Goal: Book appointment/travel/reservation: Book appointment/travel/reservation

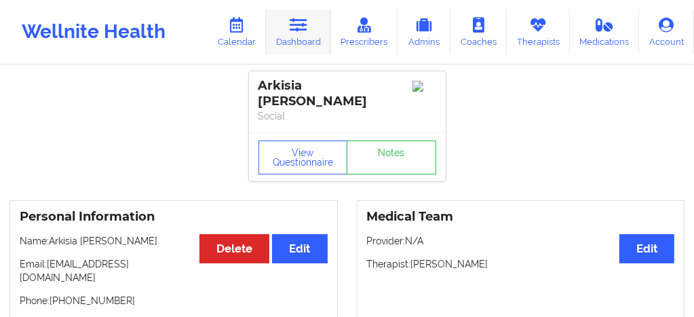
click at [297, 44] on link "Dashboard" at bounding box center [298, 32] width 65 height 45
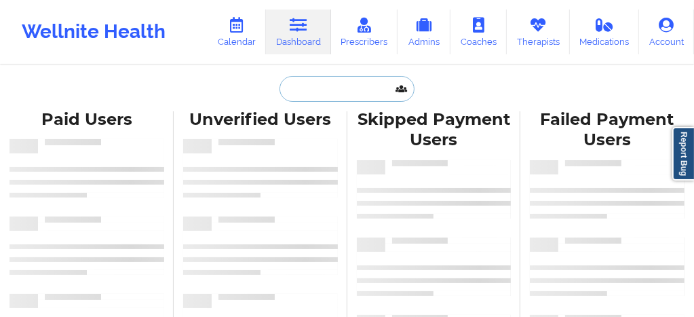
click at [301, 90] on input "text" at bounding box center [347, 89] width 134 height 26
paste input "Alyssa"
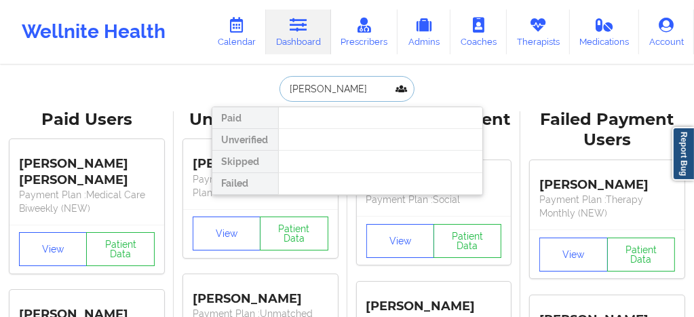
type input "Alyssa Belle"
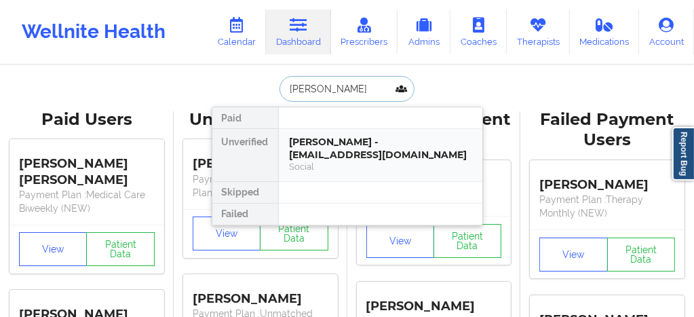
click at [312, 157] on div "Alyssa Belle - alyssabelle28@gmail.com" at bounding box center [381, 148] width 182 height 25
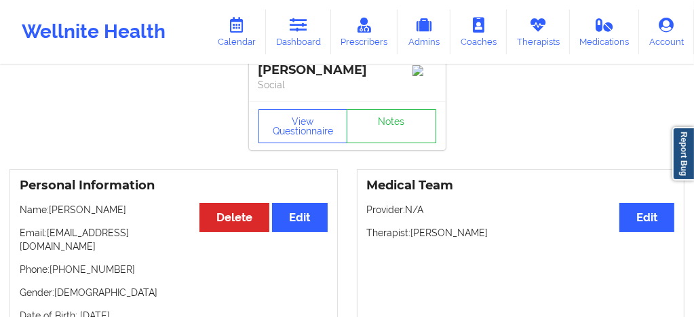
scroll to position [27, 0]
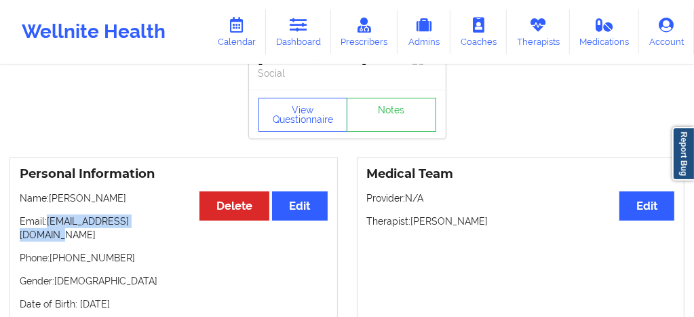
drag, startPoint x: 164, startPoint y: 227, endPoint x: 49, endPoint y: 226, distance: 115.4
click at [49, 226] on p "Email: alyssabelle28@gmail.com" at bounding box center [174, 228] width 308 height 27
copy p "alyssabelle28@gmail.com"
click at [238, 24] on icon at bounding box center [237, 25] width 18 height 15
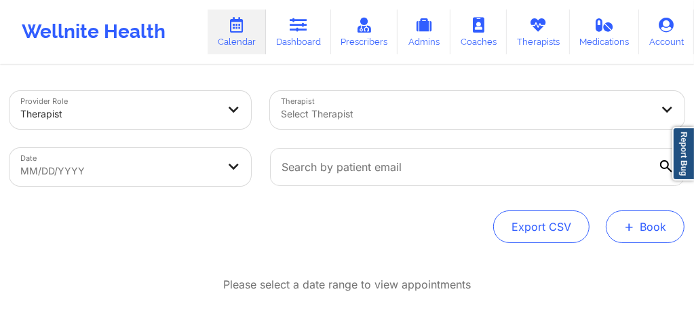
click at [652, 225] on button "+ Book" at bounding box center [645, 226] width 79 height 33
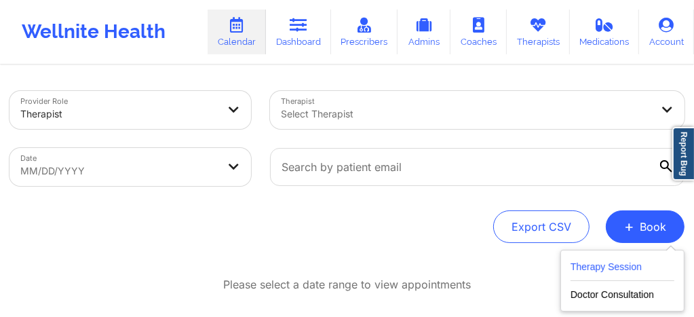
click at [603, 263] on button "Therapy Session" at bounding box center [623, 270] width 104 height 22
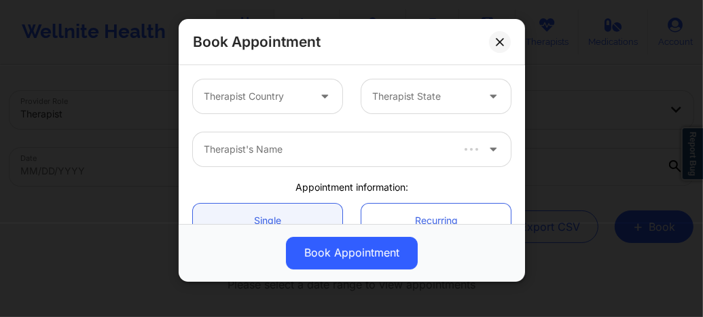
click at [295, 98] on div at bounding box center [256, 96] width 105 height 16
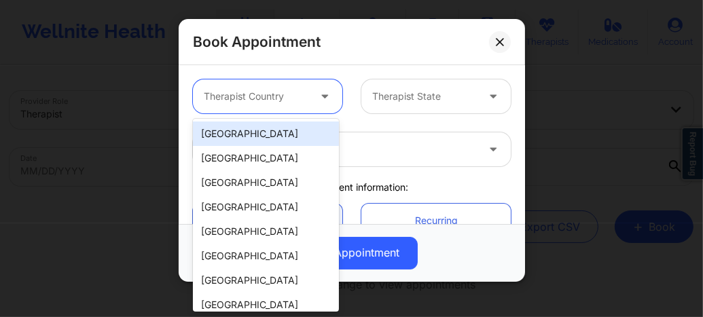
click at [281, 132] on div "[GEOGRAPHIC_DATA]" at bounding box center [266, 134] width 146 height 24
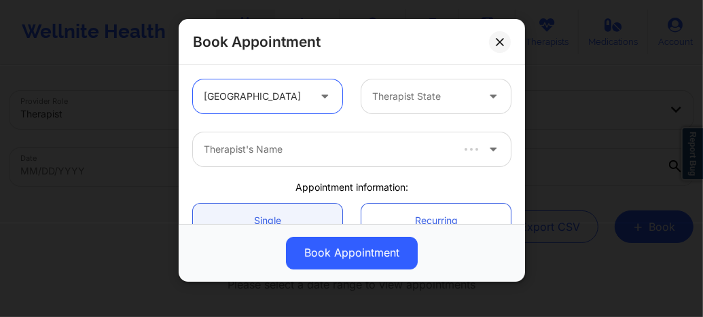
click at [396, 91] on div at bounding box center [424, 96] width 105 height 16
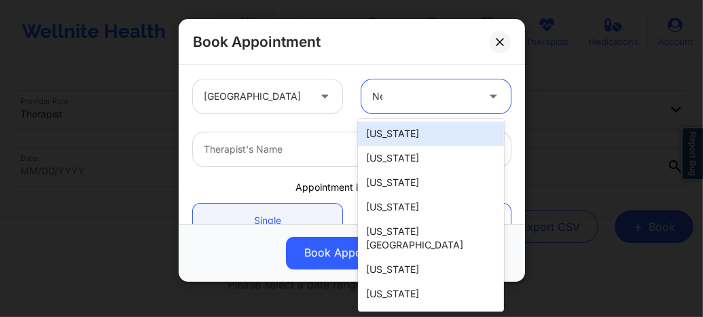
type input "New"
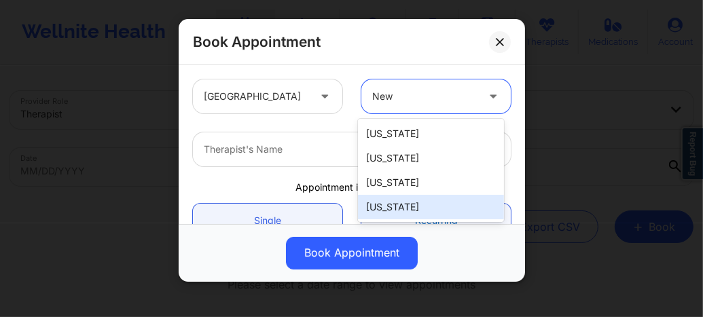
click at [386, 208] on div "New York" at bounding box center [431, 207] width 146 height 24
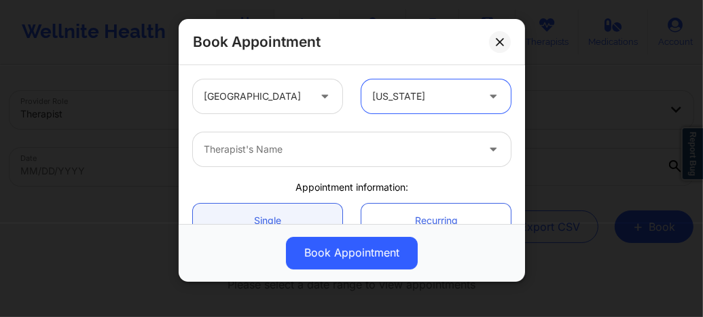
click at [346, 161] on div "Therapist's Name" at bounding box center [335, 149] width 285 height 34
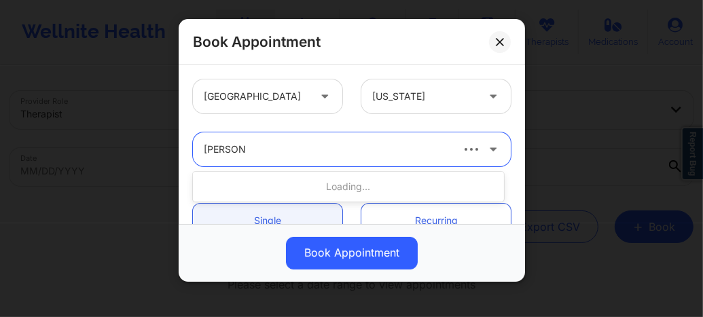
type input "susanne Q"
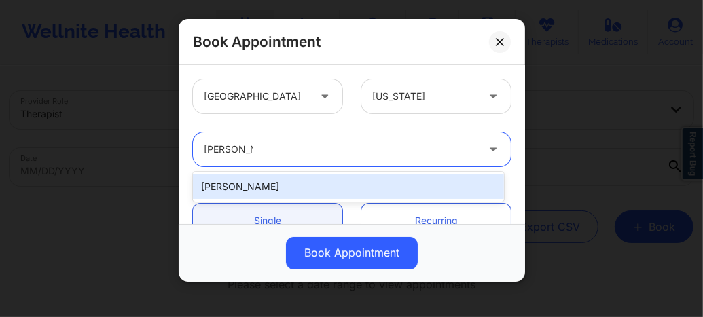
click at [285, 183] on div "Susanne Quansah" at bounding box center [348, 186] width 311 height 24
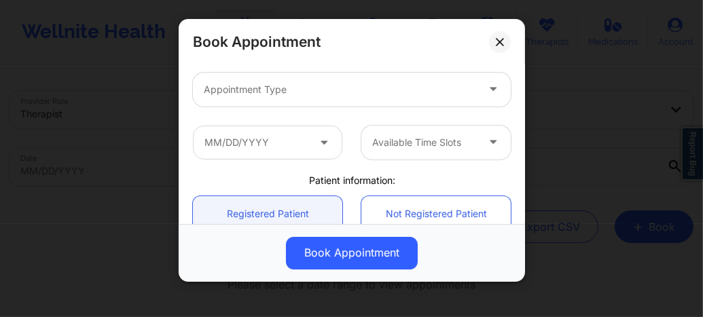
scroll to position [190, 0]
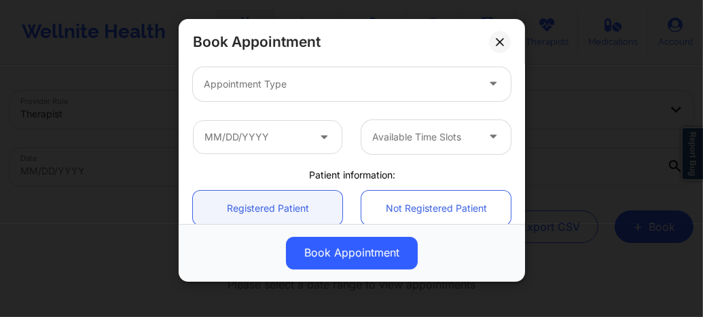
click at [263, 90] on div at bounding box center [340, 84] width 273 height 16
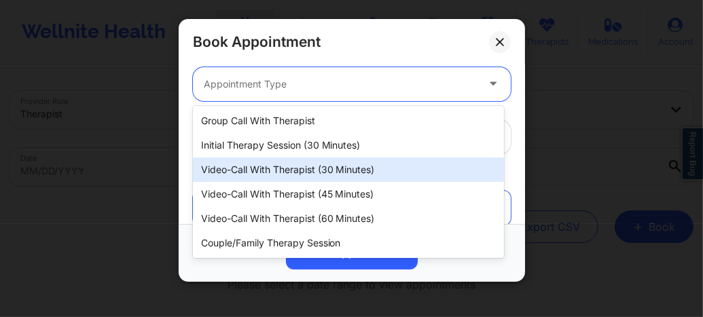
click at [272, 169] on div "Video-Call with Therapist (30 minutes)" at bounding box center [348, 169] width 311 height 24
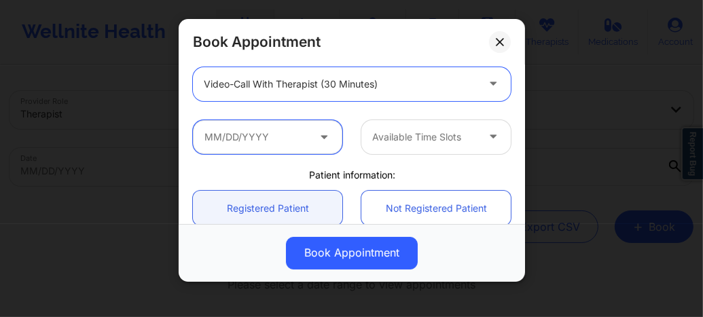
click at [270, 136] on input "text" at bounding box center [267, 137] width 149 height 34
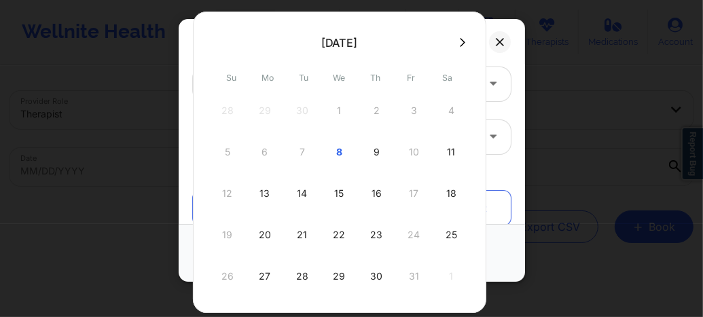
click at [258, 236] on div "20" at bounding box center [265, 235] width 34 height 38
type input "10/20/2025"
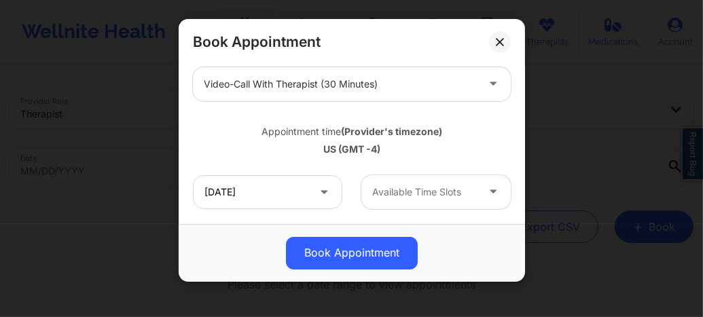
click at [407, 191] on div at bounding box center [424, 192] width 105 height 16
click at [398, 200] on div "Available Time Slots" at bounding box center [419, 192] width 117 height 34
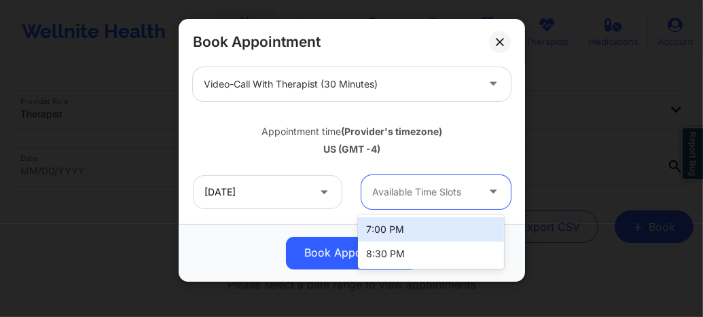
click at [381, 233] on div "7:00 PM" at bounding box center [431, 229] width 146 height 24
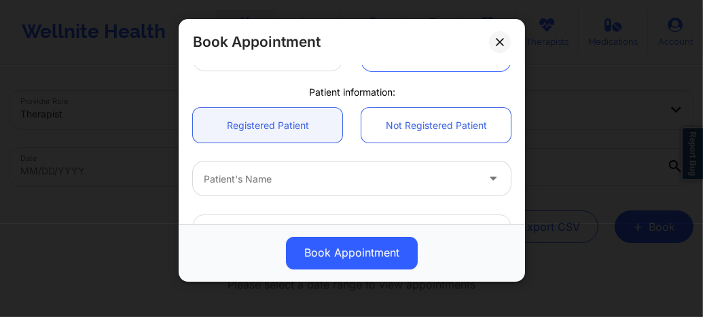
scroll to position [343, 0]
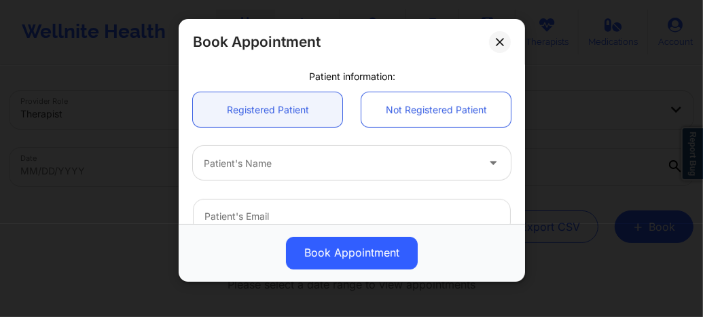
click at [255, 164] on div at bounding box center [340, 163] width 273 height 16
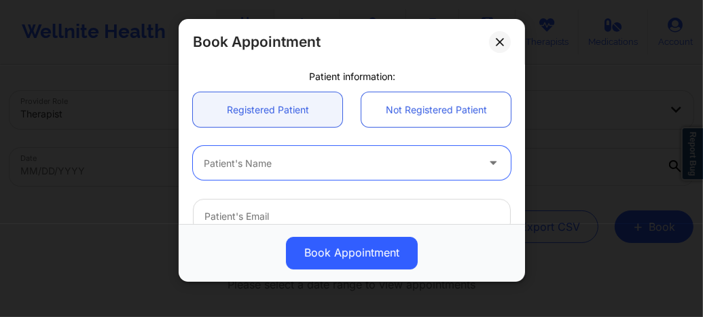
paste input "alyssabelle28@gmail.com"
type input "alyssabelle28@gmail.com"
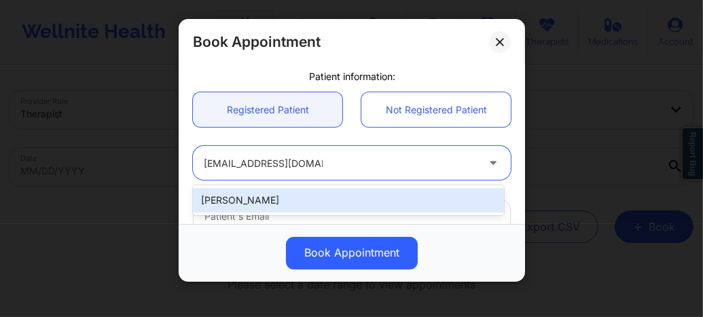
click at [323, 190] on div "Alyssa Belle" at bounding box center [348, 200] width 311 height 24
type input "alyssabelle28@gmail.com"
type input "+1347-263-3971"
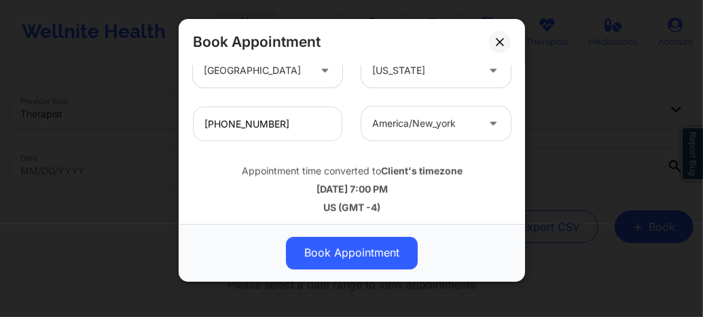
scroll to position [546, 0]
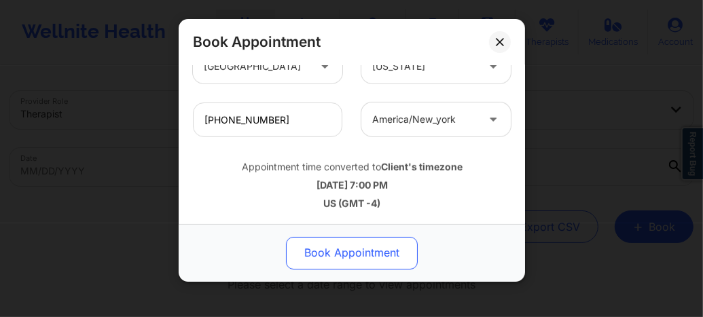
click at [342, 239] on button "Book Appointment" at bounding box center [352, 253] width 132 height 33
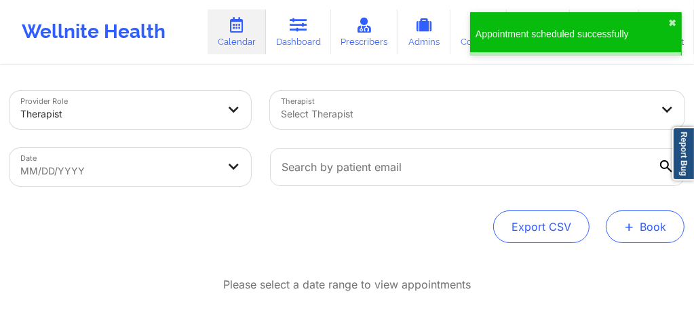
click at [625, 238] on button "+ Book" at bounding box center [645, 226] width 79 height 33
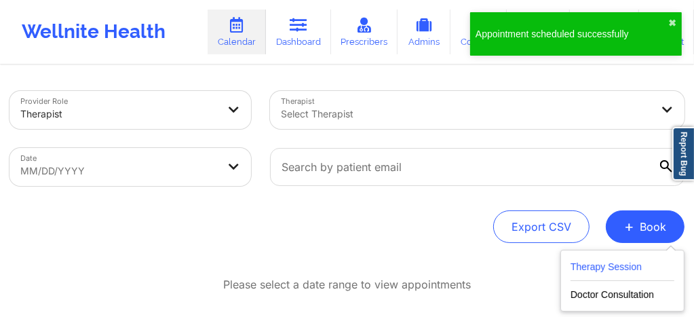
click at [578, 272] on button "Therapy Session" at bounding box center [623, 270] width 104 height 22
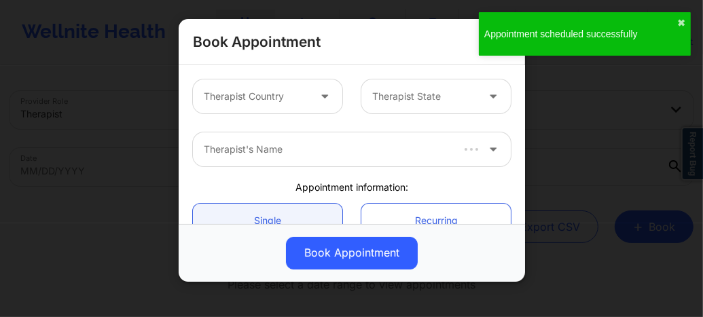
click at [261, 94] on div at bounding box center [256, 96] width 105 height 16
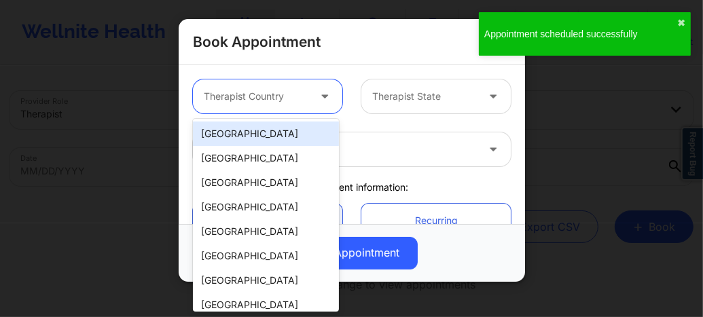
click at [256, 134] on div "[GEOGRAPHIC_DATA]" at bounding box center [266, 134] width 146 height 24
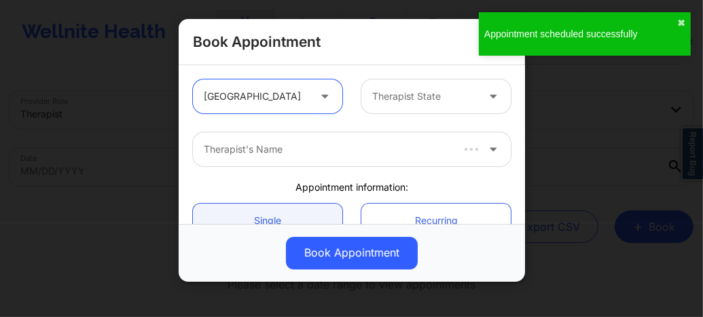
click at [372, 101] on div at bounding box center [424, 96] width 105 height 16
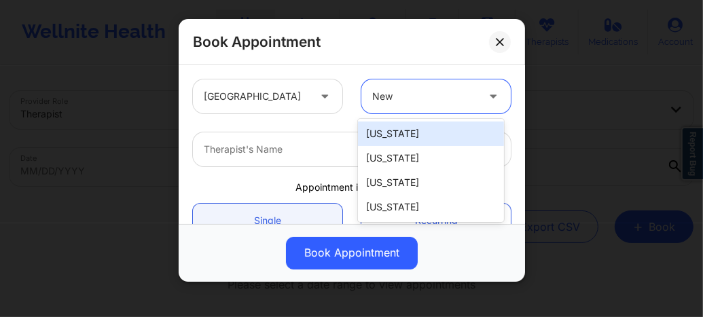
type input "New Y"
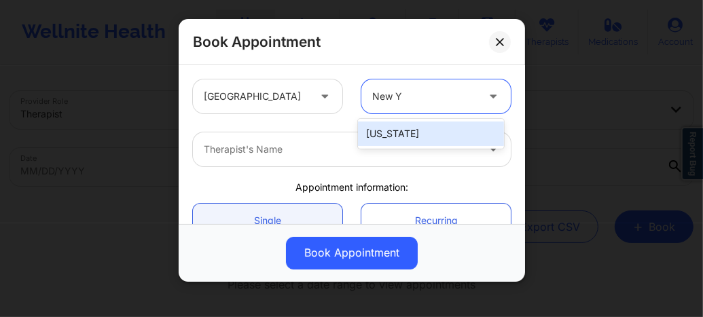
click at [369, 136] on div "New York" at bounding box center [431, 134] width 146 height 24
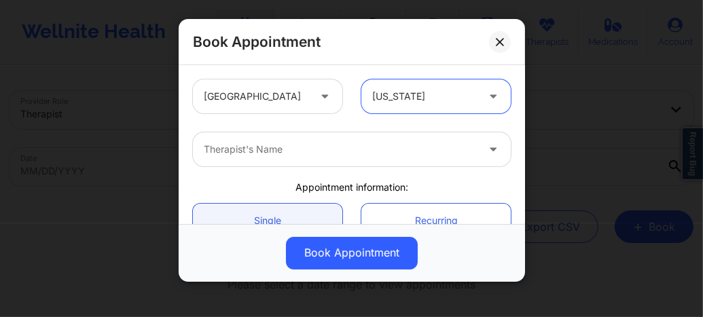
click at [305, 142] on div at bounding box center [340, 149] width 273 height 16
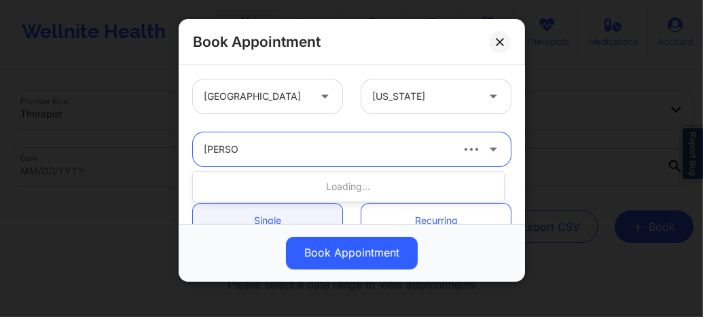
type input "Susanne"
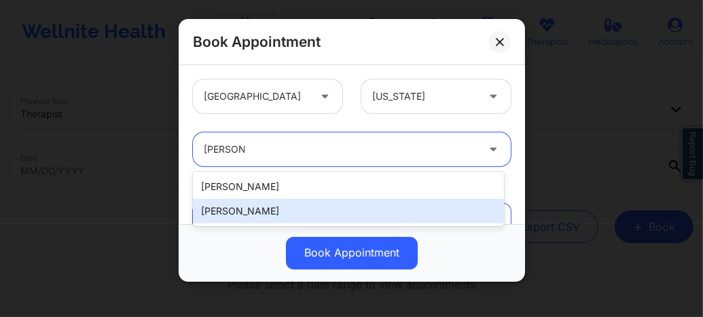
click at [259, 204] on div "Susanne Quansah" at bounding box center [348, 211] width 311 height 24
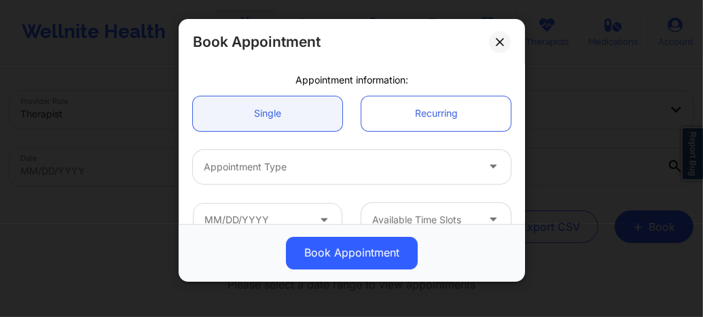
scroll to position [109, 0]
click at [267, 165] on div at bounding box center [340, 165] width 273 height 16
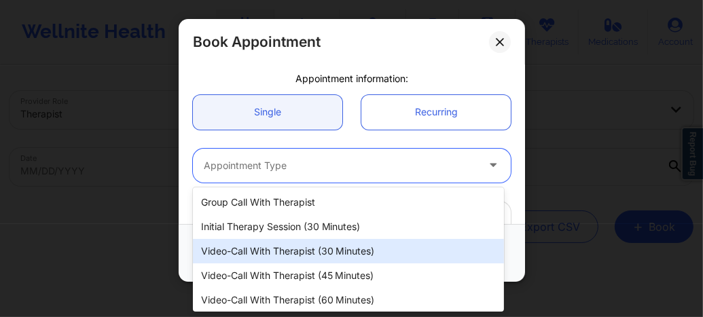
click at [309, 250] on div "Video-Call with Therapist (30 minutes)" at bounding box center [348, 251] width 311 height 24
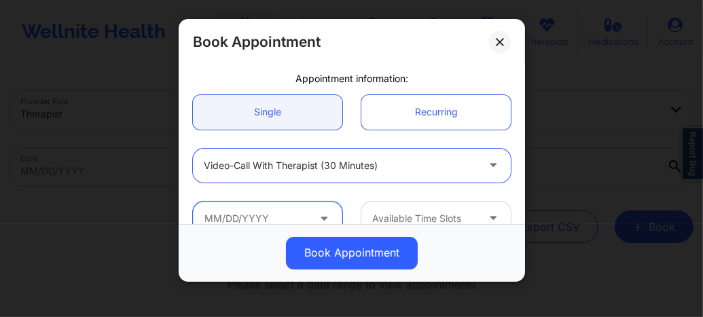
click at [282, 204] on input "text" at bounding box center [267, 219] width 149 height 34
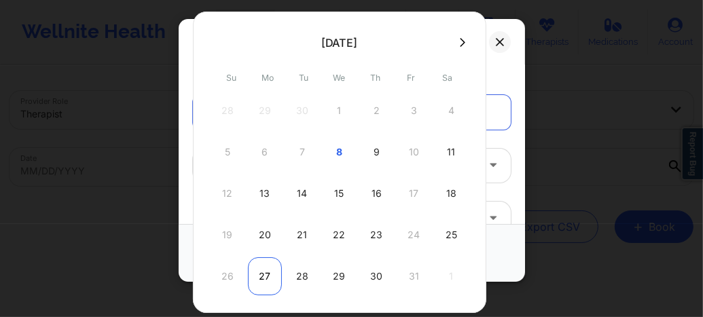
click at [263, 274] on div "27" at bounding box center [265, 276] width 34 height 38
type input "10/27/2025"
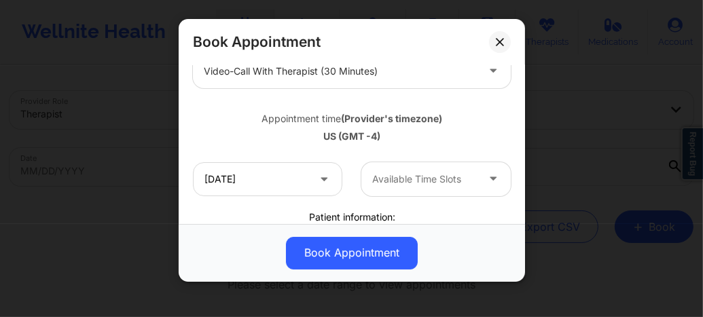
scroll to position [235, 0]
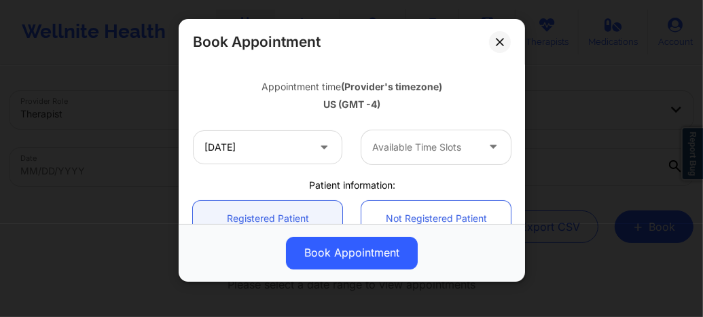
click at [403, 151] on div at bounding box center [424, 147] width 105 height 16
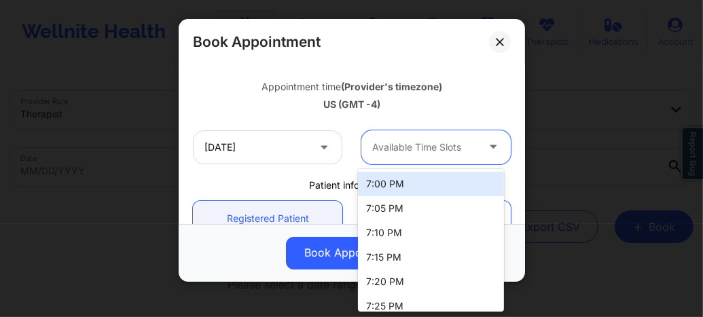
click at [383, 187] on div "7:00 PM" at bounding box center [431, 184] width 146 height 24
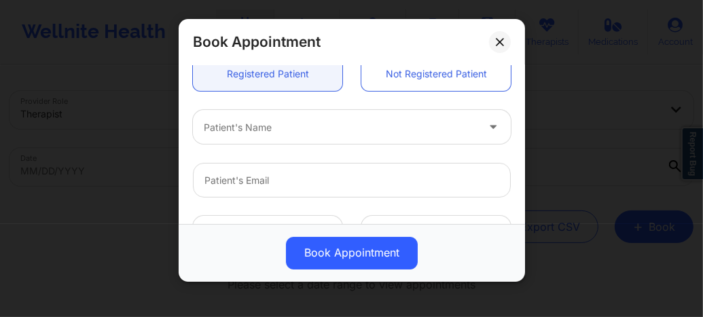
scroll to position [389, 0]
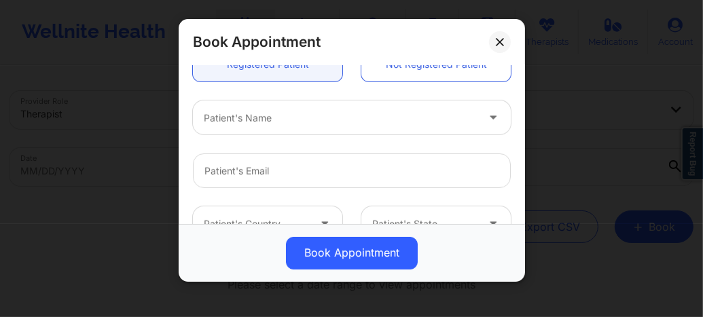
click at [255, 117] on div at bounding box center [340, 118] width 273 height 16
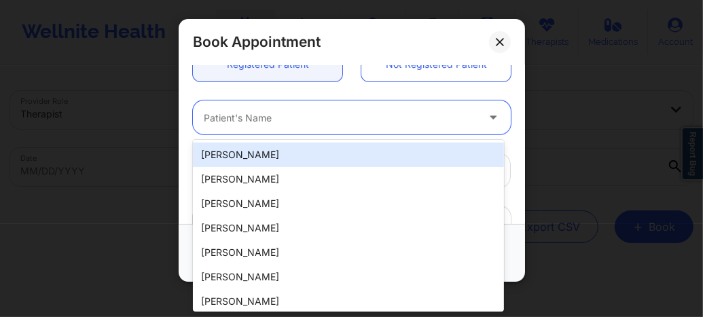
paste input "alyssabelle28@gmail.com"
type input "alyssabelle28@gmail.com"
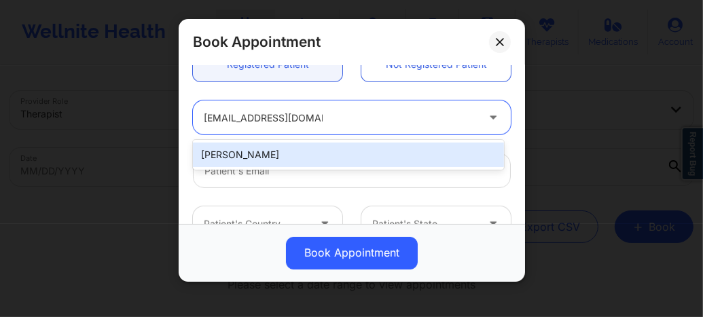
click at [263, 152] on div "Alyssa Belle" at bounding box center [348, 155] width 311 height 24
type input "alyssabelle28@gmail.com"
type input "+1347-263-3971"
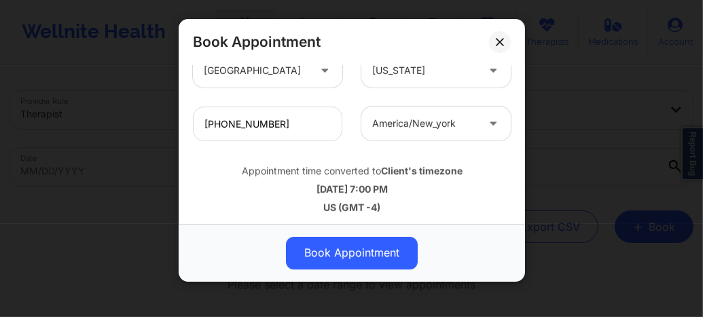
scroll to position [546, 0]
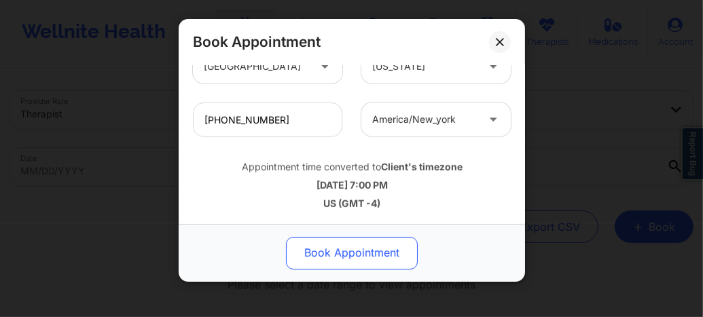
click at [337, 250] on button "Book Appointment" at bounding box center [352, 253] width 132 height 33
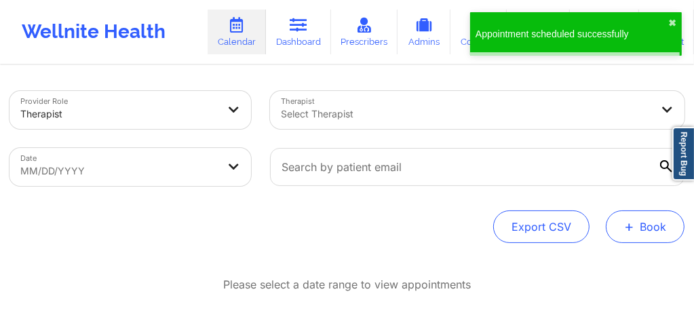
click at [637, 229] on button "+ Book" at bounding box center [645, 226] width 79 height 33
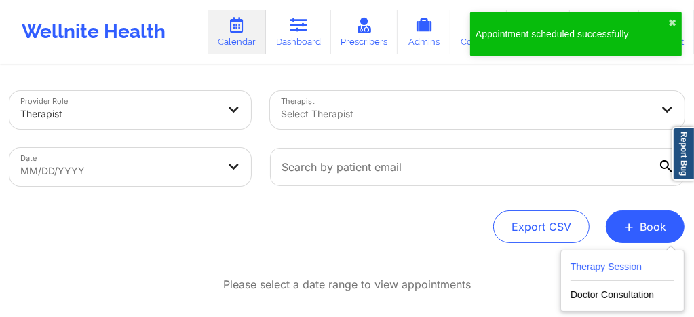
click at [598, 272] on button "Therapy Session" at bounding box center [623, 270] width 104 height 22
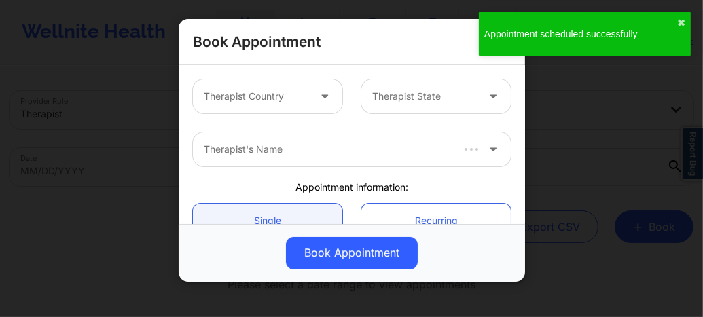
click at [274, 88] on div at bounding box center [256, 96] width 105 height 16
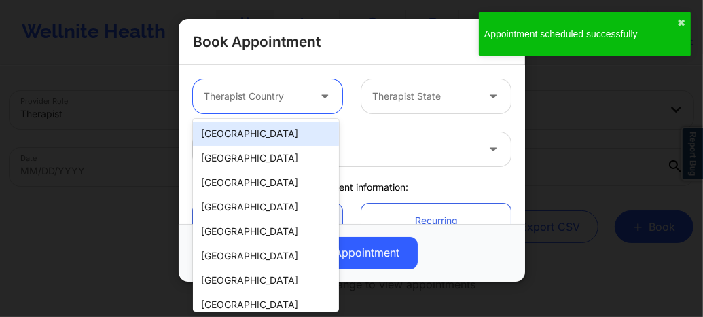
click at [262, 132] on div "[GEOGRAPHIC_DATA]" at bounding box center [266, 134] width 146 height 24
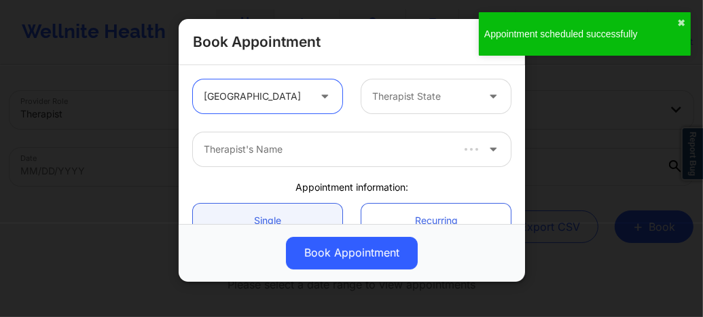
click at [396, 100] on div at bounding box center [424, 96] width 105 height 16
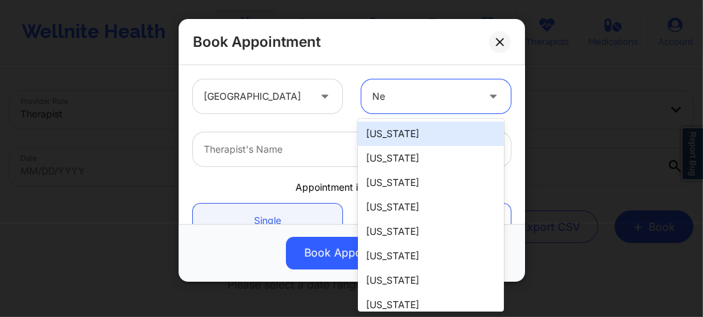
type input "New"
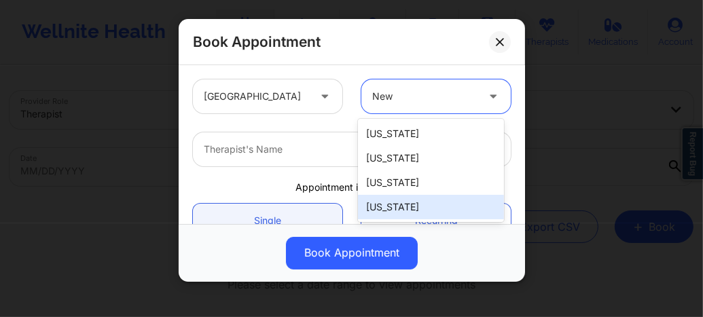
click at [395, 212] on div "New York" at bounding box center [431, 207] width 146 height 24
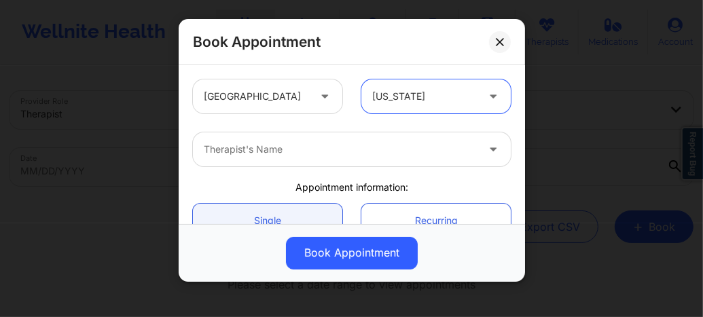
click at [303, 155] on div at bounding box center [340, 149] width 273 height 16
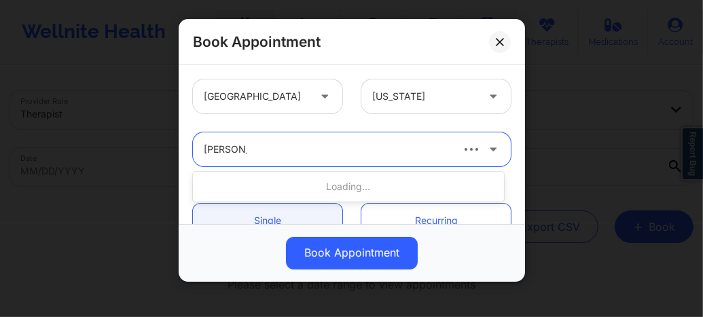
type input "Susanne Q"
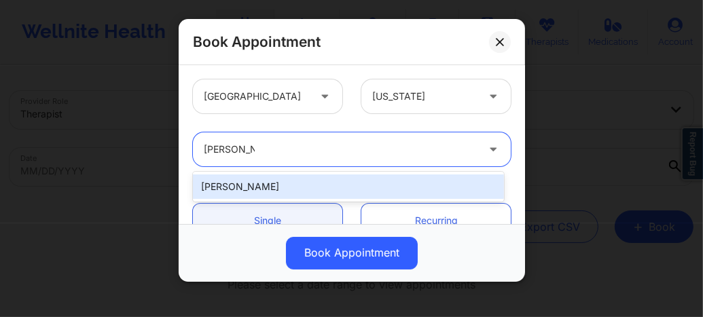
click at [280, 182] on div "Susanne Quansah" at bounding box center [348, 186] width 311 height 24
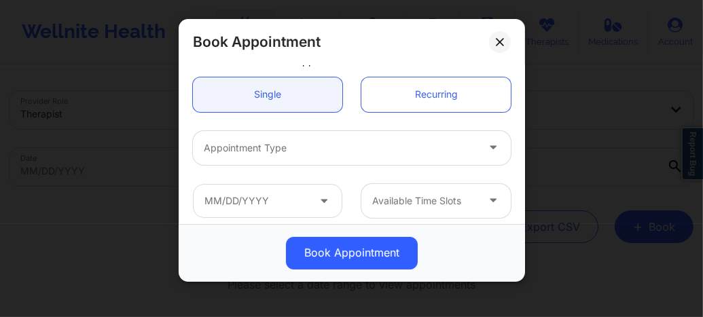
scroll to position [153, 0]
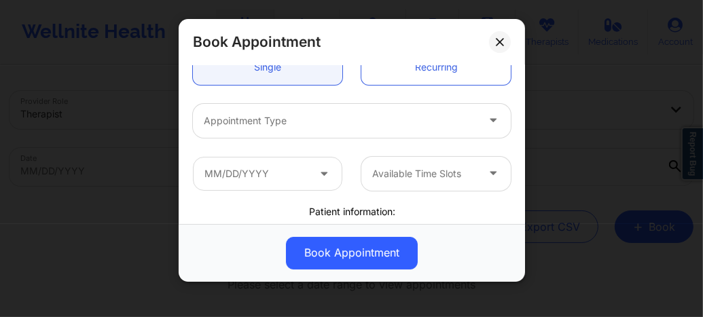
click at [264, 134] on div "Appointment Type" at bounding box center [335, 121] width 285 height 34
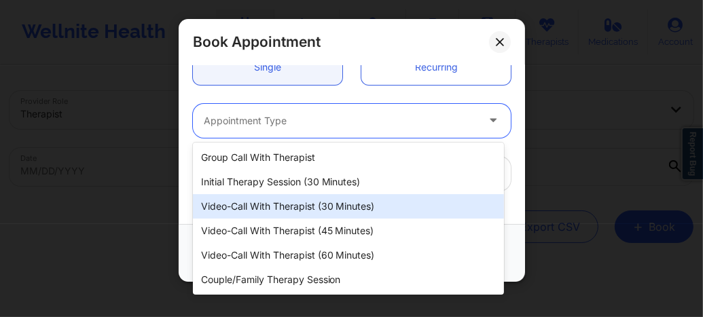
click at [291, 207] on div "Video-Call with Therapist (30 minutes)" at bounding box center [348, 206] width 311 height 24
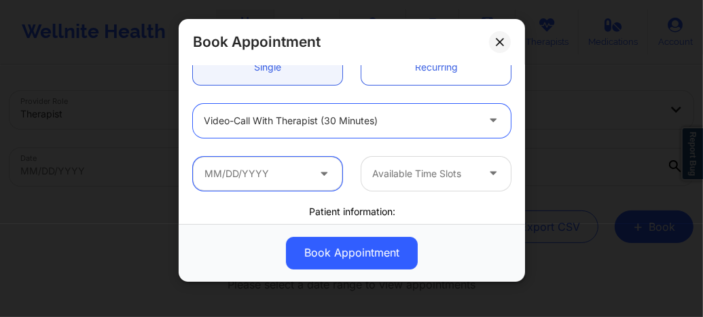
click at [261, 176] on input "text" at bounding box center [267, 174] width 149 height 34
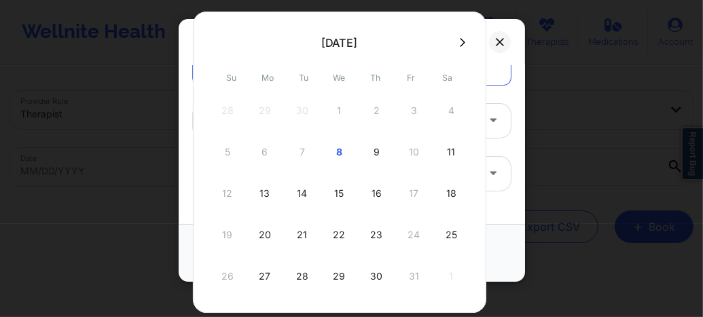
click at [460, 39] on icon at bounding box center [462, 42] width 5 height 10
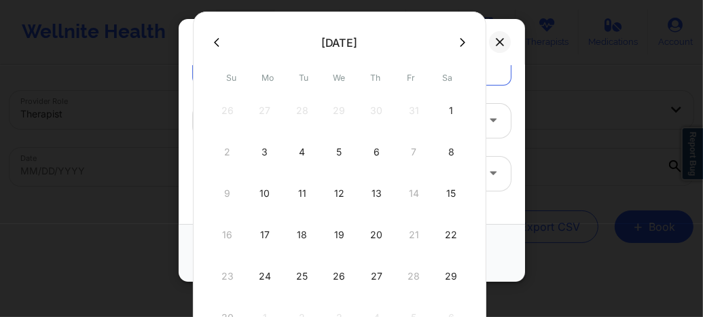
click at [265, 156] on div "3" at bounding box center [265, 152] width 34 height 38
type input "11/03/2025"
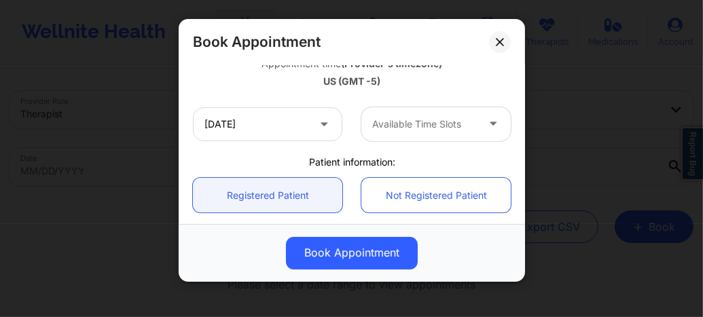
scroll to position [272, 0]
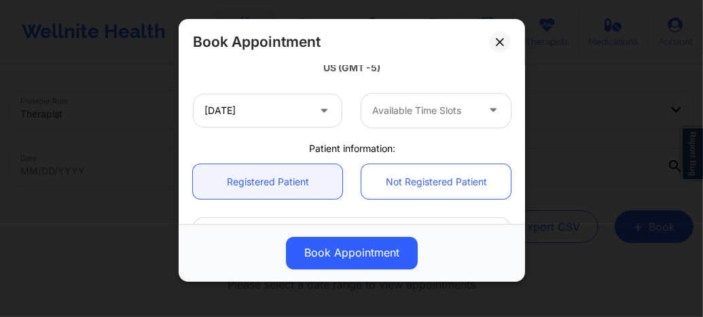
click at [391, 115] on div at bounding box center [424, 111] width 105 height 16
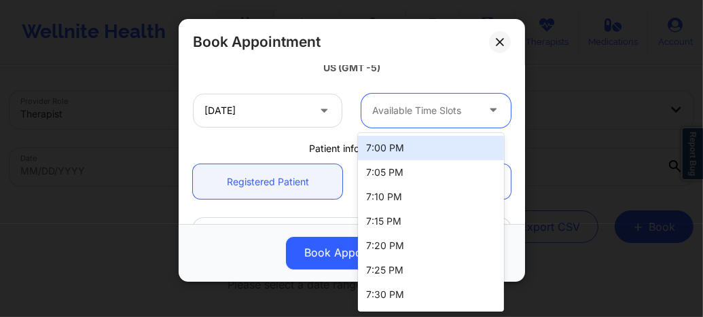
click at [377, 147] on div "7:00 PM" at bounding box center [431, 148] width 146 height 24
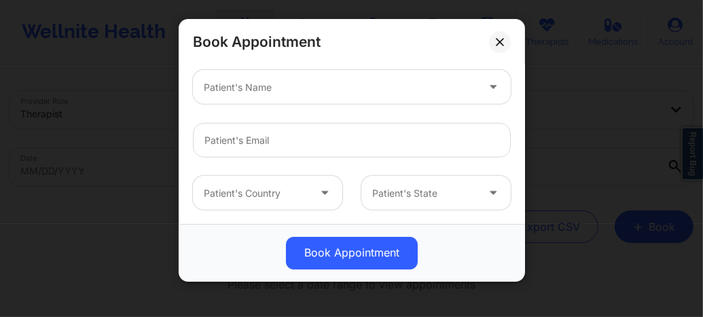
scroll to position [425, 0]
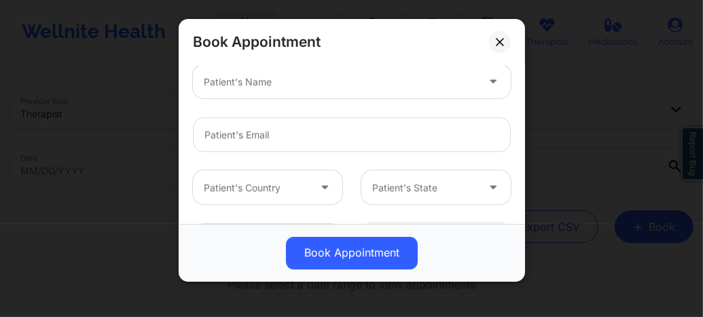
click at [247, 84] on div at bounding box center [340, 82] width 273 height 16
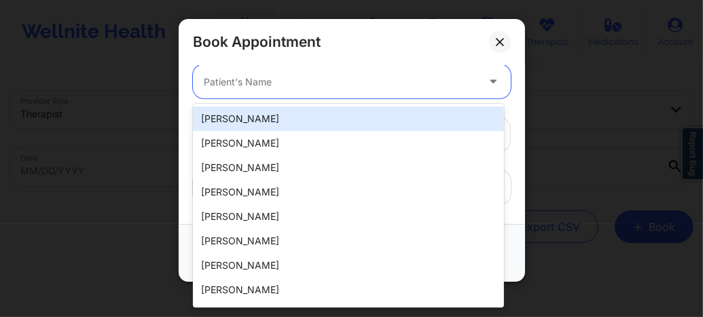
paste input "alyssabelle28@gmail.com"
type input "alyssabelle28@gmail.com"
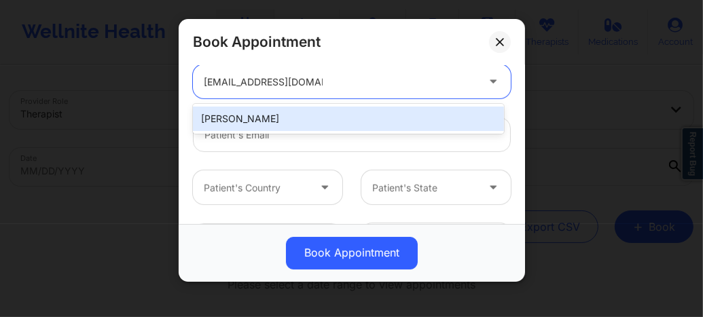
click at [255, 114] on div "Alyssa Belle" at bounding box center [348, 119] width 311 height 24
type input "alyssabelle28@gmail.com"
type input "+1347-263-3971"
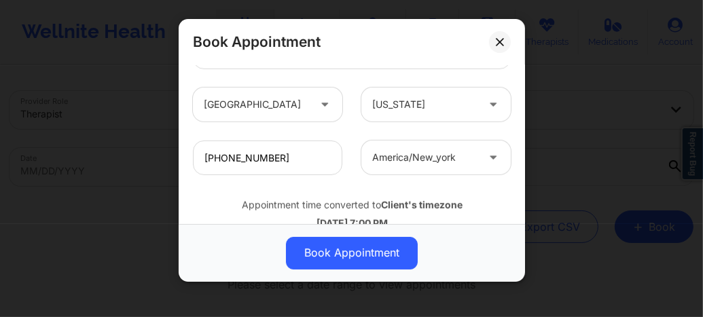
scroll to position [546, 0]
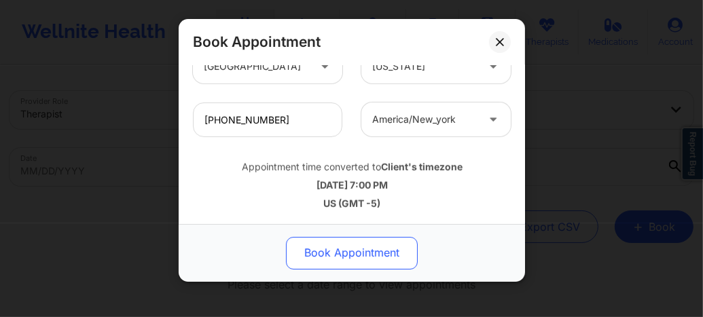
click at [335, 250] on button "Book Appointment" at bounding box center [352, 253] width 132 height 33
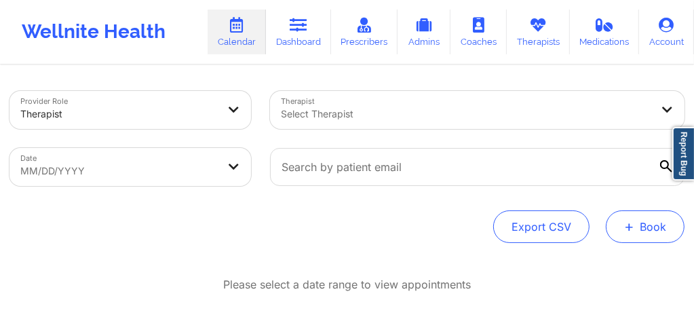
click at [660, 226] on button "+ Book" at bounding box center [645, 226] width 79 height 33
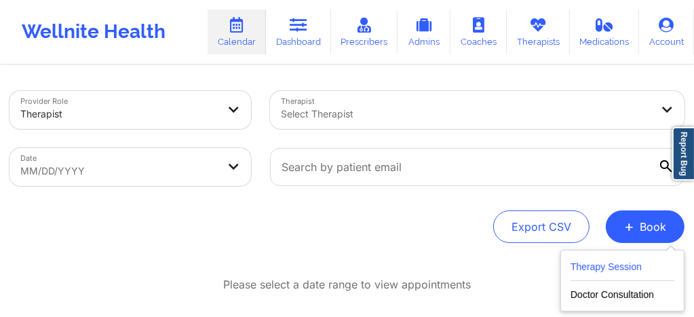
click at [609, 266] on button "Therapy Session" at bounding box center [623, 270] width 104 height 22
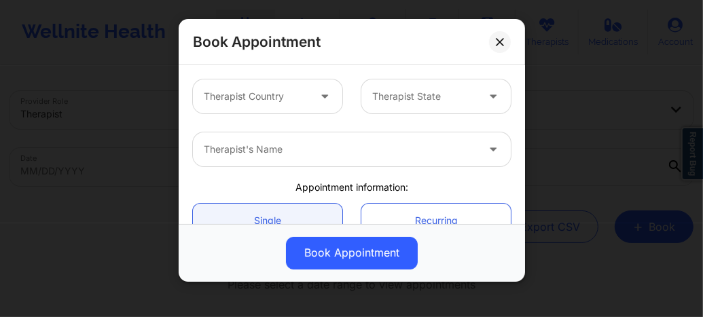
click at [319, 95] on icon at bounding box center [325, 94] width 14 height 12
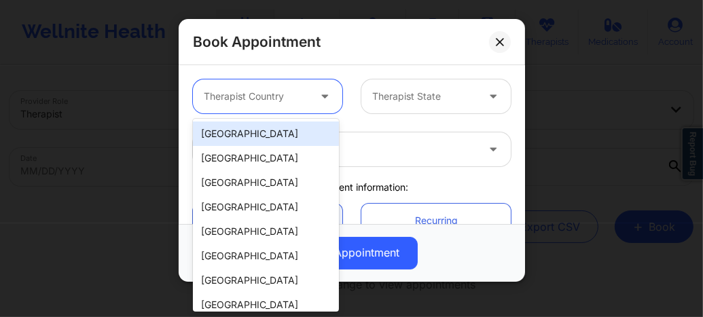
click at [273, 129] on div "[GEOGRAPHIC_DATA]" at bounding box center [266, 134] width 146 height 24
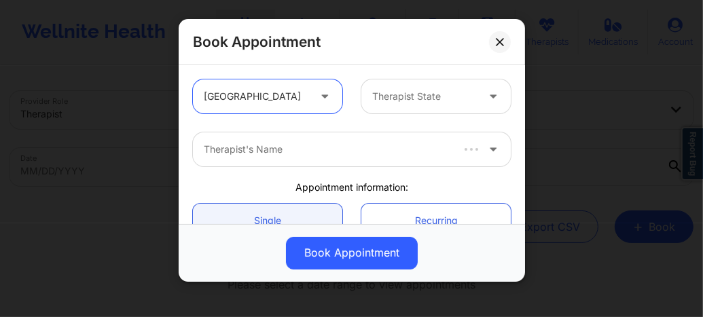
click at [399, 104] on div "Therapist State" at bounding box center [419, 96] width 117 height 34
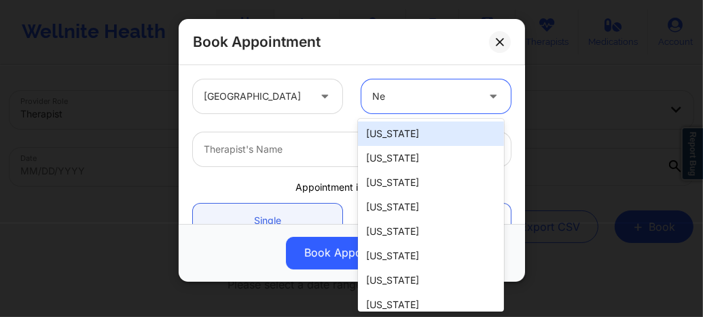
type input "New"
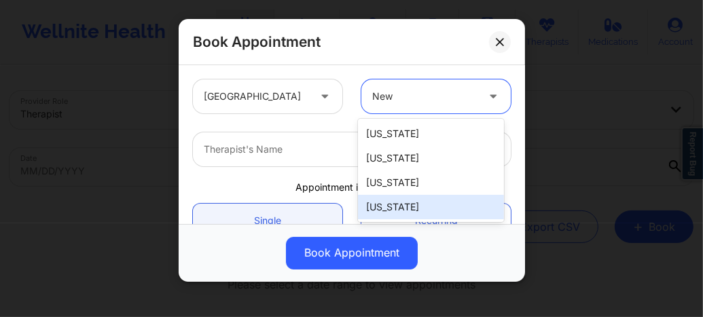
click at [394, 206] on div "New York" at bounding box center [431, 207] width 146 height 24
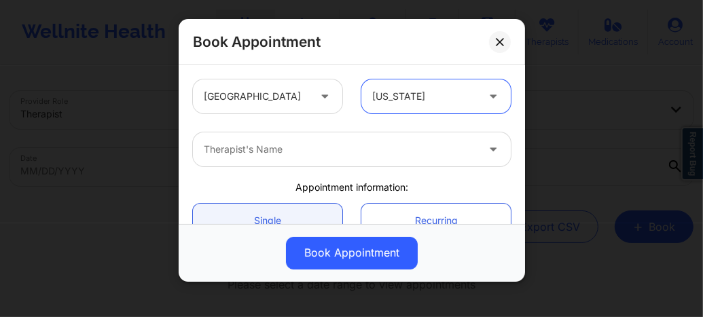
click at [335, 147] on div at bounding box center [340, 149] width 273 height 16
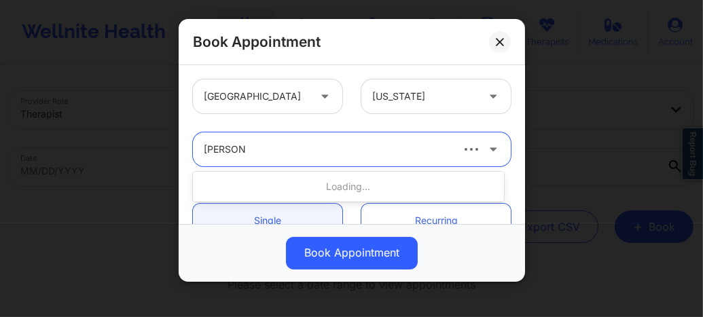
type input "susanne Q"
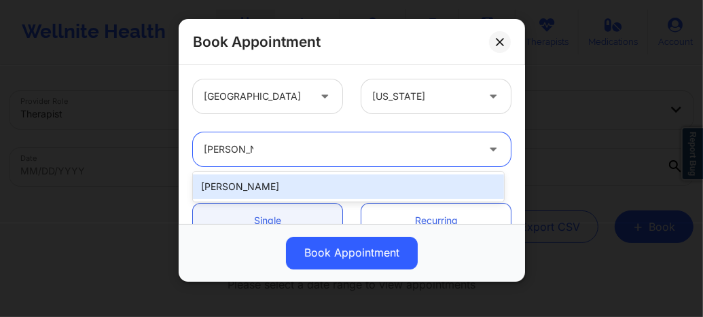
click at [294, 189] on div "Susanne Quansah" at bounding box center [348, 186] width 311 height 24
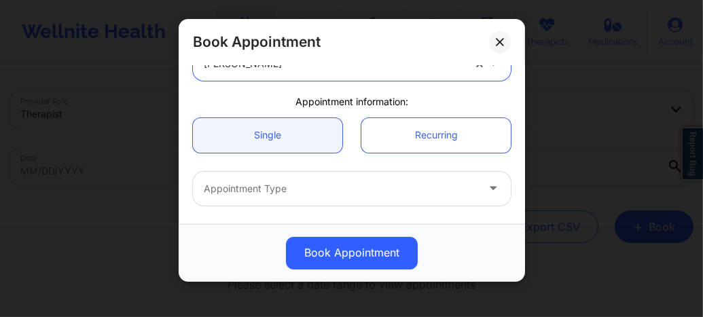
scroll to position [136, 0]
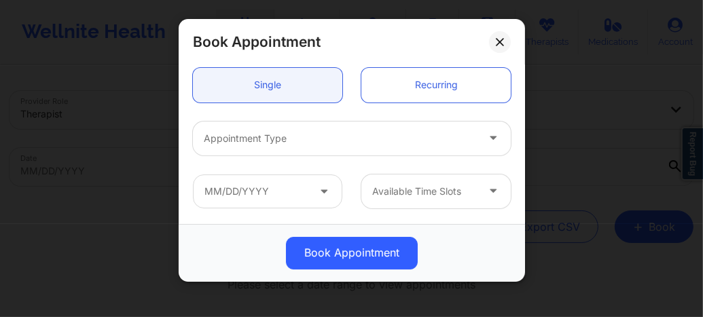
click at [274, 147] on div "Appointment Type" at bounding box center [335, 139] width 285 height 34
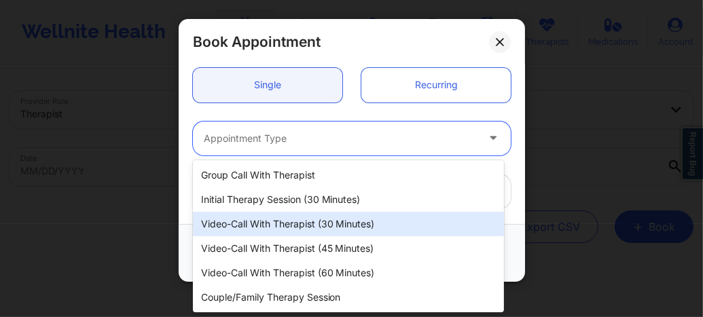
click at [286, 227] on div "Video-Call with Therapist (30 minutes)" at bounding box center [348, 224] width 311 height 24
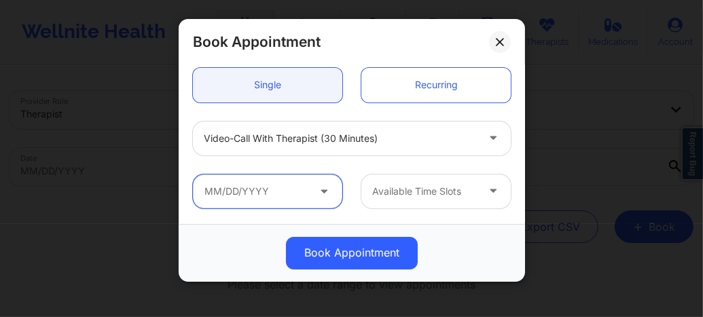
click at [278, 190] on input "text" at bounding box center [267, 191] width 149 height 34
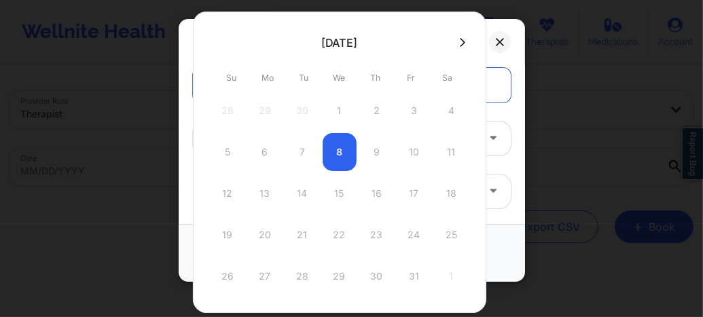
click at [460, 44] on icon at bounding box center [462, 42] width 5 height 10
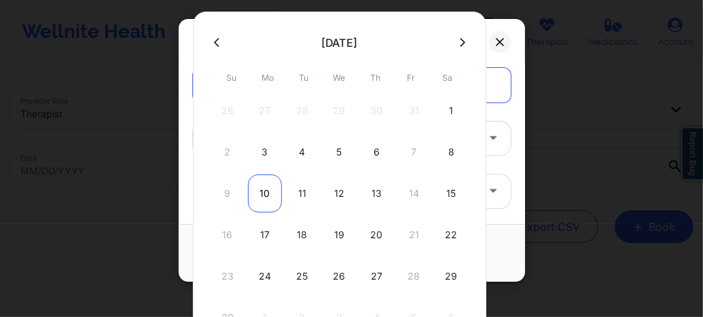
click at [262, 198] on div "10" at bounding box center [265, 193] width 34 height 38
type input "11/10/2025"
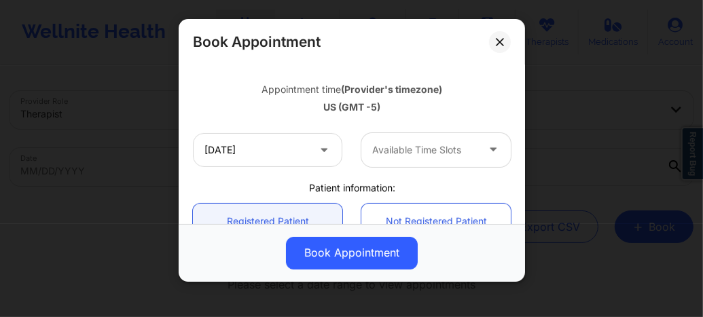
scroll to position [253, 0]
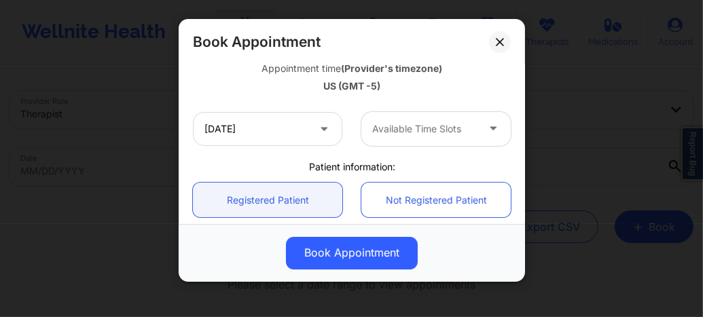
click at [402, 131] on div at bounding box center [424, 129] width 105 height 16
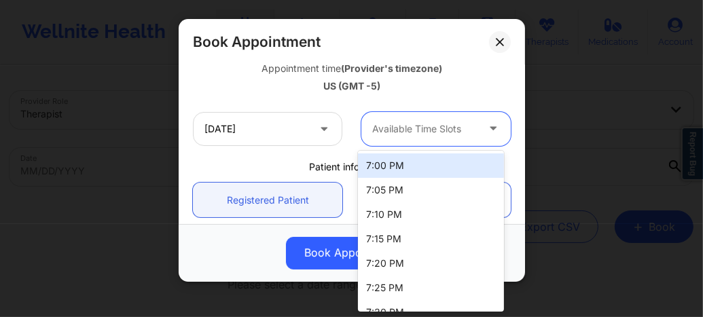
click at [393, 169] on div "7:00 PM" at bounding box center [431, 165] width 146 height 24
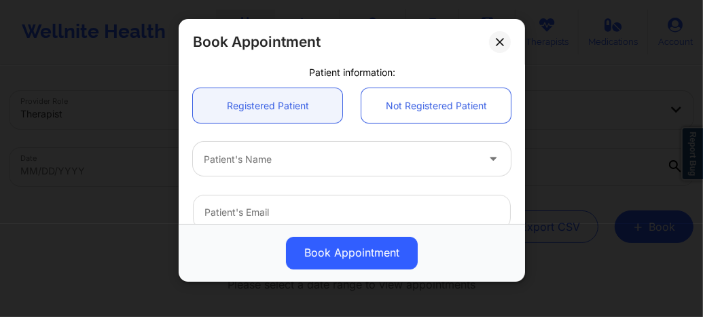
scroll to position [362, 0]
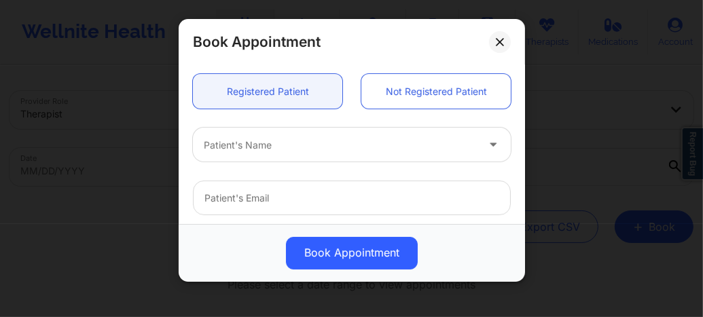
click at [240, 149] on div at bounding box center [340, 145] width 273 height 16
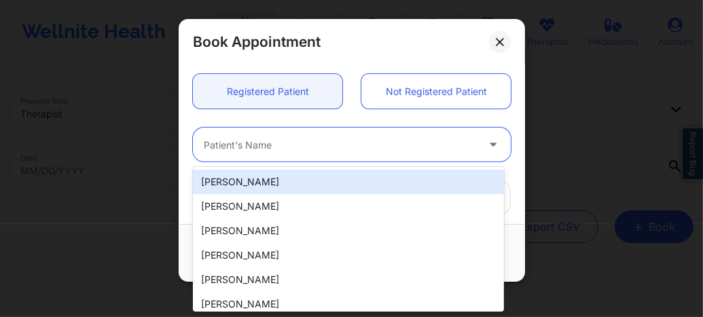
paste input "alyssabelle28@gmail.com"
type input "alyssabelle28@gmail.com"
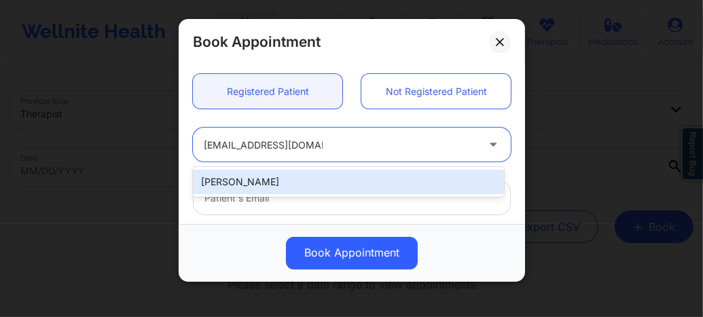
click at [245, 176] on div "Alyssa Belle" at bounding box center [348, 182] width 311 height 24
type input "alyssabelle28@gmail.com"
type input "+1347-263-3971"
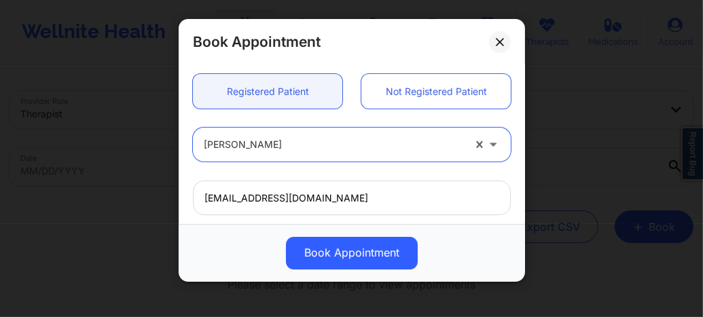
scroll to position [546, 0]
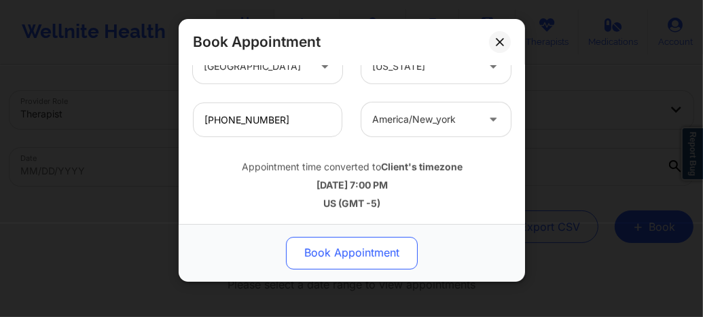
click at [326, 257] on button "Book Appointment" at bounding box center [352, 253] width 132 height 33
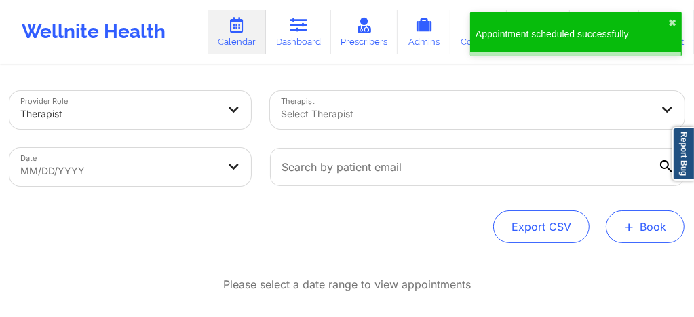
click at [621, 226] on button "+ Book" at bounding box center [645, 226] width 79 height 33
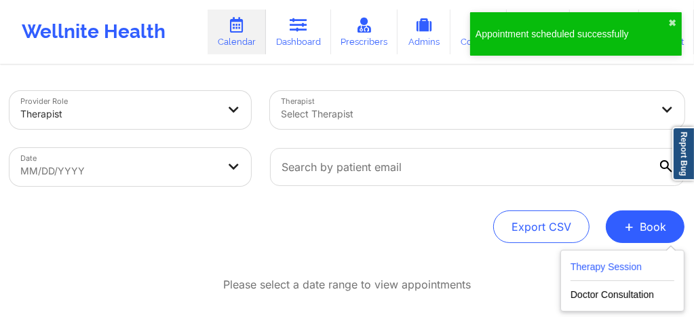
click at [595, 271] on button "Therapy Session" at bounding box center [623, 270] width 104 height 22
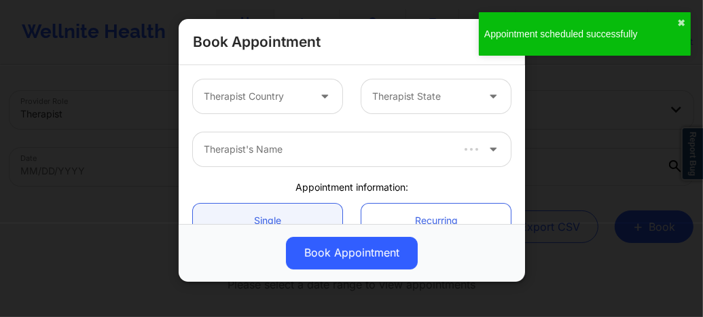
click at [288, 100] on div at bounding box center [256, 96] width 105 height 16
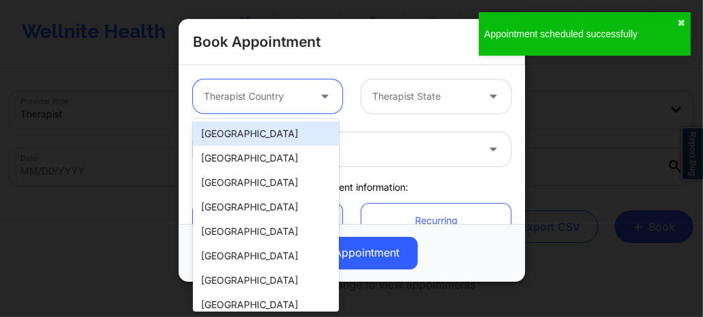
click at [290, 123] on div "[GEOGRAPHIC_DATA]" at bounding box center [266, 134] width 146 height 24
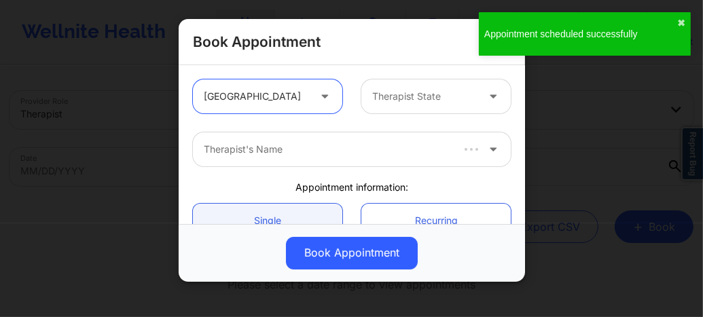
click at [388, 101] on div at bounding box center [424, 96] width 105 height 16
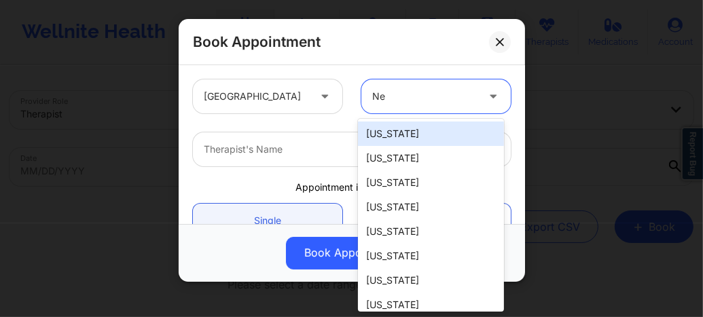
type input "New"
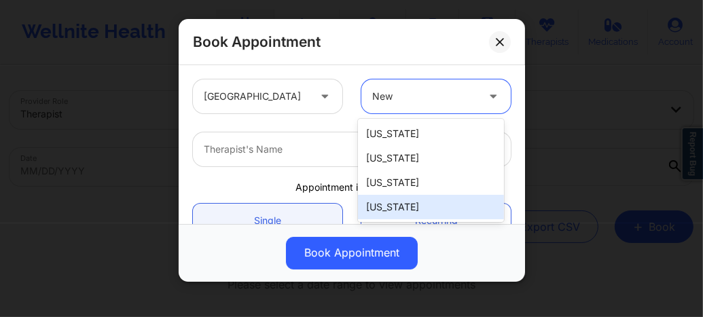
click at [398, 204] on div "New York" at bounding box center [431, 207] width 146 height 24
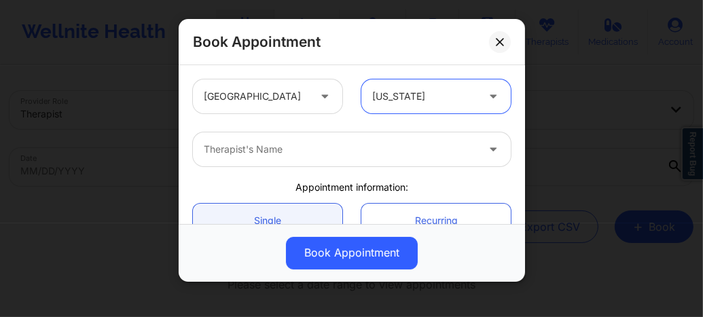
click at [282, 157] on div "Therapist's Name" at bounding box center [335, 149] width 285 height 34
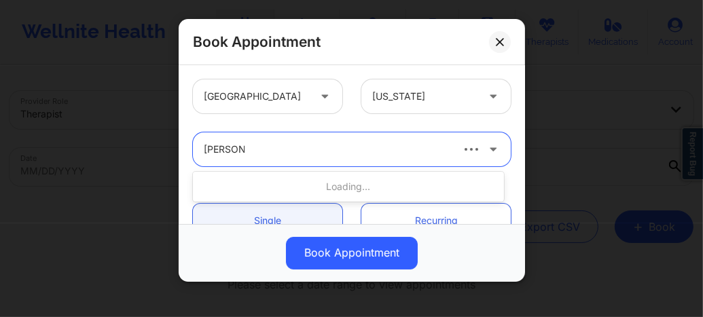
type input "Susanne"
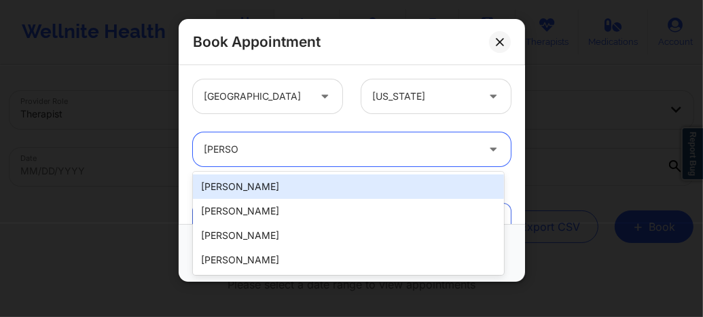
type input "Susanne"
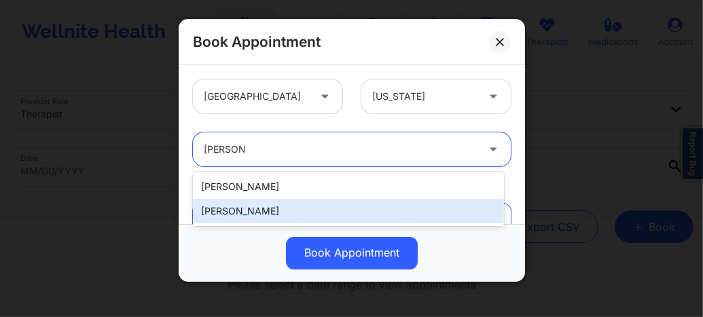
click at [257, 209] on div "Susanne Quansah" at bounding box center [348, 211] width 311 height 24
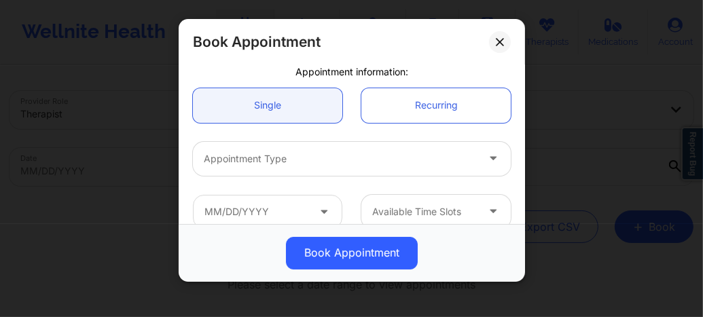
scroll to position [163, 0]
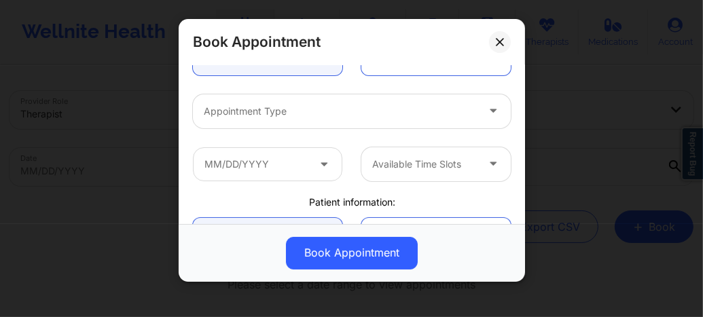
click at [256, 114] on div at bounding box center [340, 111] width 273 height 16
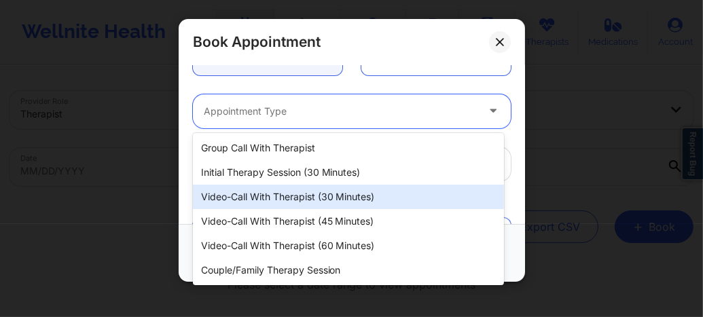
click at [268, 206] on div "Video-Call with Therapist (30 minutes)" at bounding box center [348, 197] width 311 height 24
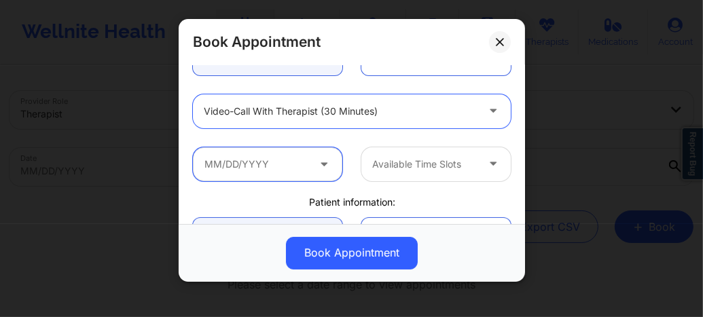
click at [254, 159] on input "text" at bounding box center [267, 164] width 149 height 34
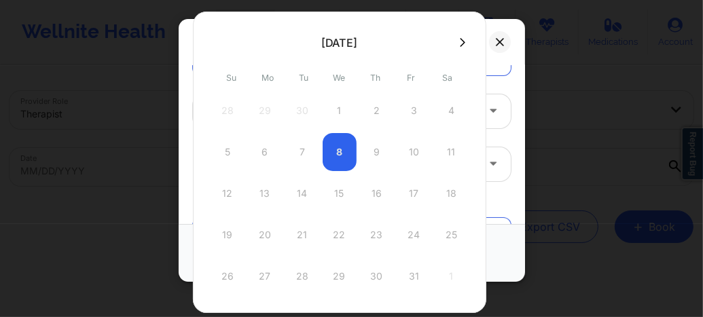
click at [460, 42] on icon at bounding box center [462, 42] width 5 height 10
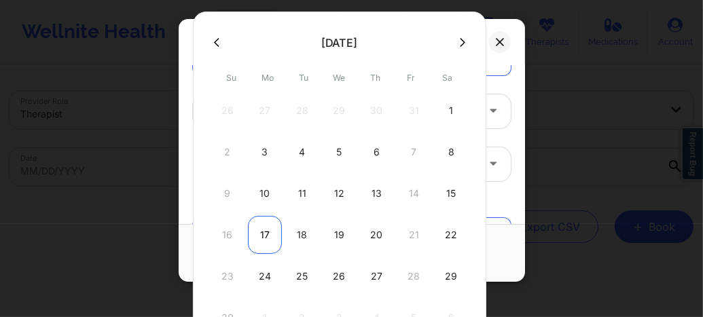
click at [262, 236] on div "17" at bounding box center [265, 235] width 34 height 38
type input "11/17/2025"
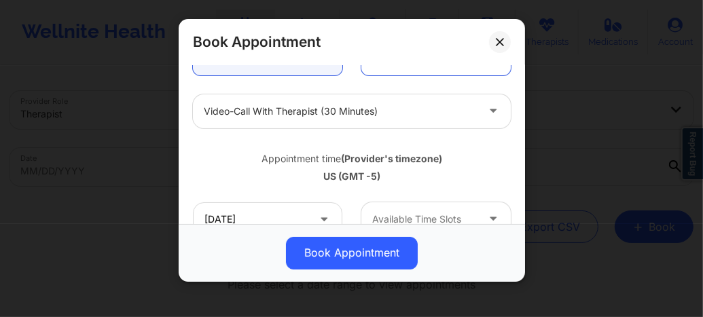
click at [396, 202] on div "Available Time Slots" at bounding box center [419, 219] width 117 height 34
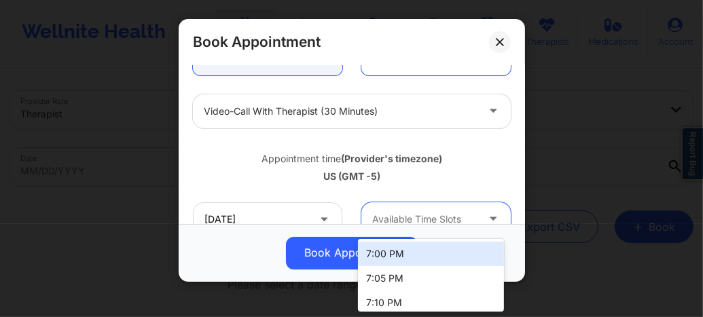
scroll to position [165, 0]
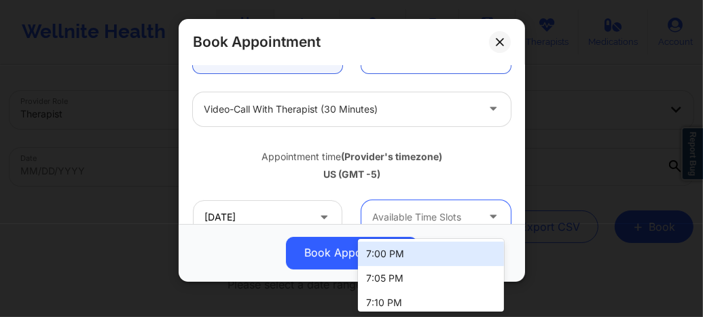
click at [391, 250] on div "7:00 PM" at bounding box center [431, 254] width 146 height 24
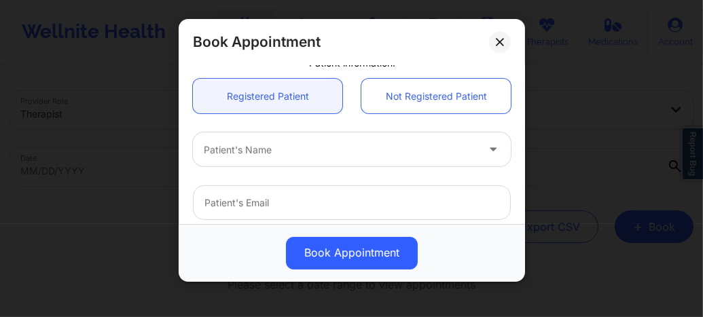
scroll to position [364, 0]
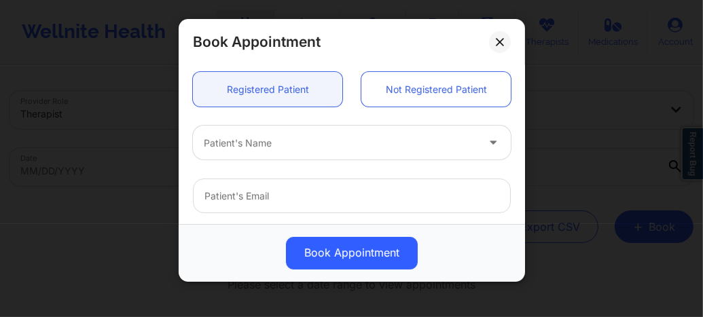
click at [258, 148] on div at bounding box center [340, 143] width 273 height 16
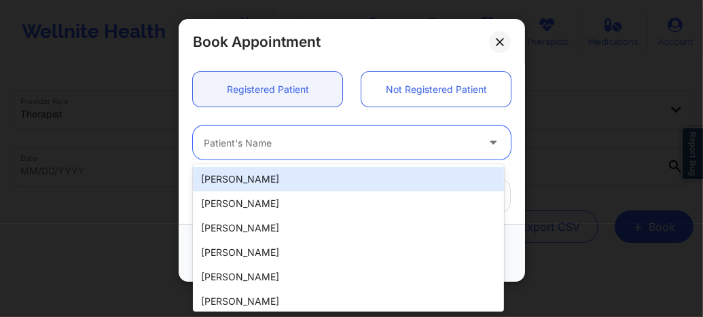
paste input "alyssabelle28@gmail.com"
type input "alyssabelle28@gmail.com"
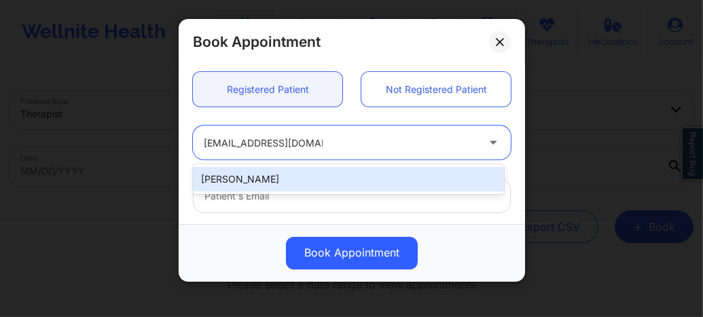
click at [263, 185] on div "Alyssa Belle" at bounding box center [348, 179] width 311 height 24
type input "alyssabelle28@gmail.com"
type input "+1347-263-3971"
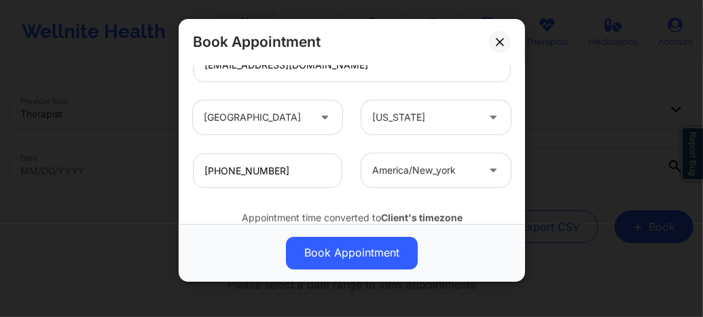
scroll to position [546, 0]
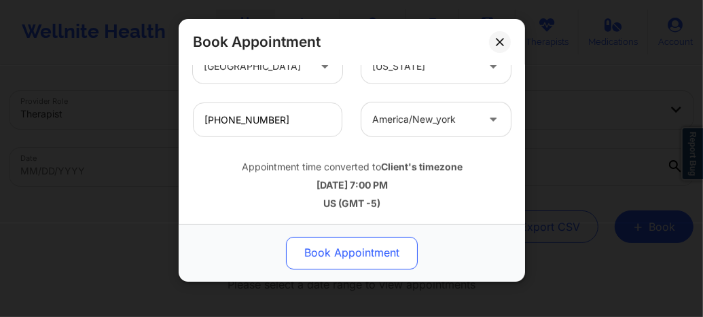
click at [333, 245] on button "Book Appointment" at bounding box center [352, 253] width 132 height 33
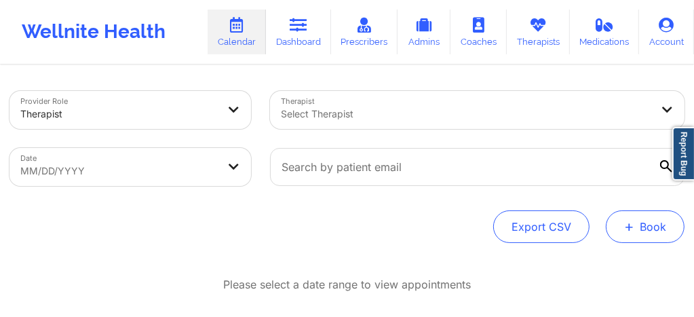
click at [643, 224] on button "+ Book" at bounding box center [645, 226] width 79 height 33
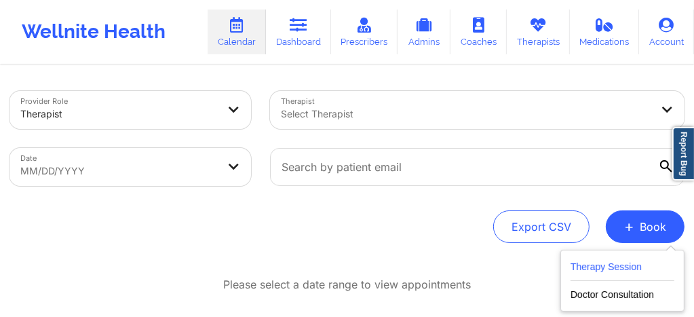
click at [603, 278] on button "Therapy Session" at bounding box center [623, 270] width 104 height 22
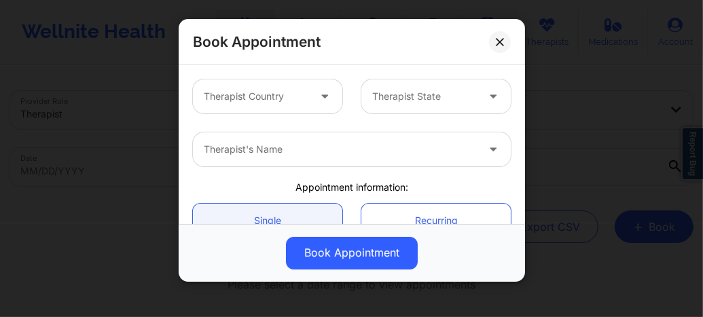
click at [258, 99] on div at bounding box center [256, 96] width 105 height 16
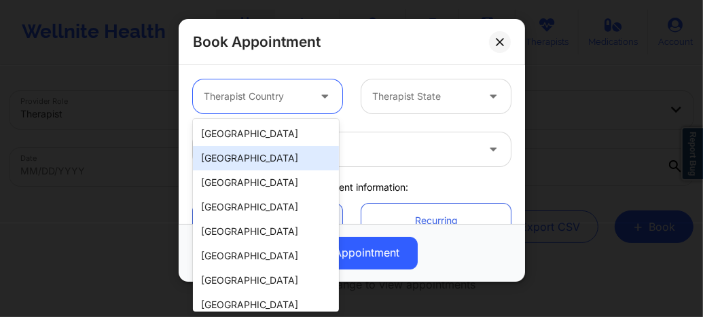
click at [244, 147] on div "Spain" at bounding box center [266, 158] width 146 height 24
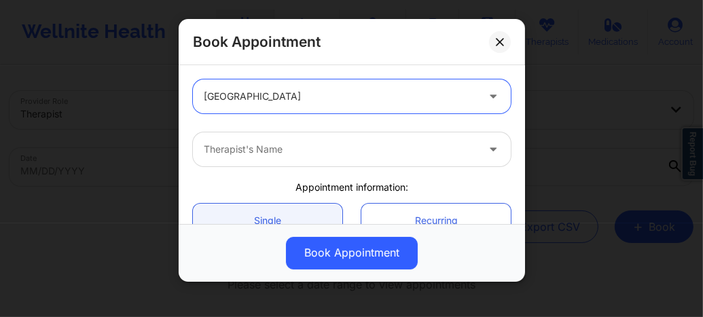
click at [259, 99] on div at bounding box center [340, 96] width 273 height 16
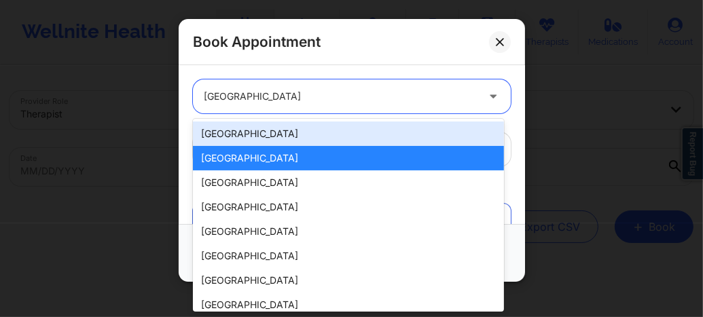
click at [250, 134] on div "[GEOGRAPHIC_DATA]" at bounding box center [348, 134] width 311 height 24
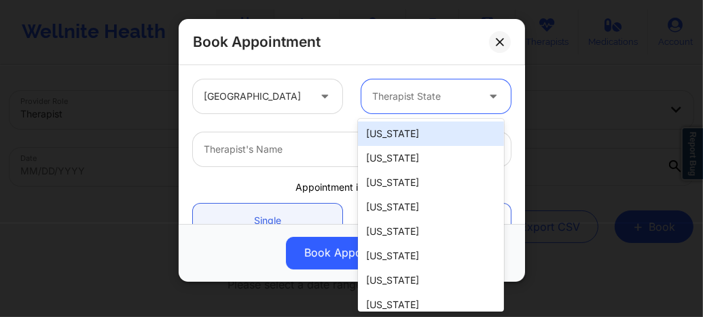
click at [379, 93] on div at bounding box center [424, 96] width 105 height 16
type input "New"
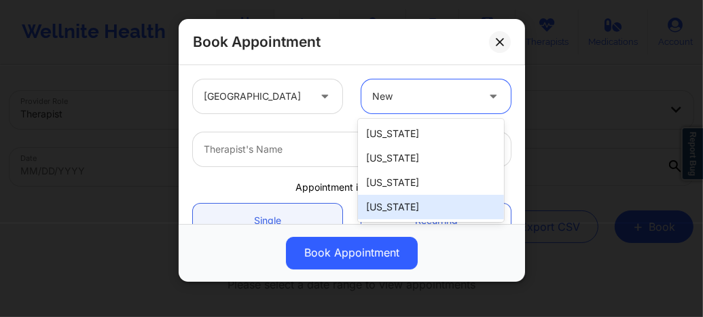
click at [387, 210] on div "New York" at bounding box center [431, 207] width 146 height 24
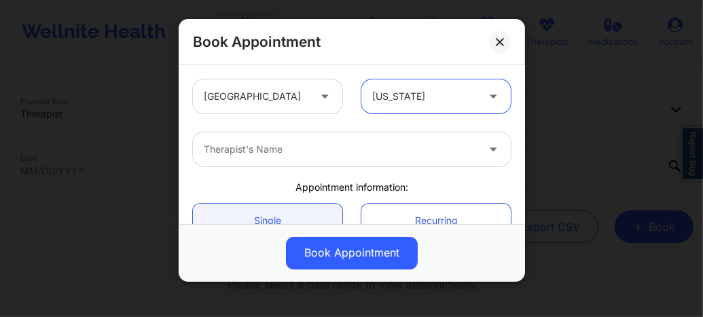
click at [313, 149] on div at bounding box center [340, 149] width 273 height 16
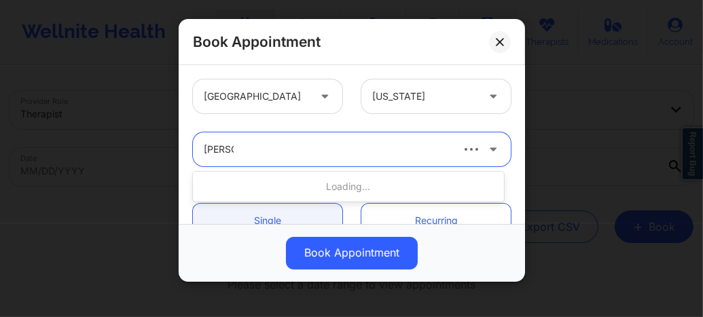
type input "Susanne"
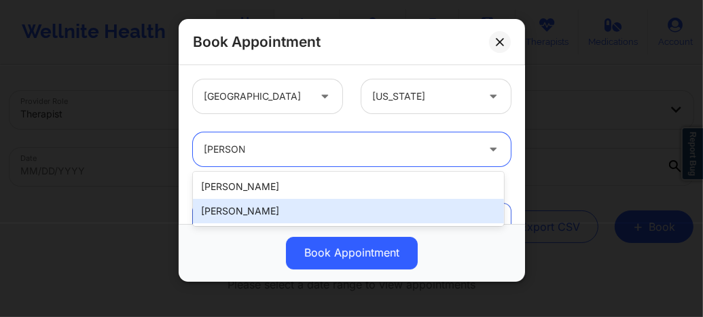
click at [259, 208] on div "Susanne Quansah" at bounding box center [348, 211] width 311 height 24
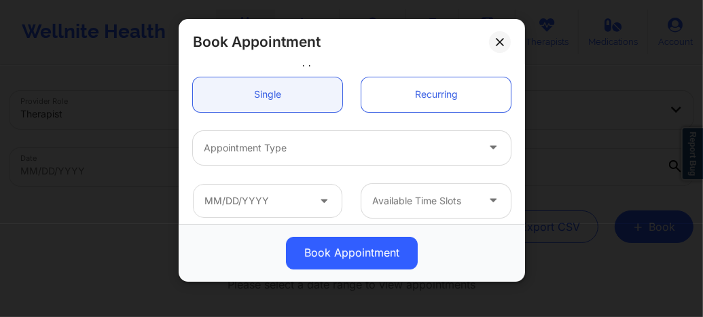
scroll to position [153, 0]
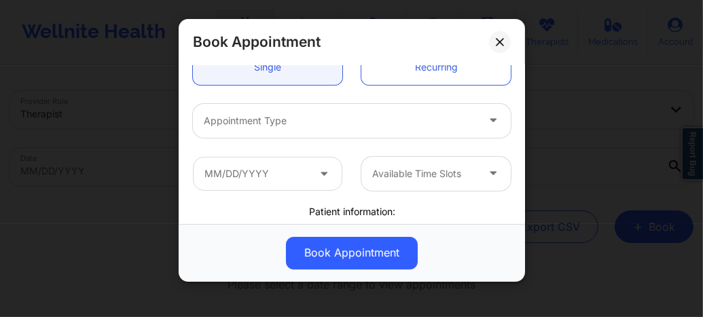
click at [247, 130] on div "Appointment Type" at bounding box center [335, 121] width 285 height 34
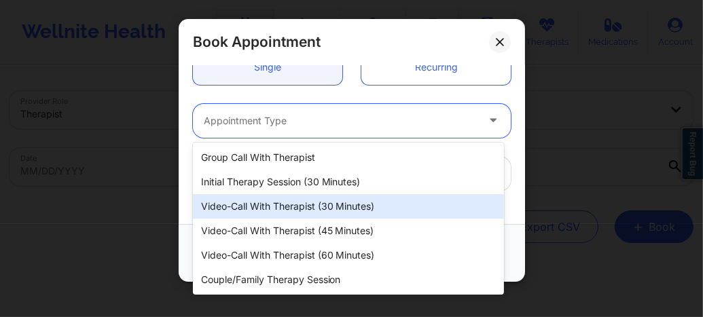
click at [318, 212] on div "Video-Call with Therapist (30 minutes)" at bounding box center [348, 206] width 311 height 24
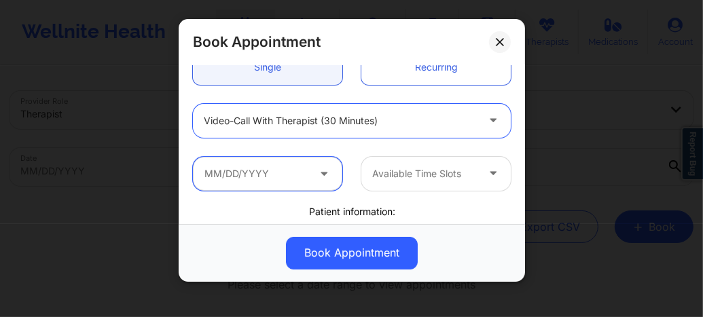
click at [265, 174] on input "text" at bounding box center [267, 174] width 149 height 34
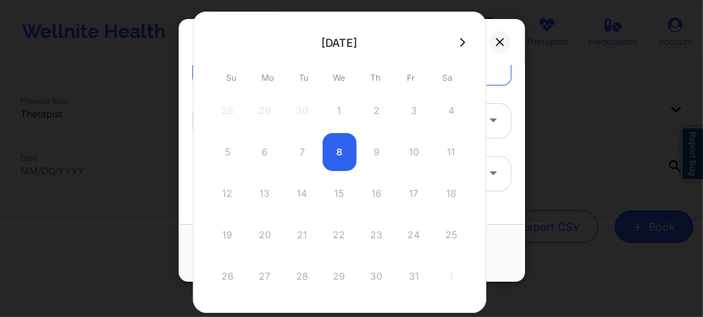
click at [460, 43] on icon at bounding box center [462, 42] width 5 height 10
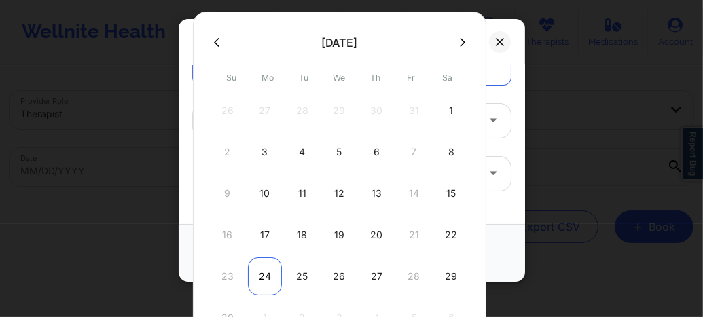
click at [260, 273] on div "24" at bounding box center [265, 276] width 34 height 38
type input "11/24/2025"
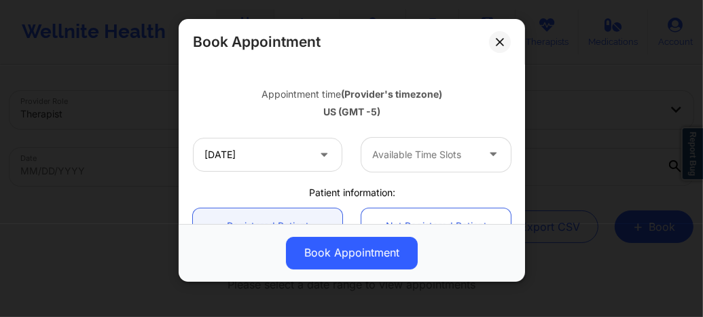
scroll to position [244, 0]
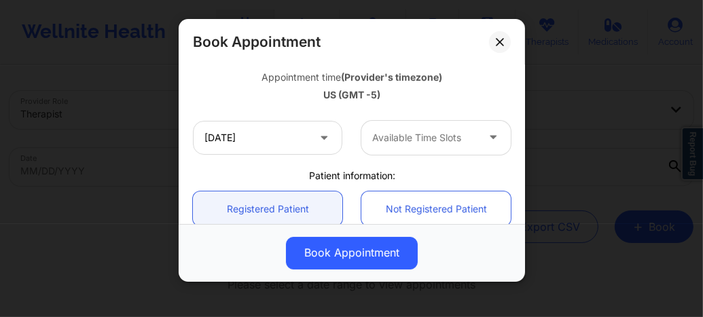
click at [400, 132] on div at bounding box center [424, 138] width 105 height 16
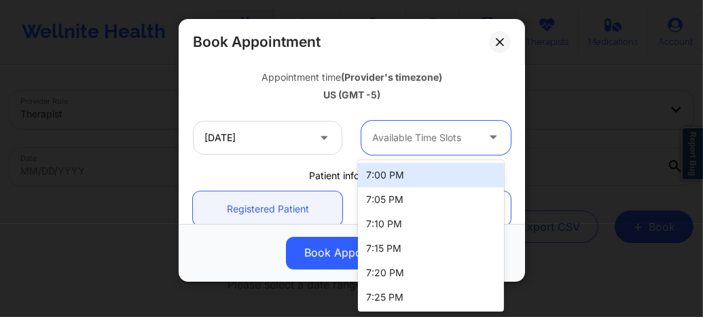
click at [389, 181] on div "7:00 PM" at bounding box center [431, 175] width 146 height 24
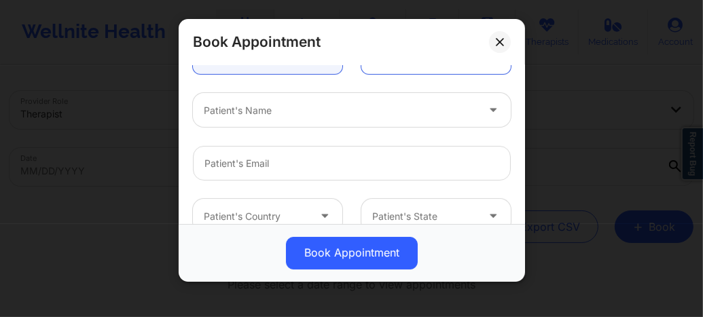
scroll to position [407, 0]
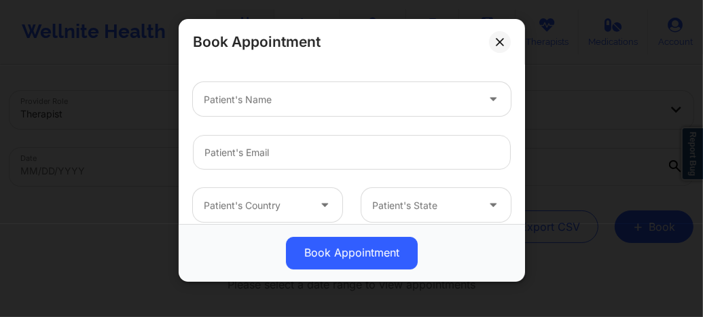
click at [247, 107] on div at bounding box center [340, 100] width 273 height 16
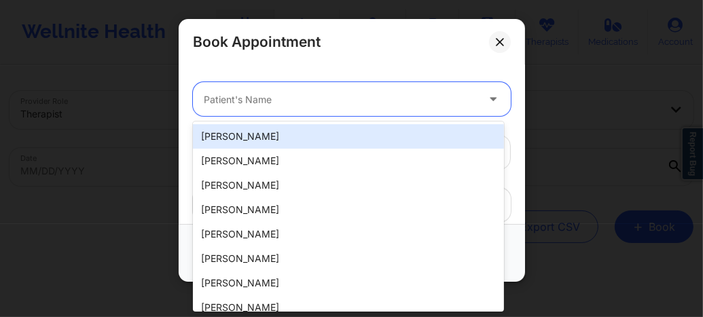
paste input "alyssabelle28@gmail.com"
type input "alyssabelle28@gmail.com"
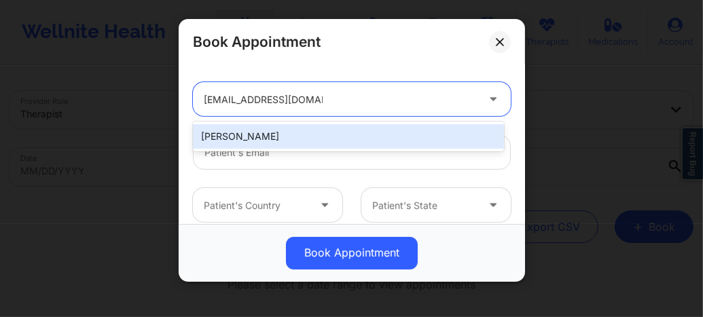
click at [273, 136] on div "Alyssa Belle" at bounding box center [348, 136] width 311 height 24
type input "alyssabelle28@gmail.com"
type input "+1347-263-3971"
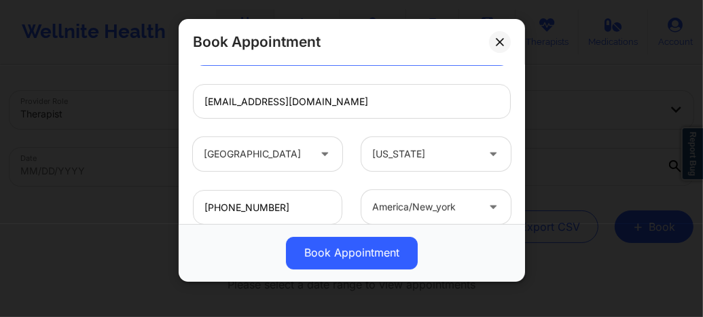
scroll to position [546, 0]
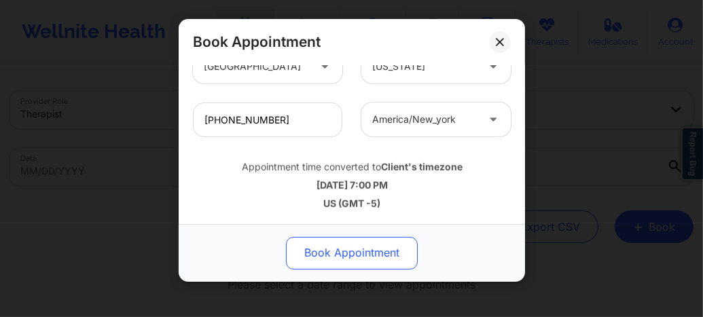
click at [352, 244] on button "Book Appointment" at bounding box center [352, 253] width 132 height 33
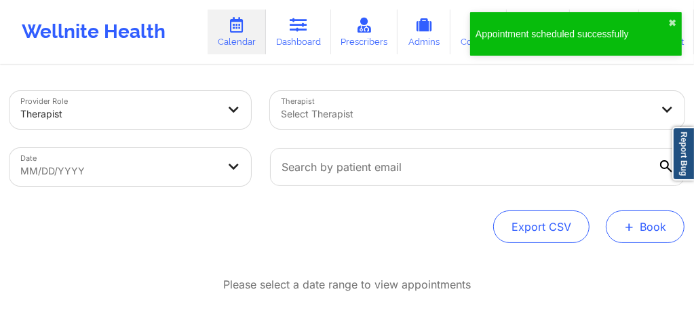
click at [646, 227] on button "+ Book" at bounding box center [645, 226] width 79 height 33
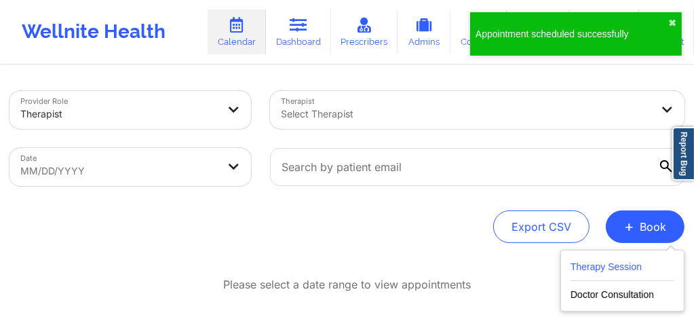
click at [583, 262] on button "Therapy Session" at bounding box center [623, 270] width 104 height 22
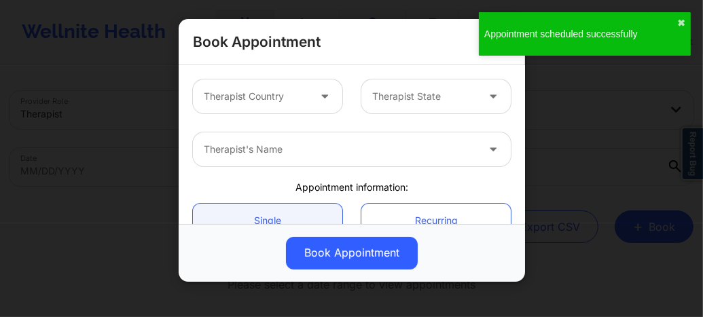
click at [279, 103] on div at bounding box center [256, 96] width 105 height 16
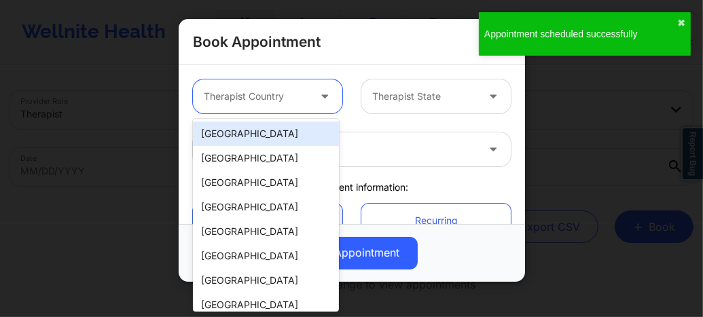
click at [257, 142] on div "[GEOGRAPHIC_DATA]" at bounding box center [266, 134] width 146 height 24
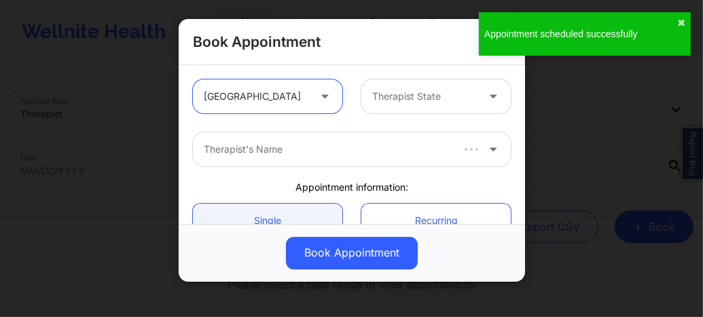
click at [402, 95] on div at bounding box center [424, 96] width 105 height 16
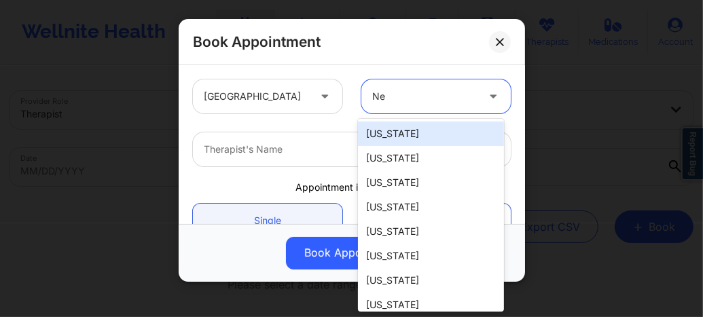
type input "New"
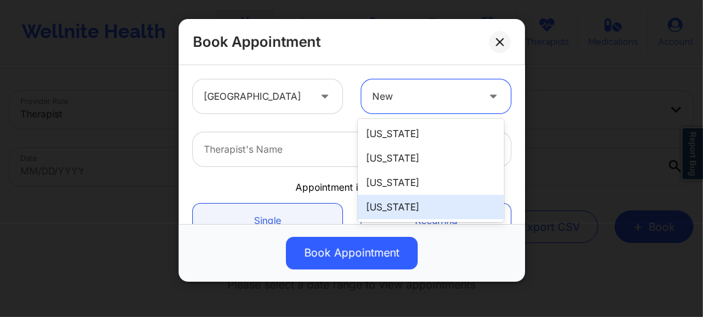
click at [388, 203] on div "New York" at bounding box center [431, 207] width 146 height 24
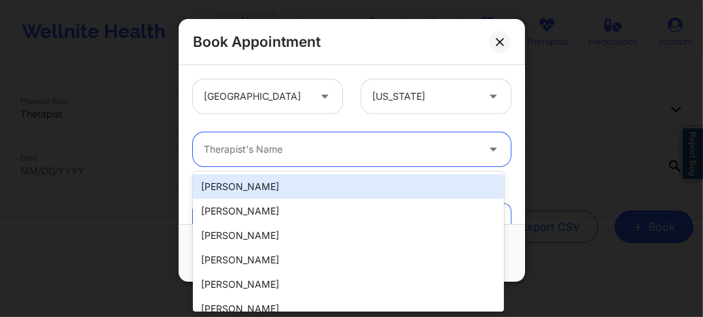
click at [337, 145] on div at bounding box center [340, 149] width 273 height 16
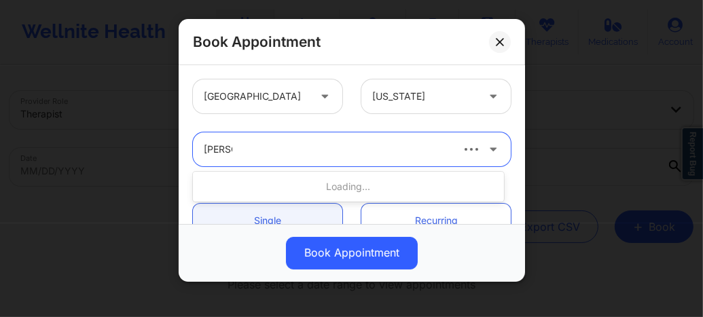
type input "susann"
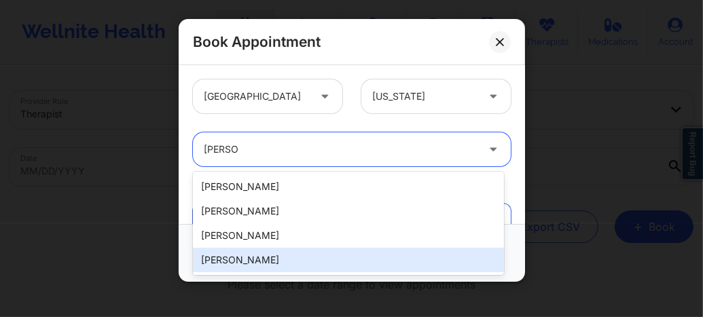
click at [250, 258] on div "Susanne Quansah" at bounding box center [348, 260] width 311 height 24
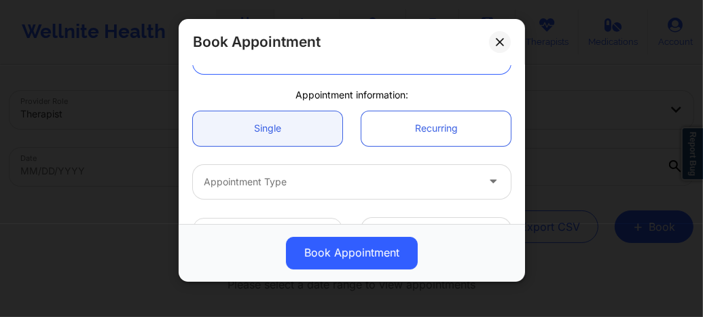
scroll to position [117, 0]
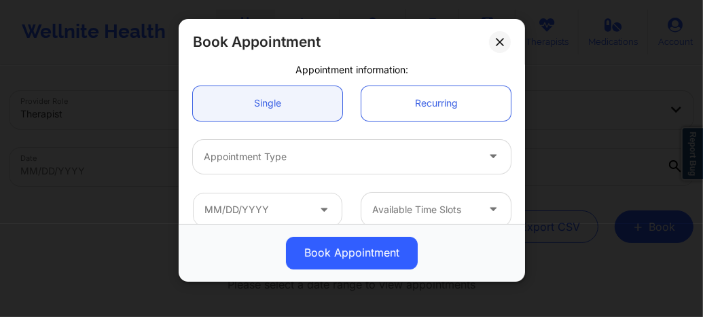
click at [253, 163] on div at bounding box center [340, 157] width 273 height 16
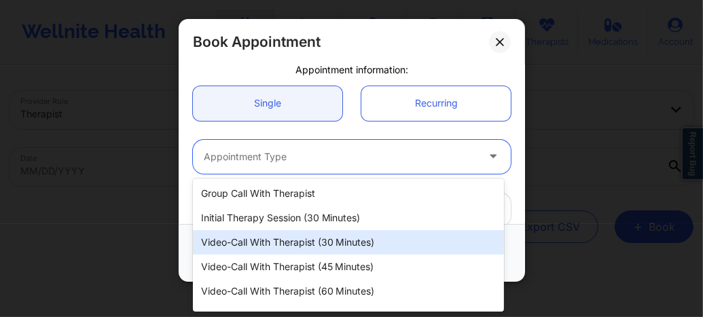
click at [267, 240] on div "Video-Call with Therapist (30 minutes)" at bounding box center [348, 242] width 311 height 24
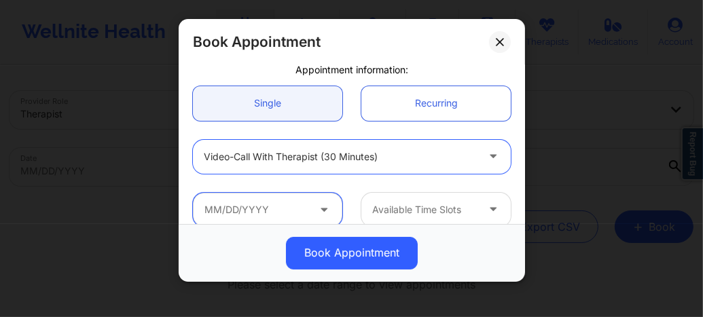
click at [261, 212] on input "text" at bounding box center [267, 210] width 149 height 34
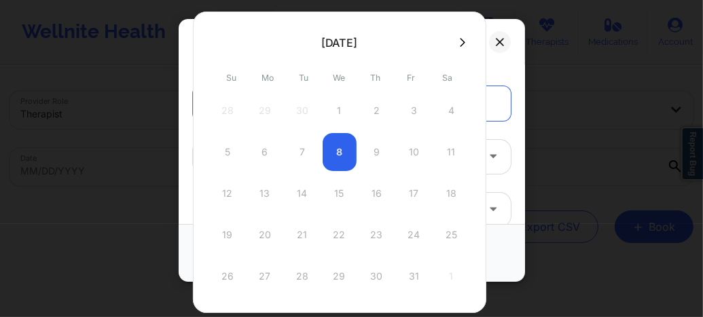
click at [460, 46] on icon at bounding box center [462, 42] width 5 height 10
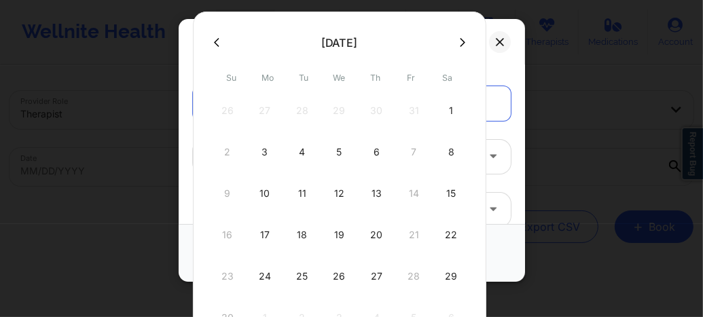
click at [460, 46] on icon at bounding box center [462, 42] width 5 height 10
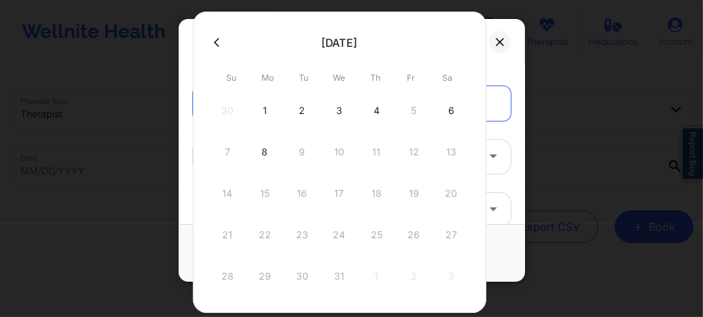
click at [269, 109] on div "1" at bounding box center [265, 111] width 34 height 38
type input "12/01/2025"
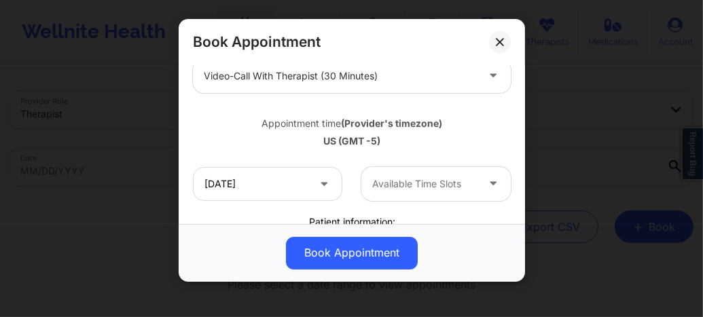
scroll to position [226, 0]
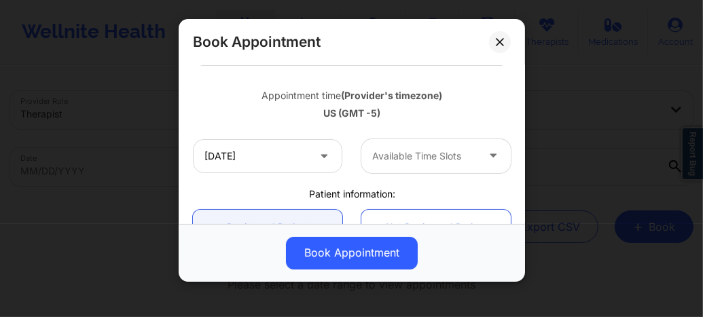
click at [399, 156] on div at bounding box center [424, 156] width 105 height 16
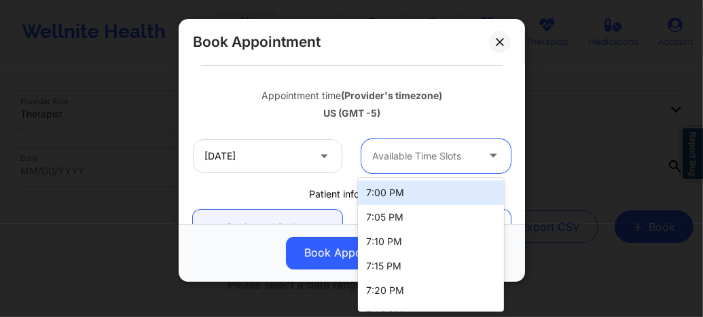
click at [387, 199] on div "7:00 PM" at bounding box center [431, 193] width 146 height 24
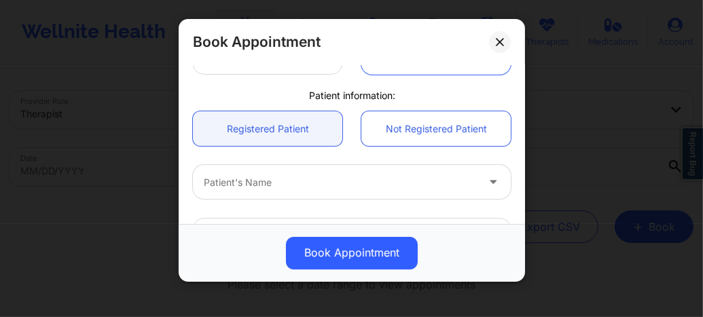
scroll to position [335, 0]
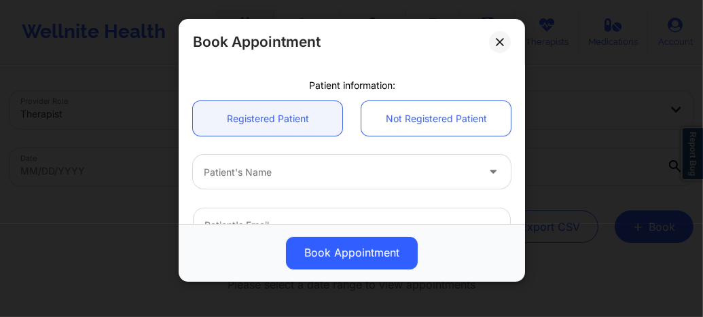
click at [274, 171] on div at bounding box center [340, 172] width 273 height 16
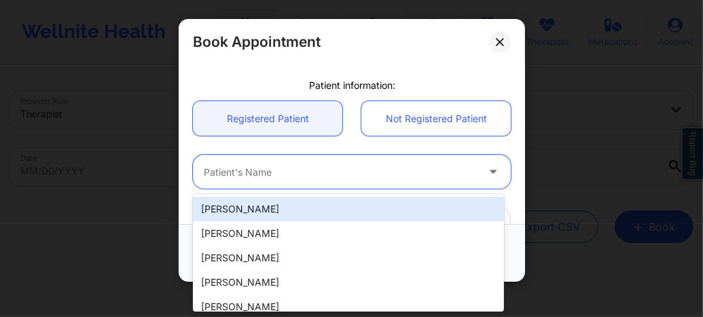
paste input "alyssabelle28@gmail.com"
type input "alyssabelle28@gmail.com"
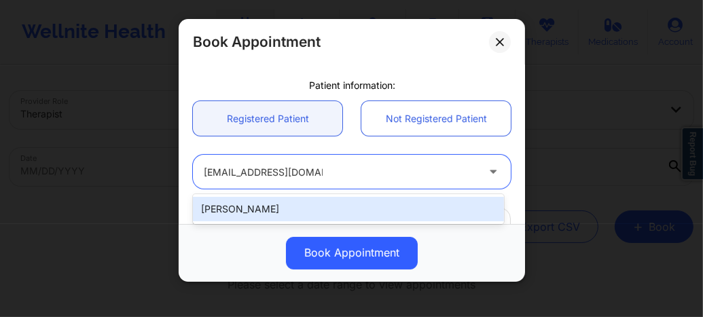
click at [268, 206] on div "Alyssa Belle" at bounding box center [348, 209] width 311 height 24
type input "alyssabelle28@gmail.com"
type input "+1347-263-3971"
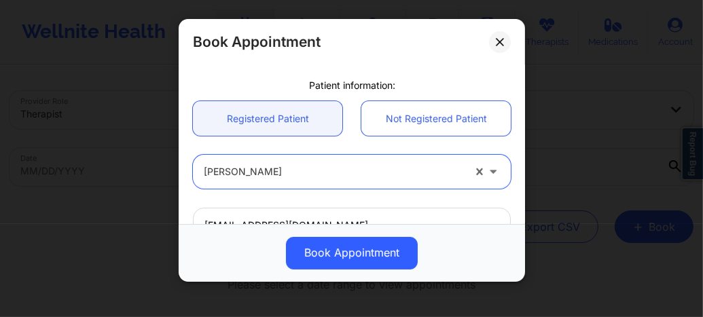
scroll to position [546, 0]
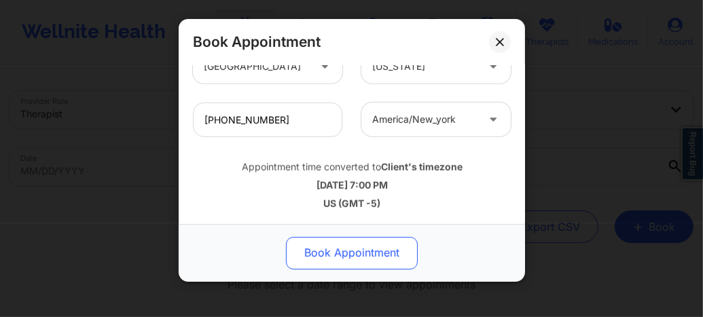
click at [323, 247] on button "Book Appointment" at bounding box center [352, 253] width 132 height 33
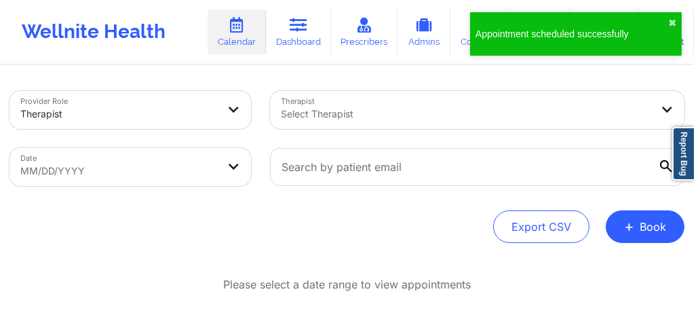
click at [649, 244] on div "Provider Role Therapist Therapist Select Therapist Date MM/DD/YYYY Export CSV +…" at bounding box center [347, 224] width 694 height 314
click at [648, 232] on button "+ Book" at bounding box center [645, 226] width 79 height 33
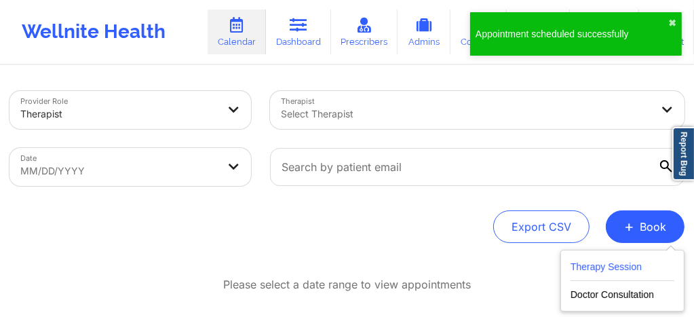
click at [581, 267] on button "Therapy Session" at bounding box center [623, 270] width 104 height 22
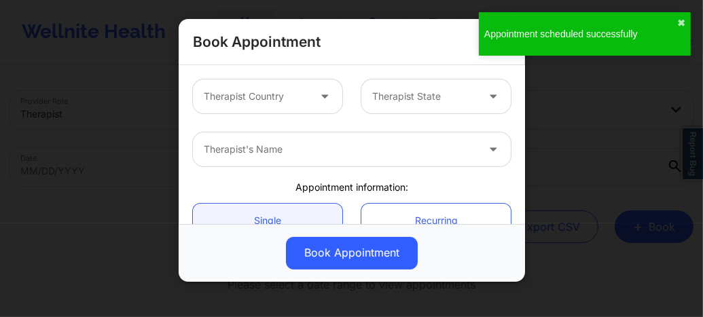
click at [247, 104] on div "Therapist Country" at bounding box center [251, 96] width 117 height 34
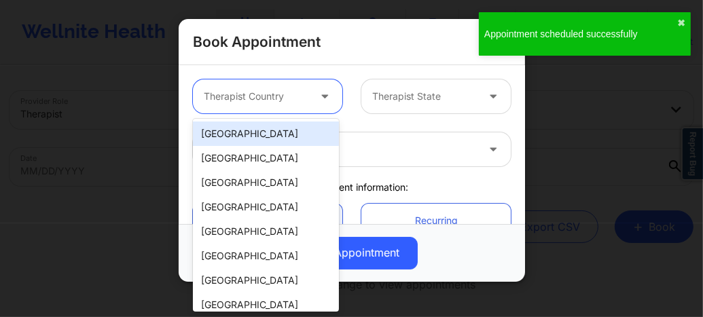
click at [246, 135] on div "[GEOGRAPHIC_DATA]" at bounding box center [266, 134] width 146 height 24
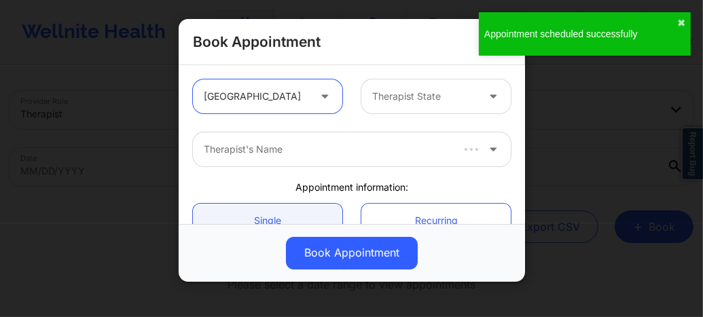
click at [394, 99] on div at bounding box center [424, 96] width 105 height 16
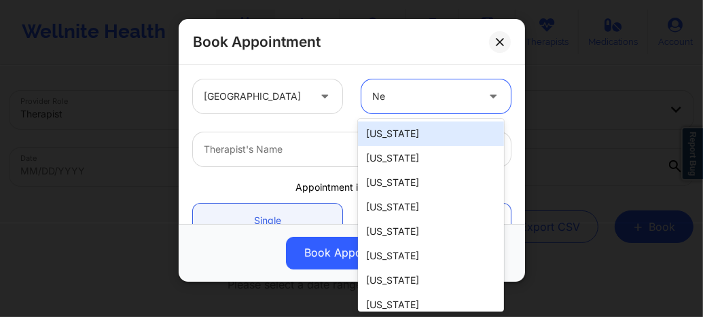
type input "New"
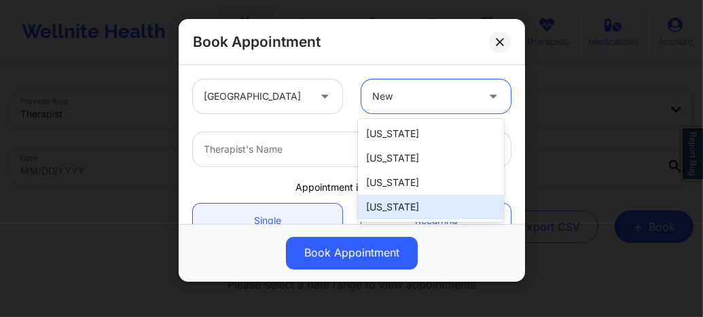
click at [386, 214] on div "New York" at bounding box center [431, 207] width 146 height 24
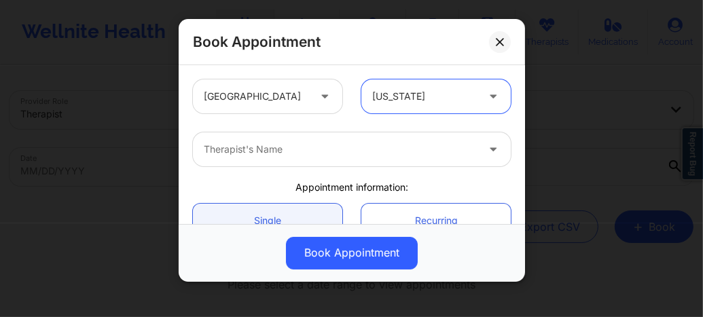
click at [277, 133] on div "Therapist's Name" at bounding box center [335, 149] width 285 height 34
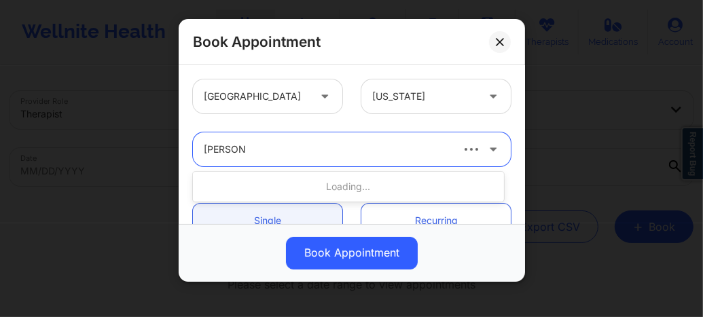
type input "susanne Q"
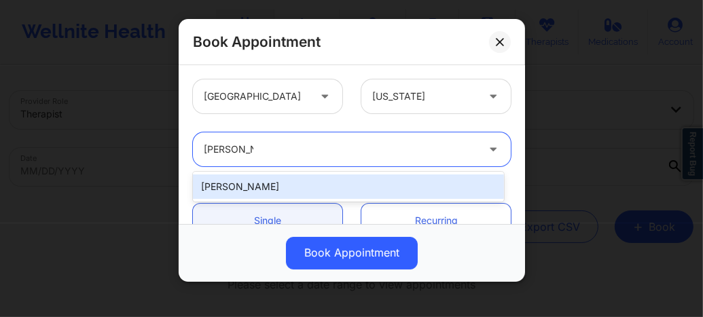
click at [263, 185] on div "Susanne Quansah" at bounding box center [348, 186] width 311 height 24
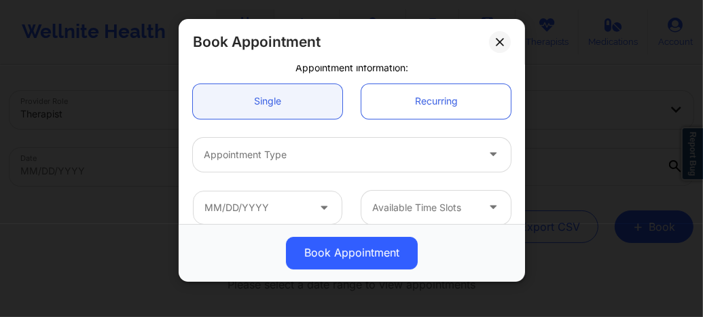
scroll to position [126, 0]
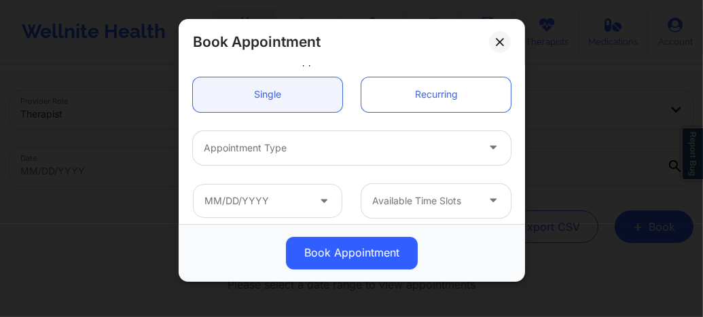
click at [254, 156] on div "Appointment Type" at bounding box center [335, 148] width 285 height 34
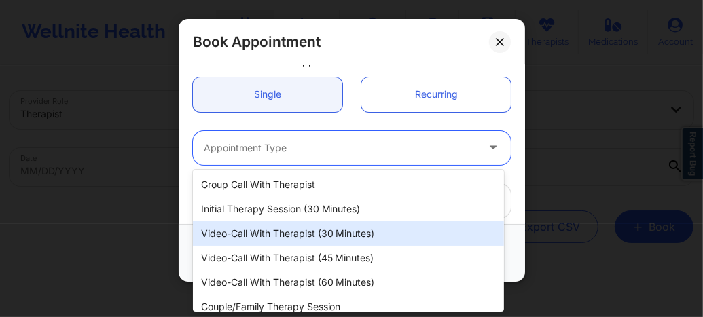
click at [269, 238] on div "Video-Call with Therapist (30 minutes)" at bounding box center [348, 233] width 311 height 24
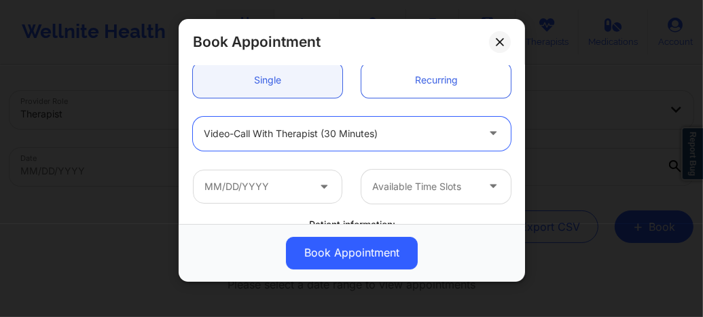
scroll to position [163, 0]
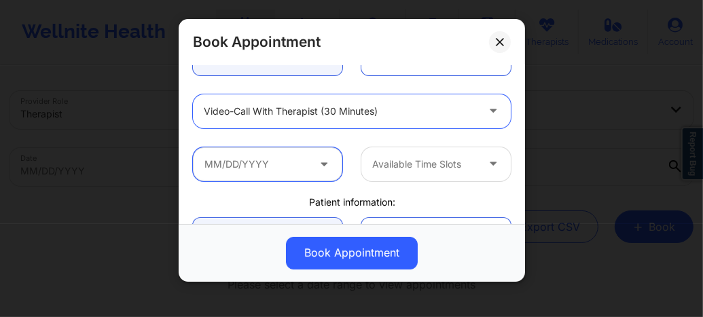
click at [261, 166] on input "text" at bounding box center [267, 164] width 149 height 34
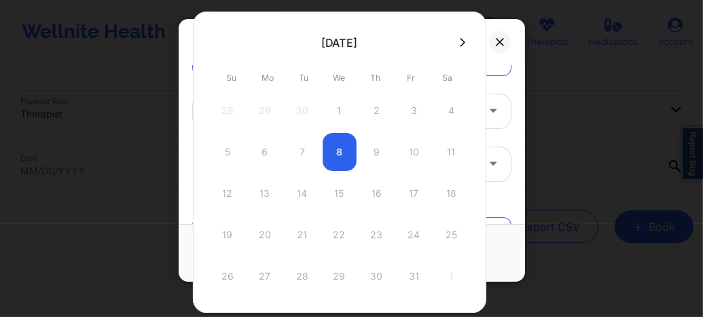
click at [460, 43] on icon at bounding box center [462, 42] width 5 height 10
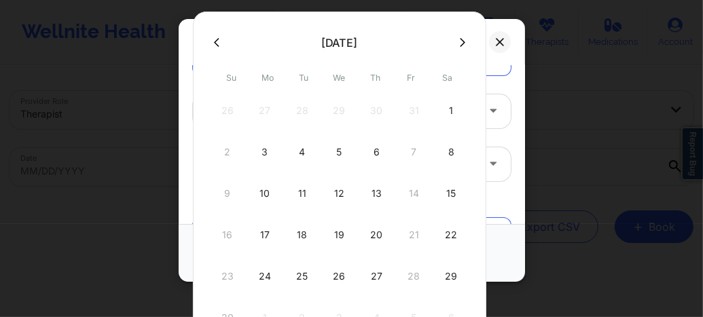
click at [460, 41] on icon at bounding box center [462, 42] width 5 height 10
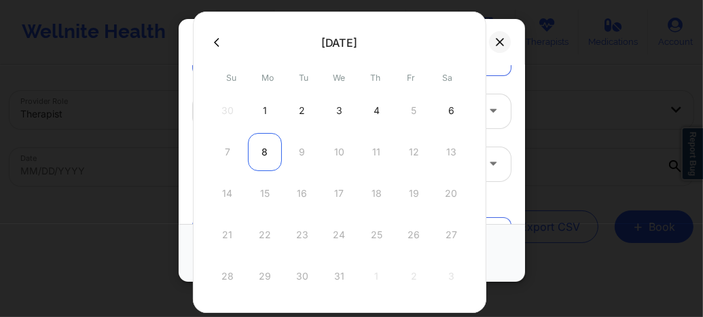
click at [266, 153] on div "8" at bounding box center [265, 152] width 34 height 38
type input "12/08/2025"
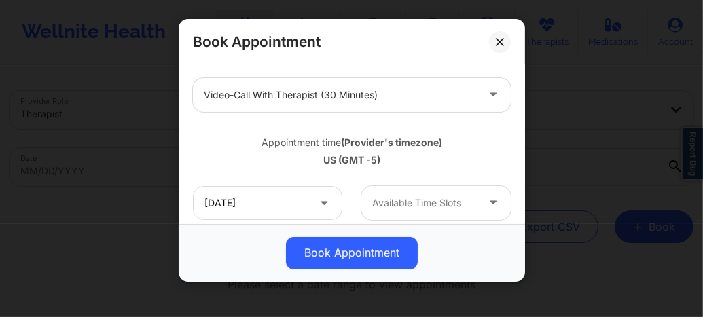
scroll to position [190, 0]
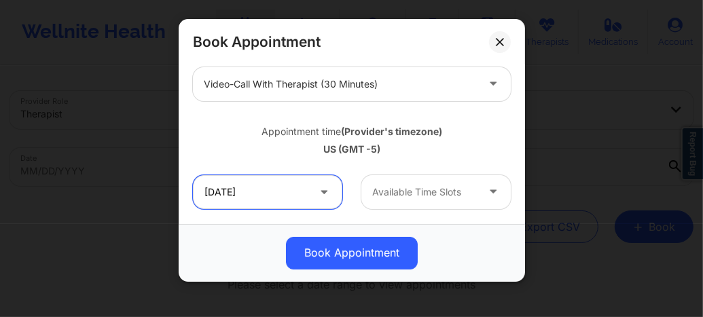
click at [267, 179] on input "12/08/2025" at bounding box center [267, 192] width 149 height 34
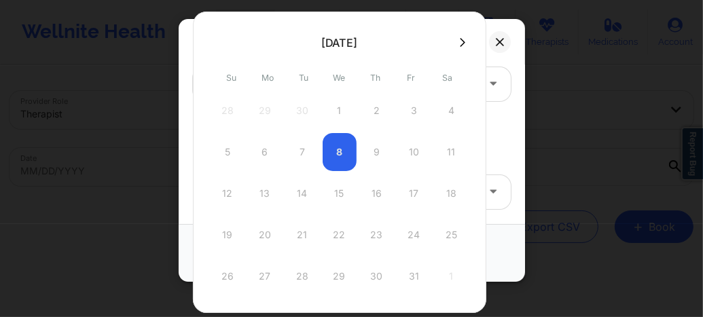
click at [460, 42] on icon at bounding box center [462, 42] width 5 height 10
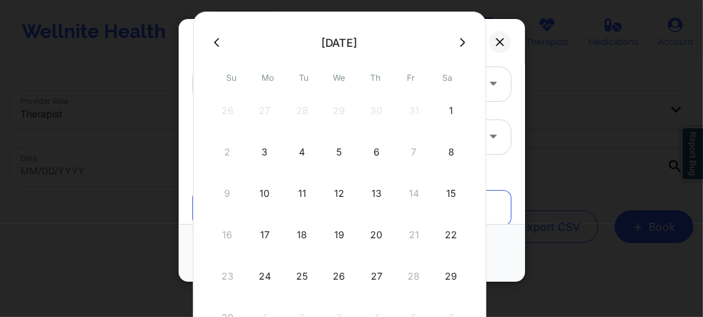
click at [460, 43] on icon at bounding box center [462, 42] width 5 height 10
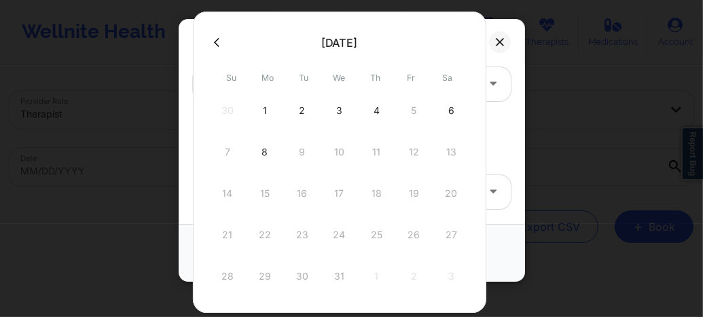
click at [263, 148] on div "8" at bounding box center [265, 152] width 34 height 38
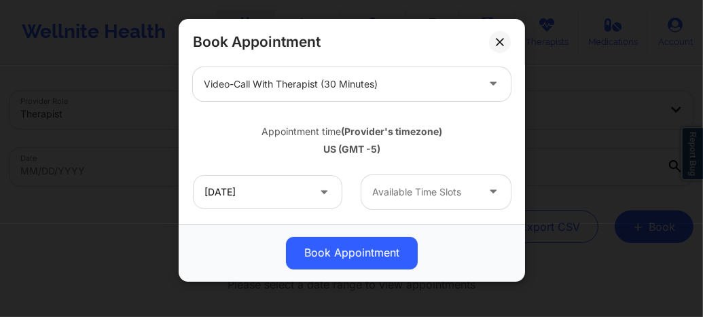
click at [405, 190] on div at bounding box center [424, 192] width 105 height 16
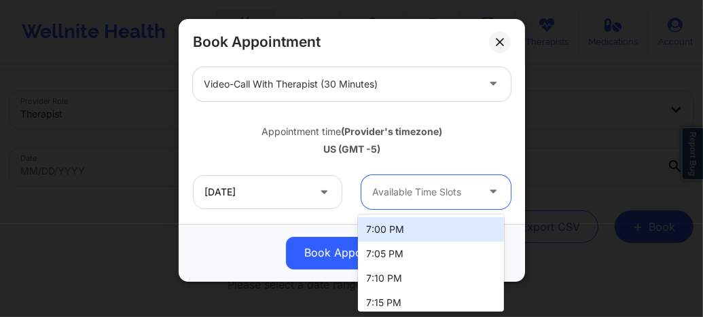
click at [391, 236] on div "7:00 PM" at bounding box center [431, 229] width 146 height 24
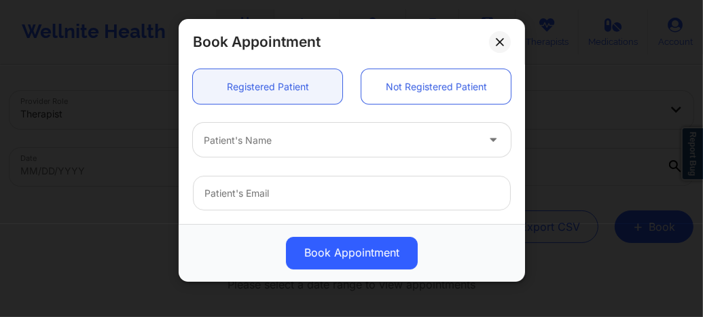
scroll to position [389, 0]
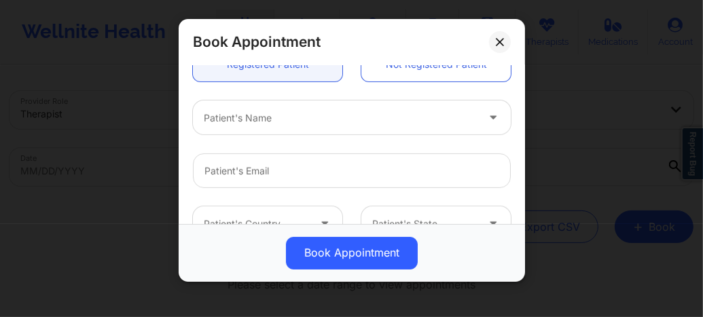
click at [281, 113] on div at bounding box center [340, 118] width 273 height 16
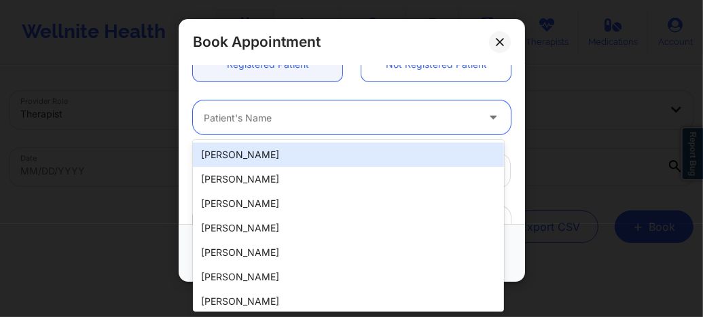
paste input "alyssabelle28@gmail.com"
type input "alyssabelle28@gmail.com"
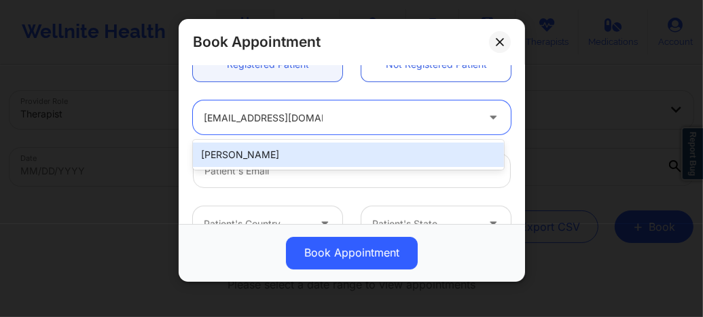
click at [284, 151] on div "Alyssa Belle" at bounding box center [348, 155] width 311 height 24
type input "alyssabelle28@gmail.com"
type input "+1347-263-3971"
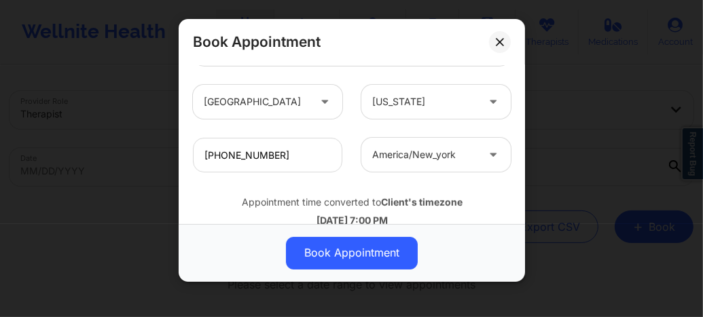
scroll to position [546, 0]
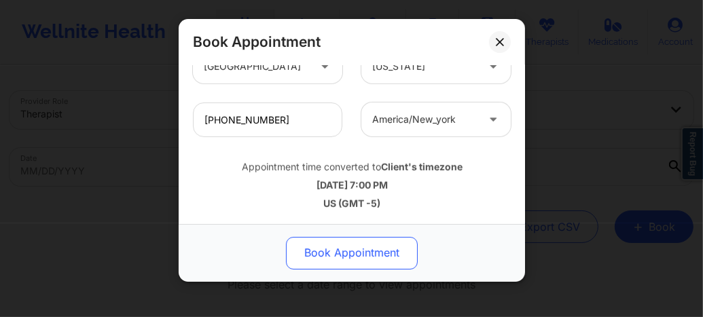
click at [342, 259] on button "Book Appointment" at bounding box center [352, 253] width 132 height 33
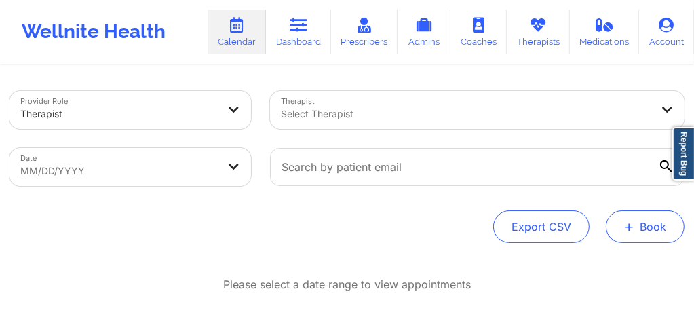
click at [641, 227] on button "+ Book" at bounding box center [645, 226] width 79 height 33
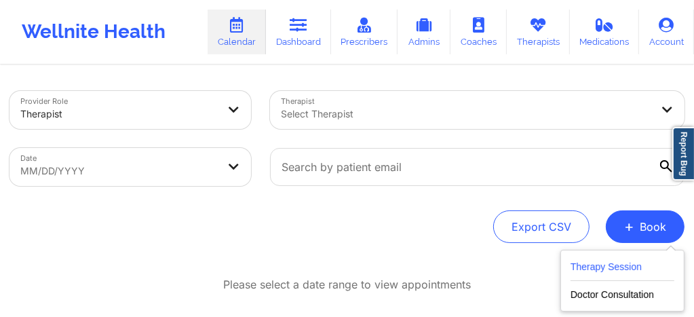
click at [582, 269] on button "Therapy Session" at bounding box center [623, 270] width 104 height 22
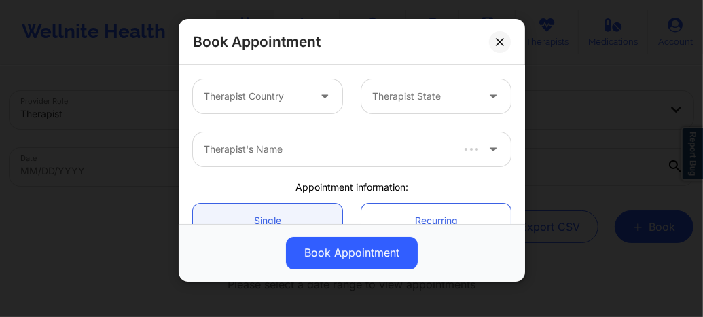
click at [234, 100] on div at bounding box center [256, 96] width 105 height 16
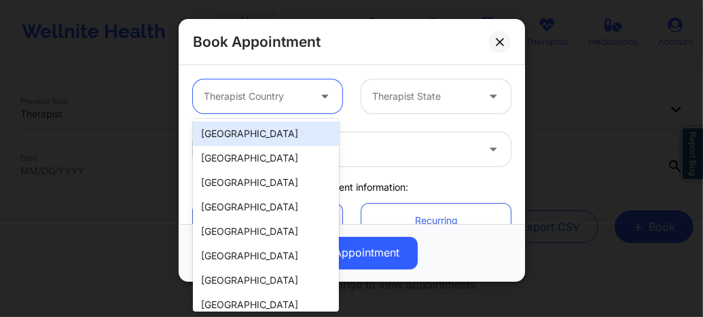
click at [247, 136] on div "[GEOGRAPHIC_DATA]" at bounding box center [266, 134] width 146 height 24
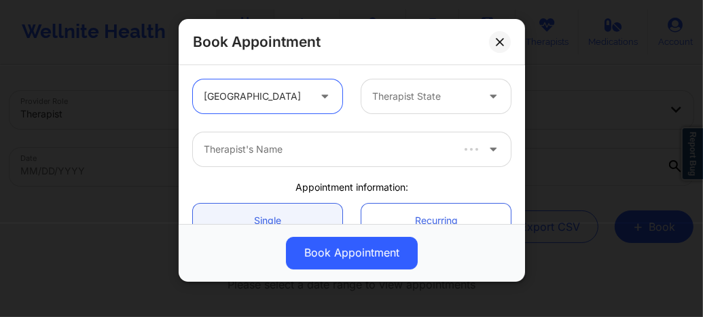
click at [374, 101] on div at bounding box center [424, 96] width 105 height 16
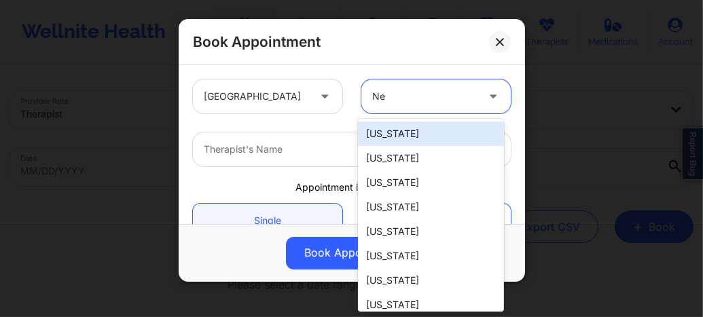
type input "New"
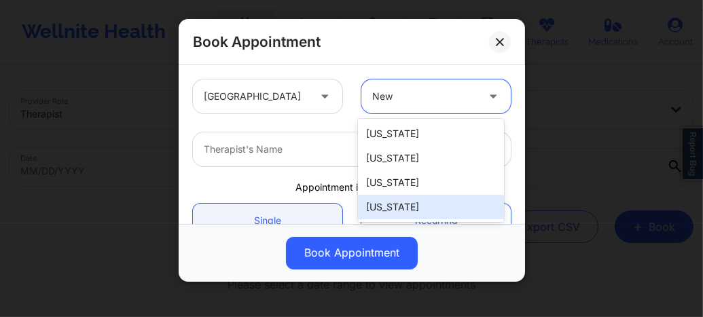
click at [388, 204] on div "New York" at bounding box center [431, 207] width 146 height 24
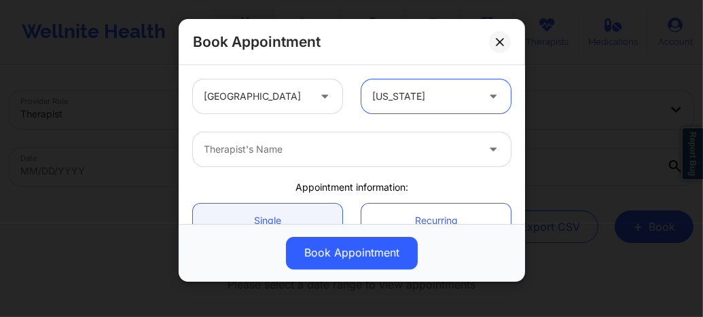
click at [310, 156] on div at bounding box center [340, 149] width 273 height 16
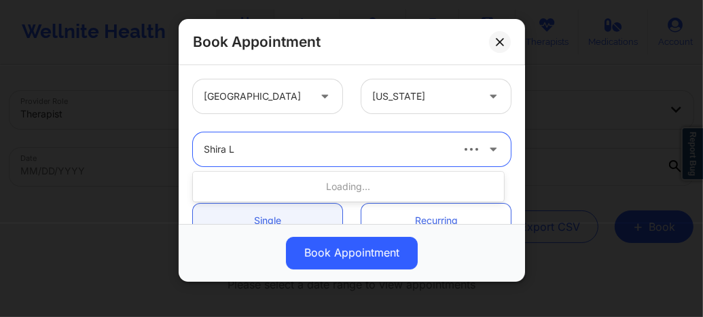
type input "Shira La"
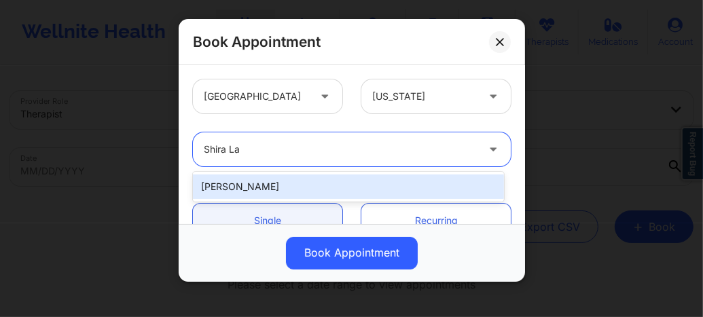
click at [265, 185] on div "Shira Lazarus" at bounding box center [348, 186] width 311 height 24
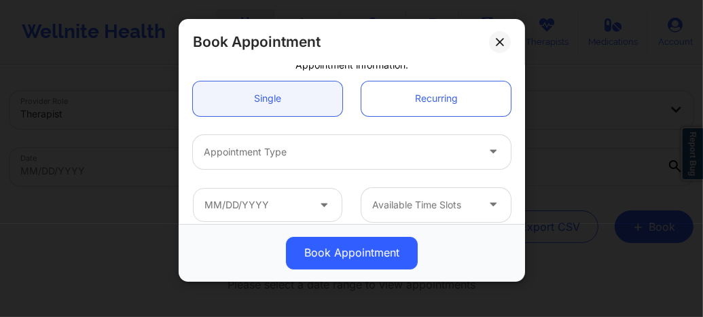
scroll to position [153, 0]
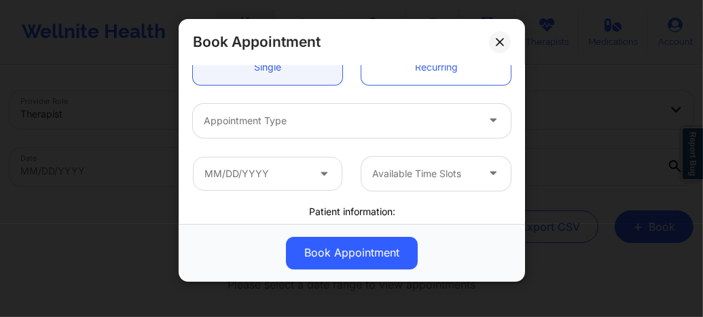
click at [253, 128] on div at bounding box center [340, 121] width 273 height 16
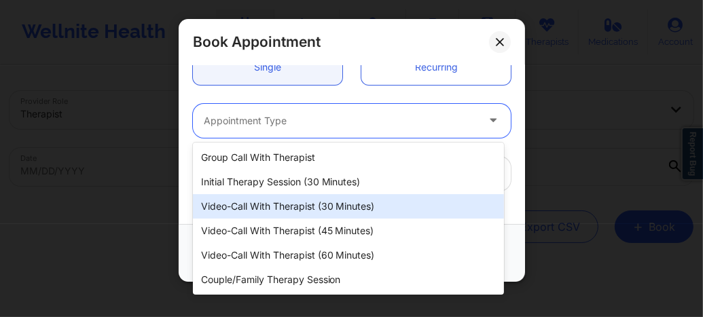
click at [267, 216] on div "Video-Call with Therapist (30 minutes)" at bounding box center [348, 206] width 311 height 24
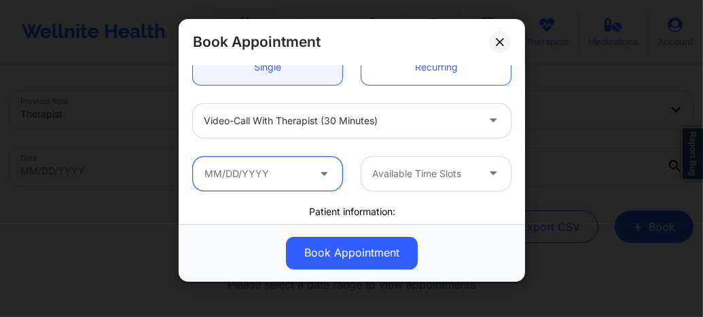
click at [280, 171] on input "text" at bounding box center [267, 174] width 149 height 34
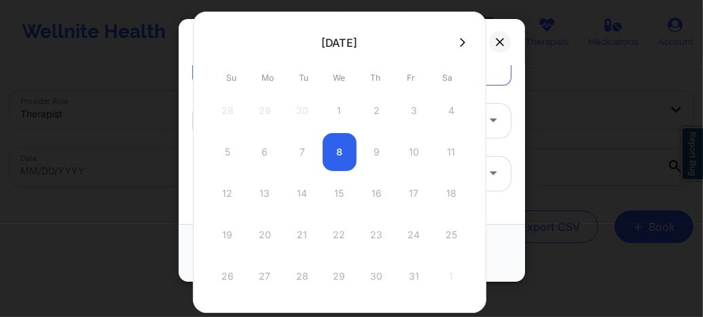
click at [377, 155] on div "5 6 7 8 9 10 11" at bounding box center [339, 152] width 258 height 38
click at [460, 41] on icon at bounding box center [462, 42] width 5 height 9
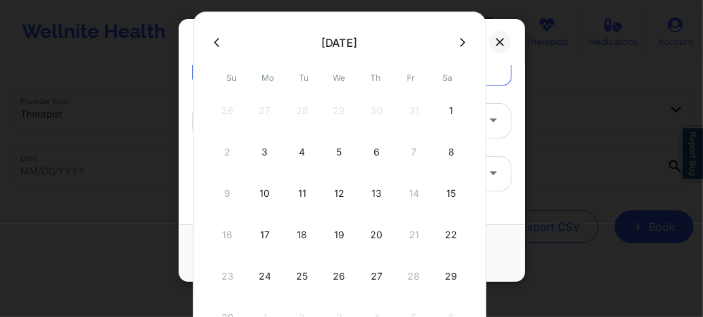
click at [214, 43] on icon at bounding box center [216, 42] width 5 height 10
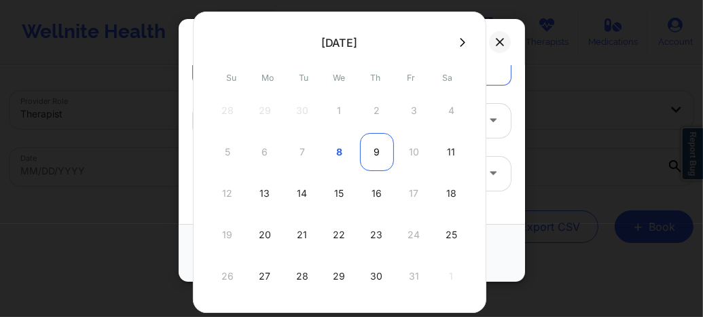
click at [380, 155] on div "9" at bounding box center [377, 152] width 34 height 38
type input "10/09/2025"
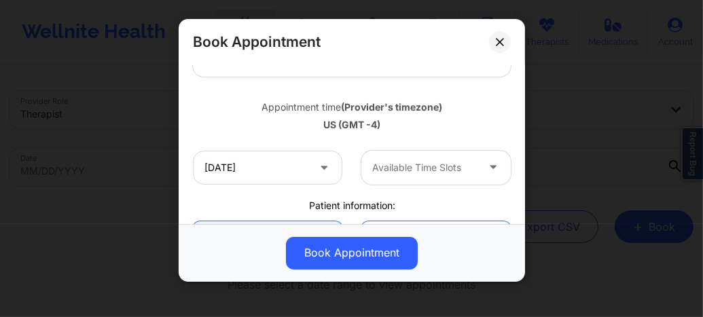
scroll to position [226, 0]
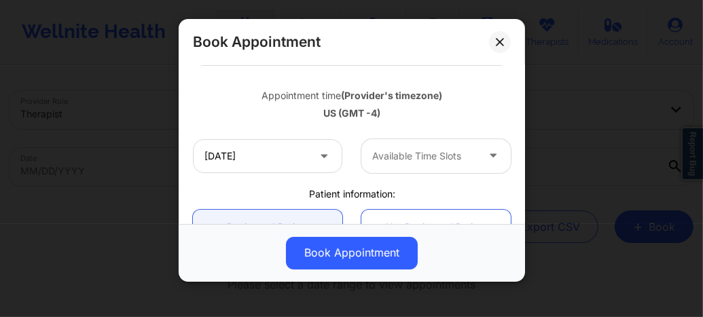
click at [403, 161] on div at bounding box center [424, 156] width 105 height 16
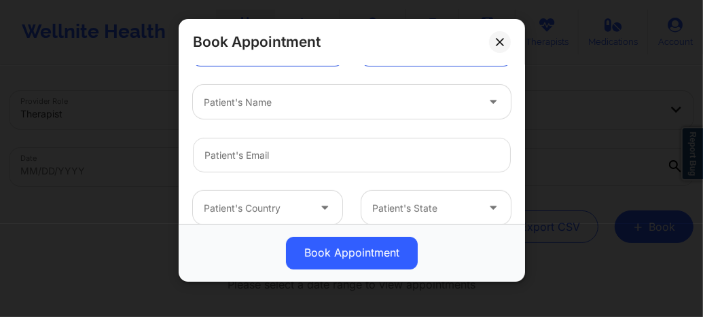
scroll to position [472, 0]
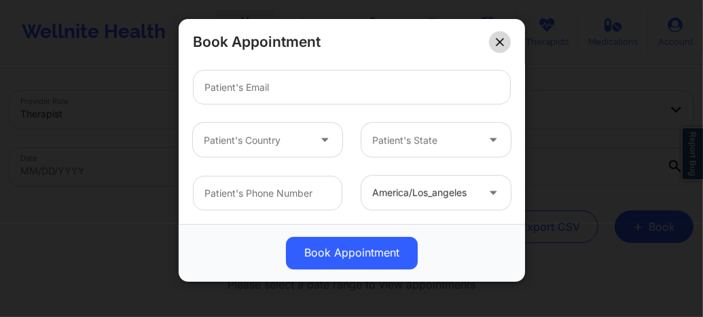
click at [496, 39] on icon at bounding box center [499, 41] width 7 height 7
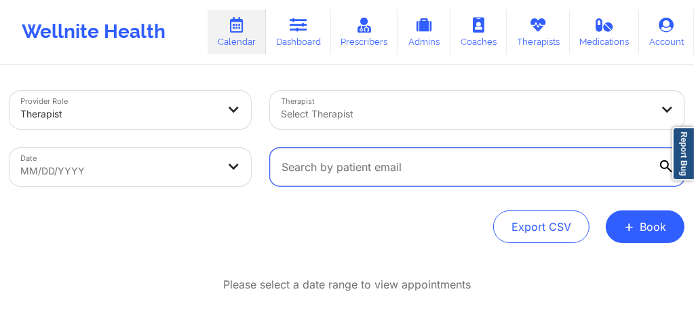
click at [382, 170] on input "text" at bounding box center [477, 167] width 415 height 38
paste input "jackielovelife13@icloud.com"
type input "jackielovelife13@icloud.com"
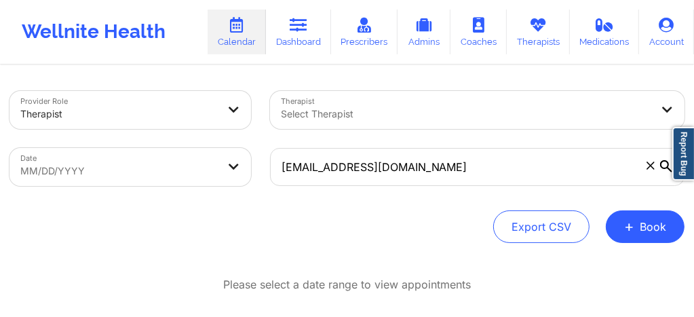
click at [105, 176] on body "Wellnite Health Calendar Dashboard Prescribers Admins Coaches Therapists Medica…" at bounding box center [347, 158] width 694 height 317
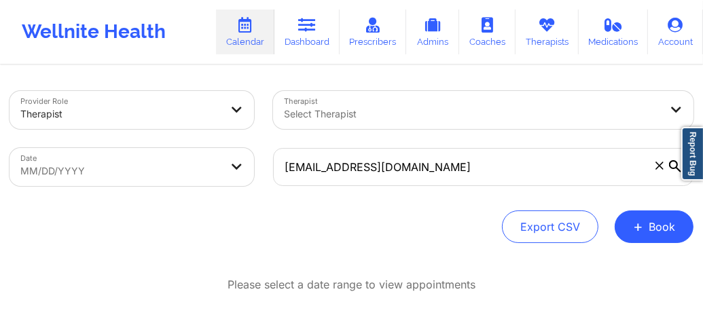
select select "2025-8"
select select "2025-9"
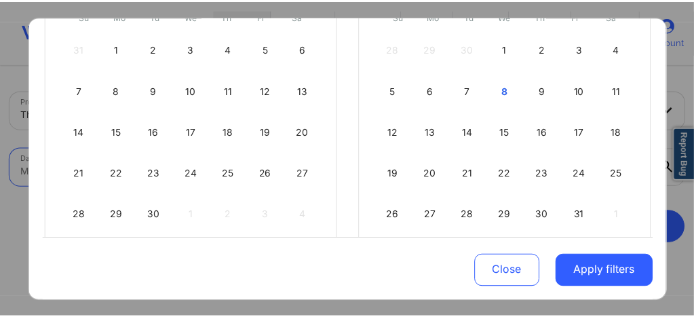
scroll to position [190, 0]
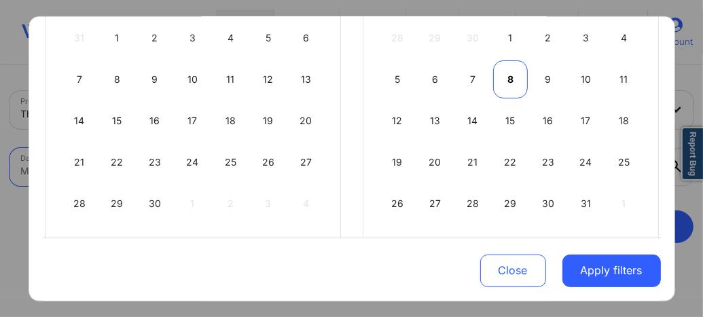
click at [512, 81] on div "8" at bounding box center [510, 79] width 35 height 38
select select "2025-9"
select select "2025-10"
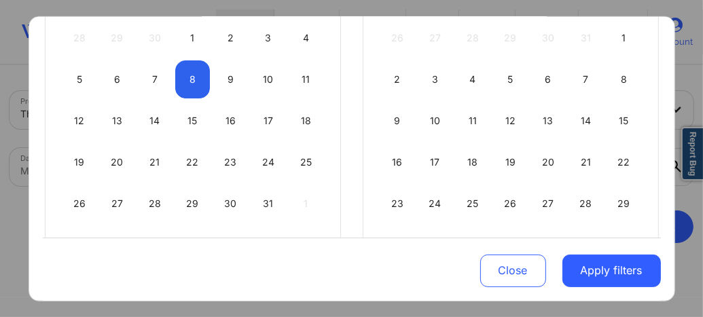
select select "2025-9"
select select "2025-10"
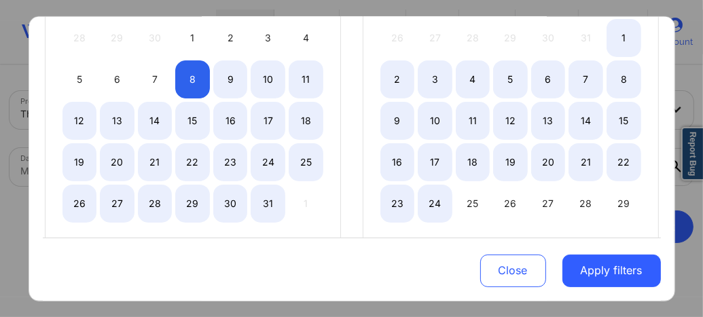
select select "2025-9"
select select "2025-10"
select select "2025-9"
select select "2025-10"
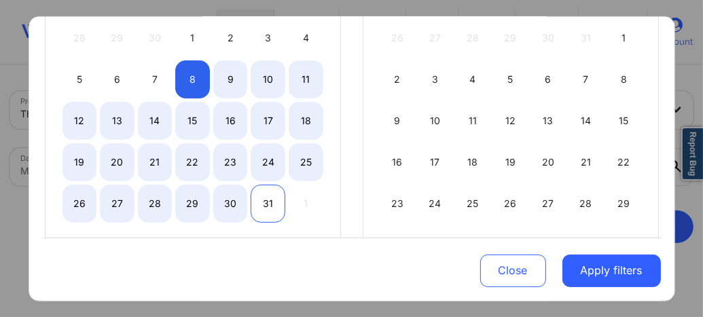
select select "2025-9"
select select "2025-10"
click at [261, 201] on div "31" at bounding box center [267, 203] width 35 height 38
select select "2025-9"
select select "2025-10"
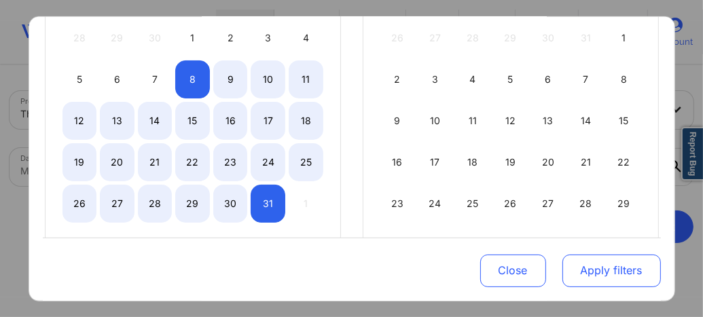
click at [603, 275] on button "Apply filters" at bounding box center [611, 271] width 98 height 33
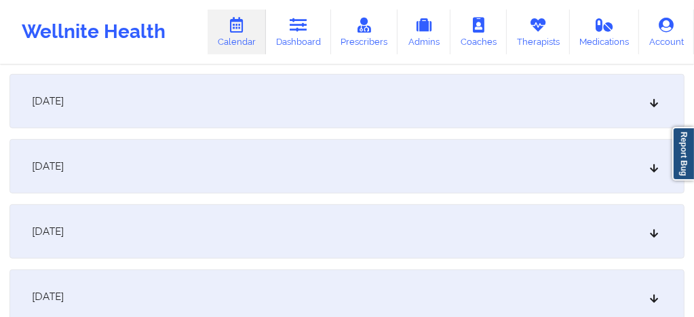
scroll to position [462, 0]
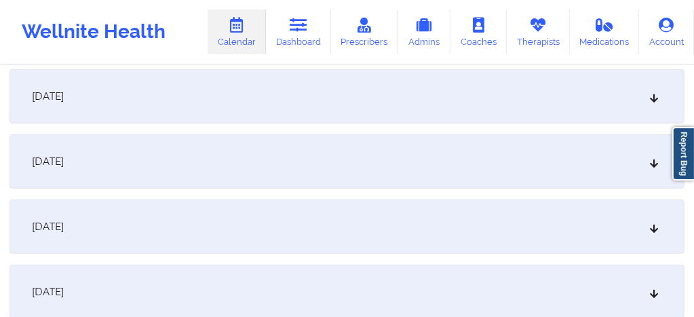
click at [193, 236] on div "[DATE]" at bounding box center [347, 227] width 675 height 54
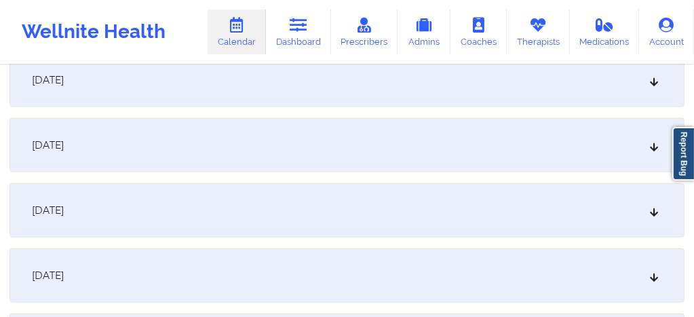
scroll to position [1032, 0]
click at [239, 210] on div "October 21, 2025" at bounding box center [347, 207] width 675 height 54
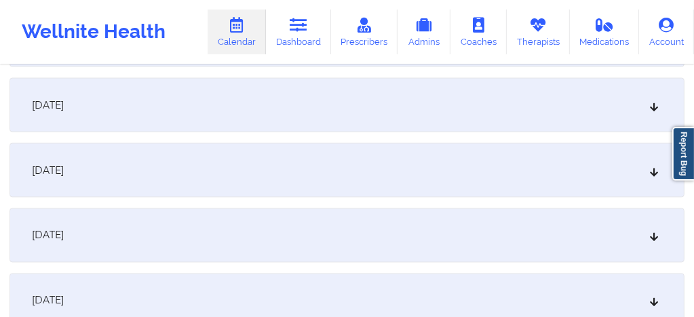
scroll to position [1575, 0]
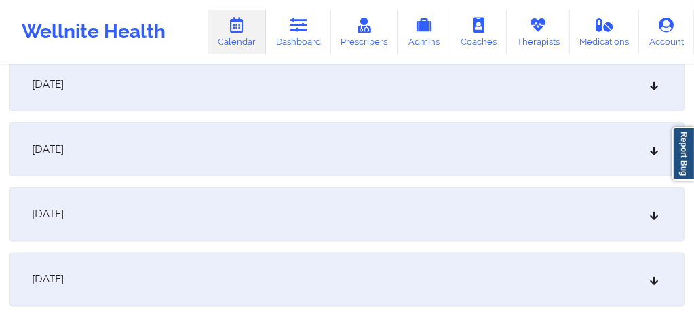
click at [259, 227] on div "October 28, 2025" at bounding box center [347, 214] width 675 height 54
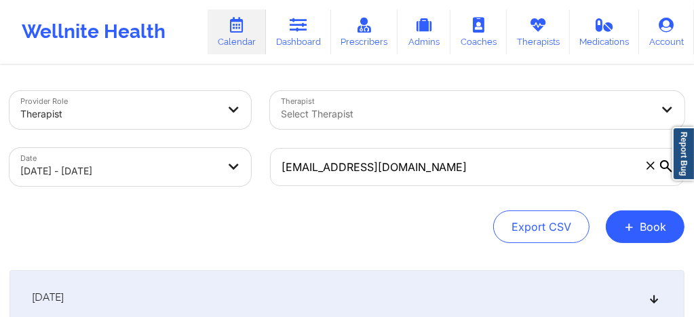
scroll to position [0, 0]
click at [644, 231] on button "+ Book" at bounding box center [645, 226] width 79 height 33
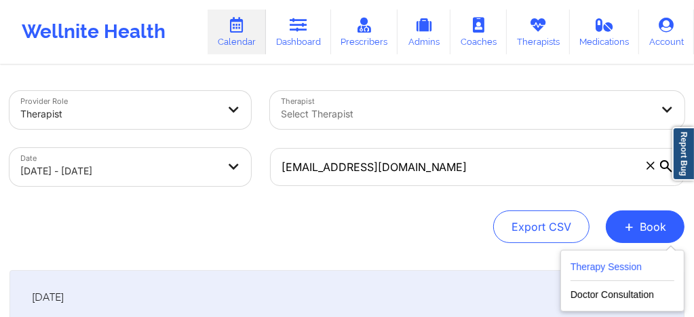
click at [595, 263] on button "Therapy Session" at bounding box center [623, 270] width 104 height 22
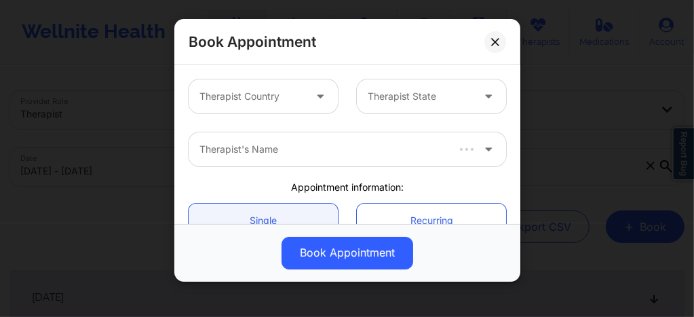
click at [292, 99] on div at bounding box center [252, 96] width 105 height 16
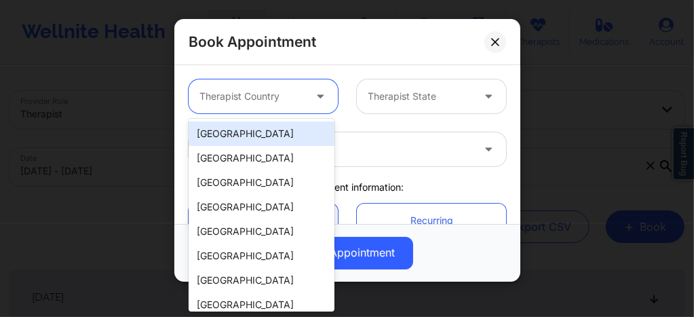
click at [280, 143] on div "[GEOGRAPHIC_DATA]" at bounding box center [262, 134] width 146 height 24
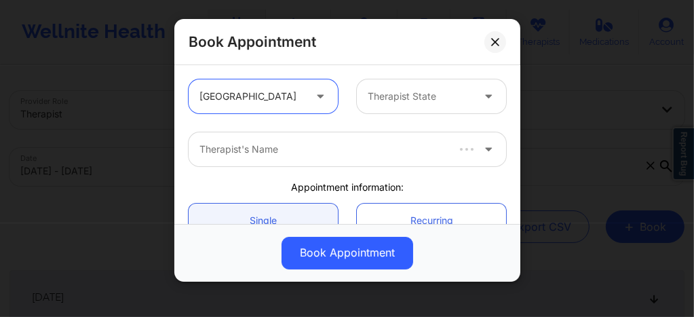
click at [385, 100] on div at bounding box center [420, 96] width 105 height 16
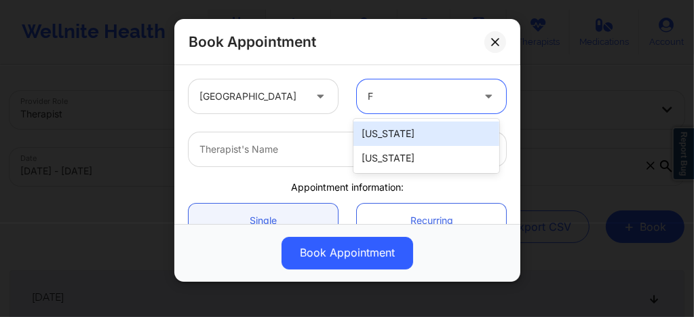
type input "Fl"
click at [374, 141] on div "[US_STATE]" at bounding box center [427, 134] width 146 height 24
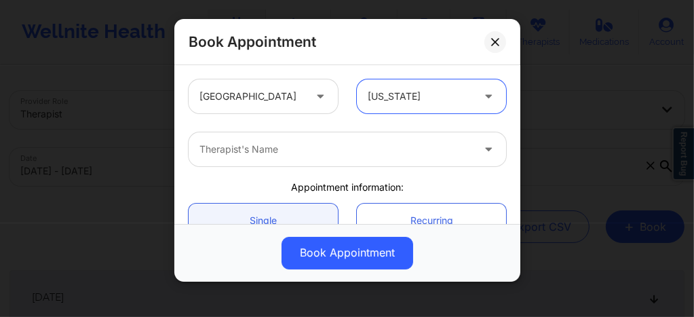
click at [282, 149] on div at bounding box center [336, 149] width 273 height 16
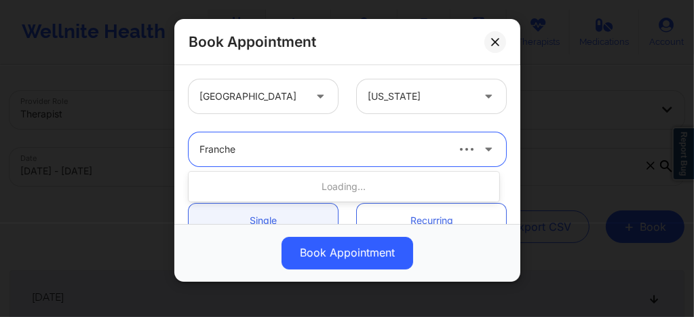
type input "Franchez"
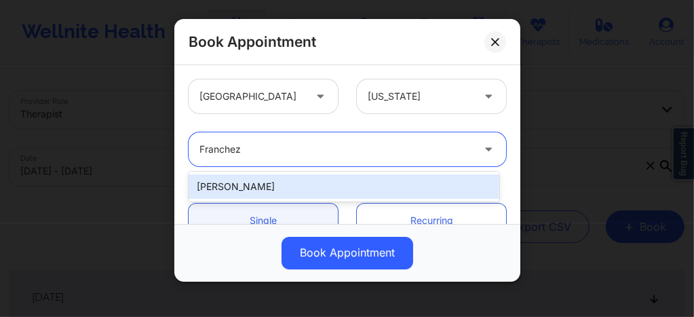
click at [255, 181] on div "Franchezka Boyer" at bounding box center [344, 186] width 311 height 24
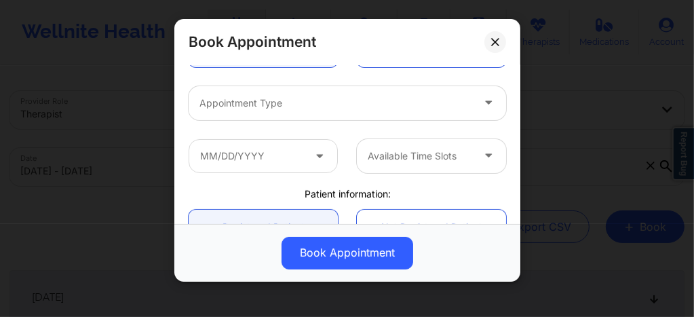
scroll to position [172, 0]
click at [250, 103] on div at bounding box center [336, 102] width 273 height 16
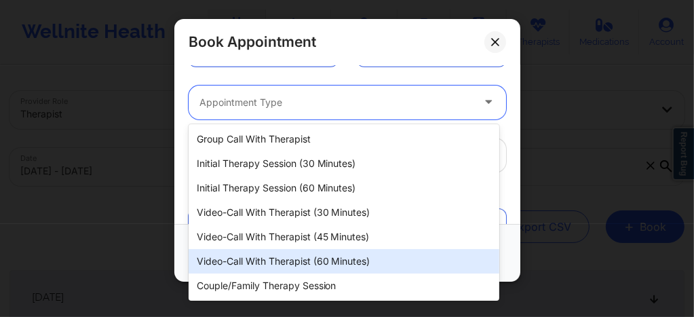
click at [264, 250] on div "Video-Call with Therapist (60 minutes)" at bounding box center [344, 261] width 311 height 24
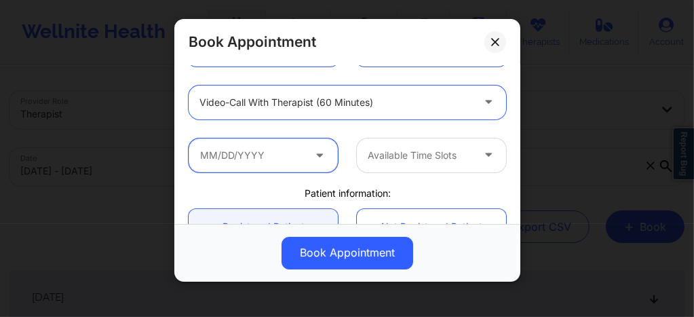
click at [263, 157] on input "text" at bounding box center [263, 155] width 149 height 34
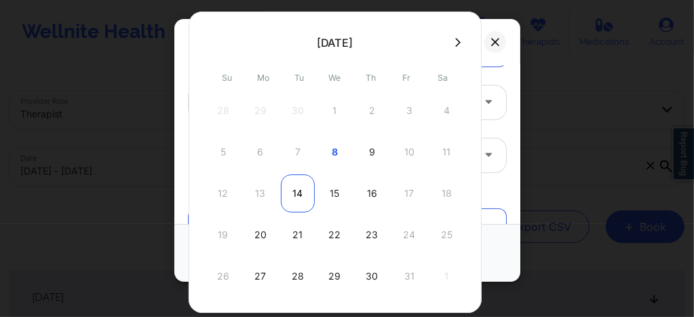
click at [295, 194] on div "14" at bounding box center [298, 193] width 34 height 38
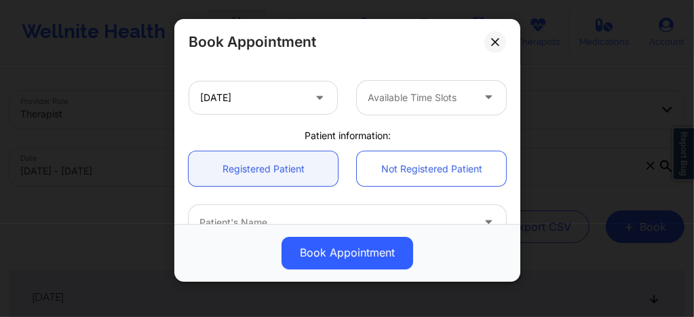
scroll to position [289, 0]
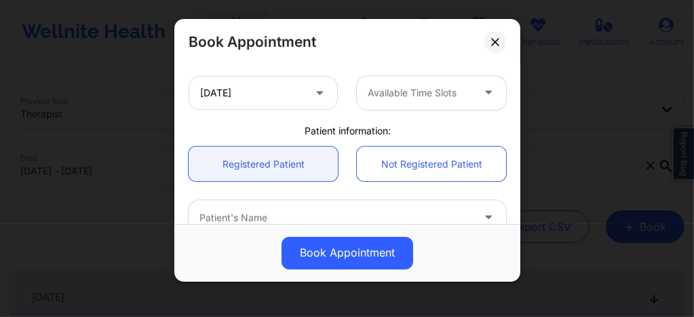
click at [412, 94] on div at bounding box center [420, 93] width 105 height 16
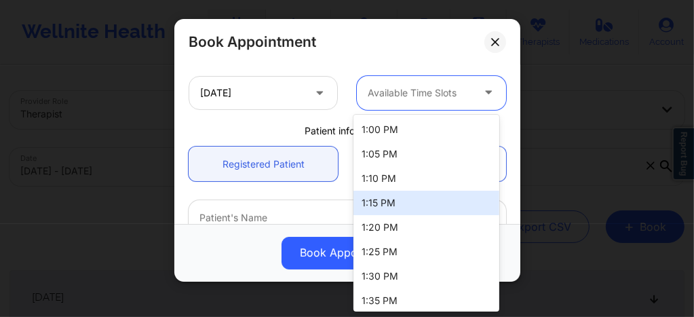
scroll to position [175, 0]
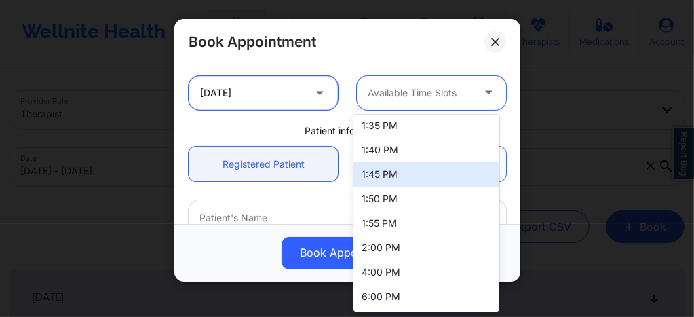
click at [257, 100] on input "10/14/2025" at bounding box center [263, 93] width 149 height 34
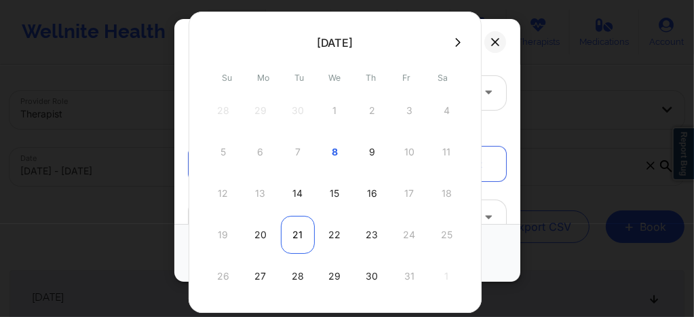
click at [295, 234] on div "21" at bounding box center [298, 235] width 34 height 38
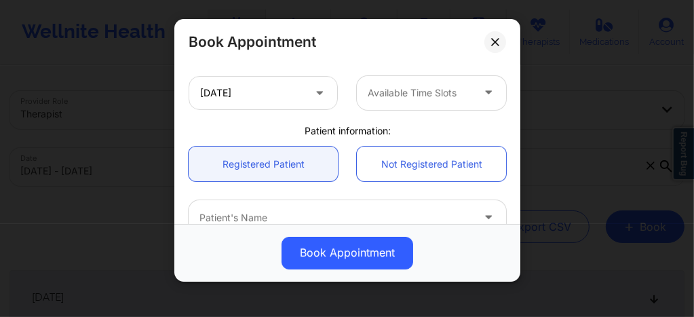
click at [424, 81] on div "Available Time Slots" at bounding box center [415, 93] width 117 height 34
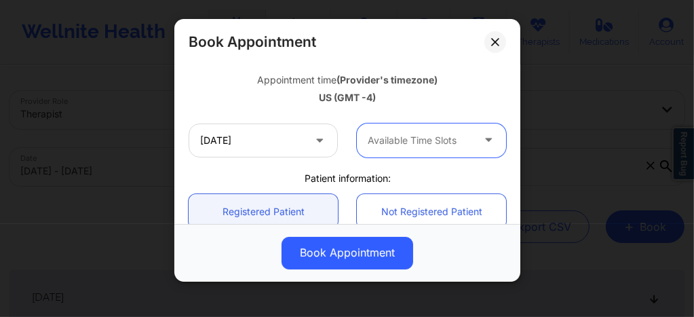
scroll to position [244, 0]
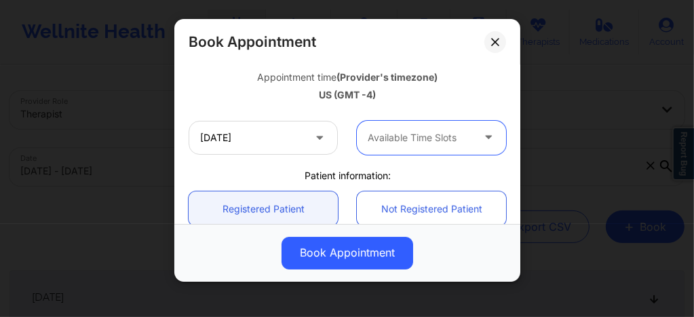
click at [390, 147] on div "Available Time Slots" at bounding box center [415, 138] width 117 height 34
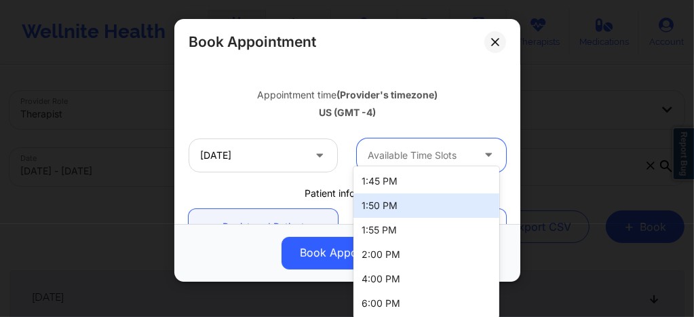
scroll to position [199, 0]
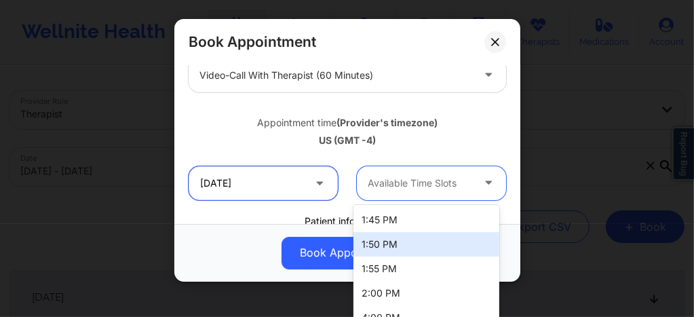
click at [264, 182] on input "10/21/2025" at bounding box center [263, 183] width 149 height 34
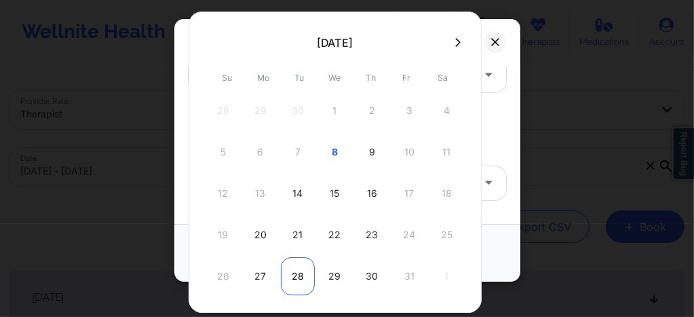
click at [299, 267] on div "28" at bounding box center [298, 276] width 34 height 38
type input "10/28/2025"
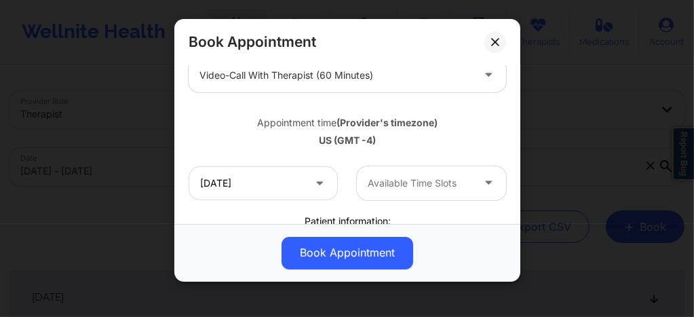
click at [405, 187] on div at bounding box center [420, 183] width 105 height 16
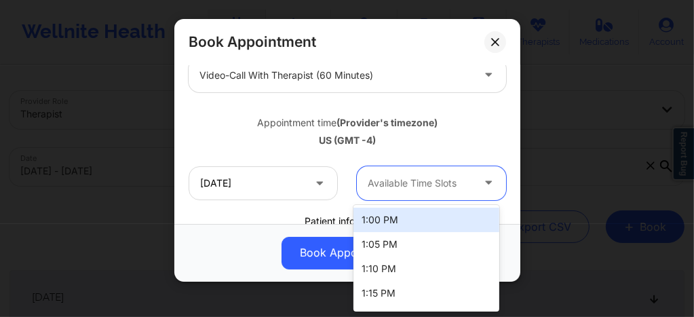
scroll to position [265, 0]
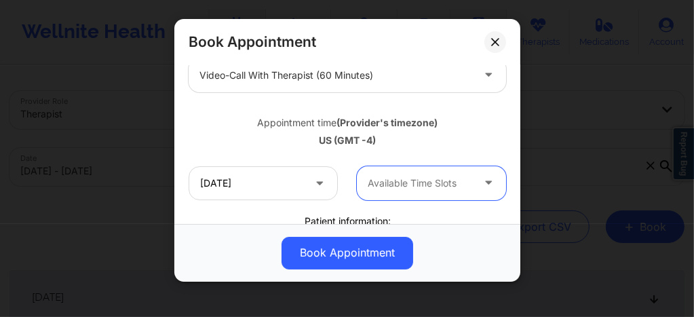
click at [502, 38] on button at bounding box center [496, 42] width 22 height 22
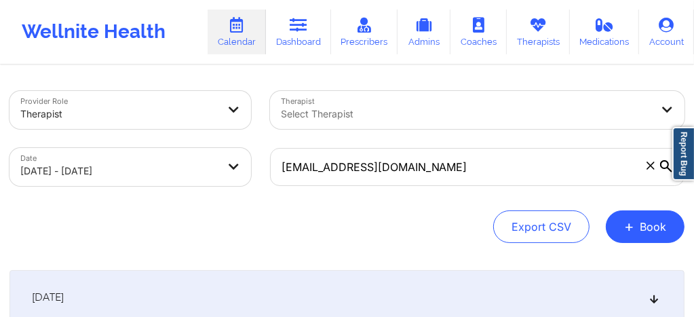
click at [334, 119] on div "Select Therapist" at bounding box center [461, 110] width 383 height 38
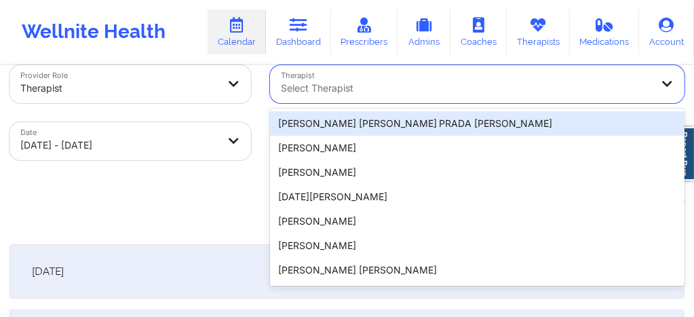
scroll to position [26, 0]
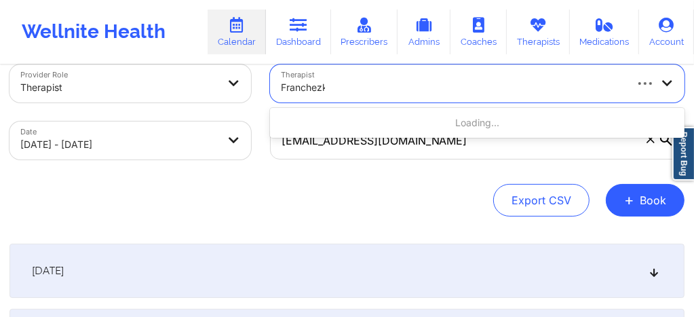
type input "Franchezka"
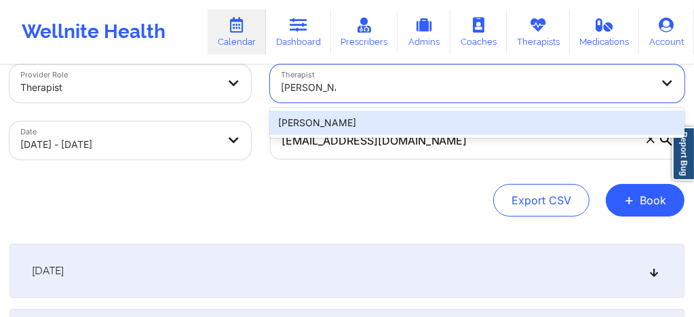
click at [334, 119] on div "Franchezka Boyer" at bounding box center [477, 123] width 415 height 24
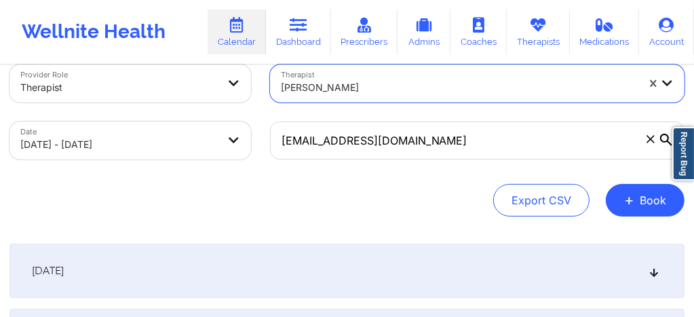
click at [652, 140] on icon at bounding box center [650, 138] width 7 height 7
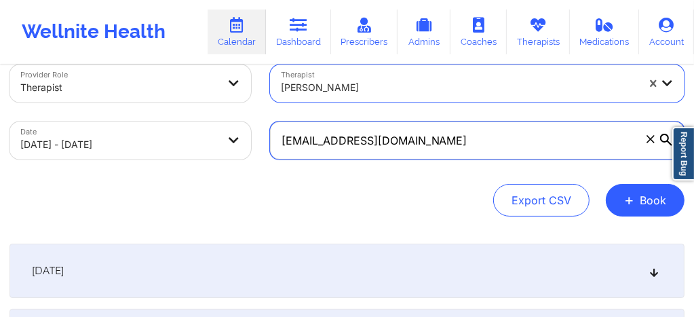
click at [652, 140] on input "jackielovelife13@icloud.com" at bounding box center [477, 141] width 415 height 38
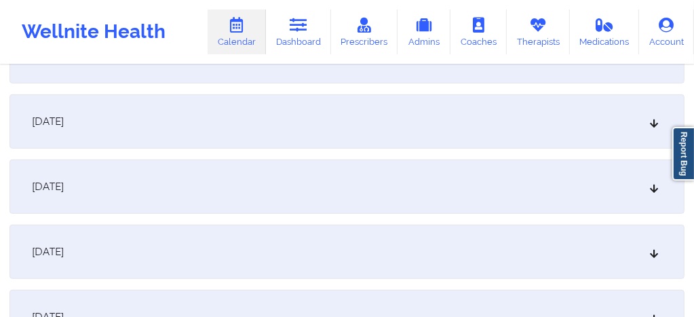
scroll to position [451, 0]
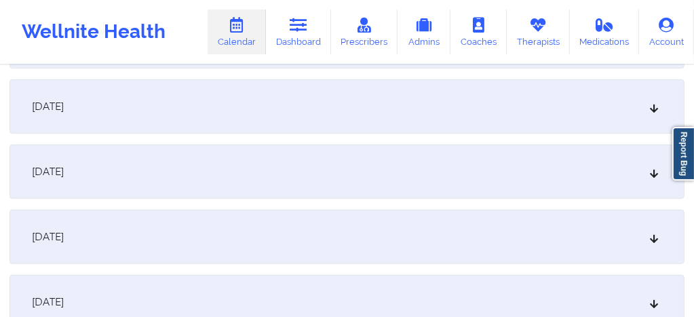
click at [306, 239] on div "[DATE]" at bounding box center [347, 237] width 675 height 54
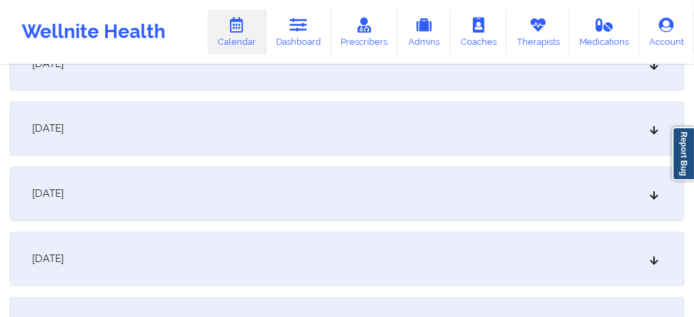
scroll to position [1637, 0]
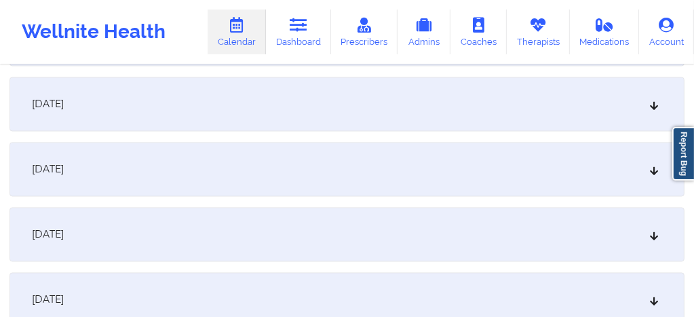
click at [233, 114] on div "October 21, 2025" at bounding box center [347, 104] width 675 height 54
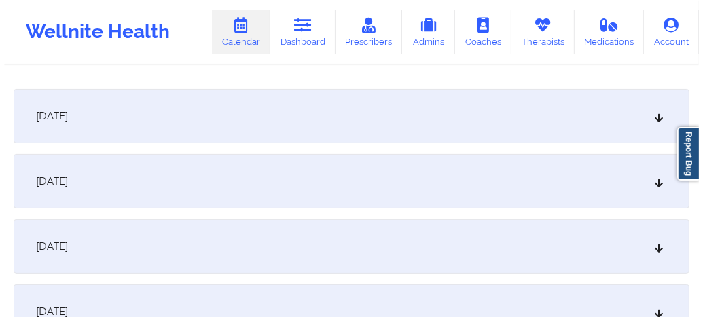
scroll to position [0, 0]
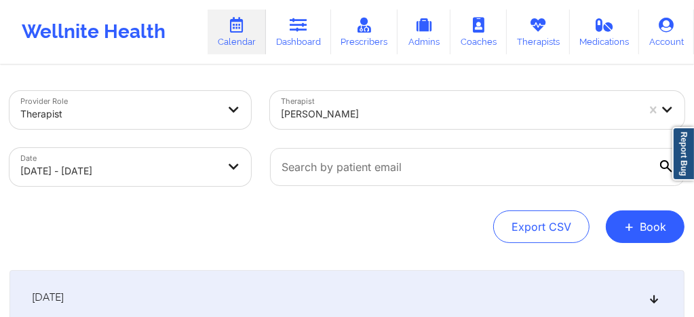
click at [96, 174] on body "Wellnite Health Calendar Dashboard Prescribers Admins Coaches Therapists Medica…" at bounding box center [347, 158] width 694 height 317
select select "2025-9"
select select "2025-10"
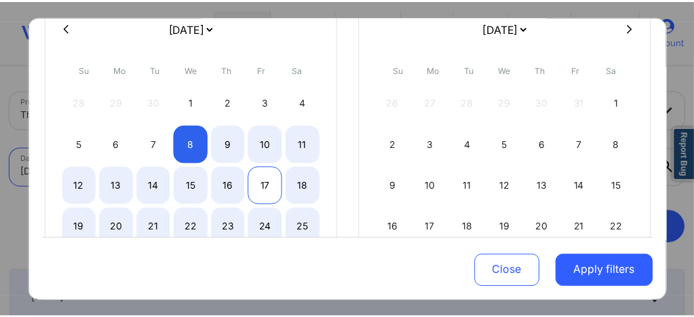
scroll to position [126, 0]
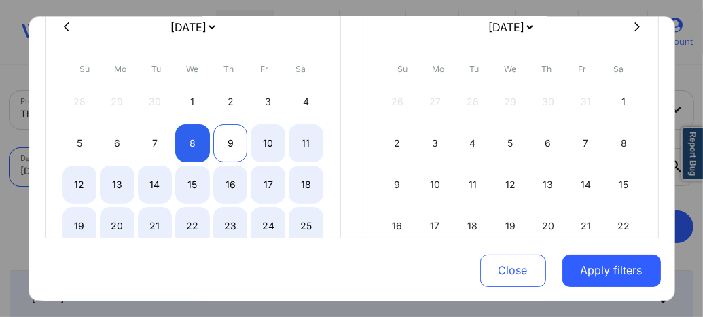
click at [149, 140] on div "7" at bounding box center [155, 143] width 35 height 38
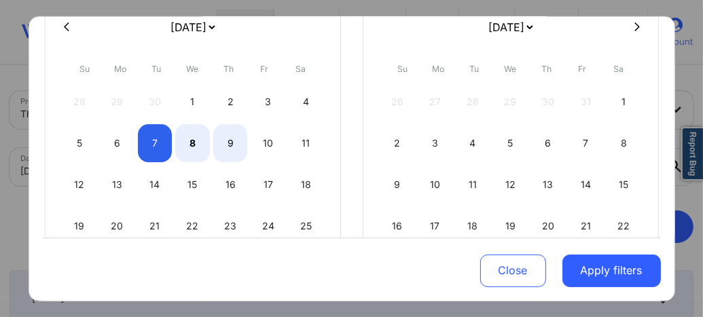
select select "2025-9"
select select "2025-10"
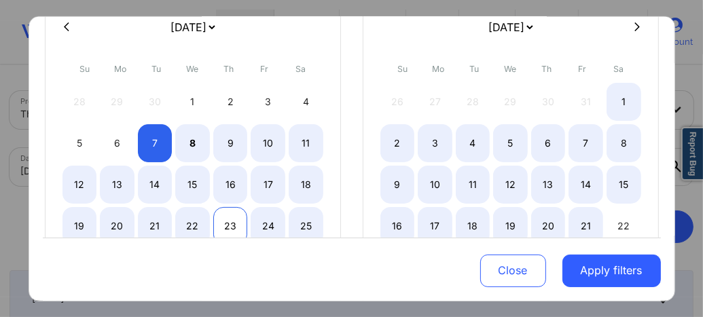
select select "2025-9"
select select "2025-10"
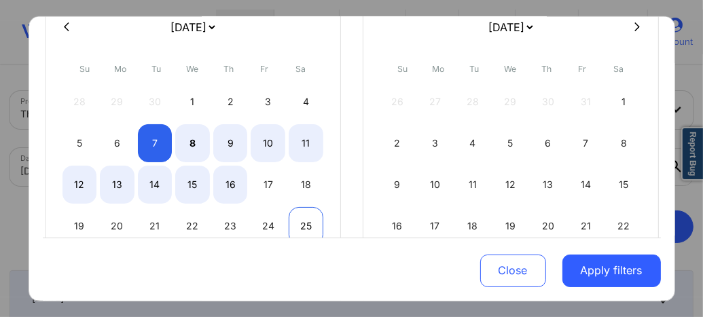
select select "2025-9"
select select "2025-10"
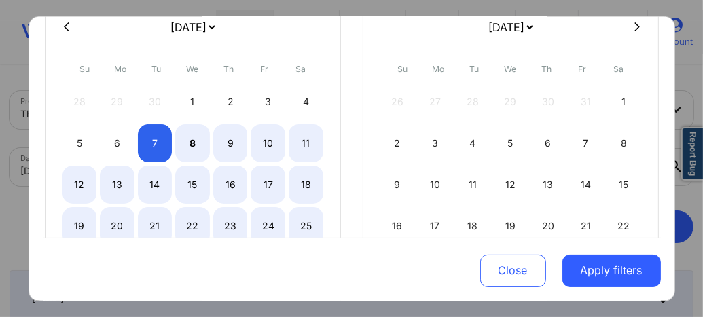
click at [310, 223] on div "25" at bounding box center [305, 225] width 35 height 38
select select "2025-9"
select select "2025-10"
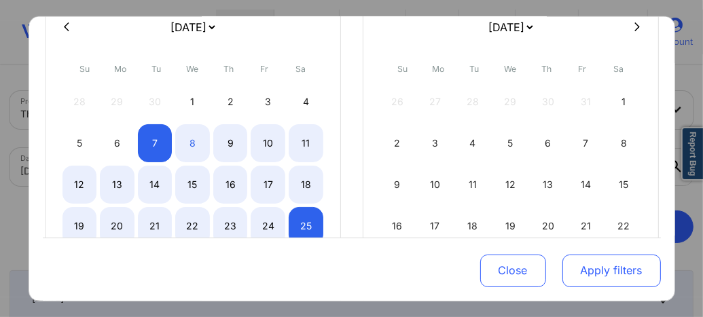
click at [605, 270] on button "Apply filters" at bounding box center [611, 271] width 98 height 33
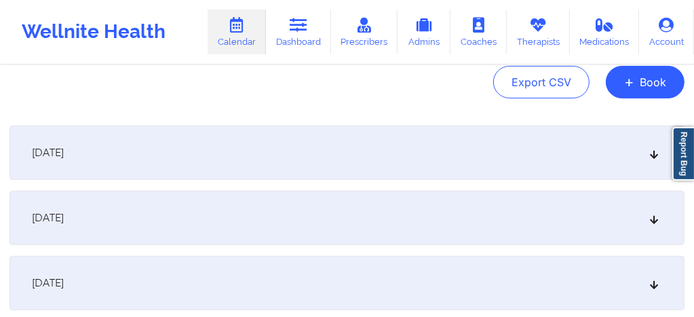
scroll to position [136, 0]
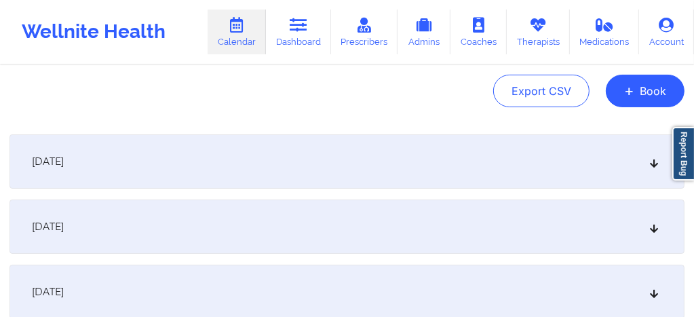
click at [220, 163] on div "October 7, 2025" at bounding box center [347, 161] width 675 height 54
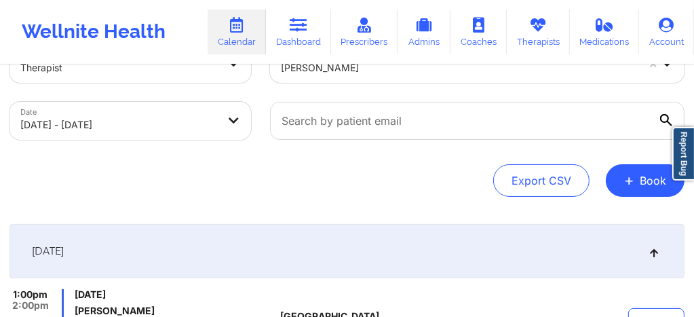
scroll to position [0, 0]
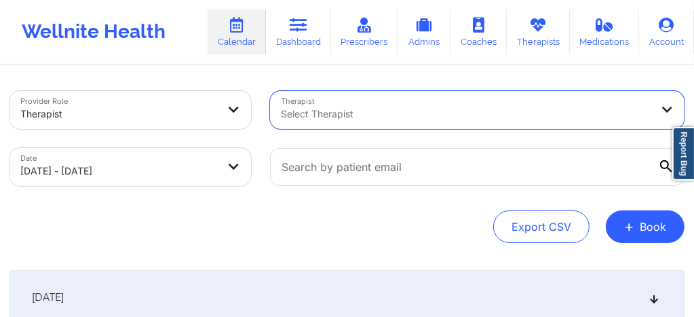
click at [453, 117] on div "Select Therapist" at bounding box center [461, 110] width 383 height 38
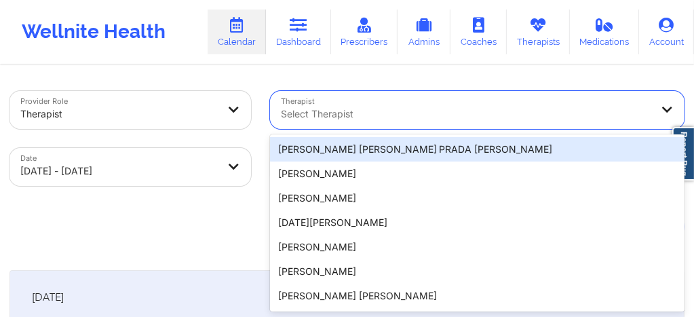
scroll to position [26, 0]
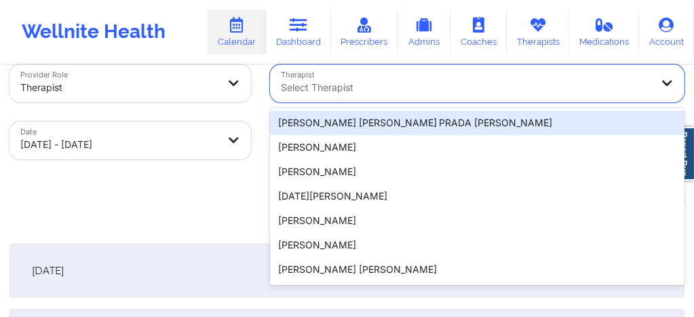
paste input "crystalresper@gmail.com"
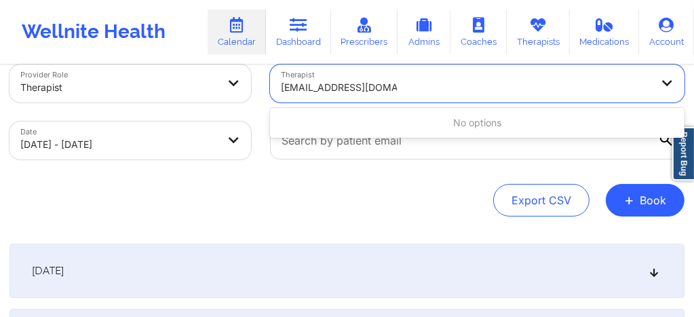
type input "crystalresper@gmail.com"
click at [449, 160] on div at bounding box center [478, 140] width 434 height 57
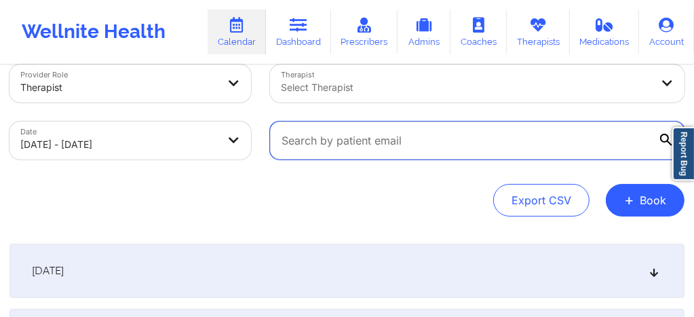
click at [408, 152] on input "text" at bounding box center [477, 141] width 415 height 38
paste input "crystalresper@gmail.com"
type input "crystalresper@gmail.com"
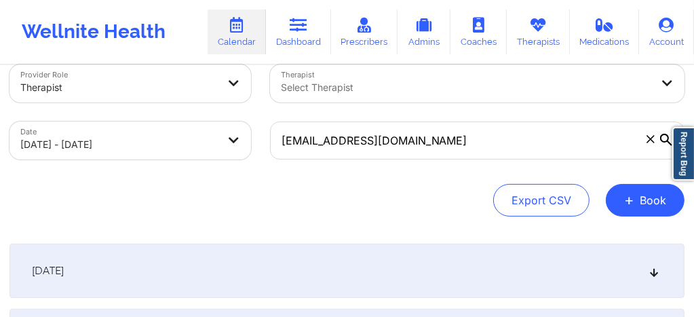
click at [367, 196] on div "Export CSV + Book" at bounding box center [347, 200] width 675 height 33
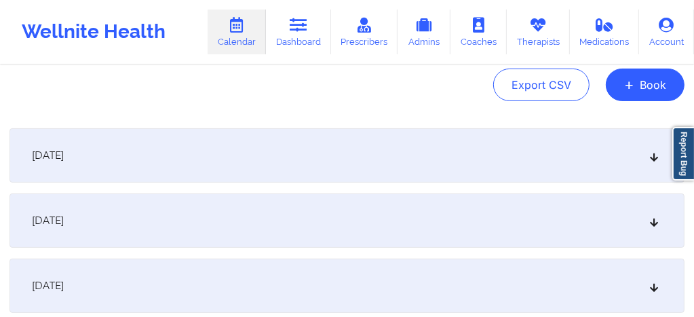
scroll to position [171, 0]
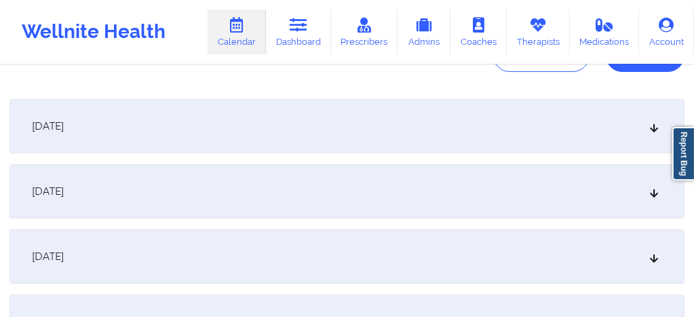
click at [331, 193] on div "[DATE]" at bounding box center [347, 191] width 675 height 54
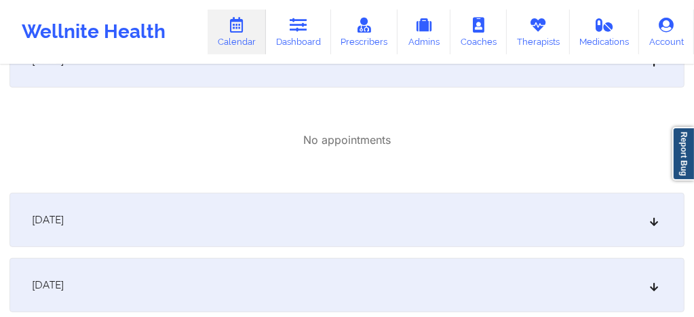
scroll to position [307, 0]
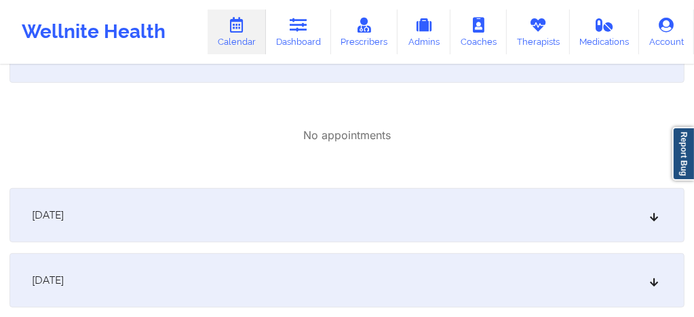
click at [367, 209] on div "[DATE]" at bounding box center [347, 215] width 675 height 54
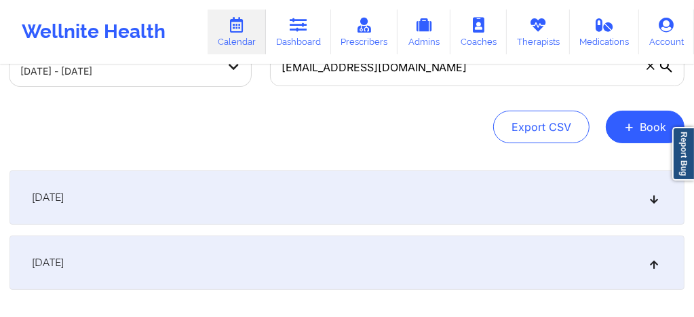
scroll to position [109, 0]
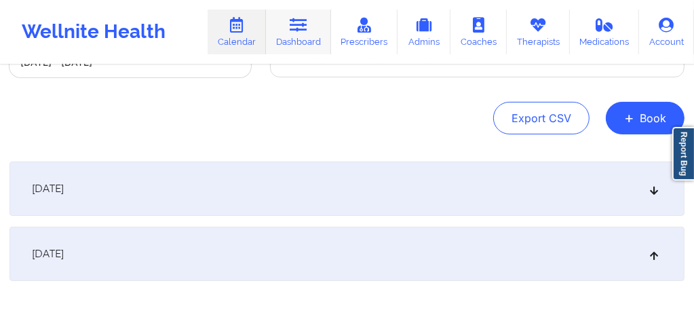
click at [304, 26] on icon at bounding box center [299, 25] width 18 height 15
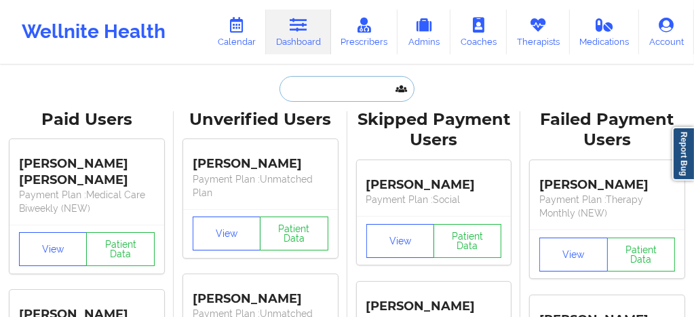
click at [307, 89] on input "text" at bounding box center [347, 89] width 134 height 26
paste input "jakhtab@hotmail.com"
type input "jakhtab@hotmail.com"
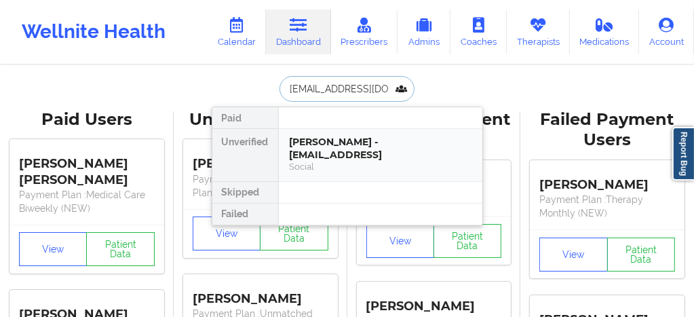
click at [320, 164] on div "Social" at bounding box center [381, 167] width 182 height 12
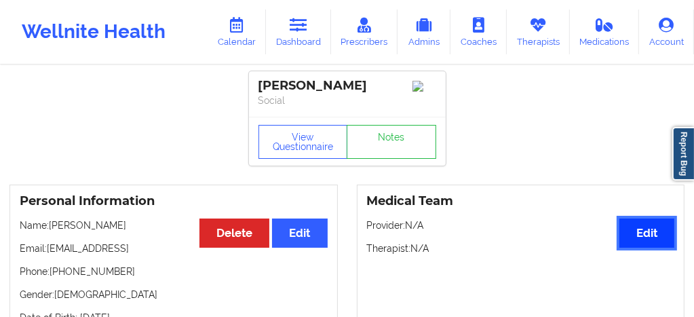
click at [649, 235] on button "Edit" at bounding box center [647, 233] width 55 height 29
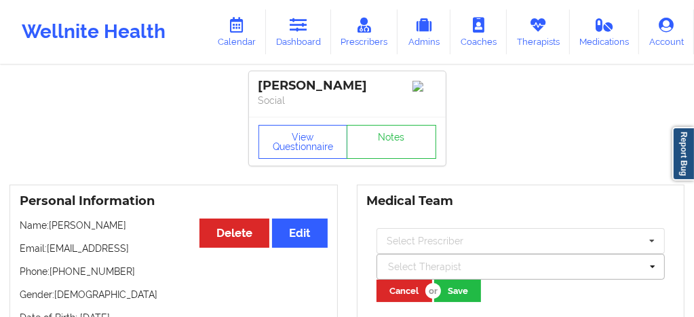
click at [430, 269] on div at bounding box center [515, 267] width 253 height 16
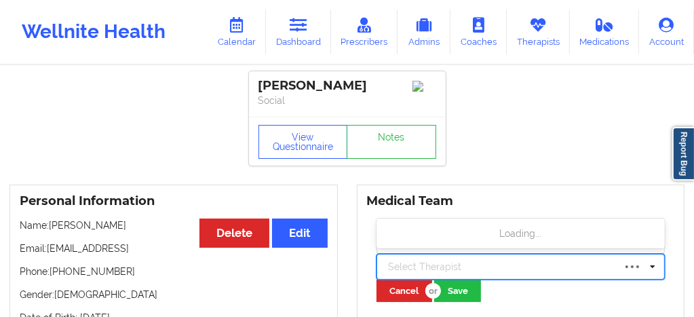
paste input "Danielle Wright"
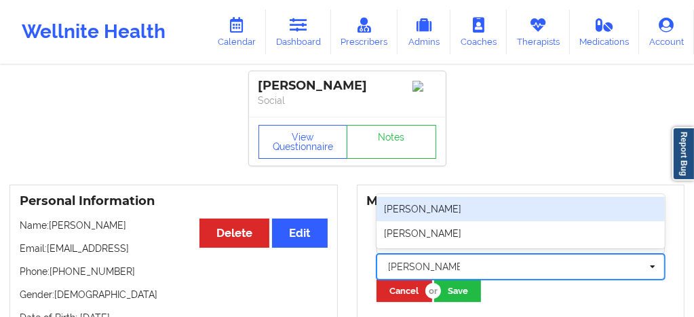
click at [435, 212] on div "Danielle Wright" at bounding box center [521, 209] width 289 height 24
type input "Danielle Wright"
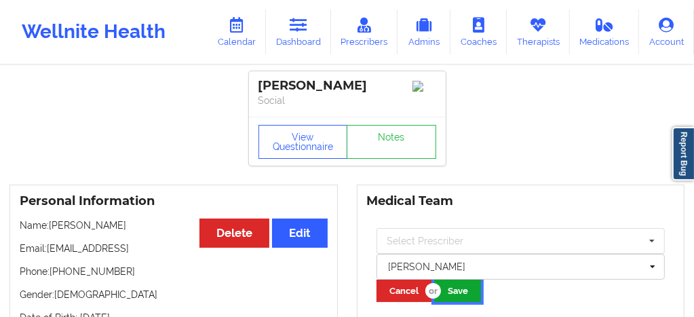
click at [462, 292] on button "Save" at bounding box center [457, 291] width 47 height 22
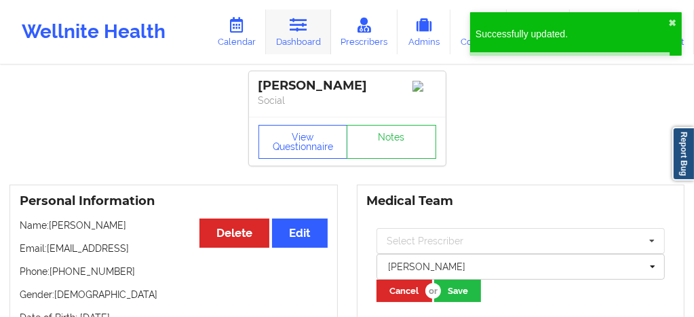
click at [306, 45] on link "Dashboard" at bounding box center [298, 32] width 65 height 45
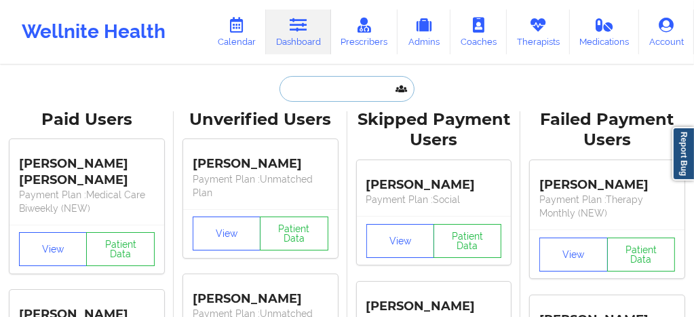
click at [323, 90] on input "text" at bounding box center [347, 89] width 134 height 26
paste input "margaretstein9@gmail.com"
type input "margaretstein9@gmail.com"
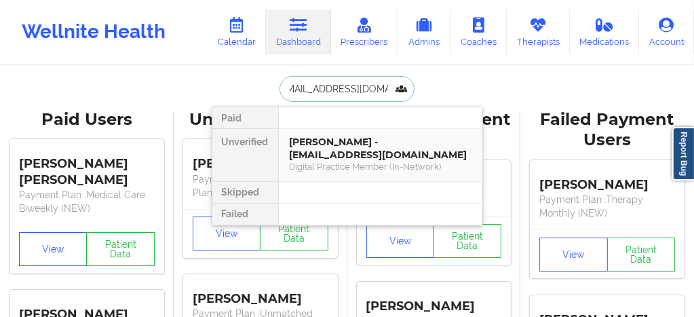
click at [339, 149] on div "Margaret Stein - margaretstein9@gmail.com" at bounding box center [381, 148] width 182 height 25
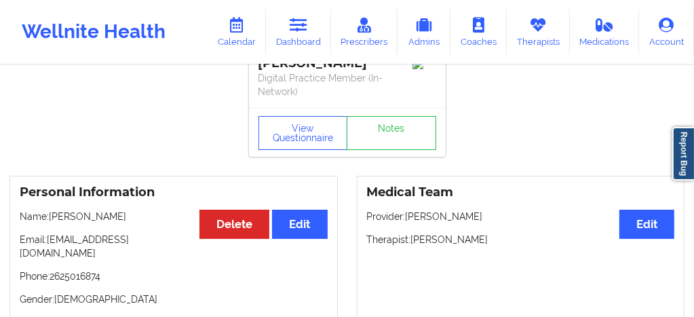
scroll to position [3, 0]
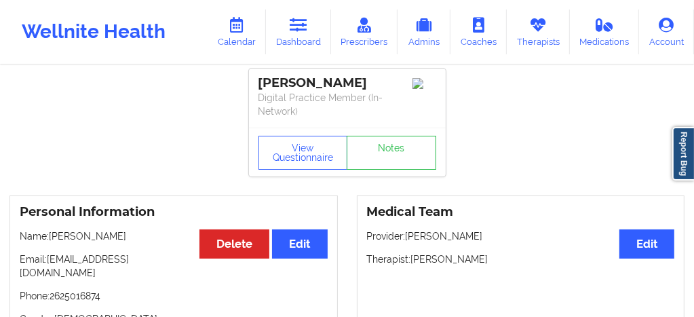
drag, startPoint x: 117, startPoint y: 236, endPoint x: 94, endPoint y: 233, distance: 23.2
click at [94, 233] on p "Name: Margaret Stein" at bounding box center [174, 236] width 308 height 14
copy p "Stein"
click at [252, 37] on link "Calendar" at bounding box center [237, 32] width 58 height 45
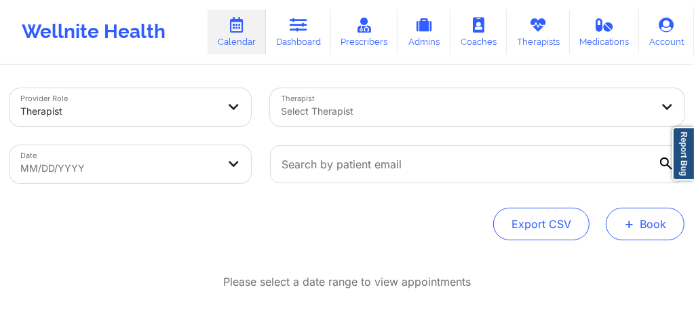
click at [634, 227] on span "+" at bounding box center [630, 223] width 10 height 7
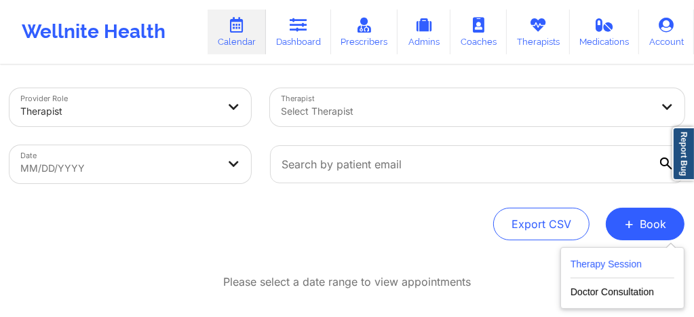
click at [602, 273] on button "Therapy Session" at bounding box center [623, 267] width 104 height 22
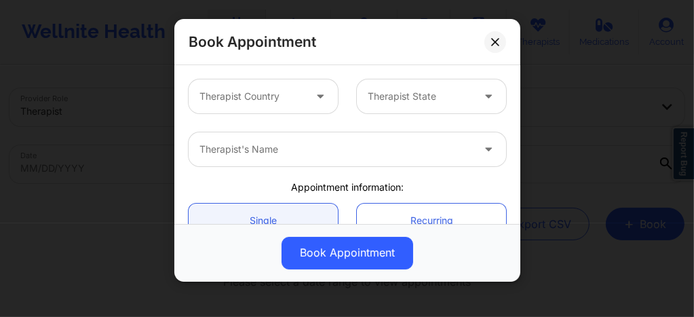
click at [285, 107] on div "Therapist Country" at bounding box center [247, 96] width 117 height 34
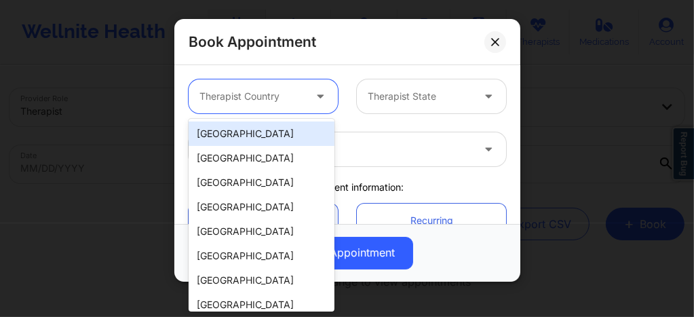
click at [274, 133] on div "[GEOGRAPHIC_DATA]" at bounding box center [262, 134] width 146 height 24
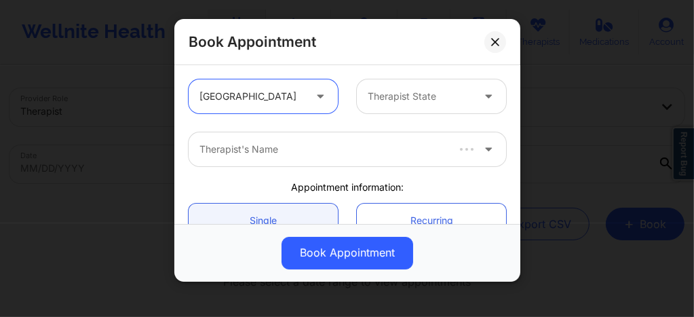
click at [415, 98] on div at bounding box center [420, 96] width 105 height 16
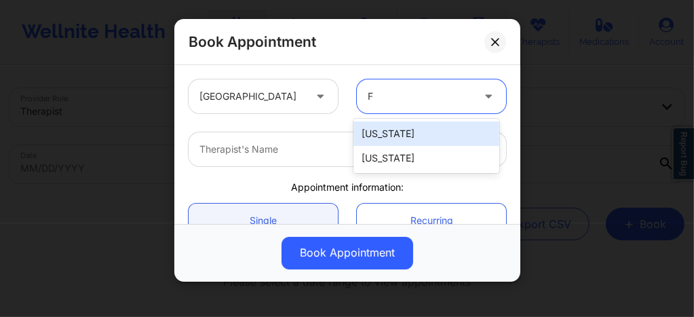
type input "Fl"
click at [388, 138] on div "[US_STATE]" at bounding box center [427, 134] width 146 height 24
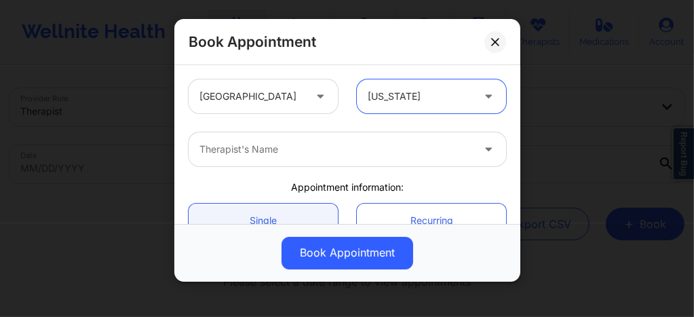
click at [316, 158] on div "Therapist's Name" at bounding box center [331, 149] width 285 height 34
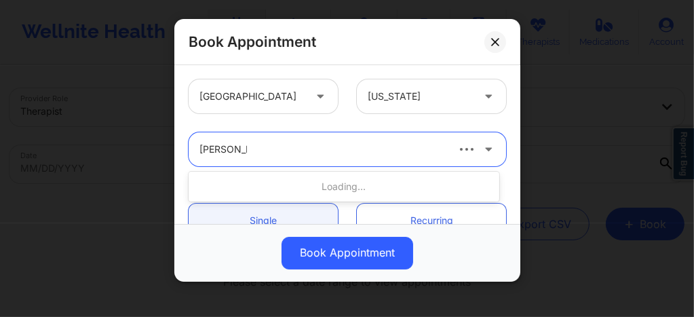
type input "Jasmine Fe"
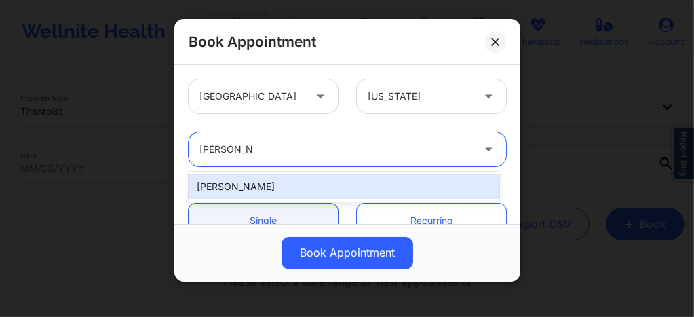
click at [280, 180] on div "Jasmine Federick" at bounding box center [344, 186] width 311 height 24
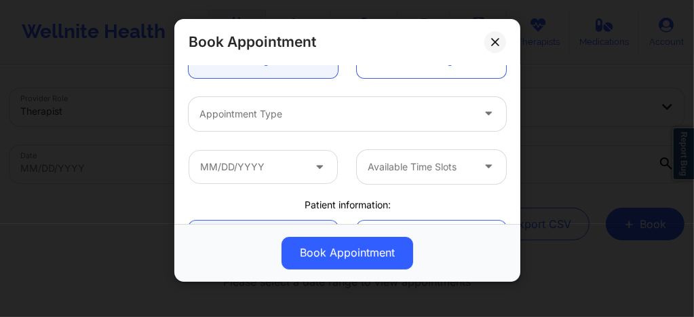
scroll to position [172, 0]
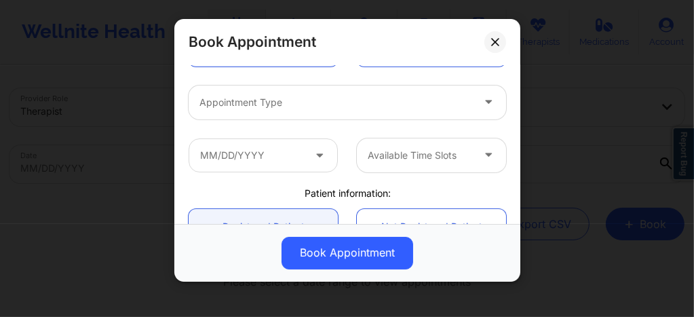
click at [282, 105] on div at bounding box center [336, 102] width 273 height 16
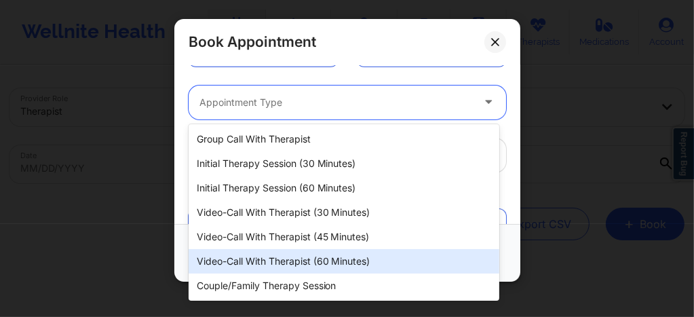
click at [291, 255] on div "Video-Call with Therapist (60 minutes)" at bounding box center [344, 261] width 311 height 24
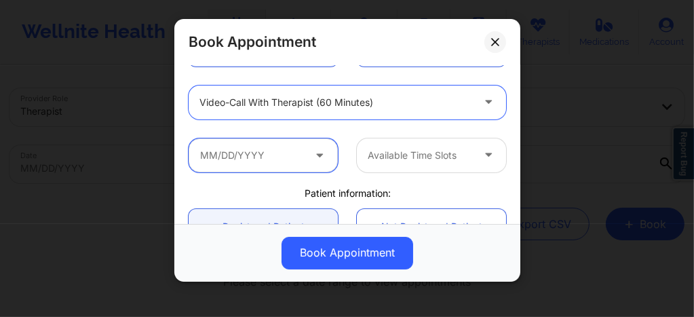
click at [269, 157] on input "text" at bounding box center [263, 155] width 149 height 34
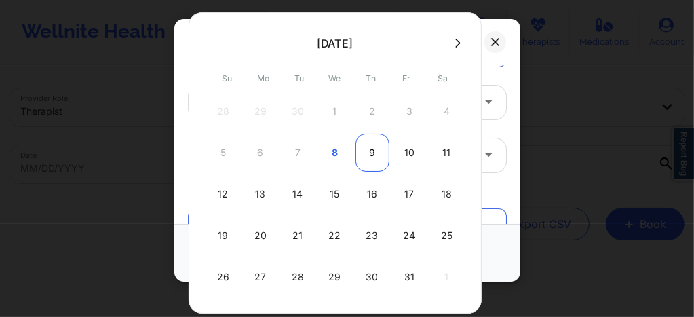
click at [371, 147] on div "9" at bounding box center [373, 153] width 34 height 38
type input "10/09/2025"
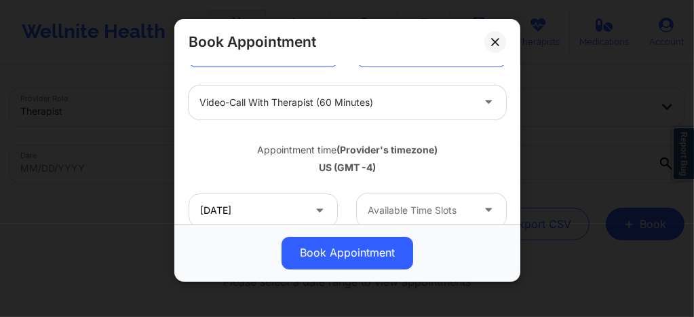
click at [403, 206] on div at bounding box center [420, 210] width 105 height 16
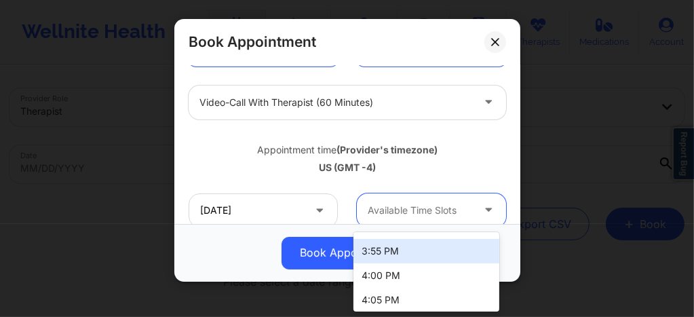
scroll to position [288, 0]
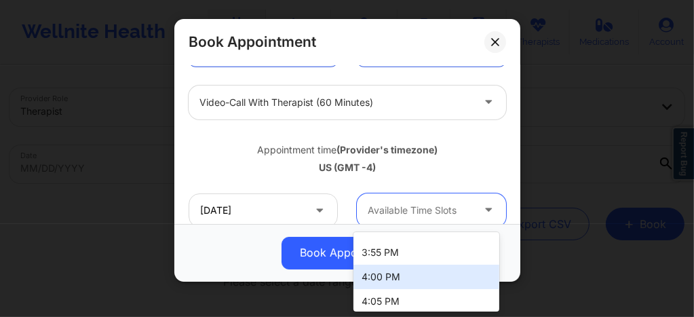
click at [388, 269] on div "4:00 PM" at bounding box center [427, 277] width 146 height 24
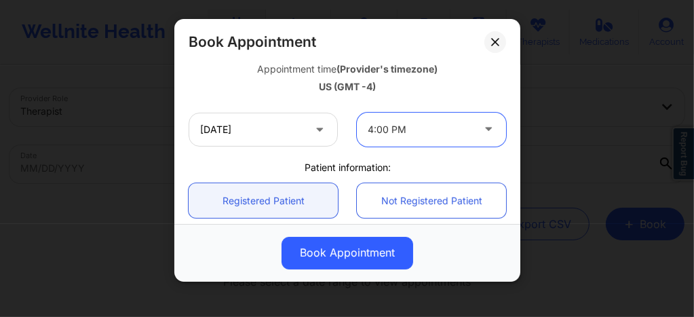
scroll to position [289, 0]
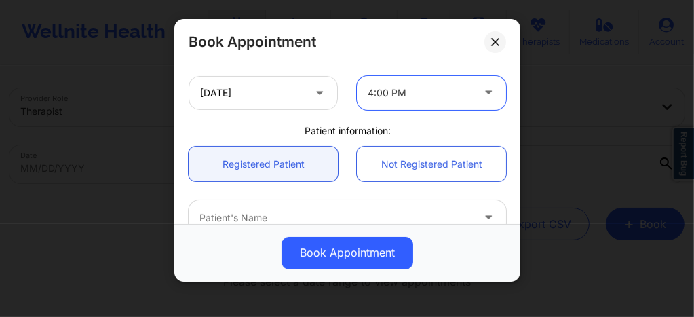
click at [266, 213] on div at bounding box center [336, 218] width 273 height 16
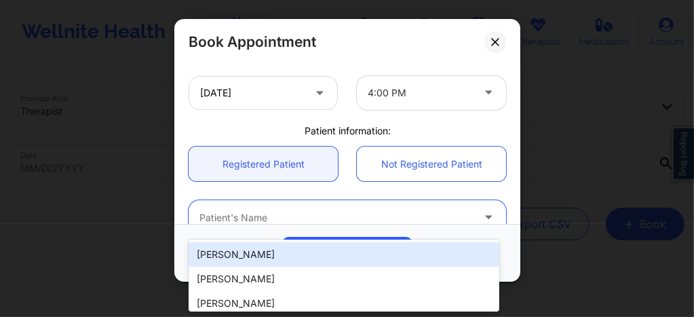
type input "v"
paste input "azaleagale36@gmail.com"
type input "azaleagale36@gmail.com"
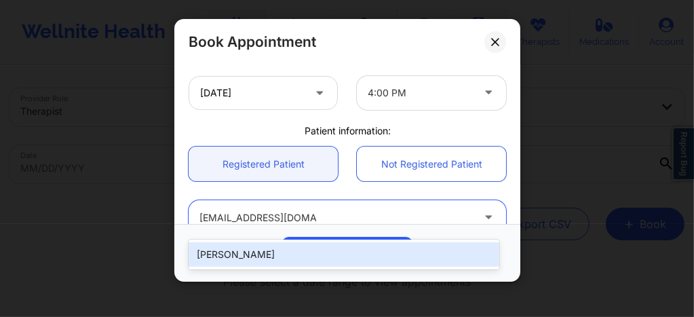
click at [288, 253] on div "Azalea Gale" at bounding box center [344, 254] width 311 height 24
type input "azaleagale36@gmail.com"
type input "+1239-834-3605"
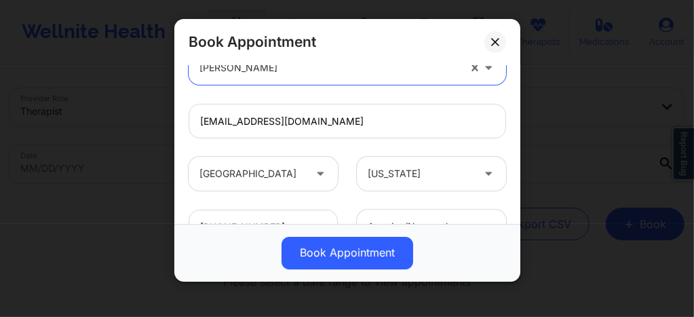
scroll to position [546, 0]
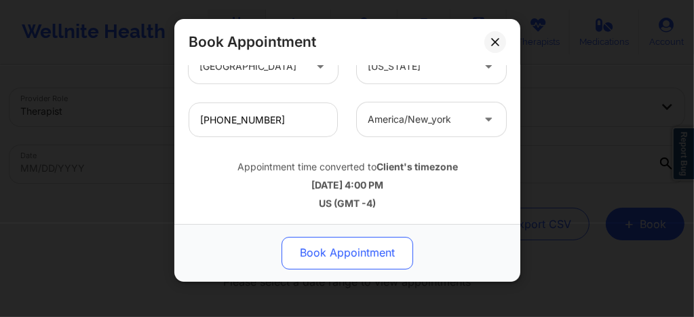
click at [338, 259] on button "Book Appointment" at bounding box center [348, 253] width 132 height 33
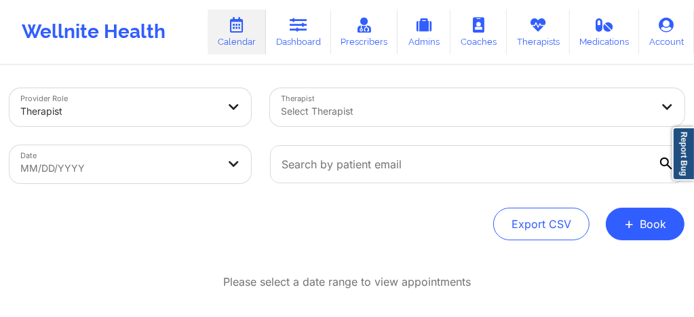
click at [329, 95] on div "Select Therapist" at bounding box center [461, 107] width 383 height 38
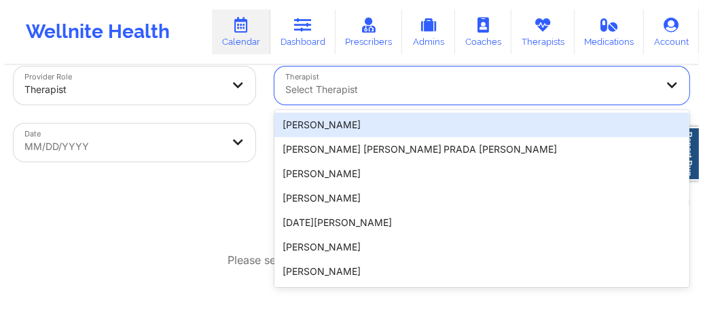
scroll to position [26, 0]
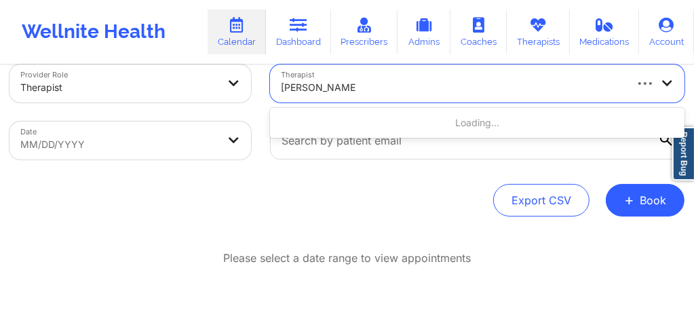
type input "Jasmine Federick"
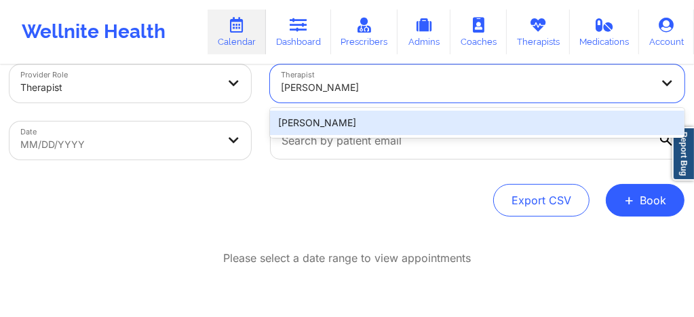
click at [331, 108] on div "Jasmine Federick" at bounding box center [477, 123] width 415 height 30
click at [308, 122] on div "Jasmine Federick" at bounding box center [477, 123] width 415 height 24
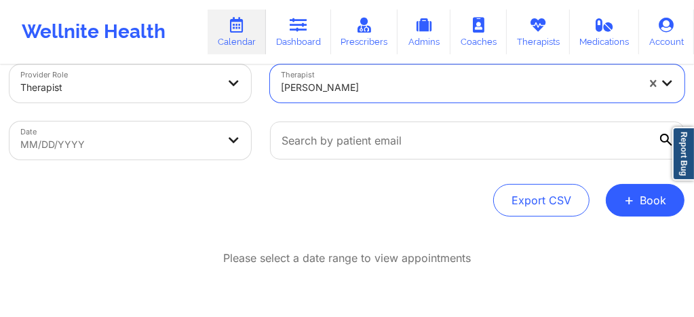
click at [180, 141] on body "Wellnite Health Calendar Dashboard Prescribers Admins Coaches Therapists Medica…" at bounding box center [347, 132] width 694 height 317
select select "2025-8"
select select "2025-9"
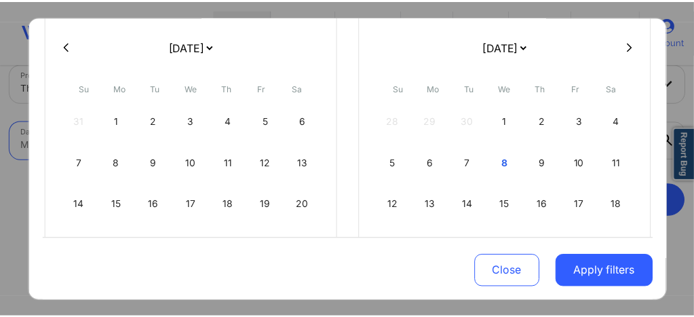
scroll to position [181, 0]
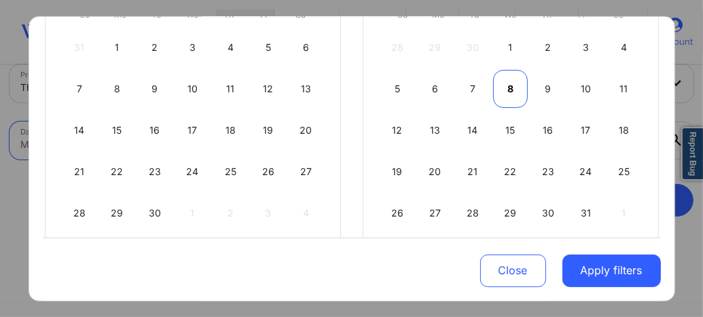
click at [508, 86] on div "8" at bounding box center [510, 88] width 35 height 38
select select "2025-9"
select select "2025-10"
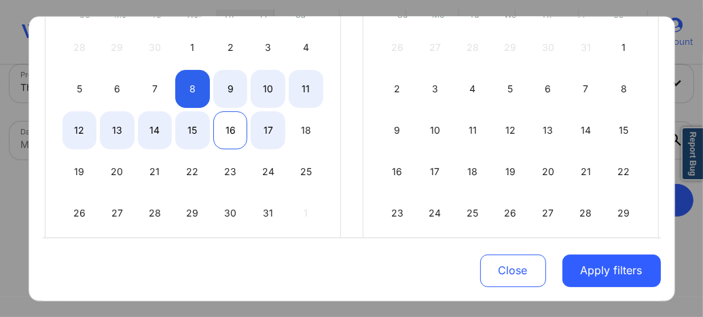
select select "2025-9"
select select "2025-10"
select select "2025-9"
select select "2025-10"
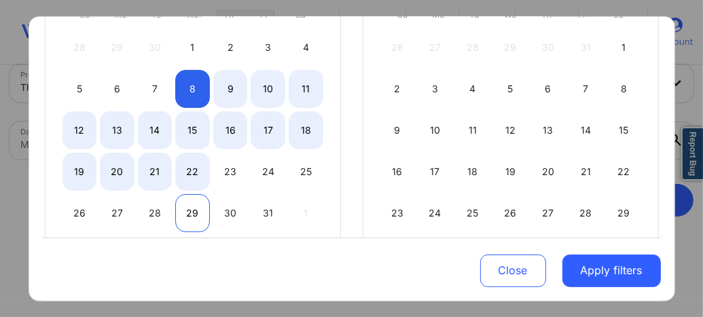
select select "2025-9"
select select "2025-10"
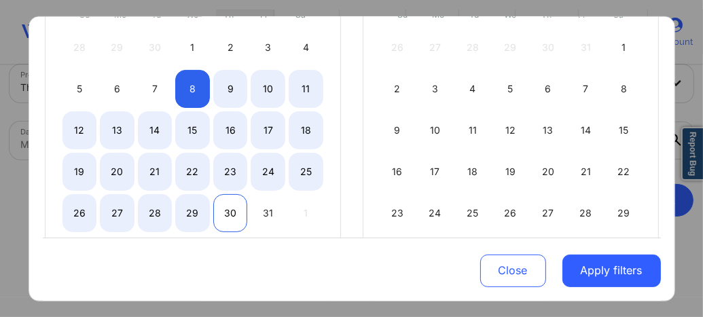
select select "2025-9"
select select "2025-10"
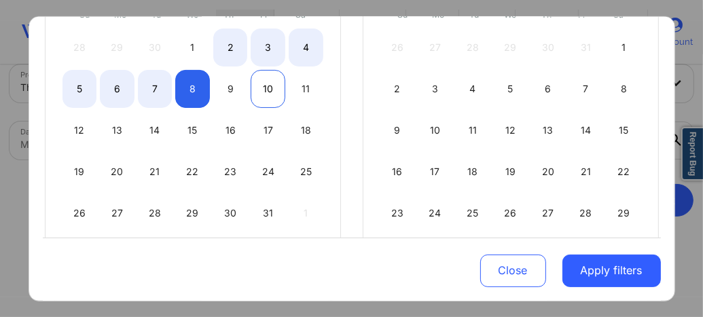
select select "2025-9"
select select "2025-10"
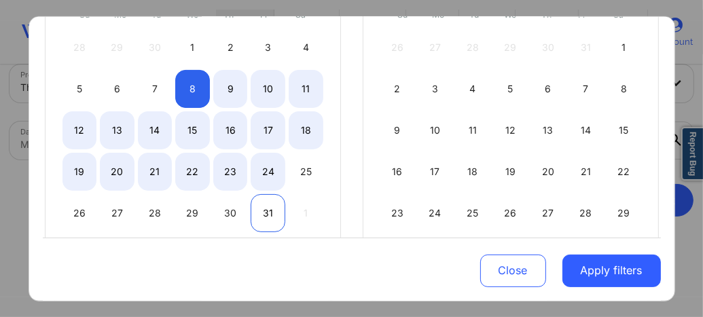
select select "2025-9"
select select "2025-10"
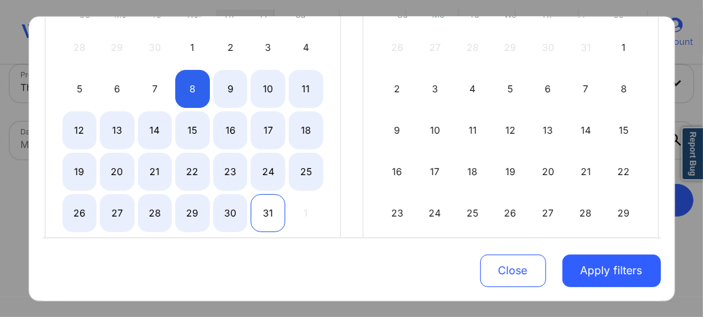
click at [266, 209] on div "31" at bounding box center [267, 212] width 35 height 38
select select "2025-9"
select select "2025-10"
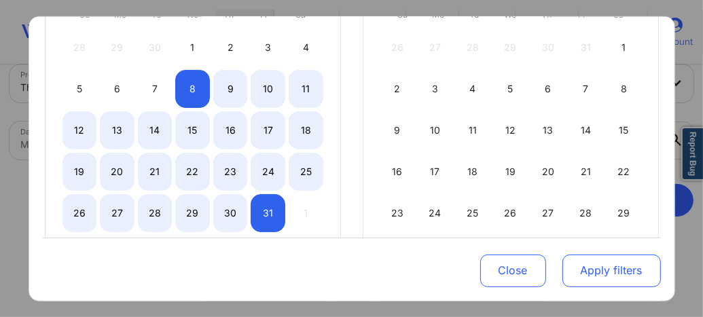
click at [611, 272] on button "Apply filters" at bounding box center [611, 271] width 98 height 33
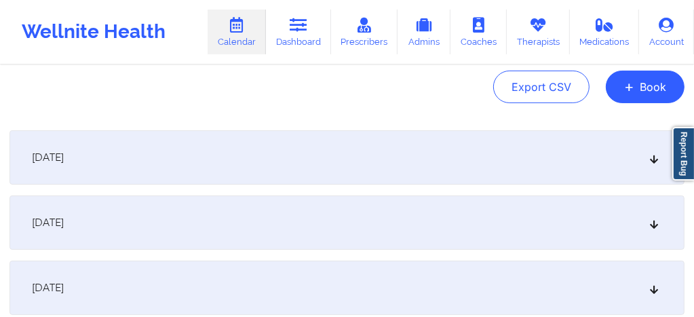
scroll to position [171, 0]
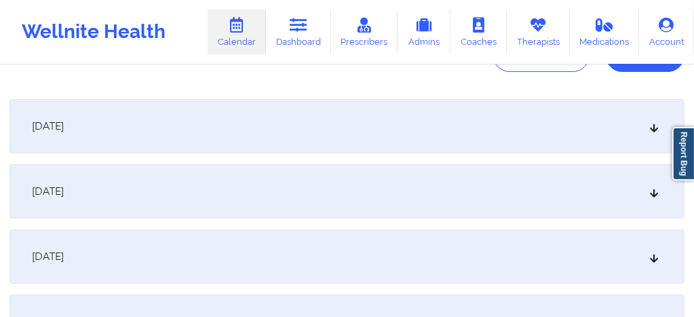
click at [337, 184] on div "[DATE]" at bounding box center [347, 191] width 675 height 54
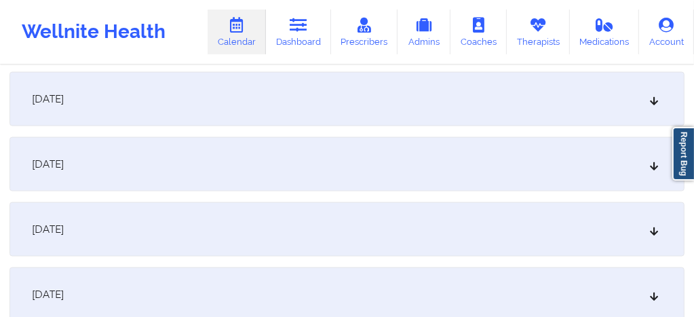
scroll to position [1275, 0]
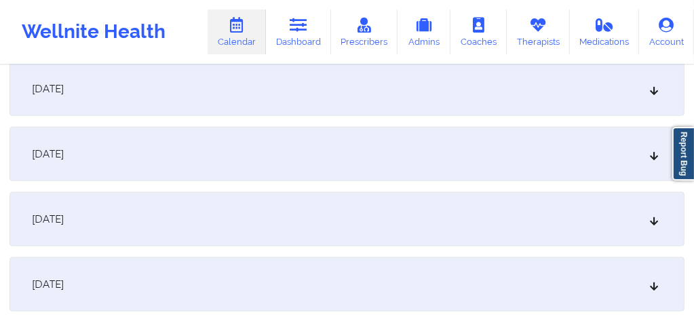
click at [294, 96] on div "[DATE]" at bounding box center [347, 89] width 675 height 54
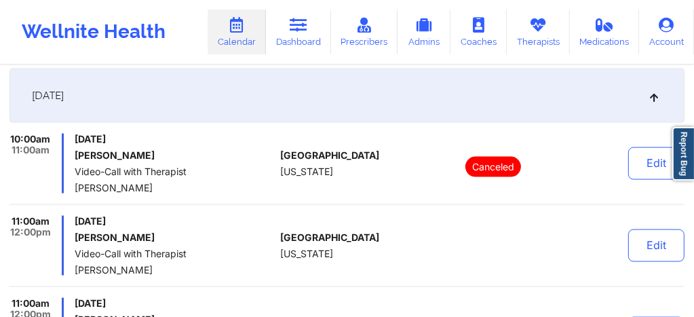
scroll to position [1257, 0]
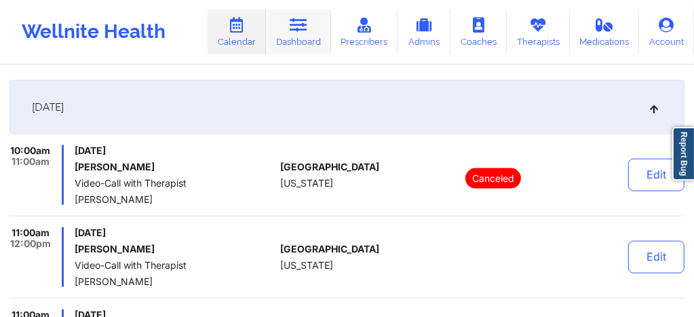
click at [316, 37] on link "Dashboard" at bounding box center [298, 32] width 65 height 45
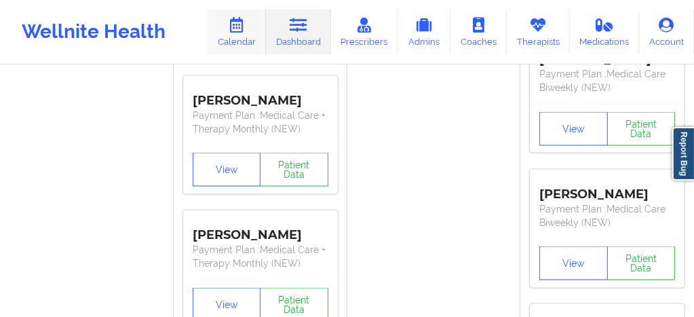
click at [246, 31] on icon at bounding box center [237, 25] width 18 height 15
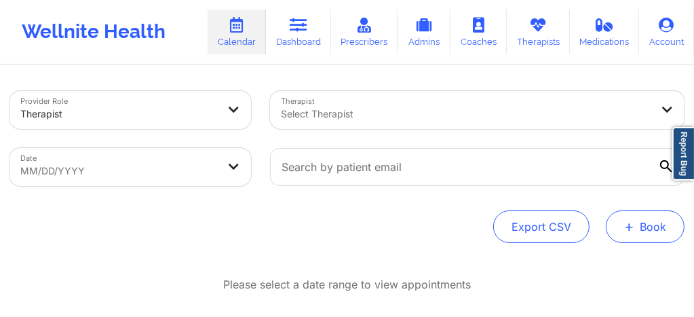
click at [656, 229] on button "+ Book" at bounding box center [645, 226] width 79 height 33
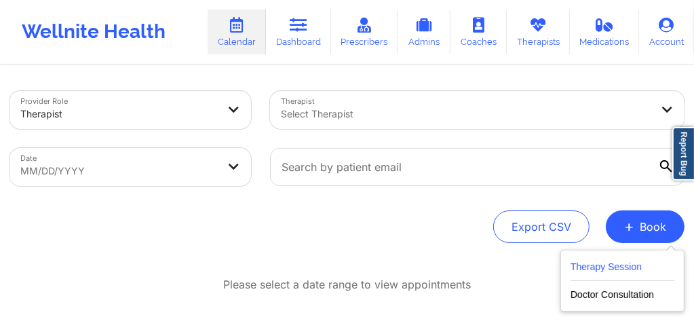
click at [587, 263] on button "Therapy Session" at bounding box center [623, 270] width 104 height 22
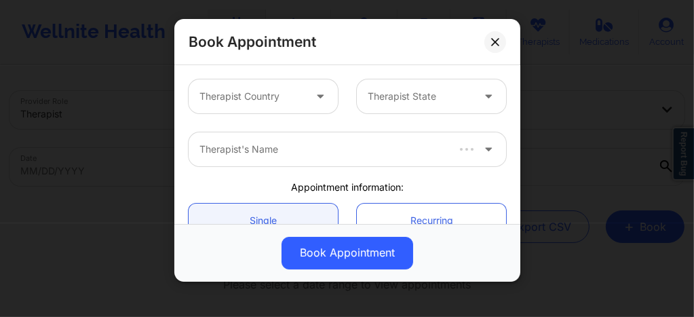
click at [293, 95] on div at bounding box center [252, 96] width 105 height 16
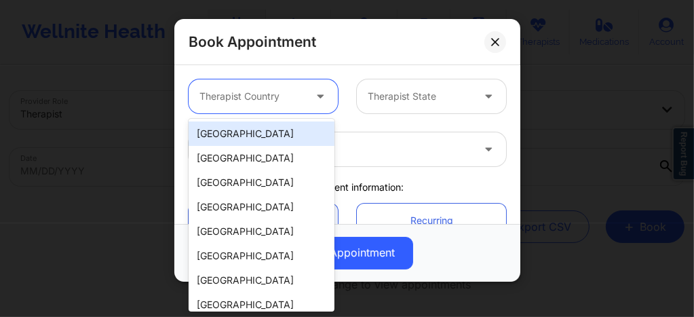
click at [263, 127] on div "[GEOGRAPHIC_DATA]" at bounding box center [262, 134] width 146 height 24
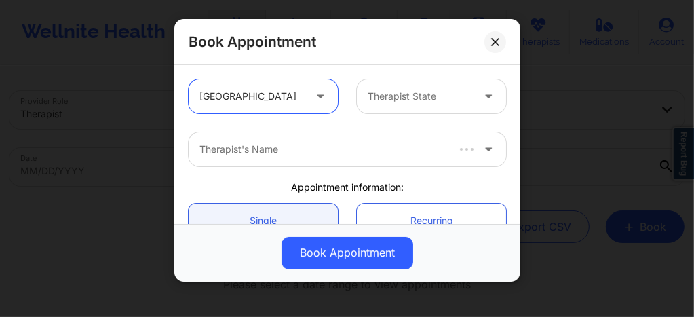
click at [391, 100] on div at bounding box center [420, 96] width 105 height 16
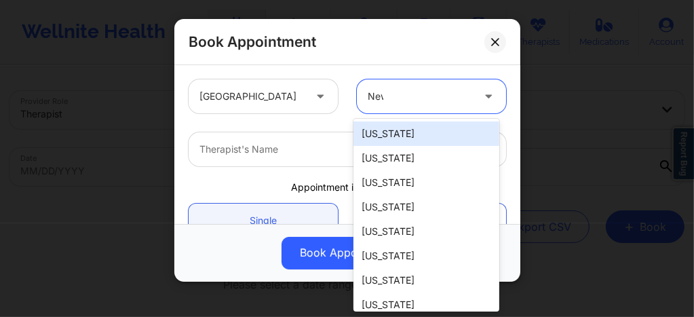
type input "New"
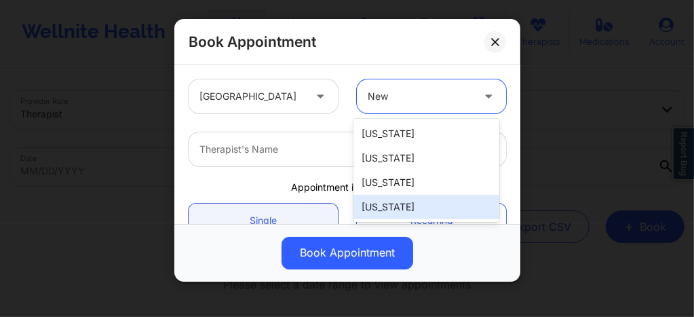
click at [382, 211] on div "New York" at bounding box center [427, 207] width 146 height 24
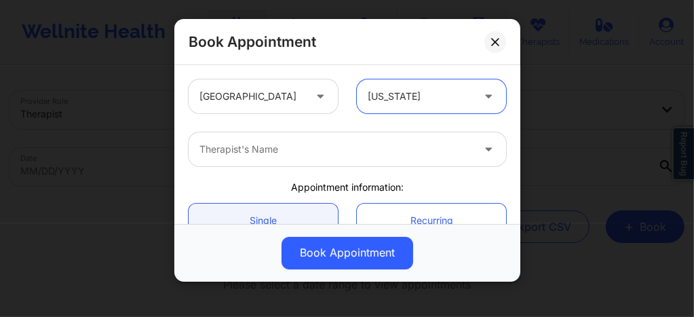
click at [265, 148] on div at bounding box center [336, 149] width 273 height 16
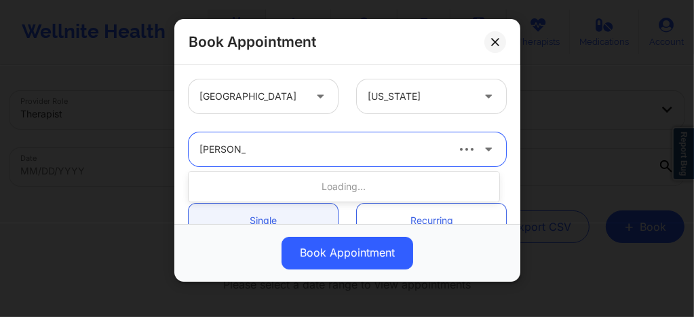
type input "Shira laza"
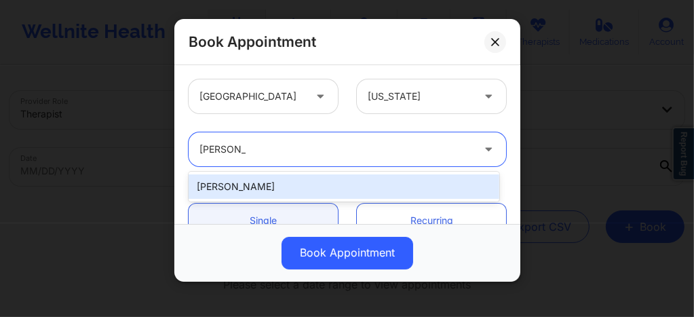
click at [253, 189] on div "Shira Lazarus" at bounding box center [344, 186] width 311 height 24
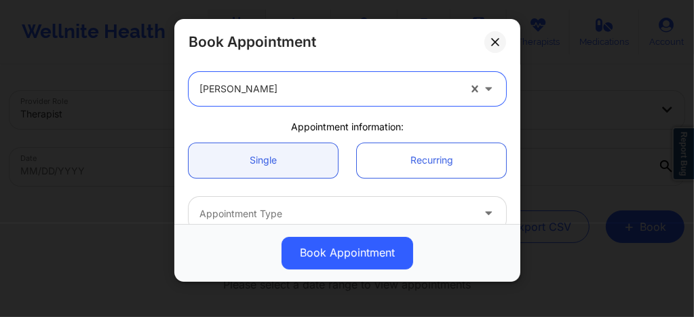
scroll to position [81, 0]
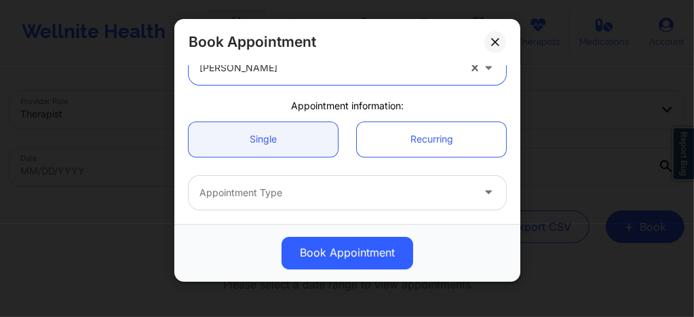
click at [253, 189] on div at bounding box center [336, 193] width 273 height 16
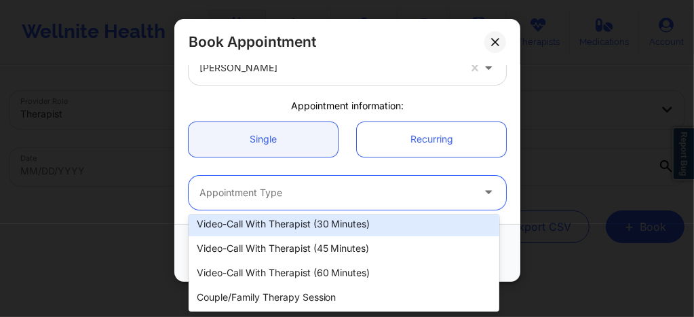
scroll to position [55, 0]
click at [280, 225] on div "Video-Call with Therapist (30 minutes)" at bounding box center [344, 223] width 311 height 24
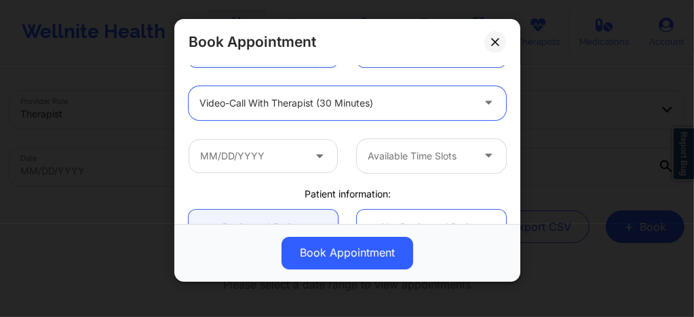
scroll to position [181, 0]
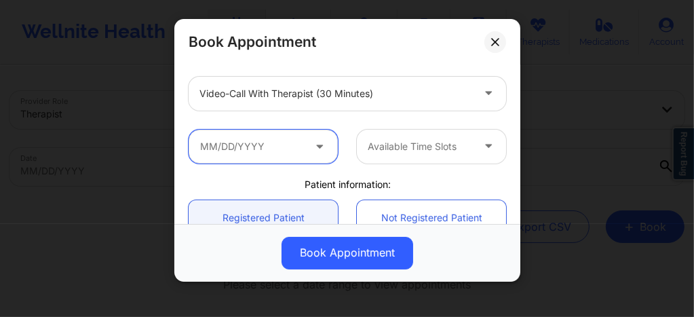
click at [279, 147] on input "text" at bounding box center [263, 147] width 149 height 34
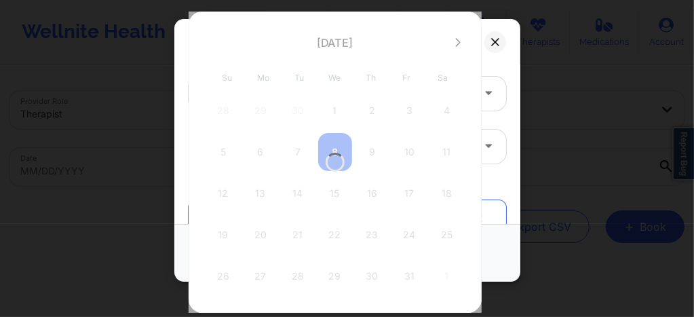
click at [453, 43] on div at bounding box center [335, 162] width 293 height 301
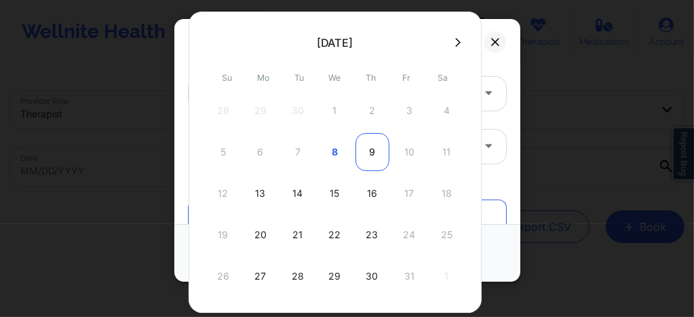
click at [372, 151] on div "9" at bounding box center [373, 152] width 34 height 38
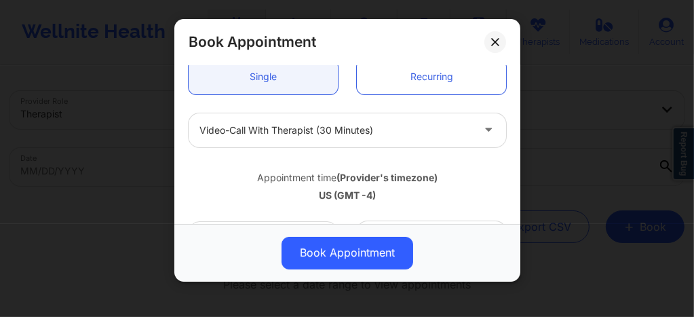
scroll to position [190, 0]
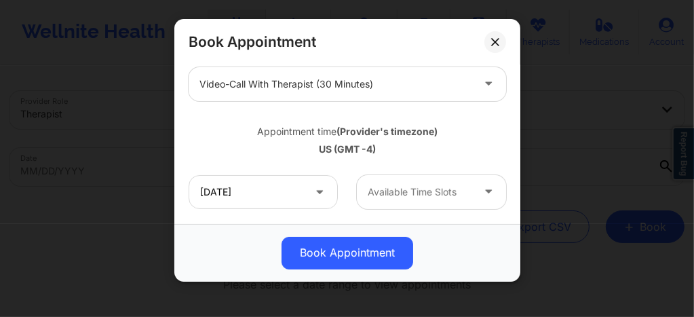
click at [405, 190] on div at bounding box center [420, 192] width 105 height 16
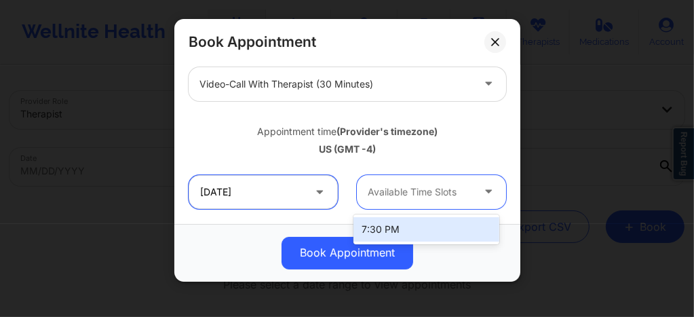
click at [301, 188] on input "10/09/2025" at bounding box center [263, 192] width 149 height 34
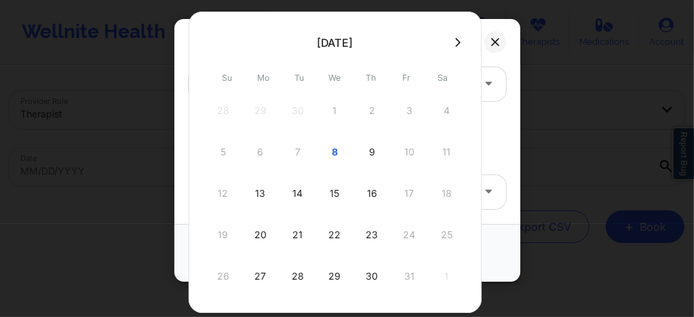
click at [363, 193] on div "16" at bounding box center [373, 193] width 34 height 38
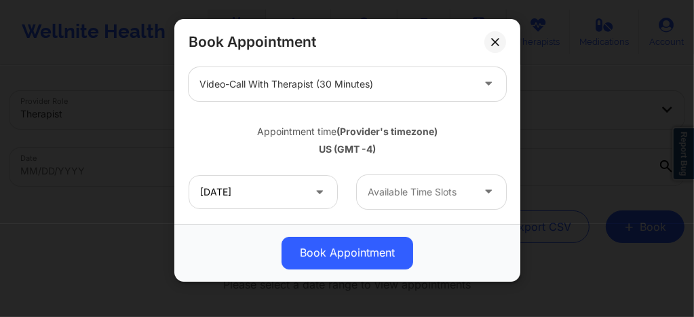
click at [418, 193] on div at bounding box center [420, 192] width 105 height 16
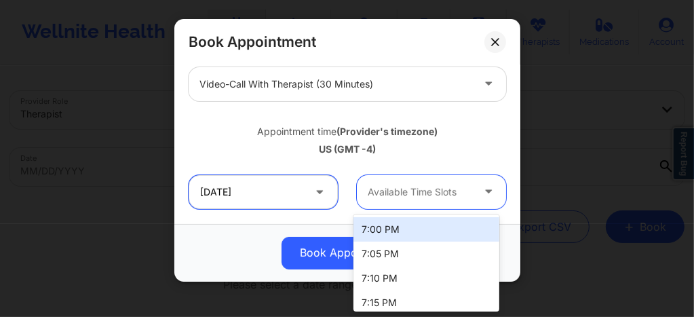
click at [288, 193] on input "10/16/2025" at bounding box center [263, 192] width 149 height 34
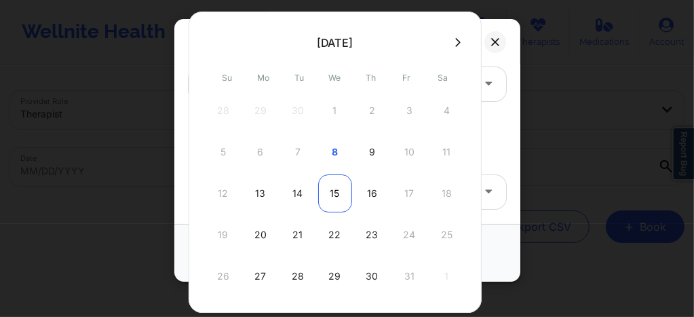
click at [335, 198] on div "15" at bounding box center [335, 193] width 34 height 38
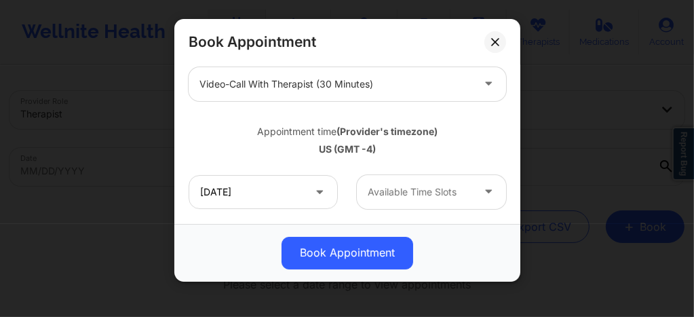
click at [424, 201] on div "Available Time Slots" at bounding box center [415, 192] width 117 height 34
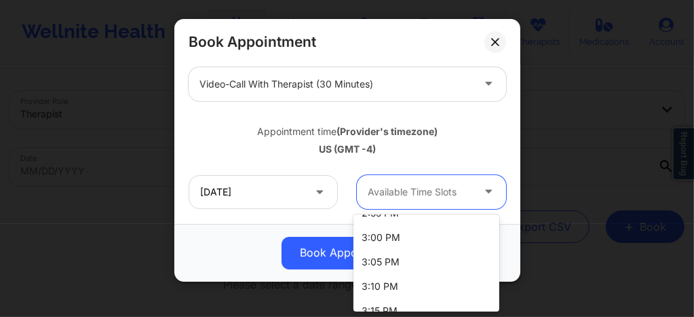
scroll to position [2180, 0]
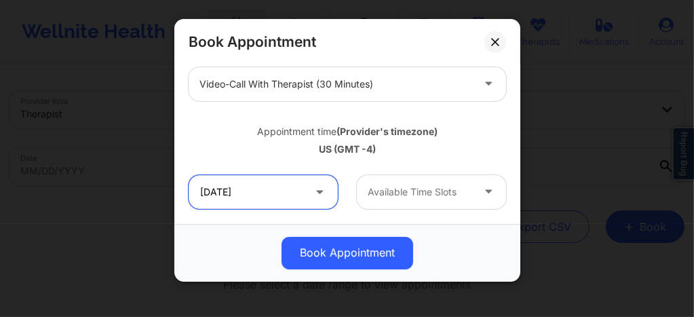
click at [245, 195] on input "10/15/2025" at bounding box center [263, 192] width 149 height 34
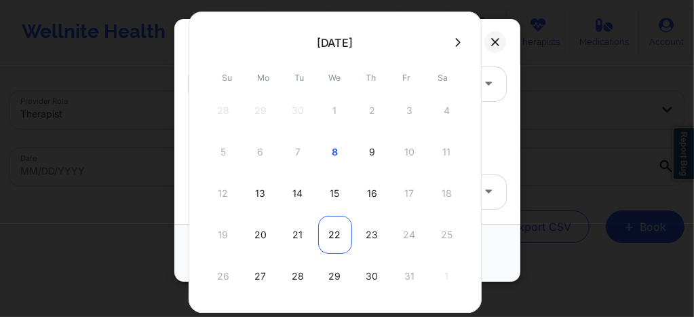
drag, startPoint x: 328, startPoint y: 258, endPoint x: 334, endPoint y: 236, distance: 22.6
click at [334, 236] on div "28 29 30 1 2 3 4 5 6 7 8 9 10 11 12 13 14 15 16 17 18 19 20 21 22 23 24 25 26 2…" at bounding box center [335, 194] width 258 height 204
click at [334, 236] on div "22" at bounding box center [335, 235] width 34 height 38
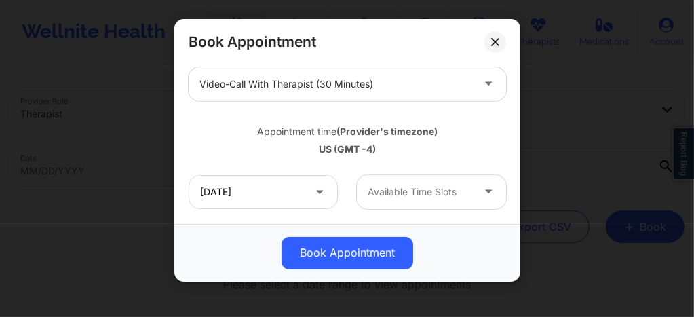
click at [425, 198] on div at bounding box center [420, 192] width 105 height 16
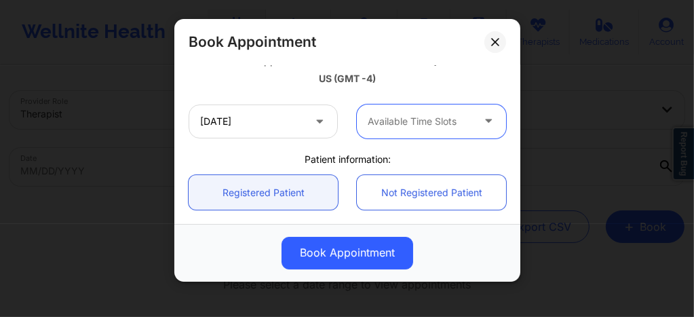
scroll to position [272, 0]
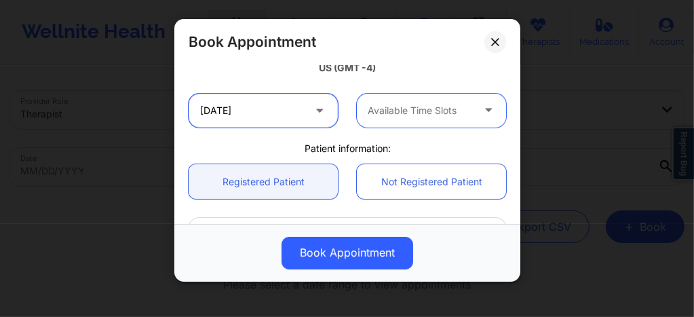
click at [236, 117] on input "10/22/2025" at bounding box center [263, 111] width 149 height 34
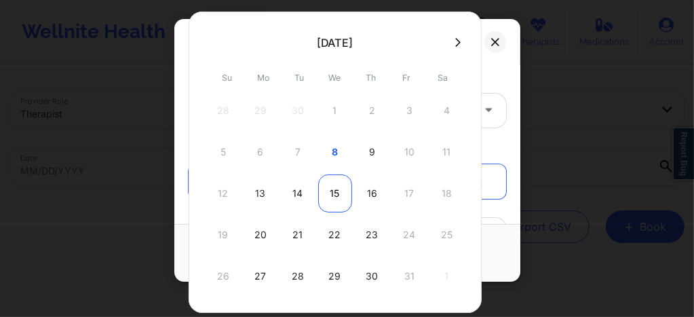
click at [329, 187] on div "15" at bounding box center [335, 193] width 34 height 38
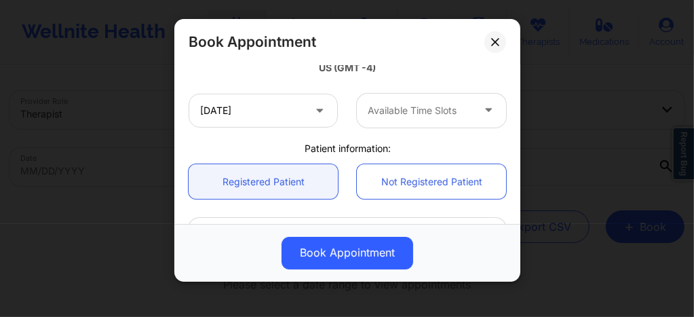
click at [400, 123] on div "Available Time Slots" at bounding box center [415, 111] width 117 height 34
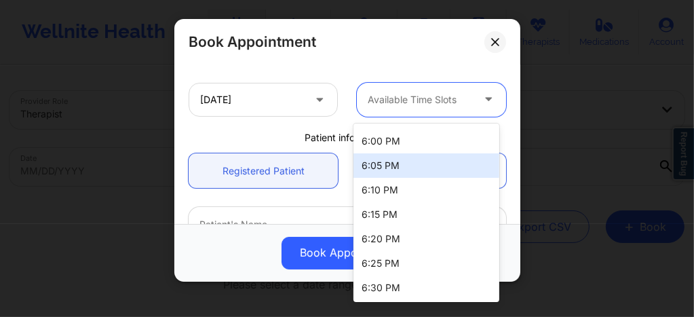
scroll to position [280, 0]
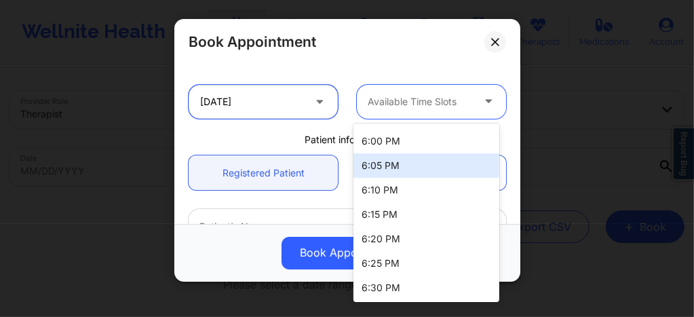
click at [248, 99] on input "10/15/2025" at bounding box center [263, 102] width 149 height 34
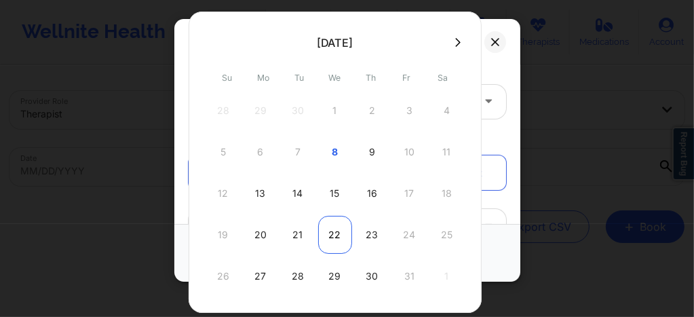
click at [336, 229] on div "22" at bounding box center [335, 235] width 34 height 38
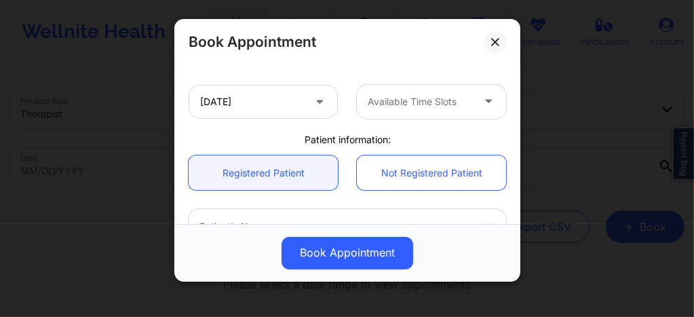
click at [390, 100] on div at bounding box center [420, 102] width 105 height 16
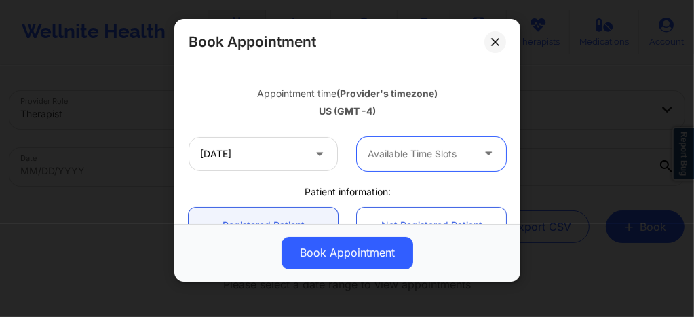
scroll to position [226, 0]
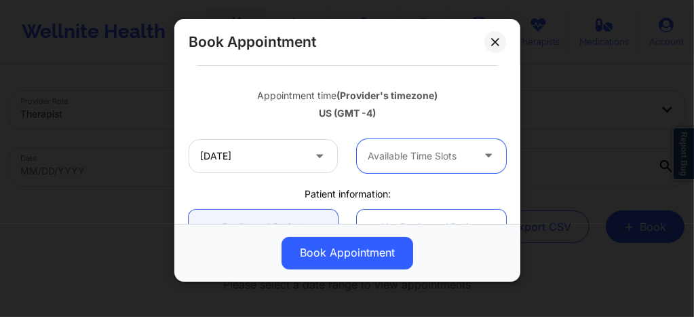
click at [377, 149] on div at bounding box center [420, 156] width 105 height 16
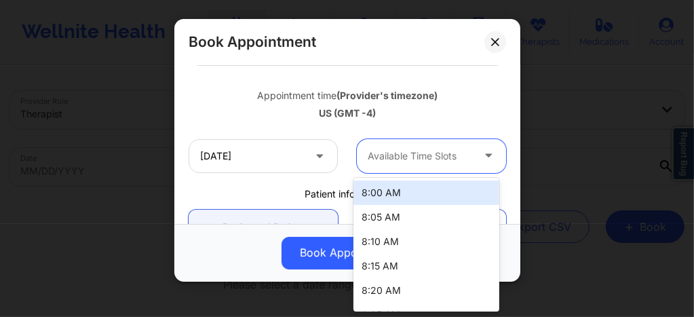
click at [378, 191] on div "8:00 AM" at bounding box center [427, 193] width 146 height 24
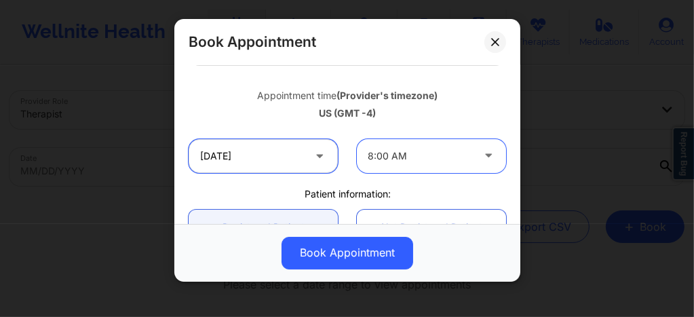
click at [294, 160] on input "10/22/2025" at bounding box center [263, 156] width 149 height 34
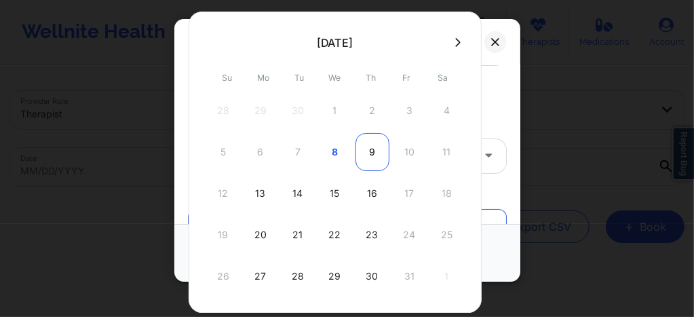
click at [356, 160] on div "9" at bounding box center [373, 152] width 34 height 38
type input "10/09/2025"
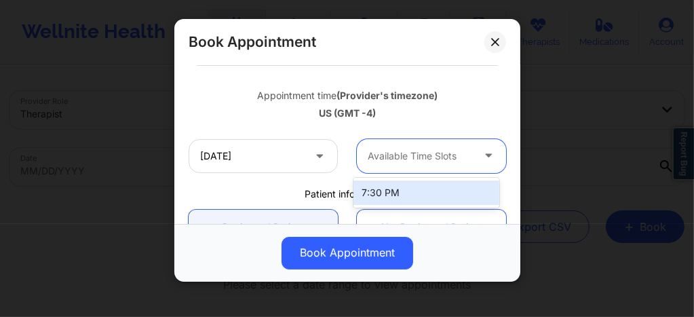
click at [400, 158] on div at bounding box center [420, 156] width 105 height 16
click at [303, 172] on div "10/09/2025 1 result available. Use Up and Down to choose options, press Enter t…" at bounding box center [347, 156] width 337 height 53
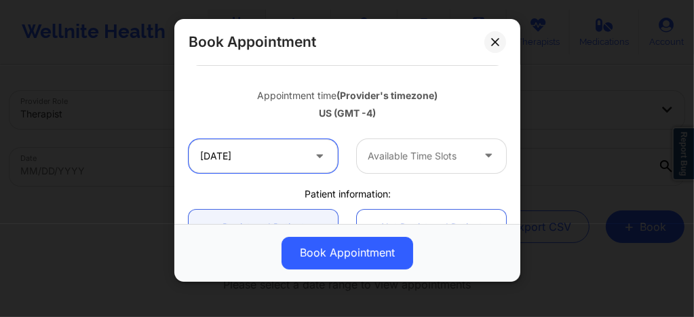
click at [305, 148] on input "10/09/2025" at bounding box center [263, 156] width 149 height 34
click at [496, 34] on button at bounding box center [496, 42] width 22 height 22
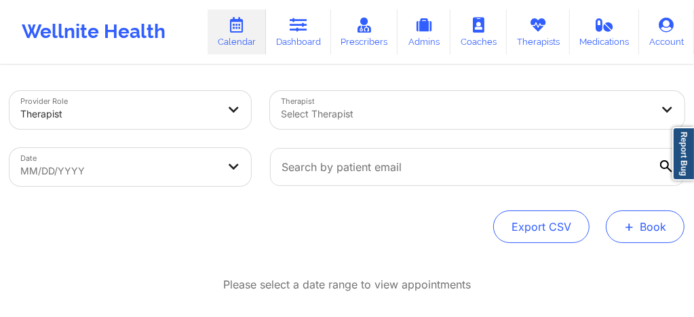
click at [634, 225] on span "+" at bounding box center [630, 226] width 10 height 7
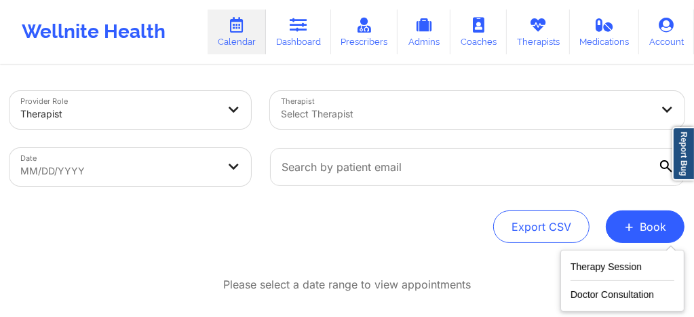
click at [570, 268] on div "Therapy Session Doctor Consultation" at bounding box center [623, 281] width 124 height 62
click at [590, 263] on button "Therapy Session" at bounding box center [623, 270] width 104 height 22
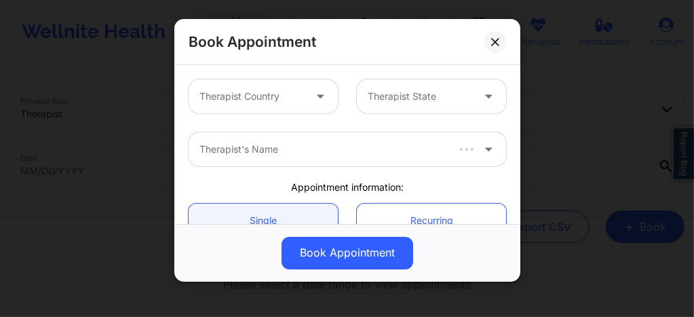
click at [590, 263] on div "Book Appointment Therapist Country Therapist State Therapist's Name Appointment…" at bounding box center [347, 158] width 694 height 317
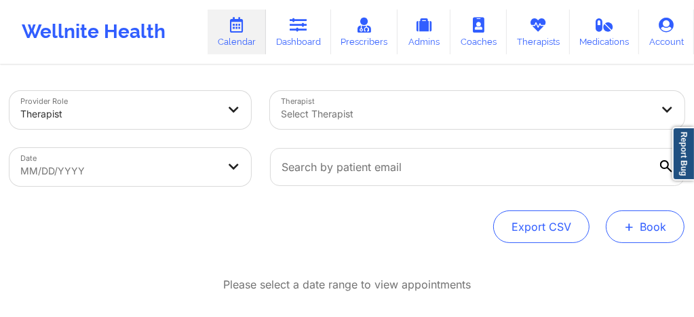
click at [635, 226] on button "+ Book" at bounding box center [645, 226] width 79 height 33
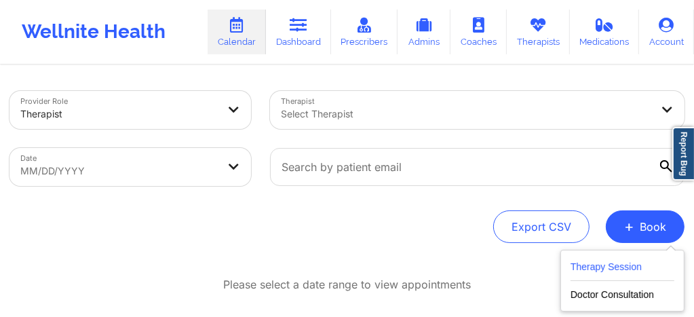
click at [593, 274] on button "Therapy Session" at bounding box center [623, 270] width 104 height 22
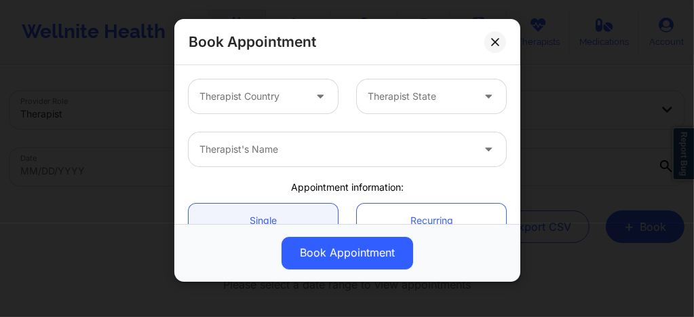
click at [232, 95] on div at bounding box center [252, 96] width 105 height 16
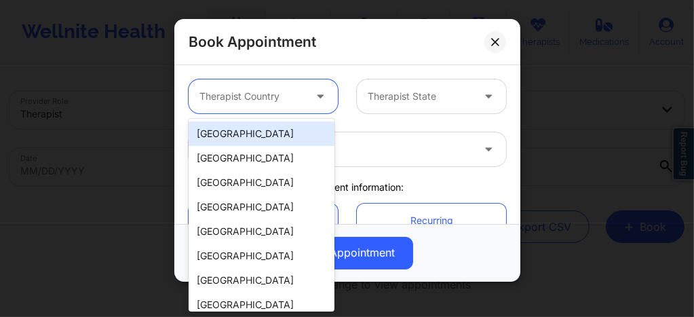
click at [246, 129] on div "[GEOGRAPHIC_DATA]" at bounding box center [262, 134] width 146 height 24
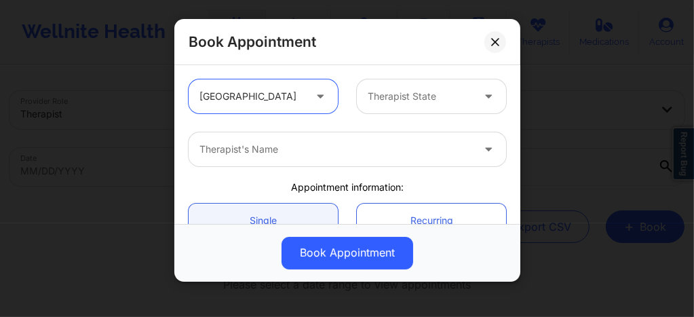
click at [375, 95] on div at bounding box center [420, 96] width 105 height 16
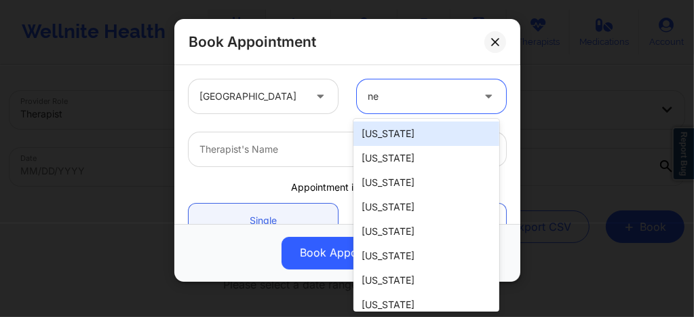
type input "new"
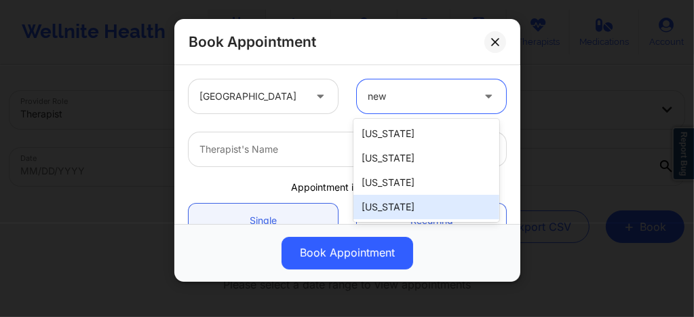
click at [403, 201] on div "New York" at bounding box center [427, 207] width 146 height 24
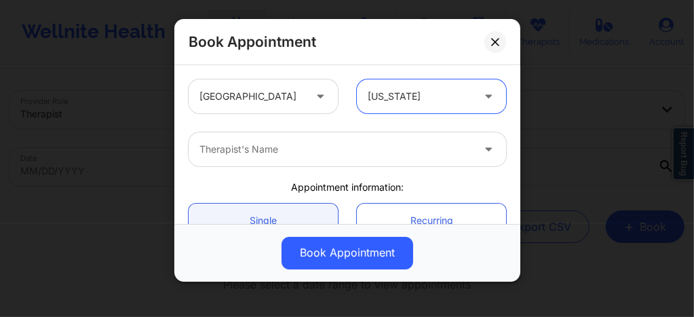
click at [346, 146] on div at bounding box center [336, 149] width 273 height 16
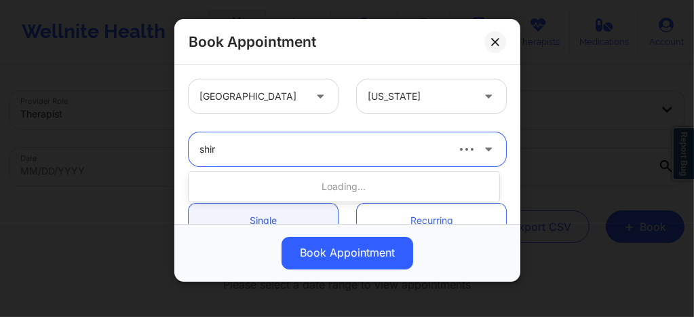
type input "shira"
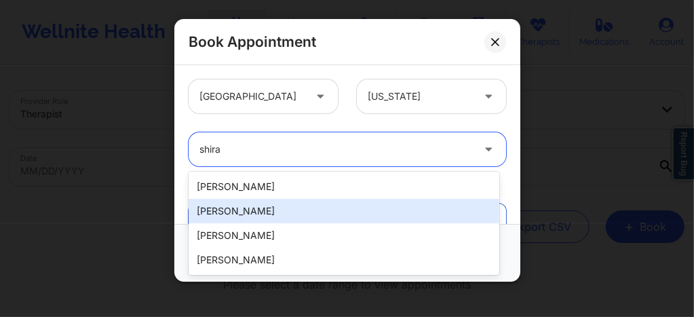
click at [268, 215] on div "Shira Lazarus" at bounding box center [344, 211] width 311 height 24
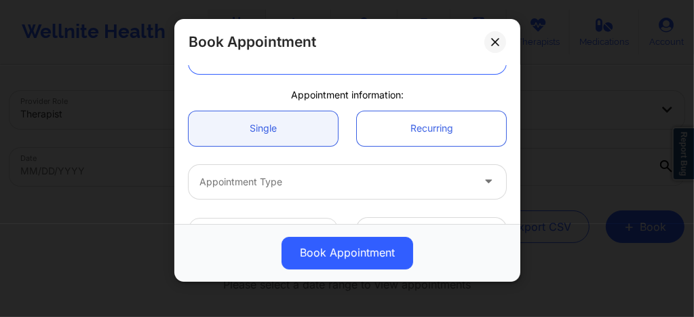
scroll to position [109, 0]
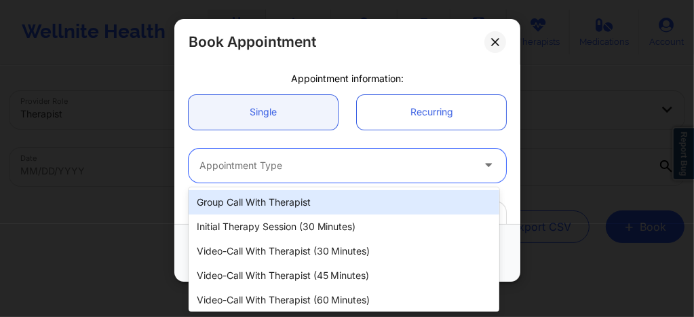
click at [250, 176] on div "Appointment Type" at bounding box center [331, 166] width 285 height 34
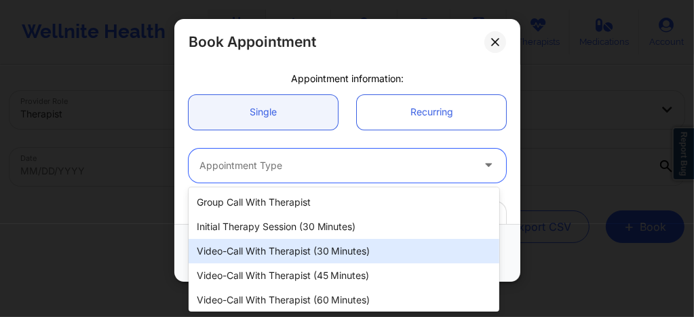
click at [296, 261] on div "Video-Call with Therapist (30 minutes)" at bounding box center [344, 251] width 311 height 24
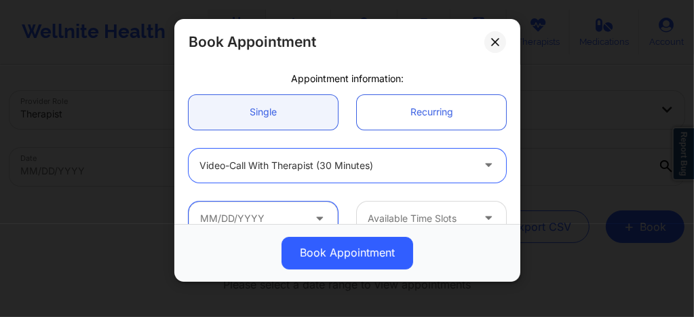
click at [293, 217] on input "text" at bounding box center [263, 219] width 149 height 34
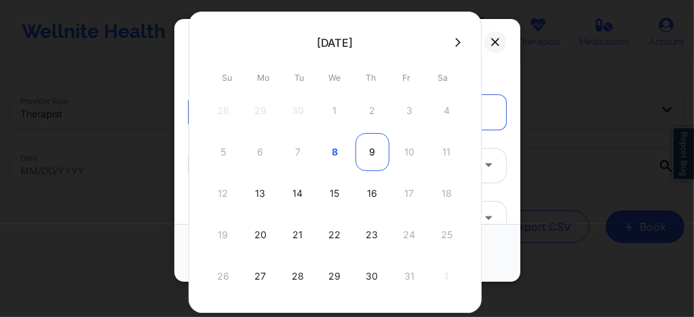
click at [374, 151] on div "9" at bounding box center [373, 152] width 34 height 38
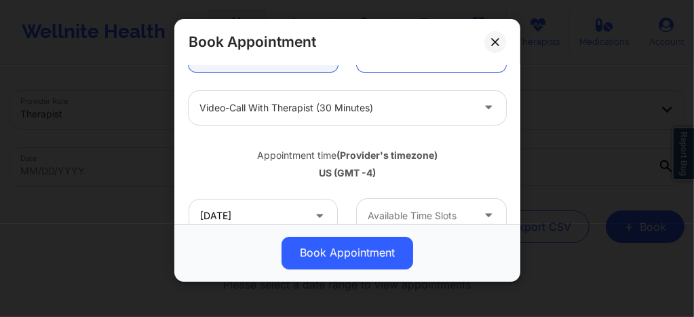
scroll to position [172, 0]
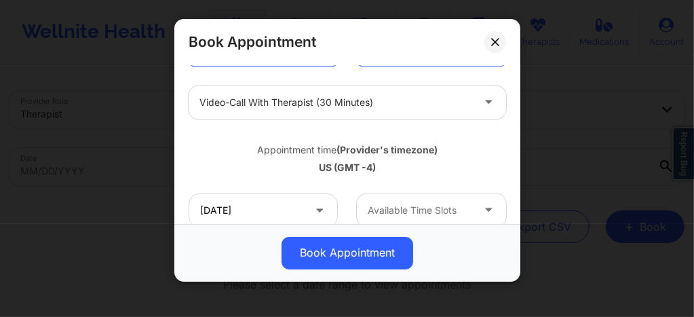
click at [395, 218] on div "Available Time Slots" at bounding box center [415, 210] width 117 height 34
click at [236, 212] on input "10/09/2025" at bounding box center [263, 210] width 149 height 34
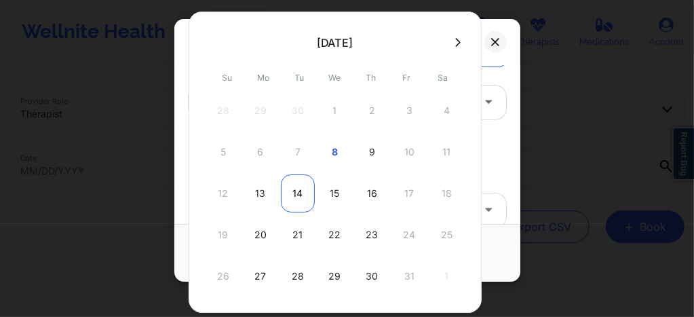
click at [301, 193] on div "14" at bounding box center [298, 193] width 34 height 38
type input "10/14/2025"
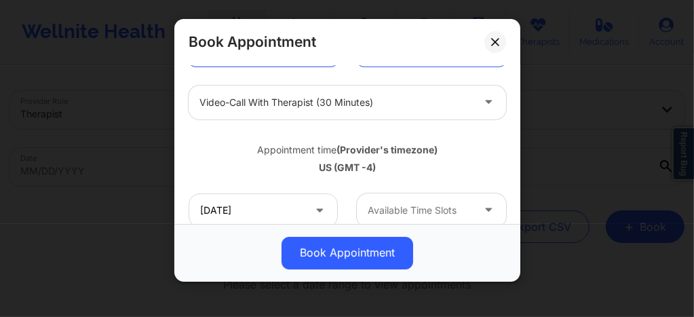
click at [392, 200] on div "Available Time Slots" at bounding box center [415, 210] width 117 height 34
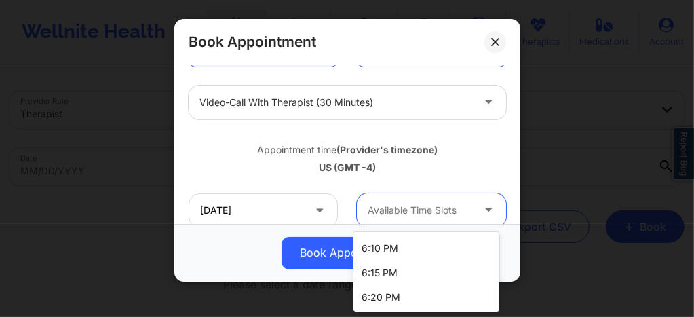
scroll to position [1857, 0]
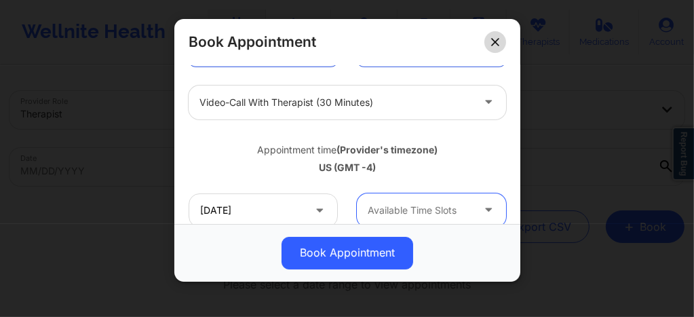
click at [498, 42] on icon at bounding box center [495, 42] width 8 height 8
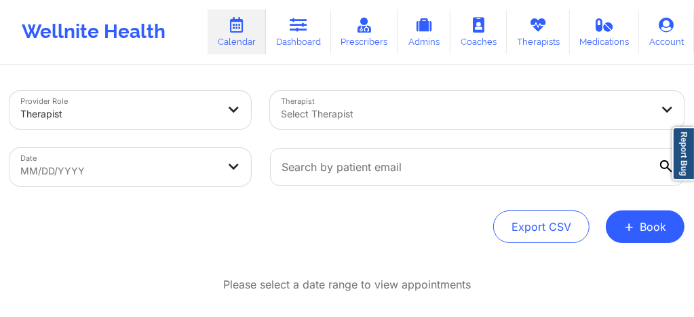
click at [340, 115] on div "Therapist Select Therapist" at bounding box center [478, 109] width 434 height 57
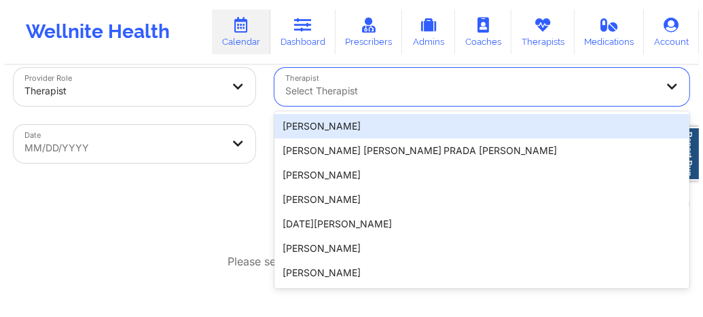
scroll to position [26, 0]
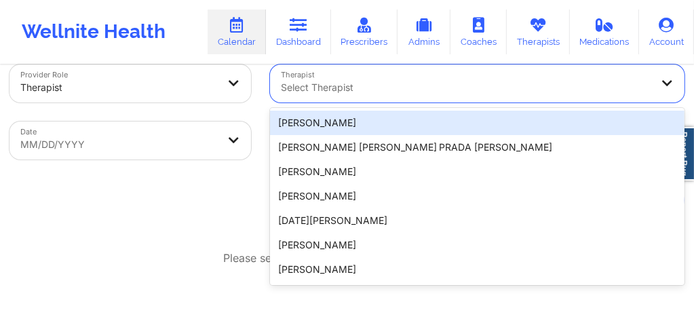
click at [246, 206] on div "Export CSV + Book" at bounding box center [347, 200] width 675 height 33
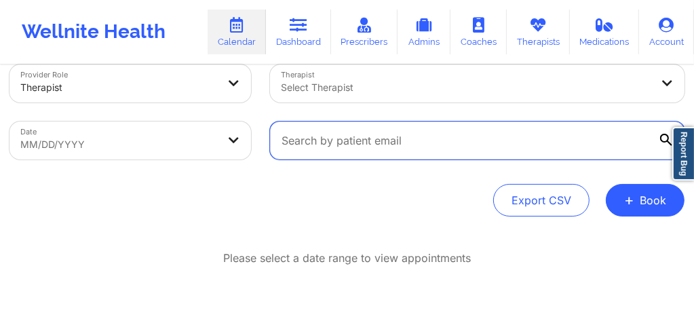
click at [315, 151] on input "text" at bounding box center [477, 141] width 415 height 38
paste input "rflorenceyaya@yahoo.com"
type input "rflorenceyaya@yahoo.com"
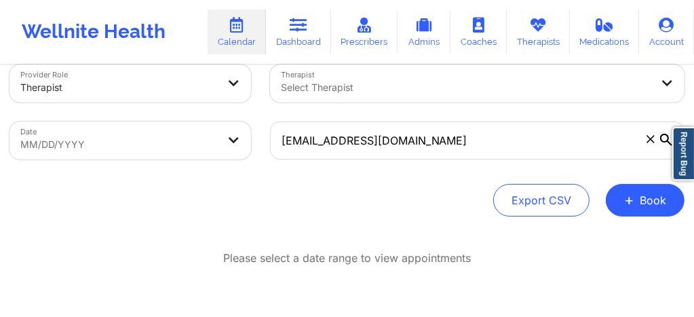
click at [159, 150] on body "Wellnite Health Calendar Dashboard Prescribers Admins Coaches Therapists Medica…" at bounding box center [347, 132] width 694 height 317
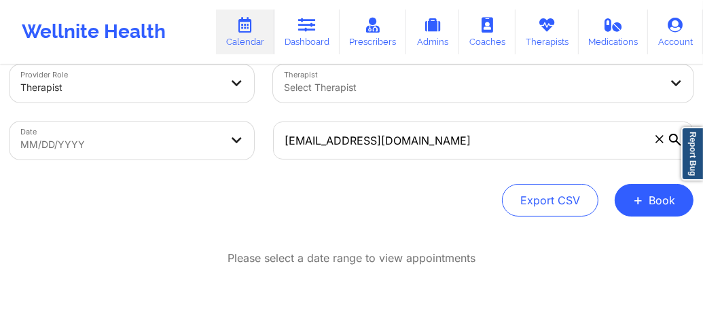
select select "2025-8"
select select "2025-9"
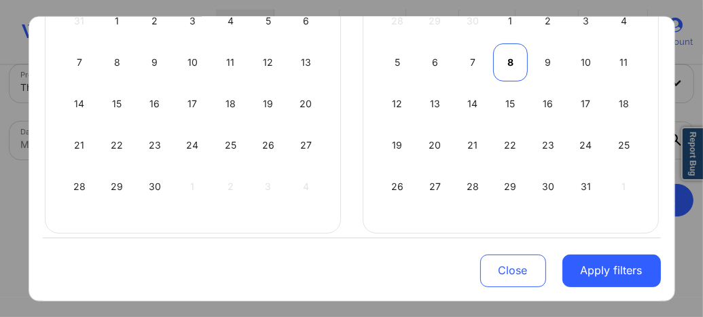
click at [507, 63] on div "8" at bounding box center [510, 62] width 35 height 38
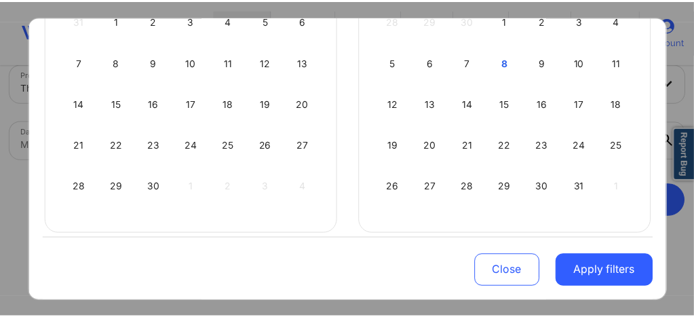
scroll to position [43, 0]
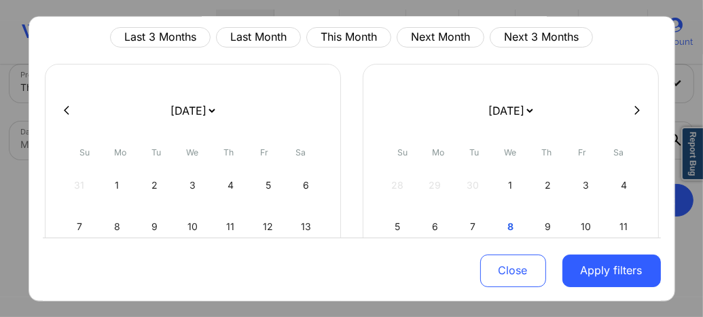
select select "2025-9"
select select "2025-10"
select select "2025-9"
select select "2025-10"
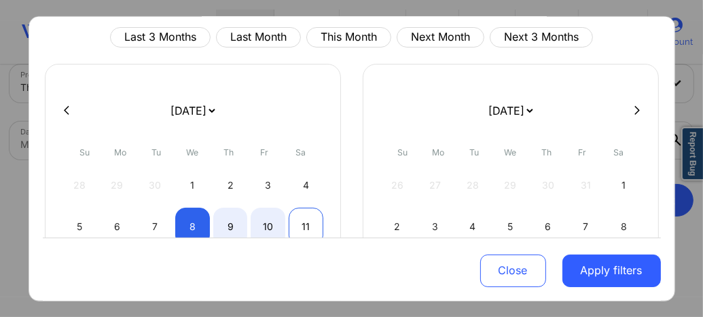
select select "2025-9"
select select "2025-10"
click at [299, 223] on div "11" at bounding box center [305, 226] width 35 height 38
select select "2025-9"
select select "2025-10"
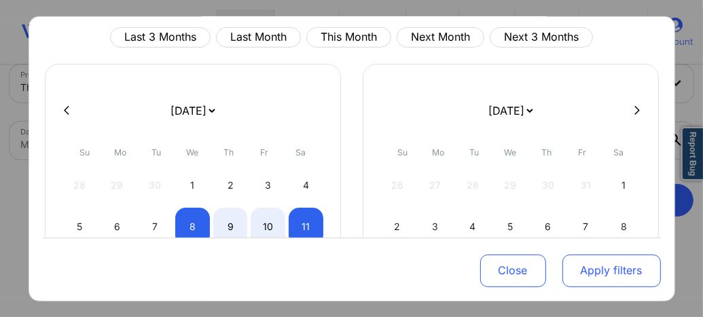
click at [591, 269] on button "Apply filters" at bounding box center [611, 271] width 98 height 33
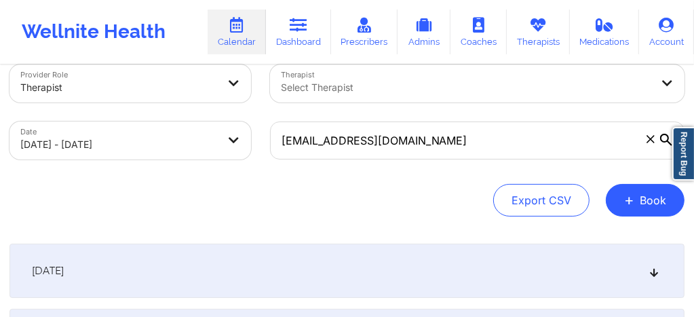
click at [652, 272] on icon at bounding box center [655, 271] width 12 height 10
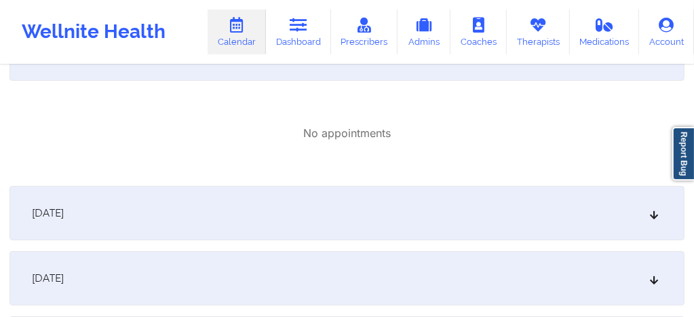
click at [524, 215] on div "[DATE]" at bounding box center [347, 213] width 675 height 54
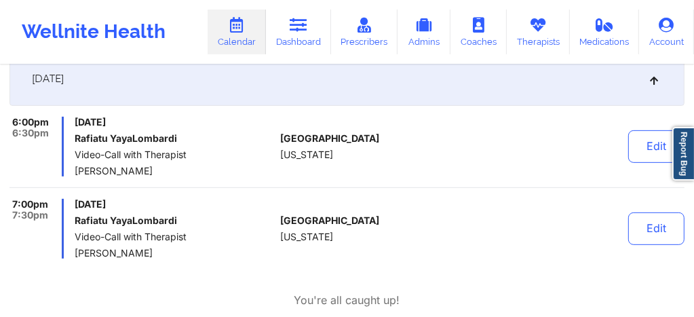
scroll to position [379, 0]
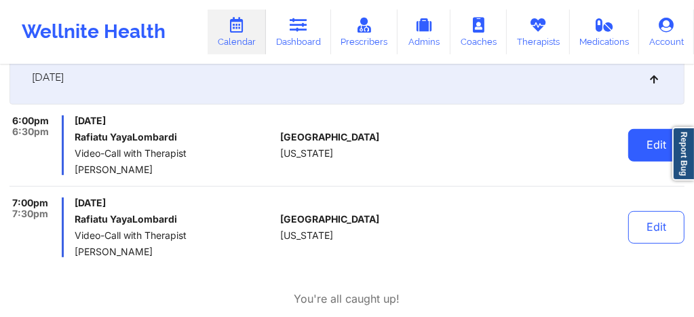
click at [641, 148] on button "Edit" at bounding box center [657, 145] width 56 height 33
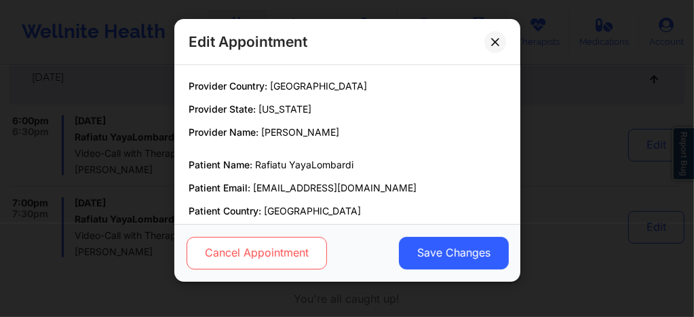
click at [273, 250] on button "Cancel Appointment" at bounding box center [256, 253] width 141 height 33
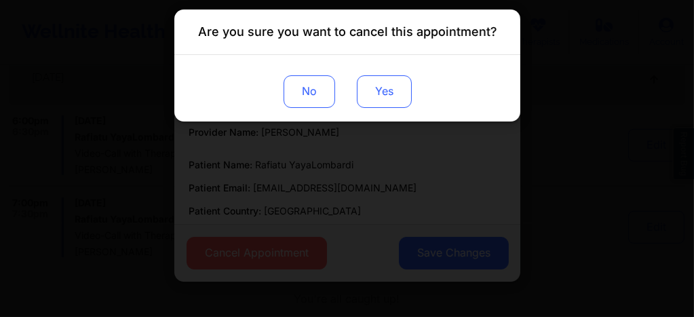
click at [399, 90] on button "Yes" at bounding box center [383, 91] width 55 height 33
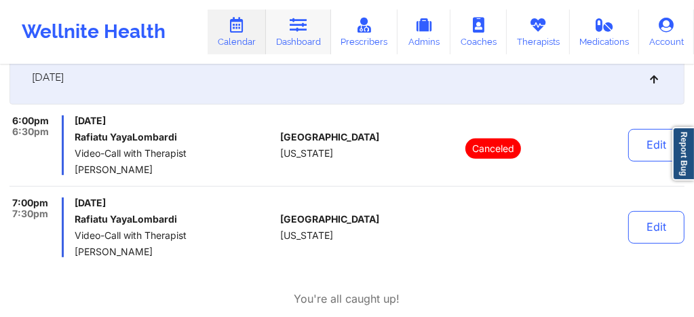
click at [311, 31] on link "Dashboard" at bounding box center [298, 32] width 65 height 45
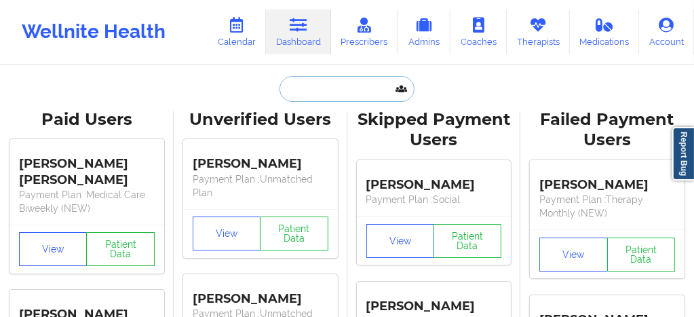
click at [312, 94] on input "text" at bounding box center [347, 89] width 134 height 26
paste input "aldozaid309@gmail.com"
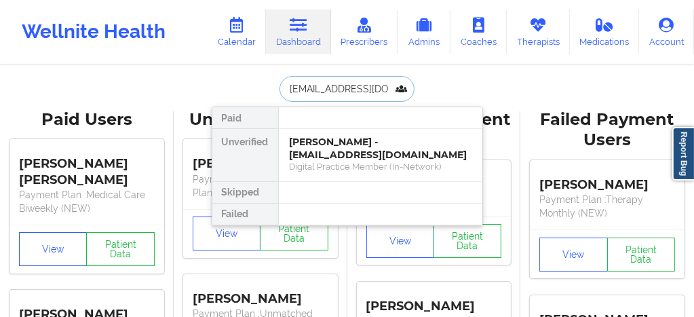
type input "aldozaid309@gmail.com"
click at [324, 161] on div "Social" at bounding box center [381, 167] width 182 height 12
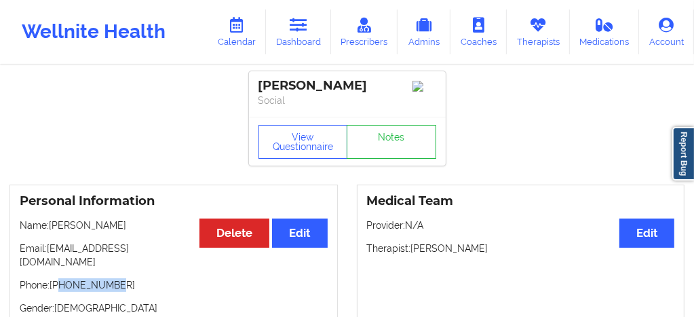
drag, startPoint x: 112, startPoint y: 277, endPoint x: 62, endPoint y: 274, distance: 50.3
click at [62, 278] on p "Phone: +14054363740" at bounding box center [174, 285] width 308 height 14
copy p "4054363740"
click at [392, 155] on link "Notes" at bounding box center [392, 142] width 90 height 34
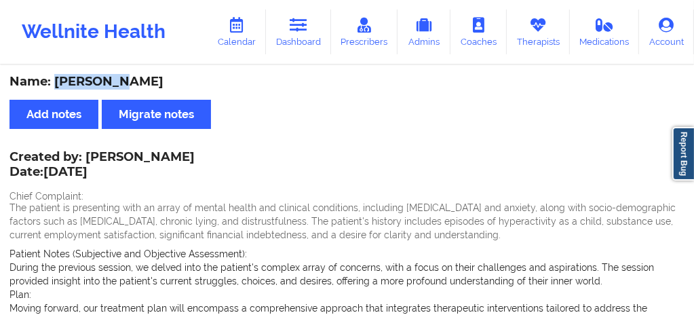
drag, startPoint x: 138, startPoint y: 83, endPoint x: 57, endPoint y: 79, distance: 80.9
click at [57, 79] on div "Name: Aldo Diaz" at bounding box center [347, 82] width 675 height 16
copy div "Aldo Diaz"
click at [296, 43] on link "Dashboard" at bounding box center [298, 32] width 65 height 45
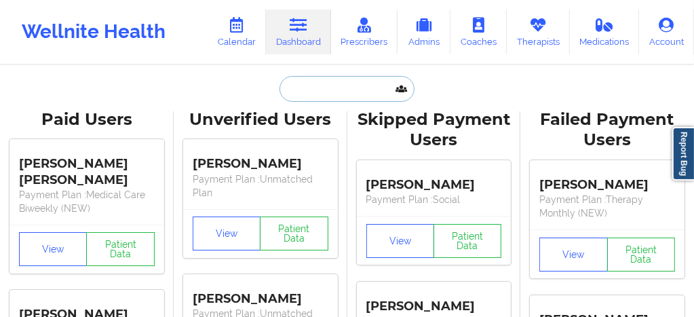
click at [295, 89] on input "text" at bounding box center [347, 89] width 134 height 26
paste input "Shelly Melendez"
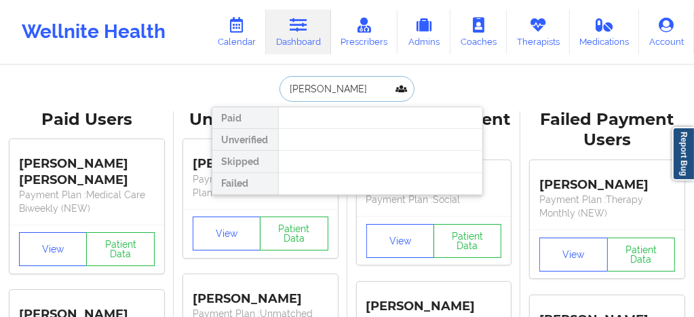
click at [284, 89] on input "Shelly Melendez" at bounding box center [347, 89] width 134 height 26
drag, startPoint x: 312, startPoint y: 88, endPoint x: 410, endPoint y: 88, distance: 97.8
click at [410, 88] on input "Shelly Melendez" at bounding box center [347, 89] width 134 height 26
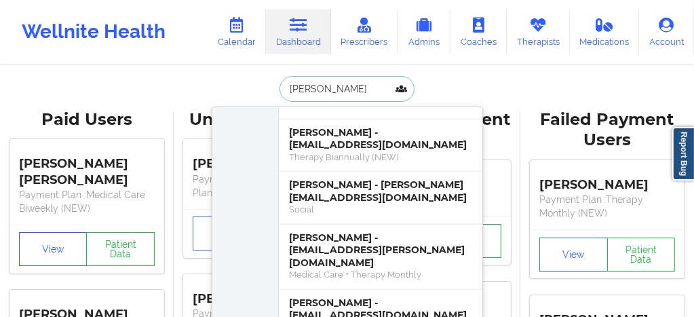
scroll to position [653, 0]
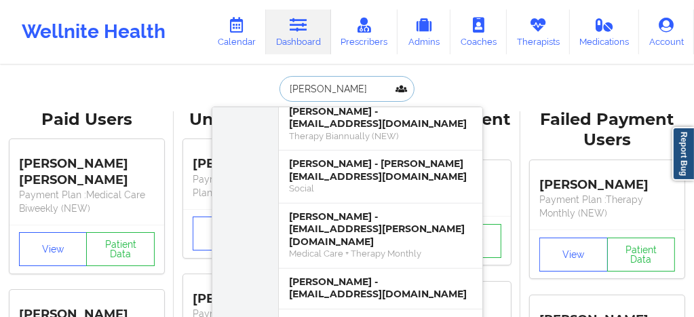
type input "Shelly"
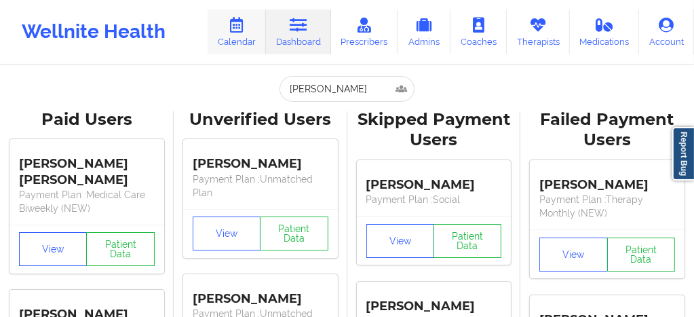
click at [235, 35] on link "Calendar" at bounding box center [237, 32] width 58 height 45
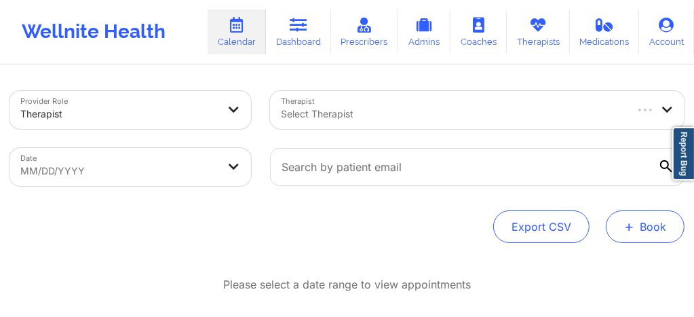
click at [638, 241] on button "+ Book" at bounding box center [645, 226] width 79 height 33
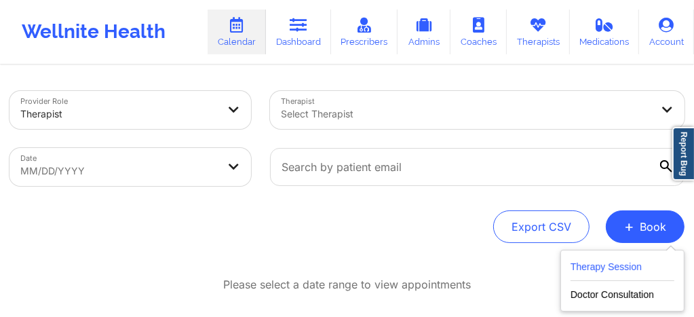
click at [583, 269] on button "Therapy Session" at bounding box center [623, 270] width 104 height 22
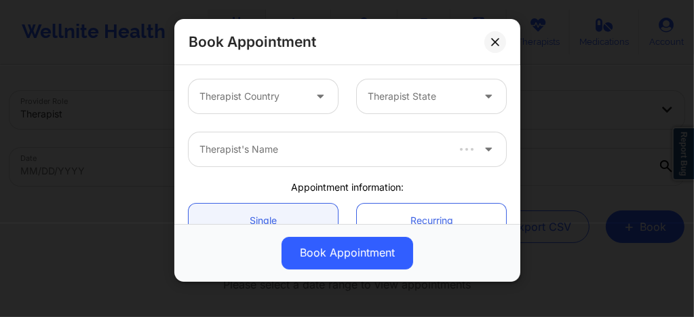
click at [272, 96] on div at bounding box center [252, 96] width 105 height 16
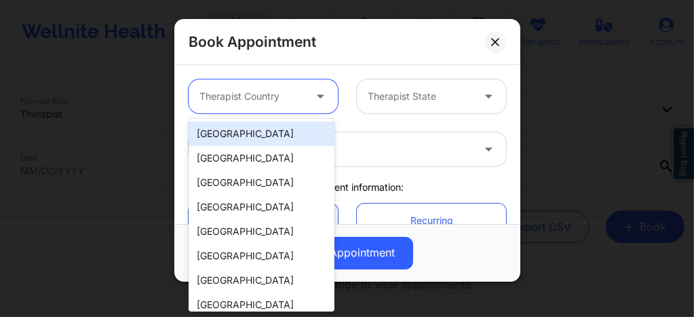
click at [242, 136] on div "[GEOGRAPHIC_DATA]" at bounding box center [262, 134] width 146 height 24
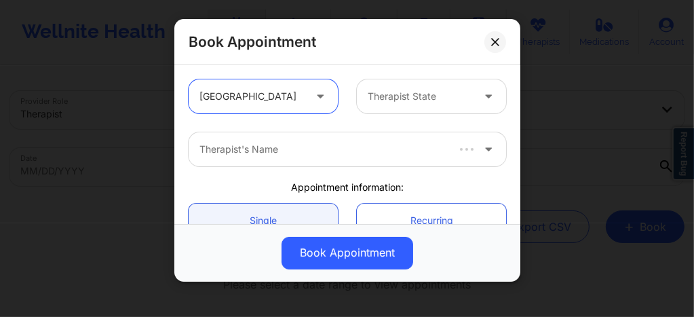
click at [396, 98] on div at bounding box center [420, 96] width 105 height 16
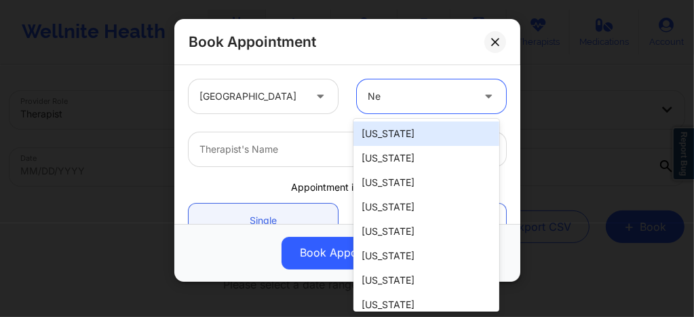
type input "New"
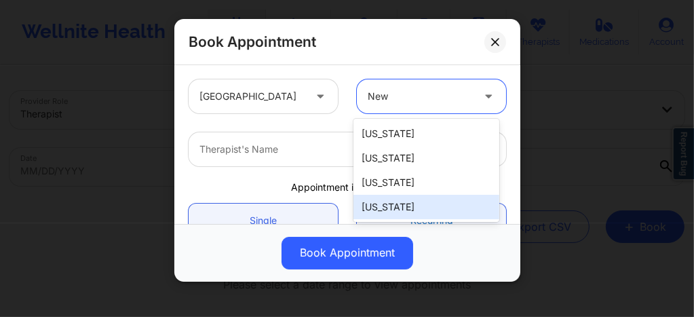
click at [388, 204] on div "New York" at bounding box center [427, 207] width 146 height 24
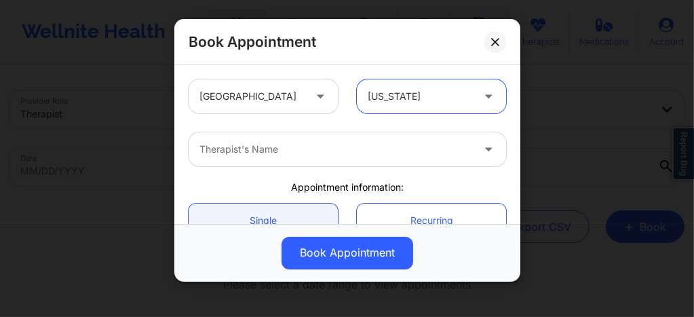
click at [238, 149] on div at bounding box center [336, 149] width 273 height 16
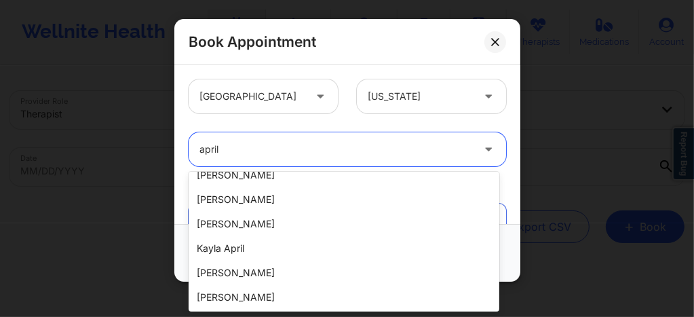
scroll to position [231, 0]
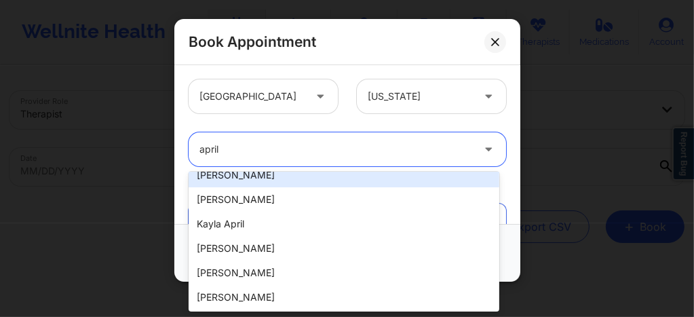
type input "april"
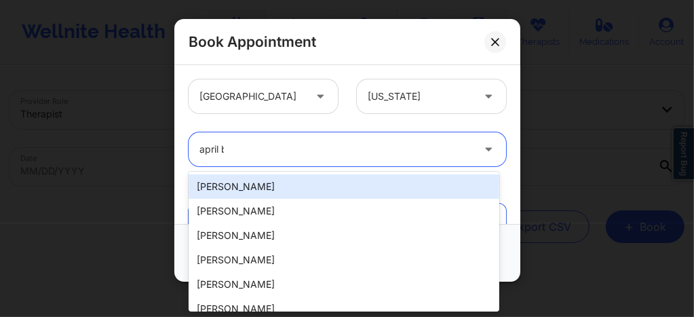
type input "april ba"
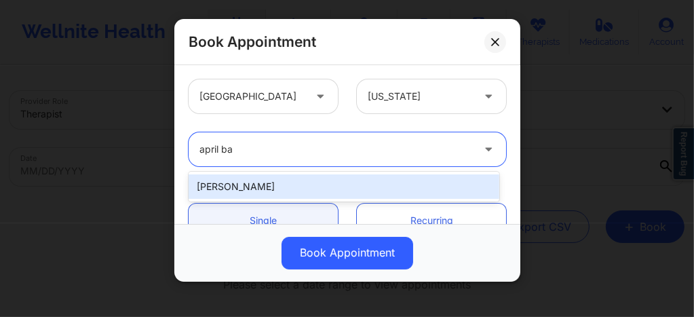
click at [295, 184] on div "April Balzhiser" at bounding box center [344, 186] width 311 height 24
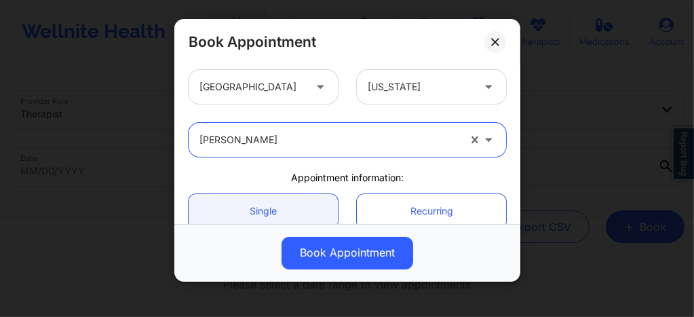
scroll to position [0, 0]
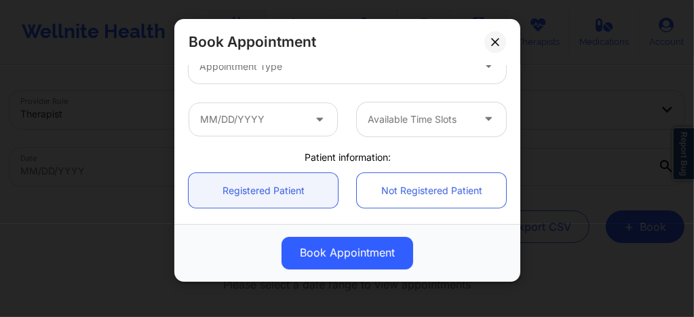
click at [270, 76] on div "Appointment Type" at bounding box center [331, 67] width 285 height 34
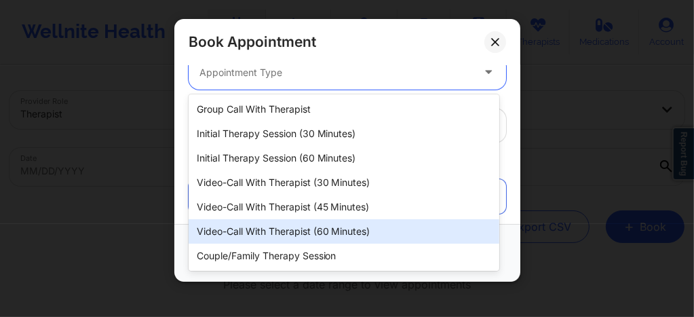
click at [293, 232] on div "Video-Call with Therapist (60 minutes)" at bounding box center [344, 231] width 311 height 24
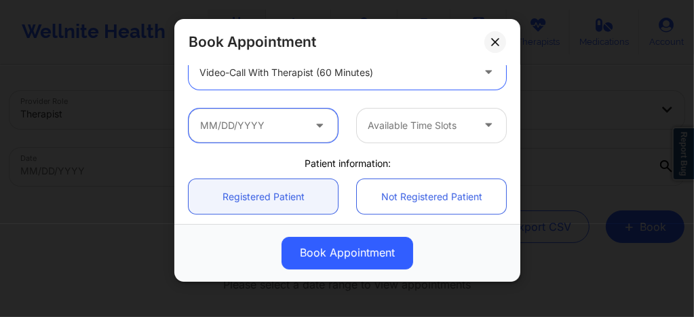
click at [265, 132] on input "text" at bounding box center [263, 126] width 149 height 34
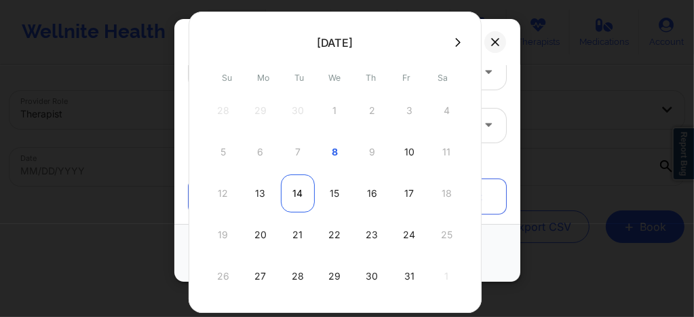
click at [299, 193] on div "14" at bounding box center [298, 193] width 34 height 38
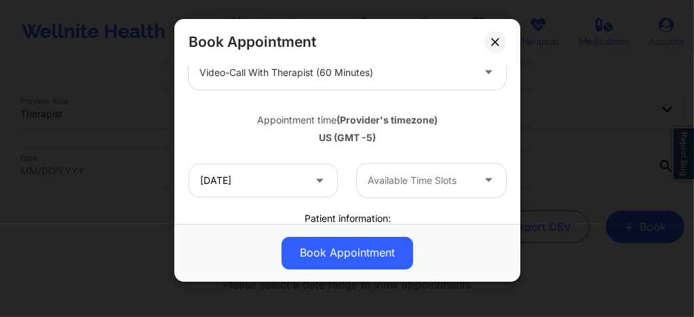
click at [383, 179] on div at bounding box center [420, 180] width 105 height 16
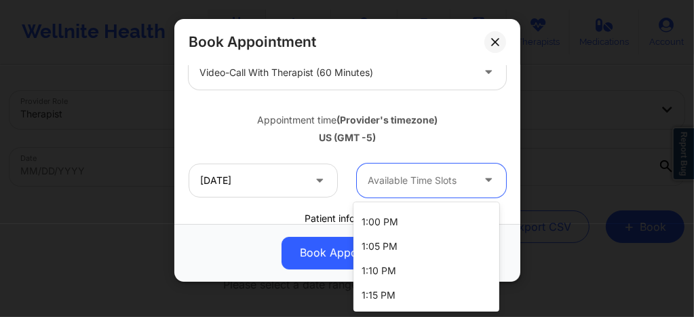
scroll to position [1973, 0]
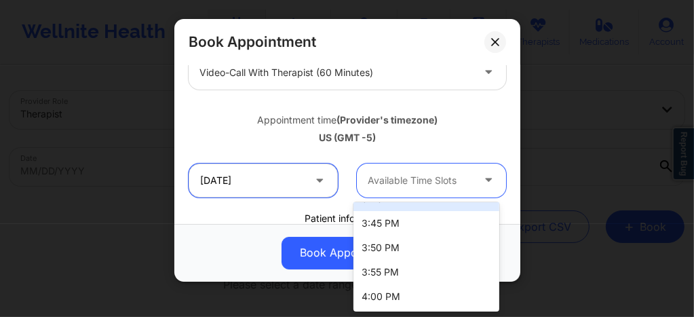
click at [288, 179] on input "10/14/2025" at bounding box center [263, 181] width 149 height 34
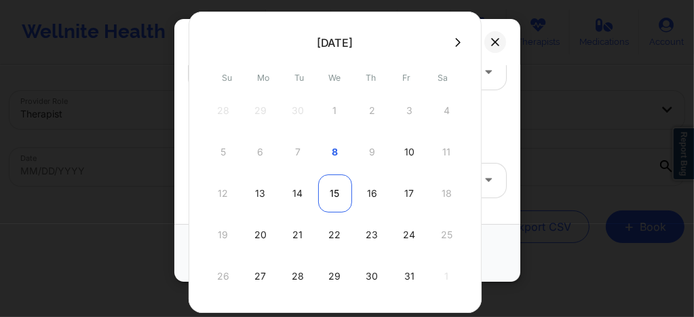
click at [329, 194] on div "15" at bounding box center [335, 193] width 34 height 38
type input "10/15/2025"
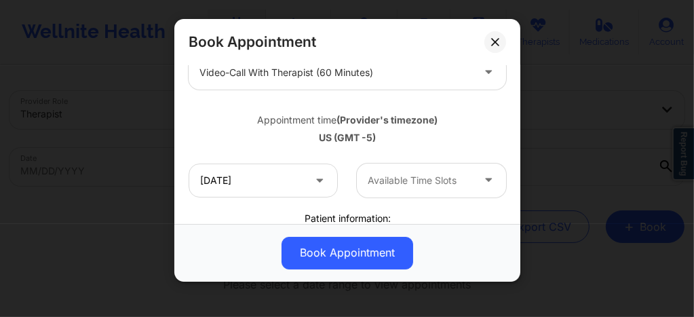
click at [407, 185] on div at bounding box center [420, 180] width 105 height 16
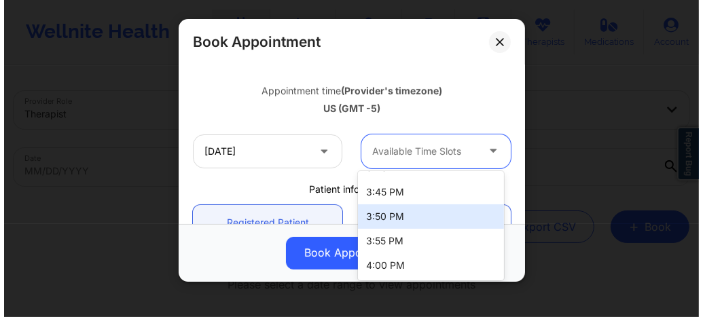
scroll to position [229, 0]
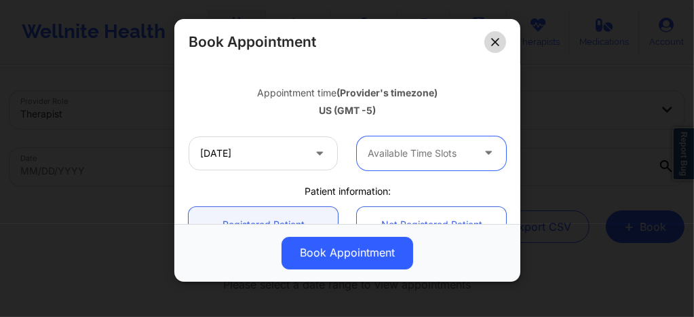
click at [498, 41] on icon at bounding box center [495, 42] width 8 height 8
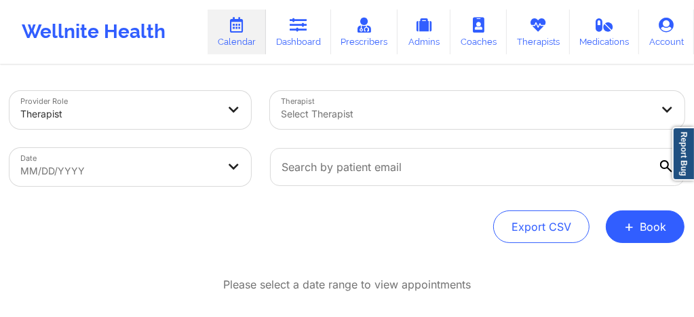
click at [193, 164] on body "Wellnite Health Calendar Dashboard Prescribers Admins Coaches Therapists Medica…" at bounding box center [347, 158] width 694 height 317
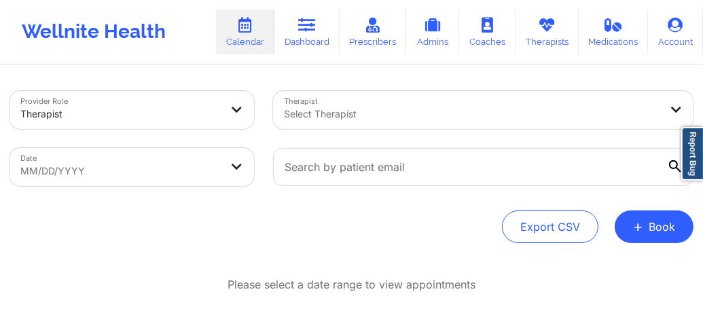
select select "2025-8"
select select "2025-9"
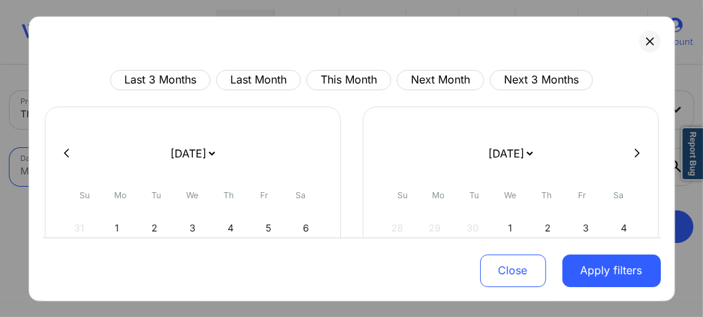
scroll to position [217, 0]
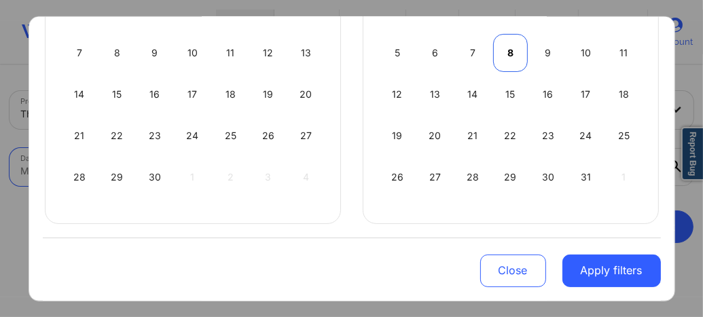
click at [510, 57] on div "8" at bounding box center [510, 52] width 35 height 38
select select "2025-9"
select select "2025-10"
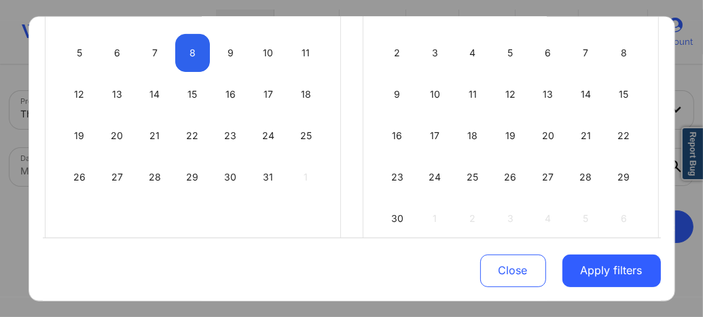
scroll to position [52, 0]
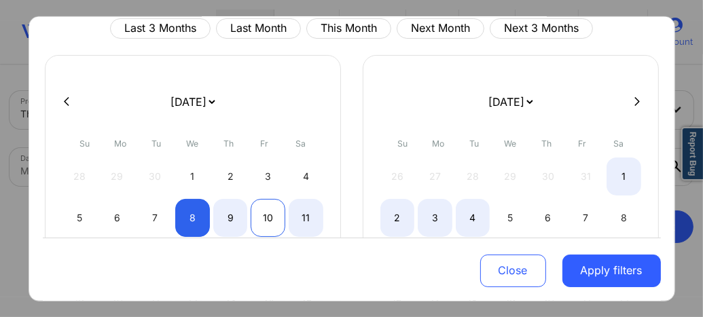
select select "2025-9"
select select "2025-10"
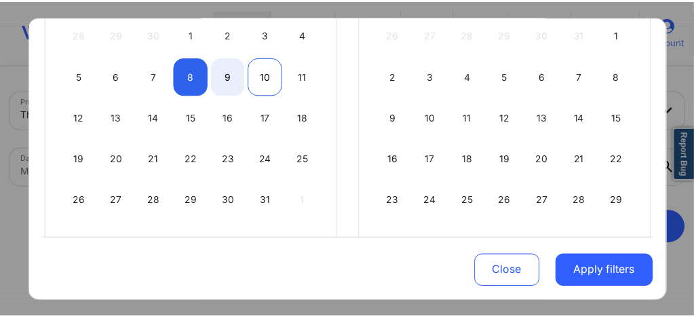
scroll to position [197, 0]
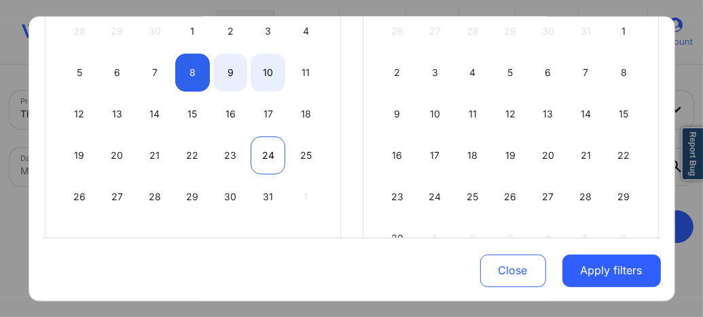
select select "2025-9"
select select "2025-10"
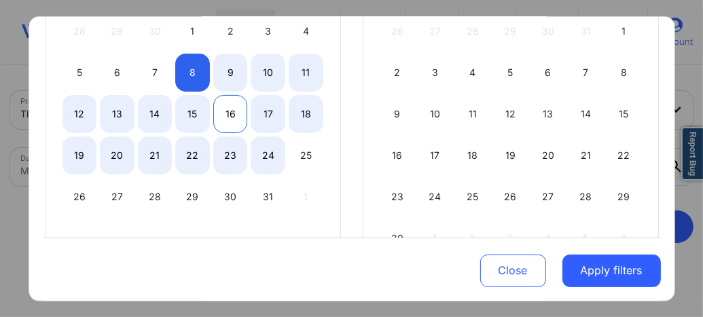
select select "2025-9"
select select "2025-10"
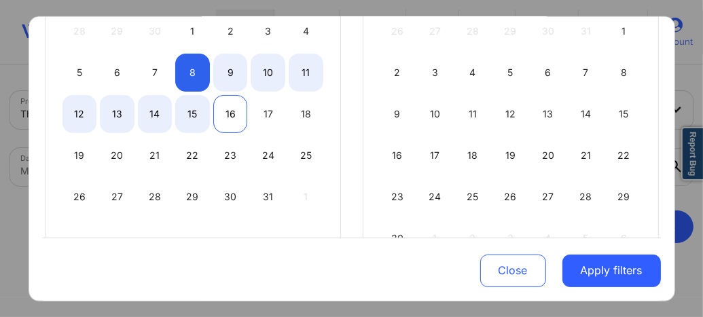
click at [230, 113] on div "16" at bounding box center [230, 113] width 35 height 38
select select "2025-9"
select select "2025-10"
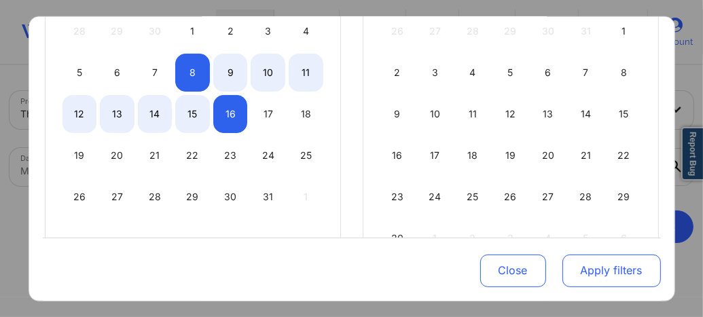
click at [616, 277] on button "Apply filters" at bounding box center [611, 271] width 98 height 33
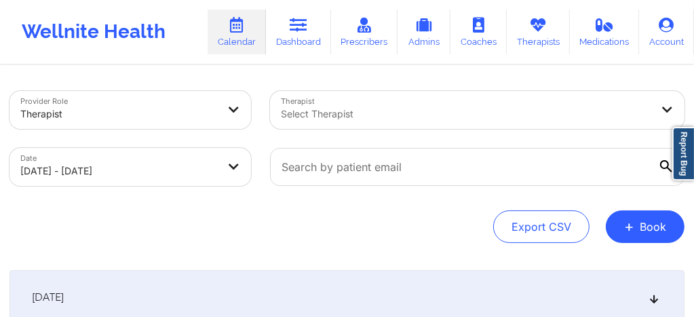
click at [372, 112] on div at bounding box center [466, 114] width 371 height 16
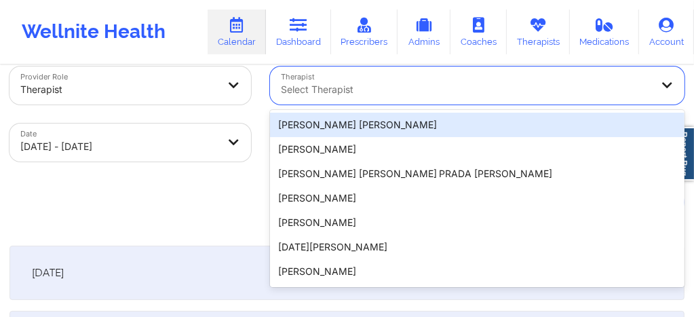
scroll to position [26, 0]
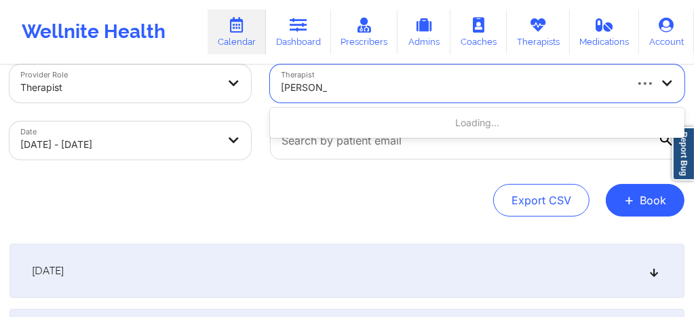
type input "beverly"
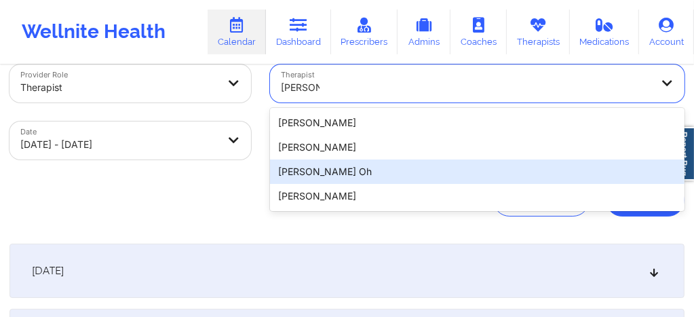
click at [316, 175] on div "Beverly J. Oh" at bounding box center [477, 172] width 415 height 24
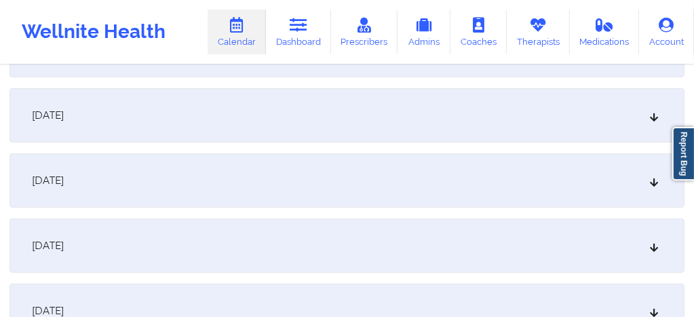
scroll to position [461, 0]
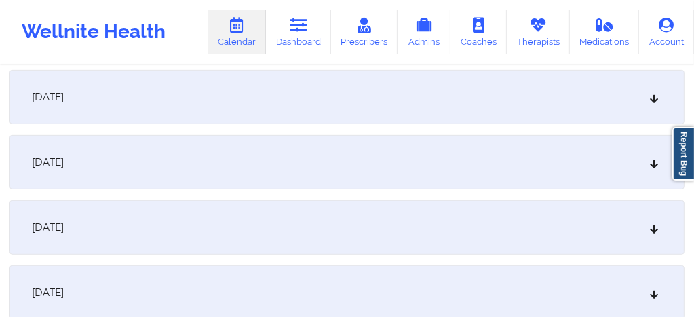
click at [296, 225] on div "[DATE]" at bounding box center [347, 227] width 675 height 54
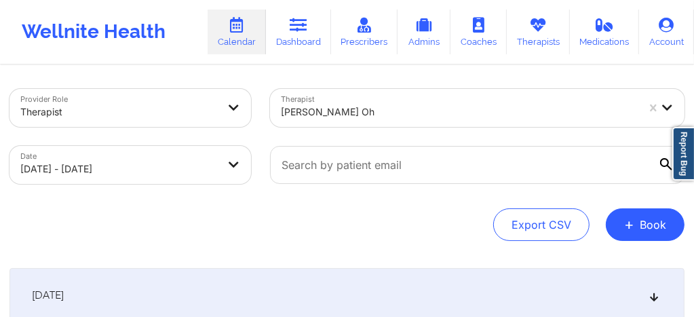
scroll to position [0, 0]
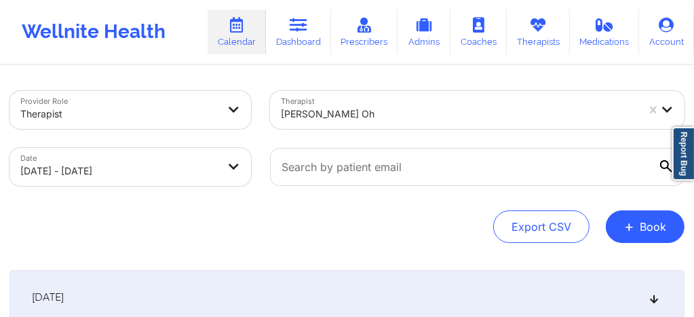
click at [335, 111] on div at bounding box center [459, 114] width 357 height 16
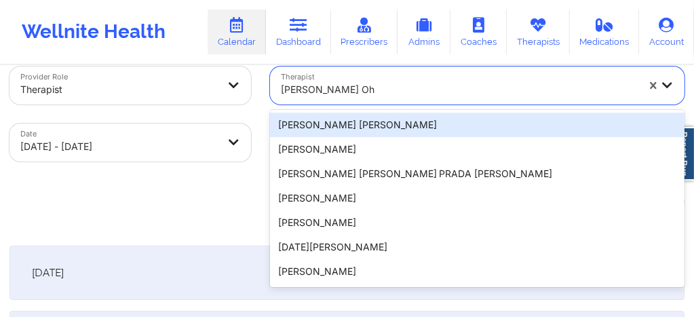
scroll to position [26, 0]
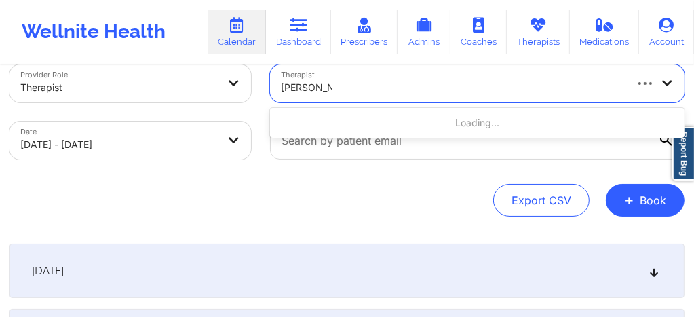
type input "shira Lazarus"
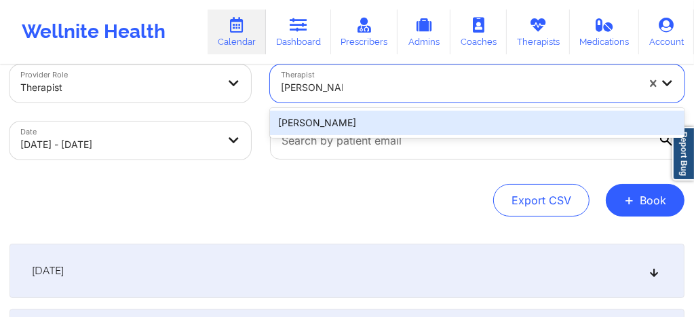
click at [334, 120] on div "Shira Lazarus" at bounding box center [477, 123] width 415 height 24
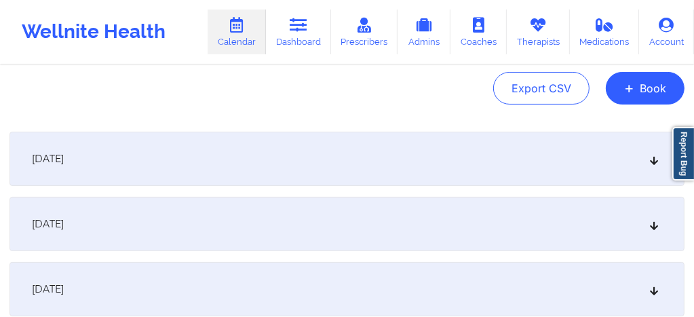
scroll to position [180, 0]
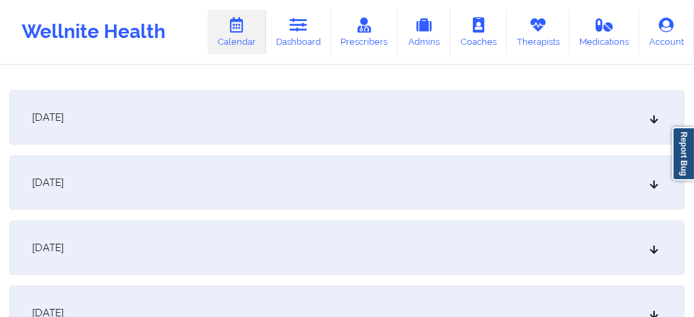
click at [315, 128] on div "[DATE]" at bounding box center [347, 117] width 675 height 54
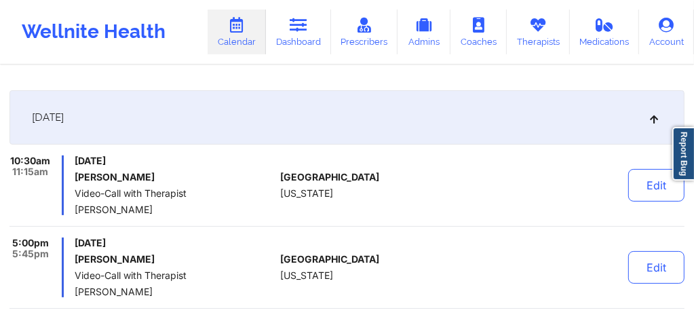
drag, startPoint x: 130, startPoint y: 174, endPoint x: 79, endPoint y: 176, distance: 51.0
click at [79, 176] on h6 "Michelle Graziano" at bounding box center [175, 177] width 200 height 11
copy h6 "Michelle Graziano"
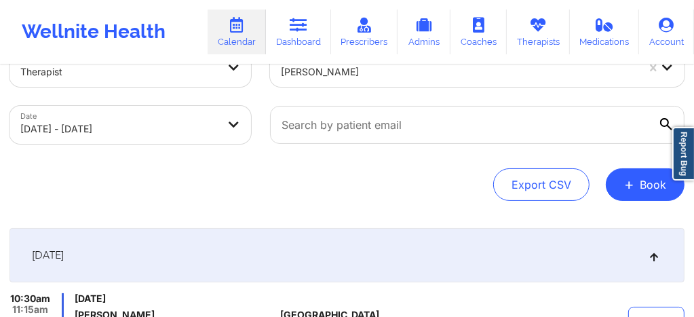
scroll to position [0, 0]
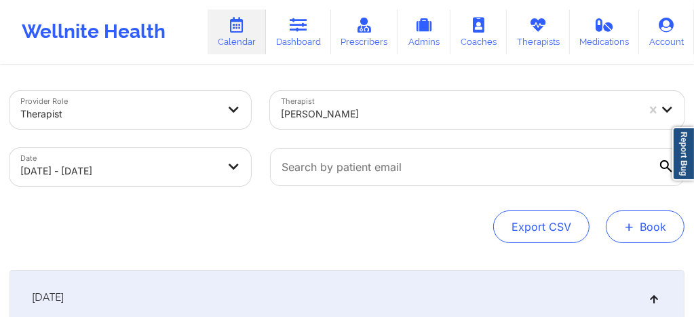
click at [644, 231] on button "+ Book" at bounding box center [645, 226] width 79 height 33
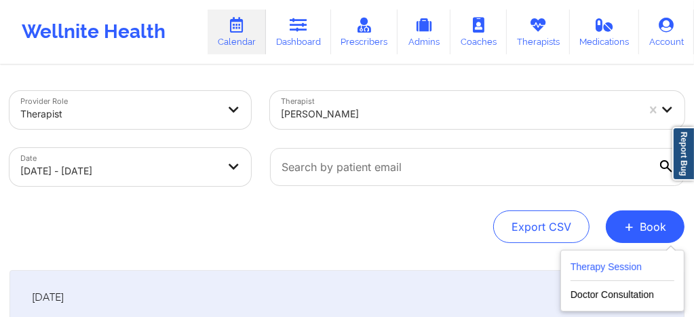
click at [589, 274] on button "Therapy Session" at bounding box center [623, 270] width 104 height 22
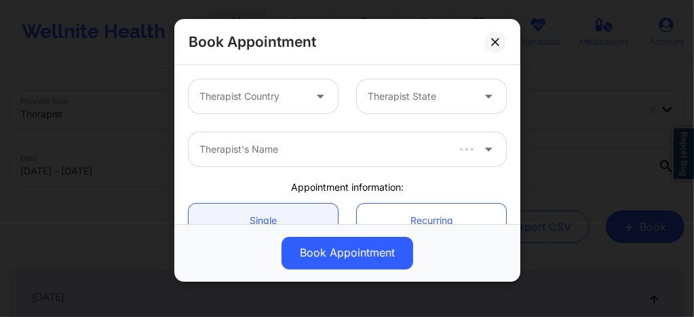
click at [229, 94] on div at bounding box center [252, 96] width 105 height 16
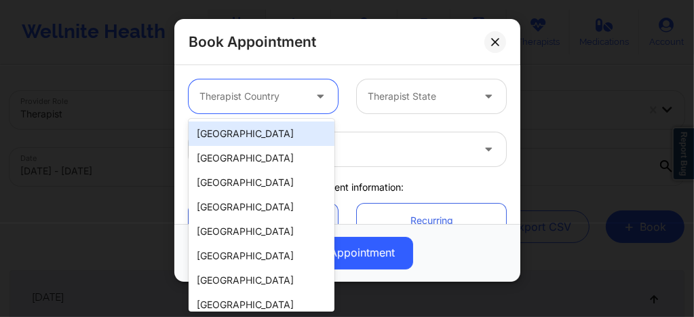
drag, startPoint x: 255, startPoint y: 138, endPoint x: 356, endPoint y: 107, distance: 105.4
click at [255, 138] on div "[GEOGRAPHIC_DATA]" at bounding box center [262, 134] width 146 height 24
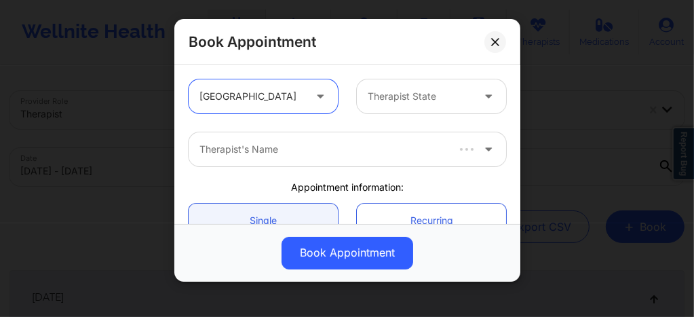
click at [395, 96] on div at bounding box center [420, 96] width 105 height 16
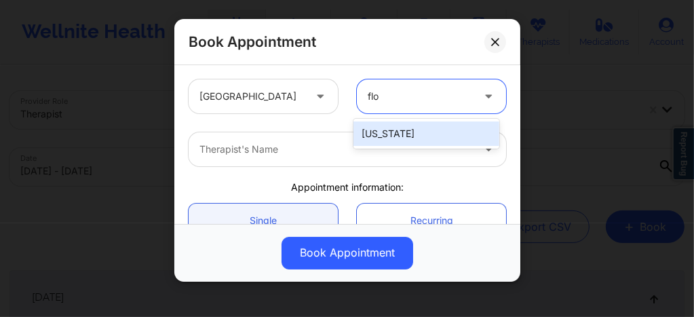
type input "flor"
click at [383, 125] on div "[US_STATE]" at bounding box center [427, 134] width 146 height 24
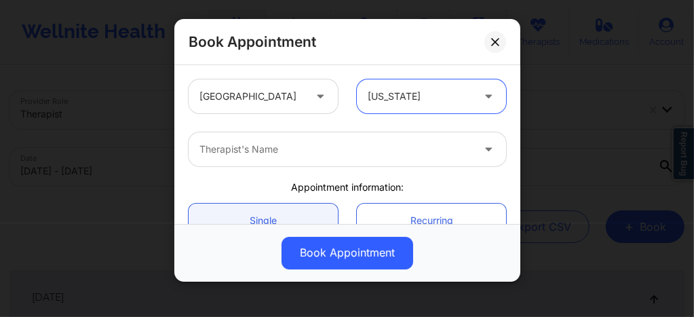
click at [337, 152] on div at bounding box center [336, 149] width 273 height 16
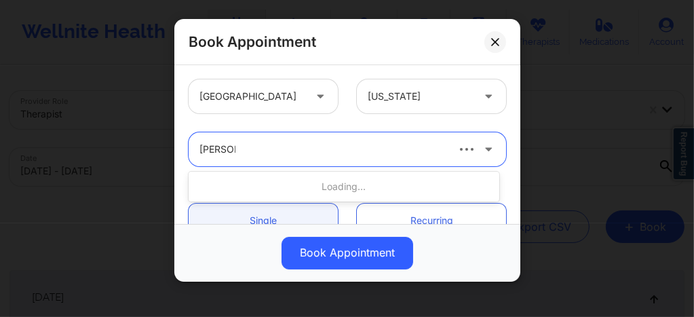
type input "Beverly"
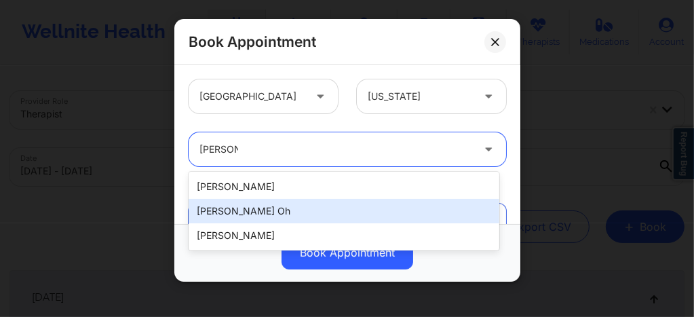
click at [238, 218] on div "Beverly J. Oh" at bounding box center [344, 211] width 311 height 24
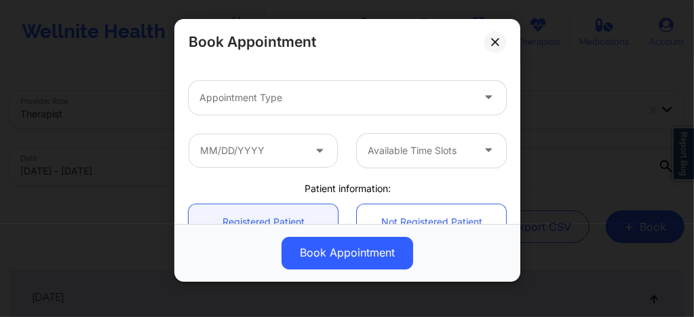
scroll to position [181, 0]
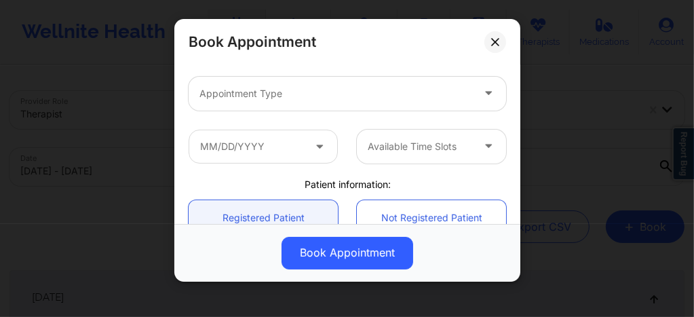
click at [255, 98] on div at bounding box center [336, 94] width 273 height 16
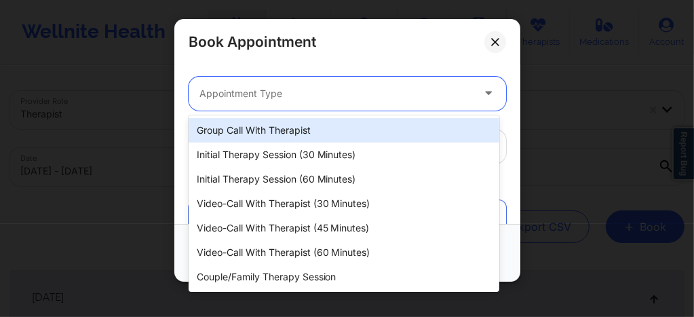
paste input "dorcas97@gmail.com"
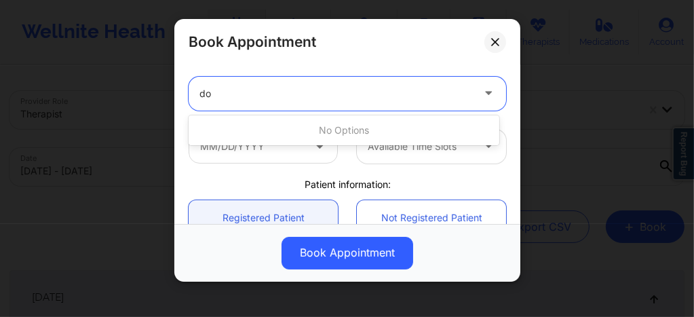
type input "d"
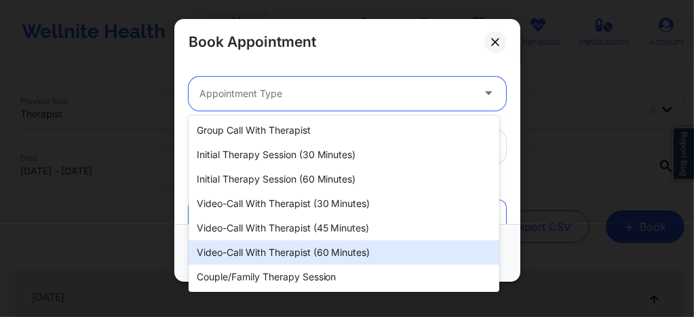
click at [293, 255] on div "Video-Call with Therapist (60 minutes)" at bounding box center [344, 252] width 311 height 24
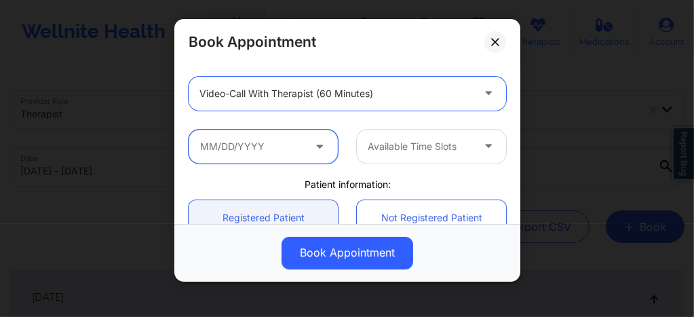
click at [288, 148] on input "text" at bounding box center [263, 147] width 149 height 34
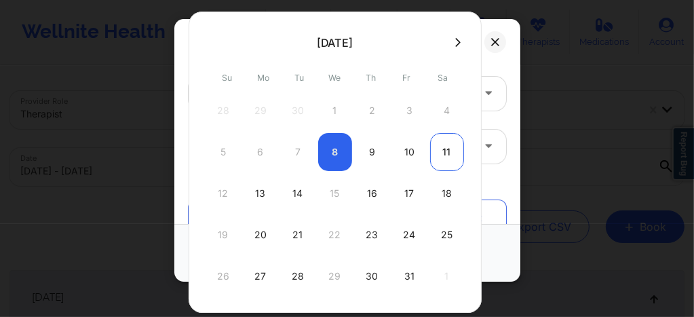
click at [443, 150] on div "11" at bounding box center [447, 152] width 34 height 38
type input "10/11/2025"
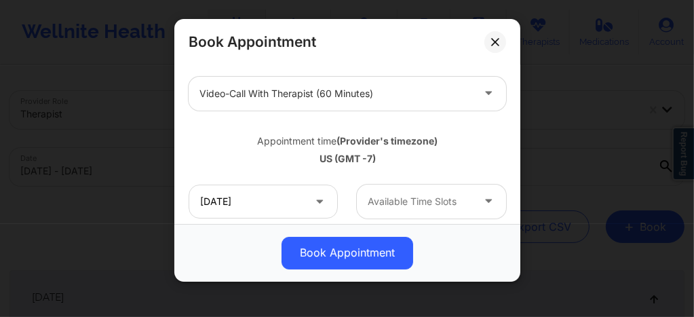
click at [429, 206] on div at bounding box center [420, 201] width 105 height 16
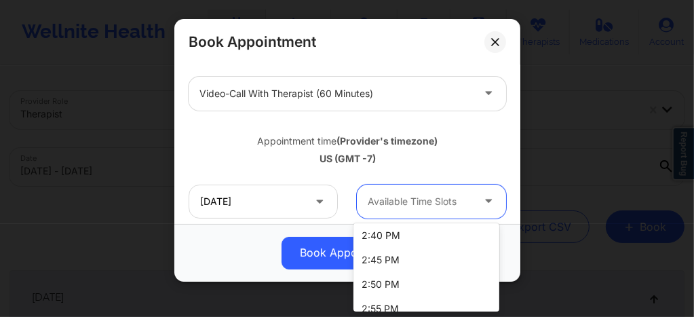
scroll to position [1432, 0]
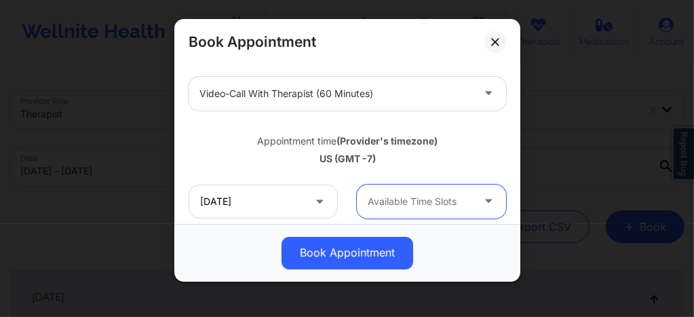
click at [496, 38] on icon at bounding box center [495, 42] width 8 height 8
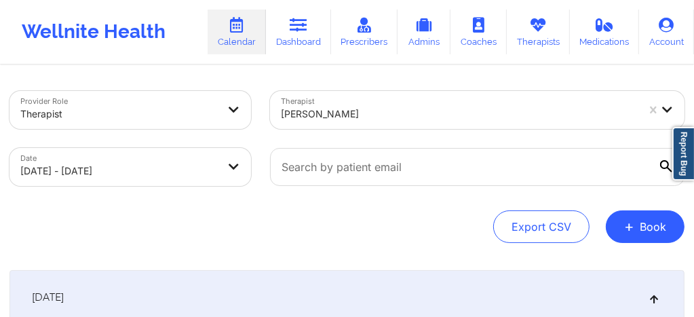
click at [362, 108] on div at bounding box center [459, 114] width 357 height 16
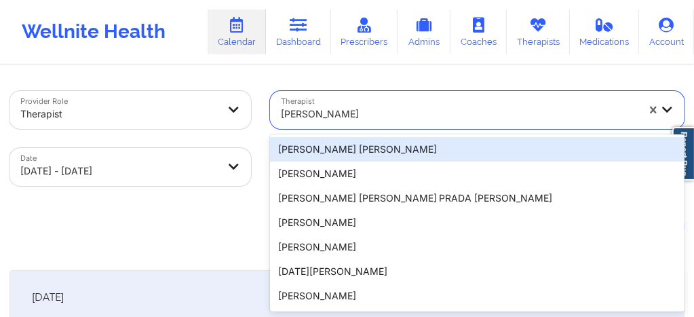
scroll to position [26, 0]
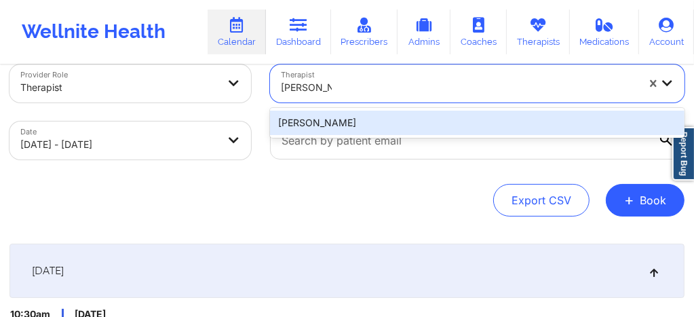
click at [335, 124] on div "Colis Baker" at bounding box center [477, 123] width 415 height 24
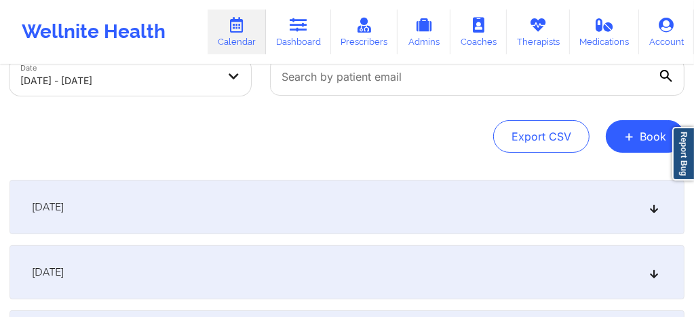
scroll to position [98, 0]
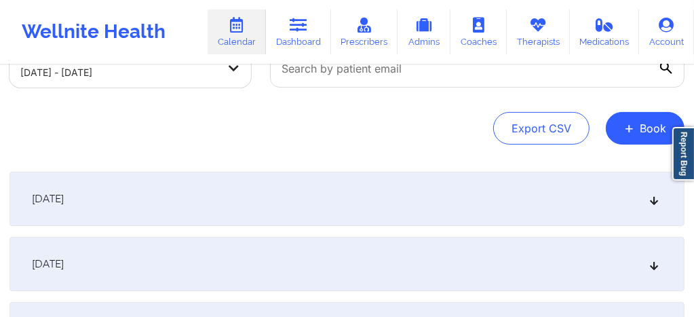
click at [291, 209] on div "[DATE]" at bounding box center [347, 199] width 675 height 54
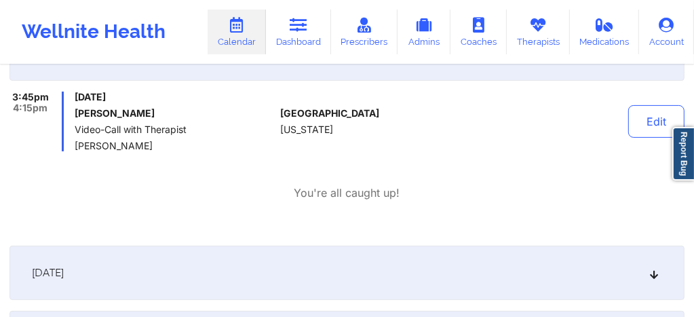
scroll to position [0, 0]
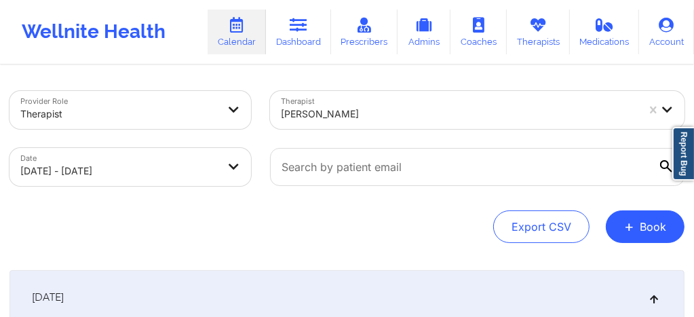
click at [312, 114] on div "Colis Baker" at bounding box center [477, 110] width 415 height 38
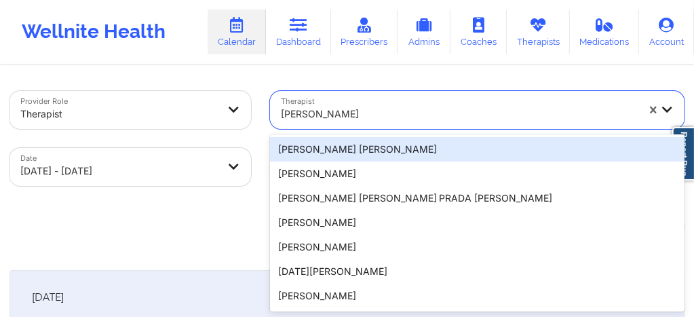
scroll to position [26, 0]
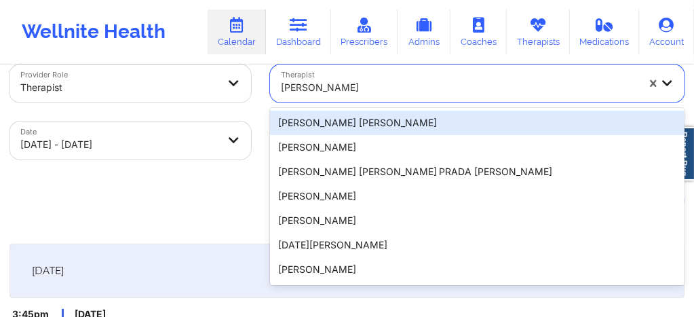
click at [309, 90] on div at bounding box center [459, 87] width 357 height 16
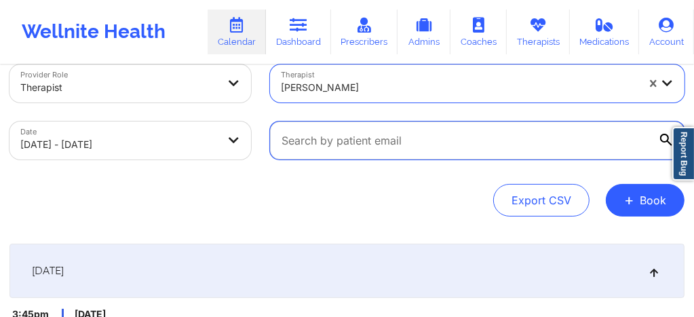
click at [334, 147] on input "text" at bounding box center [477, 141] width 415 height 38
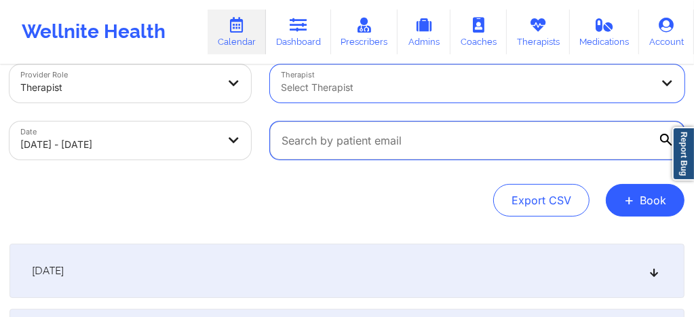
click at [365, 144] on input "text" at bounding box center [477, 141] width 415 height 38
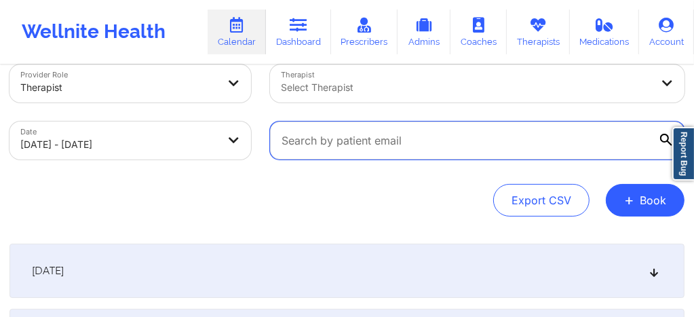
paste input "[PERSON_NAME]"
paste input "[EMAIL_ADDRESS][DOMAIN_NAME]"
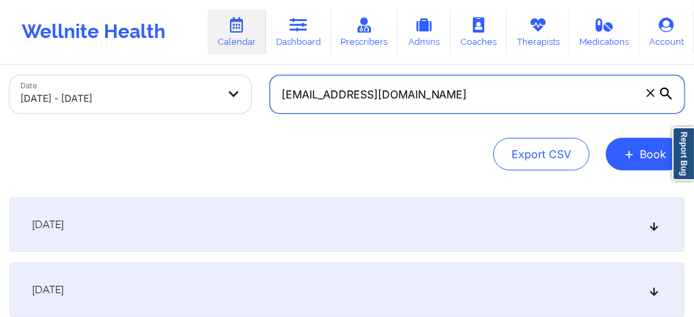
scroll to position [90, 0]
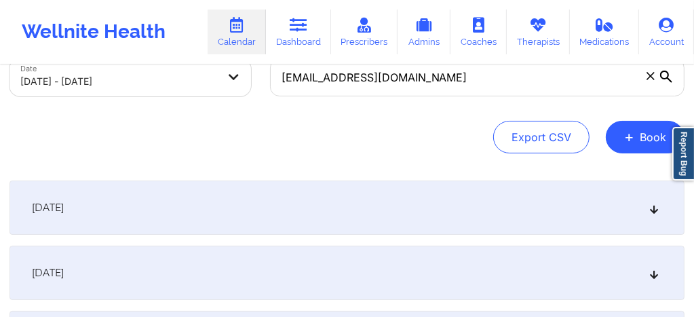
click at [313, 209] on div "[DATE]" at bounding box center [347, 208] width 675 height 54
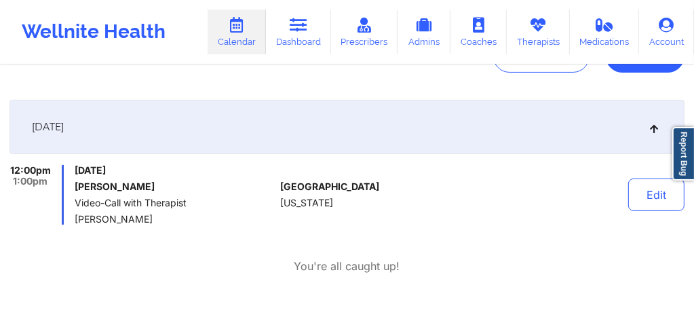
scroll to position [171, 0]
click at [312, 37] on link "Dashboard" at bounding box center [298, 32] width 65 height 45
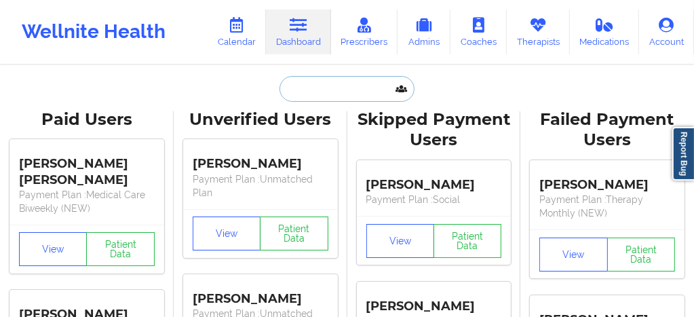
click at [315, 95] on input "text" at bounding box center [347, 89] width 134 height 26
paste input "Stephanie Hazen"
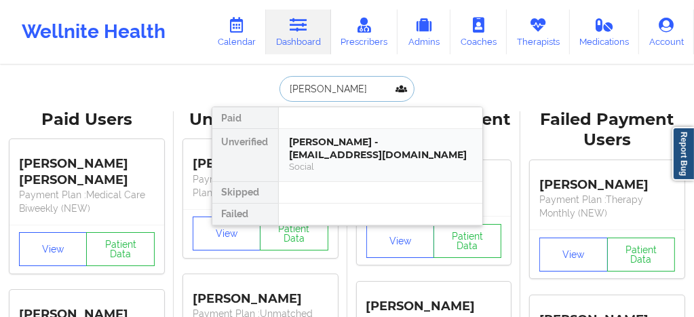
click at [324, 160] on div "Stephanie Hazen - shazen777@yahoo.com" at bounding box center [381, 148] width 182 height 25
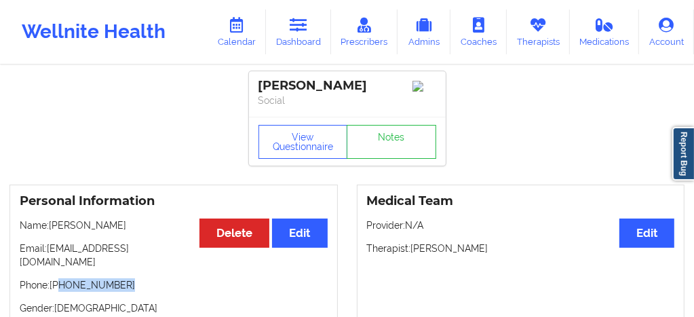
drag, startPoint x: 123, startPoint y: 278, endPoint x: 60, endPoint y: 274, distance: 62.6
click at [60, 278] on p "Phone: +1754-422-0810" at bounding box center [174, 285] width 308 height 14
copy p "754-422-0810"
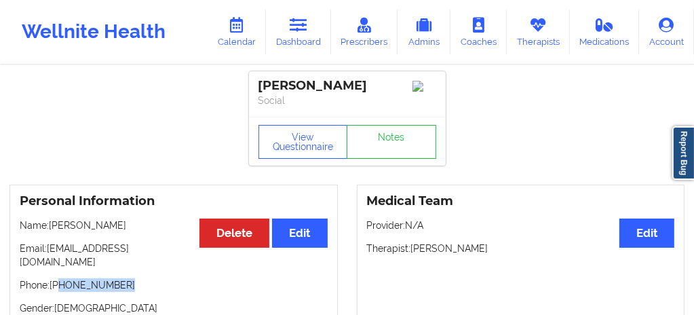
click at [124, 278] on p "Phone: +1754-422-0810" at bounding box center [174, 285] width 308 height 14
drag, startPoint x: 85, startPoint y: 277, endPoint x: 52, endPoint y: 276, distance: 33.3
click at [52, 278] on p "Phone: +1754-422-0810" at bounding box center [174, 285] width 308 height 14
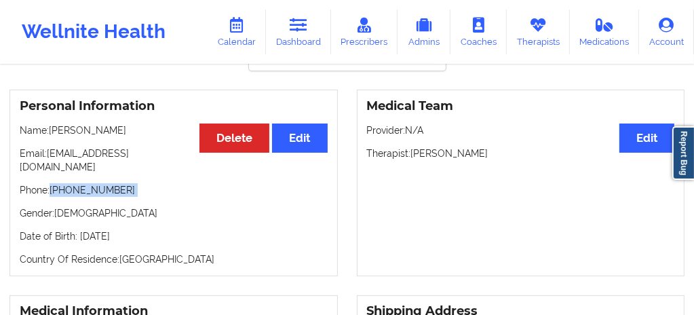
scroll to position [99, 0]
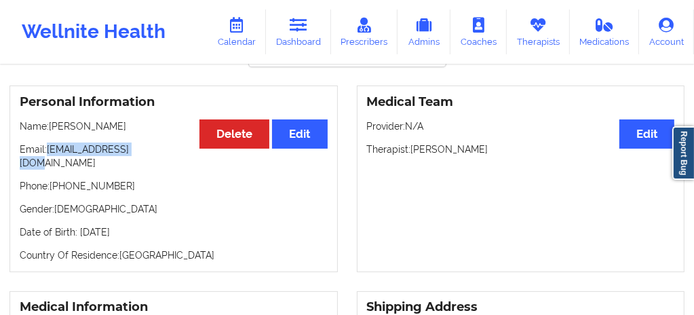
drag, startPoint x: 128, startPoint y: 152, endPoint x: 49, endPoint y: 152, distance: 78.7
click at [49, 152] on p "Email: shazen777@yahoo.com" at bounding box center [174, 156] width 308 height 27
copy p "shazen777@yahoo.com"
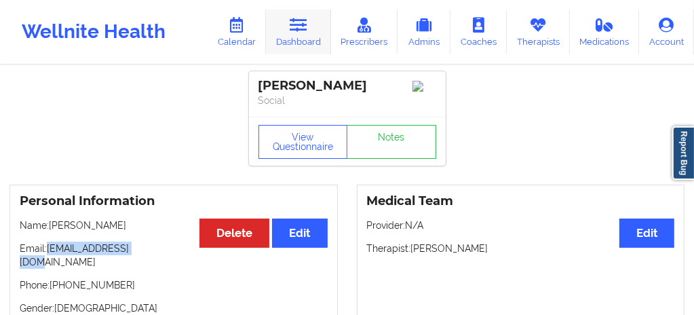
click at [304, 38] on link "Dashboard" at bounding box center [298, 32] width 65 height 45
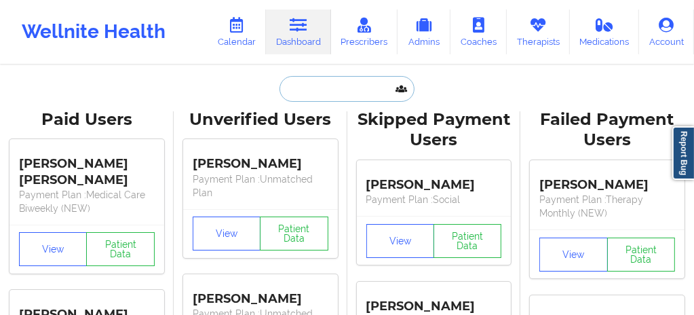
click at [311, 96] on input "text" at bounding box center [347, 89] width 134 height 26
paste input "TODDNIECE BOARD"
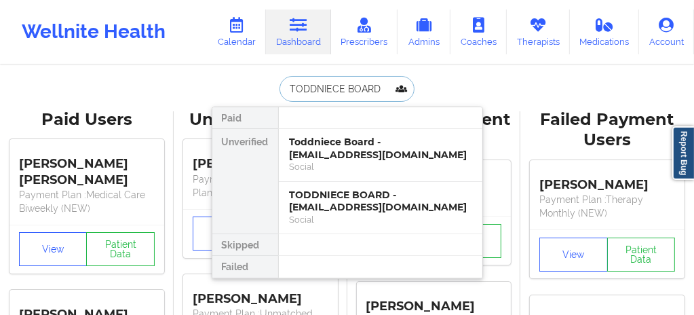
drag, startPoint x: 379, startPoint y: 81, endPoint x: 269, endPoint y: 87, distance: 110.1
click at [269, 87] on div "TODDNIECE BOARD Paid Unverified Toddniece Board - marieet1998@gmail.com Social …" at bounding box center [348, 89] width 272 height 26
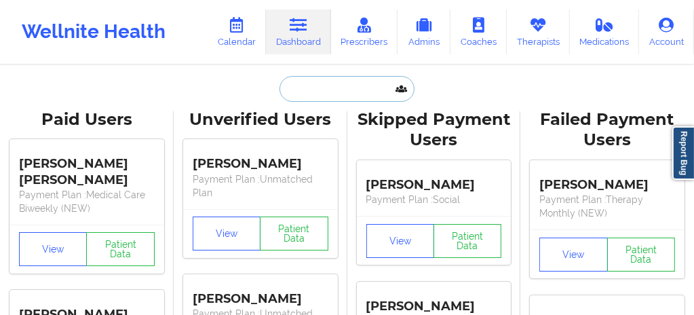
paste input "Stephanie Hazen"
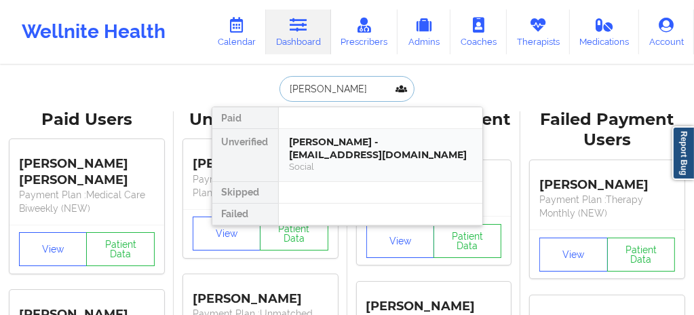
click at [337, 160] on div "Stephanie Hazen - shazen777@yahoo.com" at bounding box center [381, 148] width 182 height 25
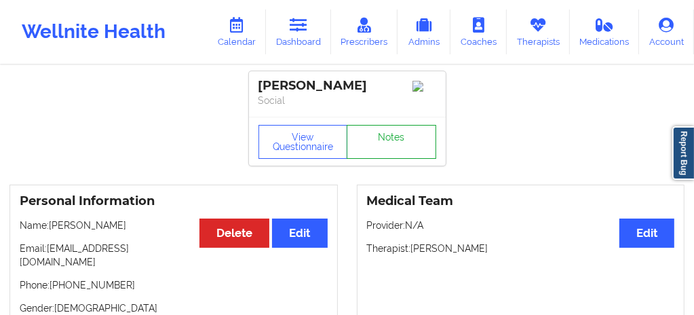
click at [391, 136] on link "Notes" at bounding box center [392, 142] width 90 height 34
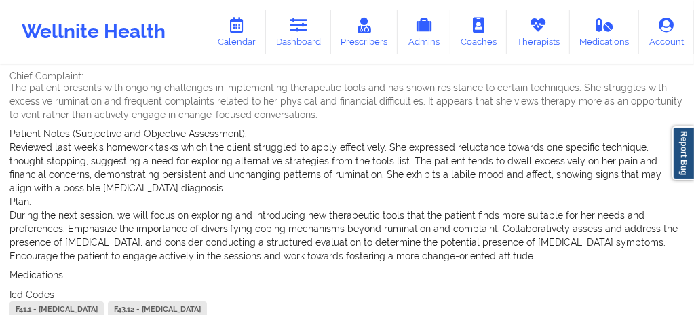
scroll to position [90, 0]
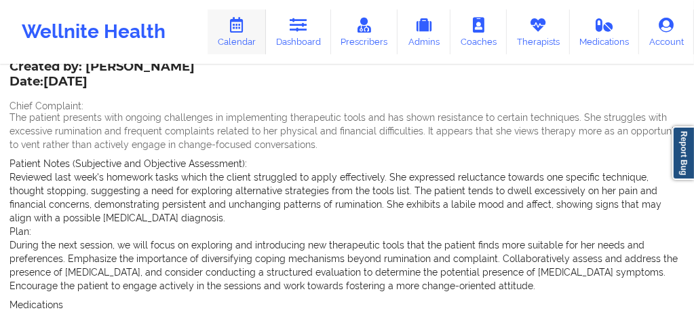
click at [244, 38] on link "Calendar" at bounding box center [237, 32] width 58 height 45
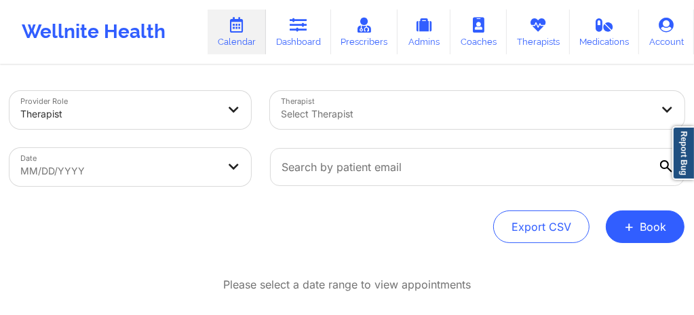
click at [323, 113] on div "Therapist Select Therapist" at bounding box center [478, 109] width 434 height 57
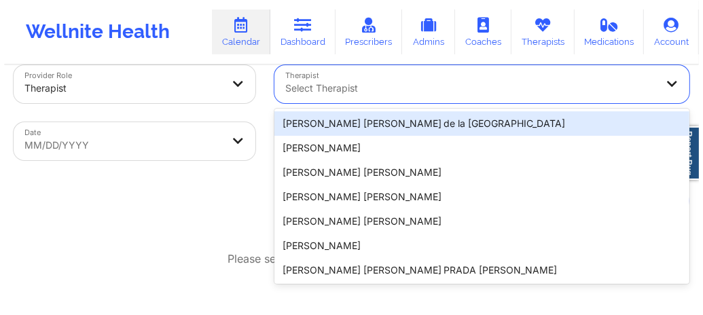
scroll to position [29, 0]
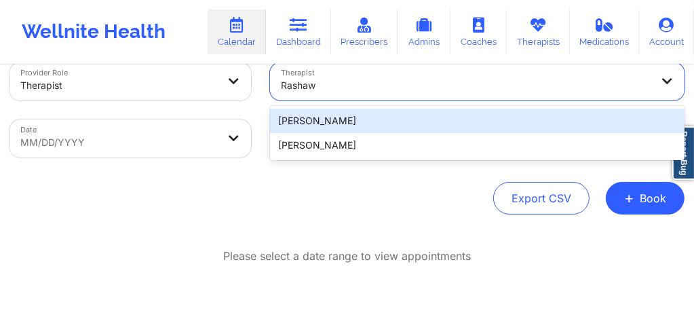
click at [320, 124] on div "Rashawnda Carey" at bounding box center [477, 121] width 415 height 24
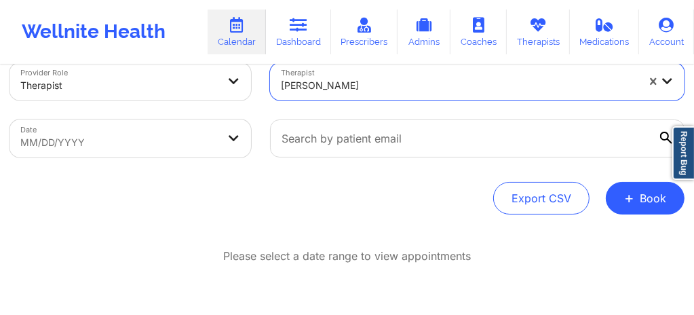
click at [133, 145] on body "Wellnite Health Calendar Dashboard Prescribers Admins Coaches Therapists Medica…" at bounding box center [347, 128] width 694 height 315
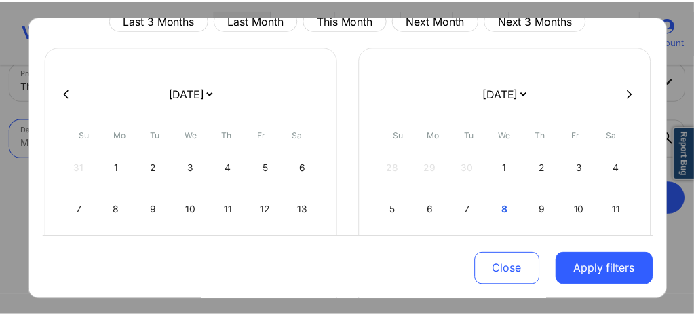
scroll to position [145, 0]
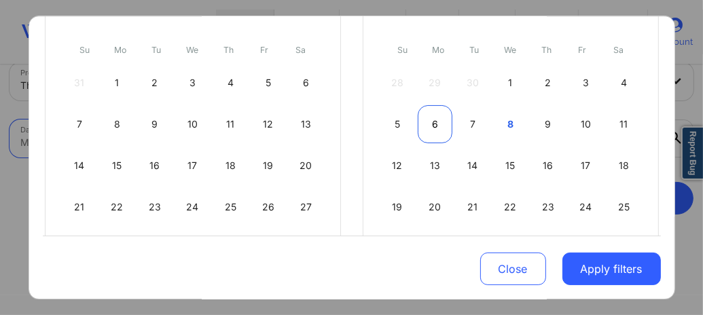
click at [430, 122] on div "6" at bounding box center [434, 124] width 35 height 38
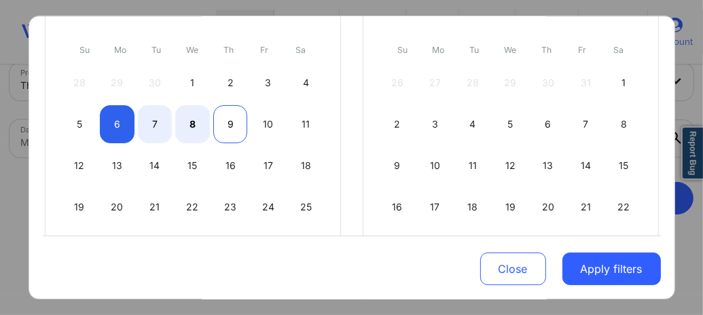
click at [229, 133] on div "9" at bounding box center [230, 124] width 35 height 38
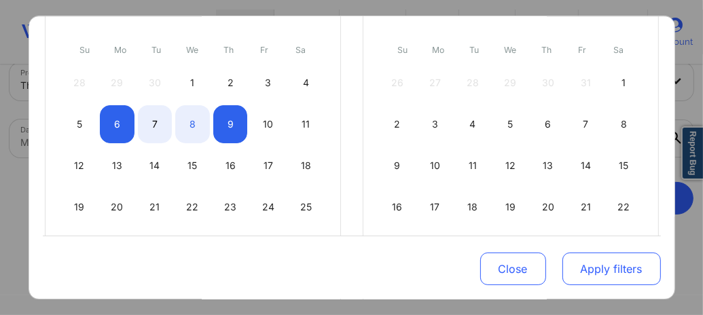
click at [631, 270] on button "Apply filters" at bounding box center [611, 269] width 98 height 33
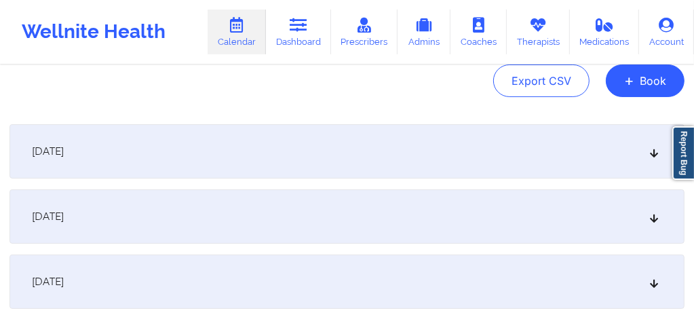
scroll to position [147, 0]
click at [197, 215] on div "October 7, 2025" at bounding box center [347, 216] width 675 height 54
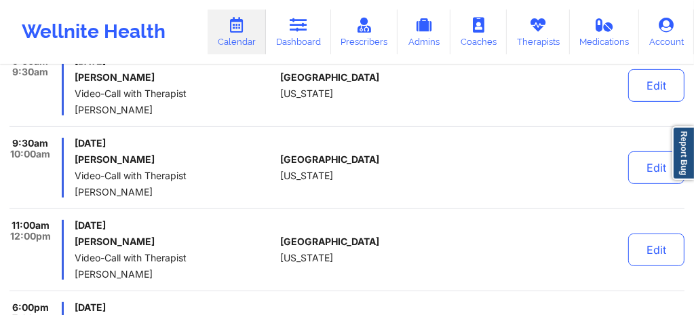
scroll to position [291, 0]
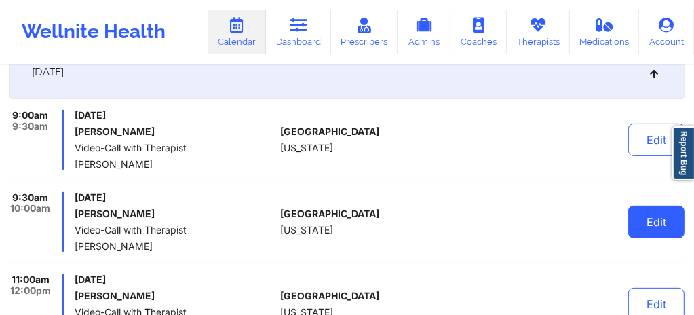
click at [673, 226] on button "Edit" at bounding box center [657, 222] width 56 height 33
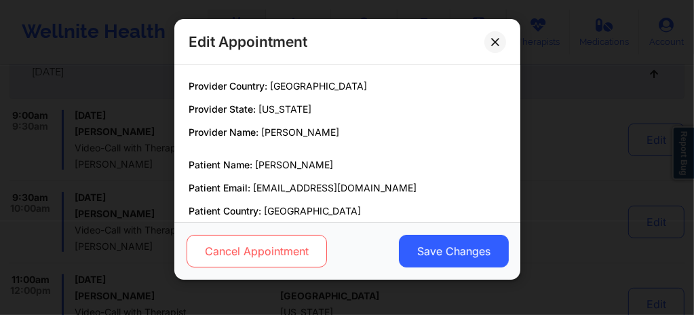
click at [307, 242] on button "Cancel Appointment" at bounding box center [256, 251] width 141 height 33
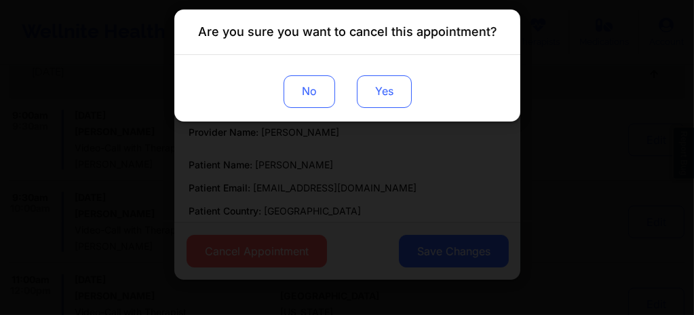
click at [396, 94] on button "Yes" at bounding box center [383, 91] width 55 height 33
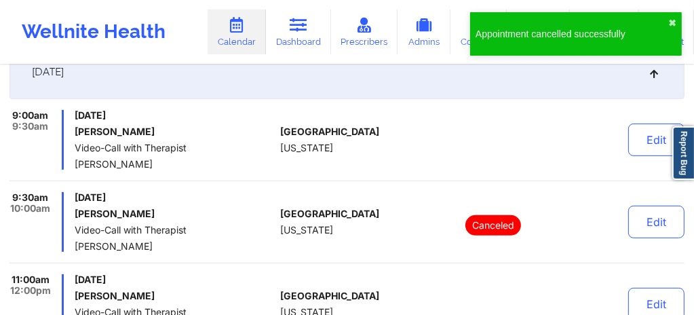
click at [464, 182] on div "9:00am 9:30am Tuesday, October 7, 2025 Stephanie Hazen Video-Call with Therapis…" at bounding box center [347, 263] width 675 height 306
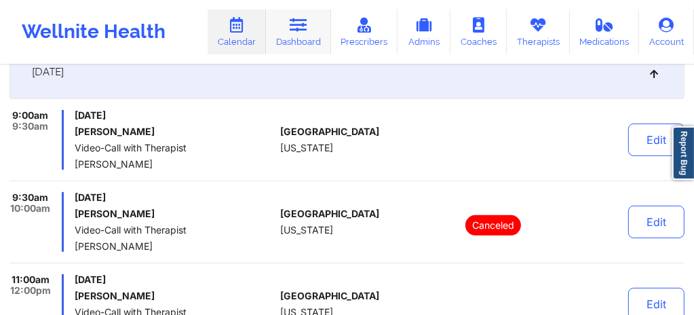
click at [296, 32] on icon at bounding box center [299, 25] width 18 height 15
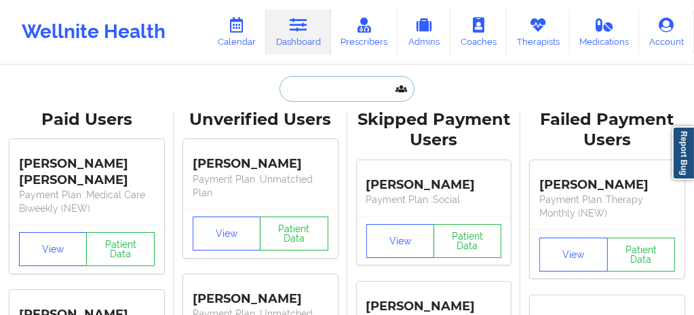
click at [303, 83] on input "text" at bounding box center [347, 89] width 134 height 26
paste input "Marissa ippolito"
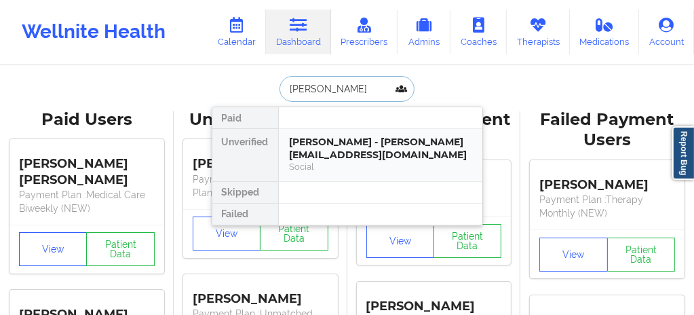
click at [321, 151] on div "Marissa Ippolito - marissa.ippolito22@gmail.com" at bounding box center [381, 148] width 182 height 25
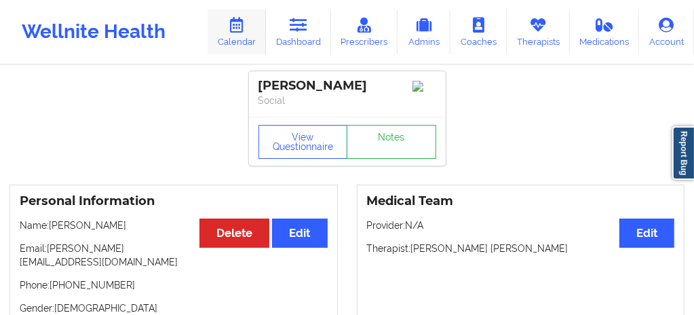
click at [250, 45] on link "Calendar" at bounding box center [237, 32] width 58 height 45
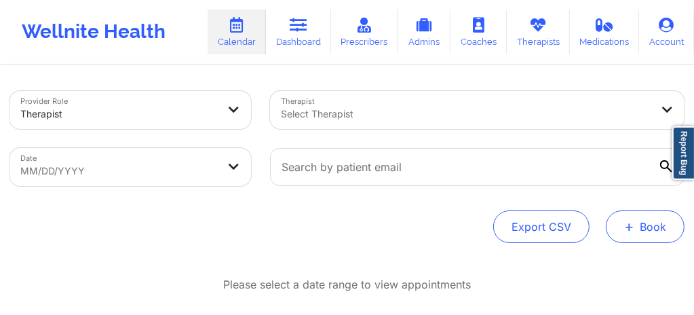
click at [653, 230] on button "+ Book" at bounding box center [645, 226] width 79 height 33
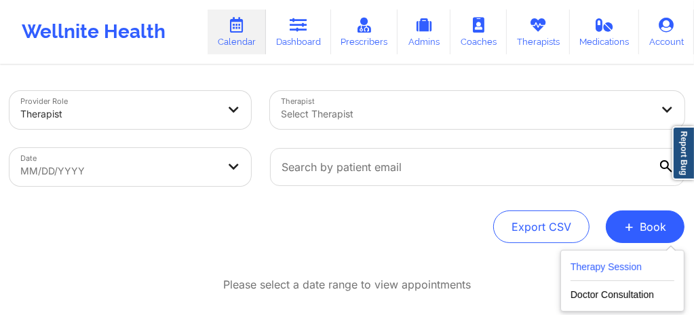
click at [601, 263] on button "Therapy Session" at bounding box center [623, 270] width 104 height 22
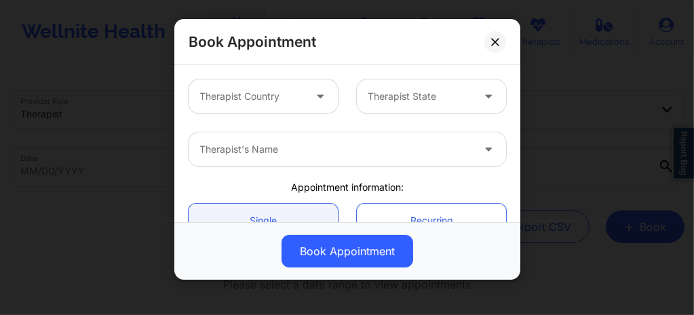
click at [263, 98] on div at bounding box center [252, 96] width 105 height 16
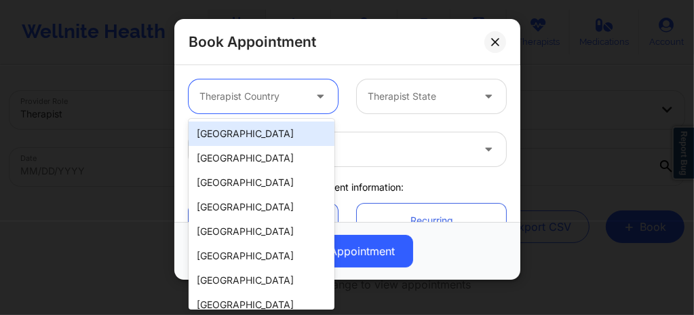
click at [249, 139] on div "[GEOGRAPHIC_DATA]" at bounding box center [262, 134] width 146 height 24
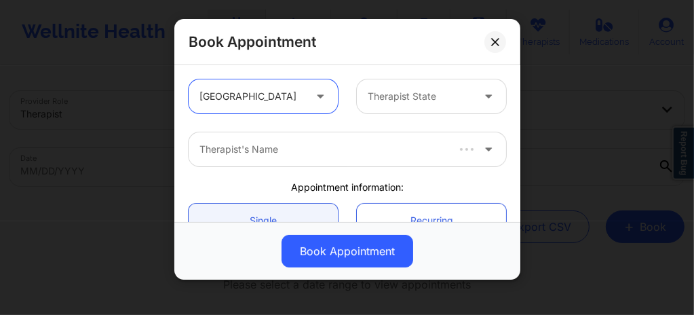
click at [393, 105] on div "Therapist State" at bounding box center [415, 96] width 117 height 34
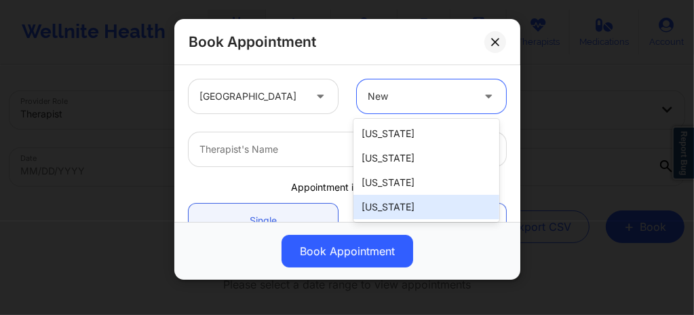
click at [397, 204] on div "New York" at bounding box center [427, 207] width 146 height 24
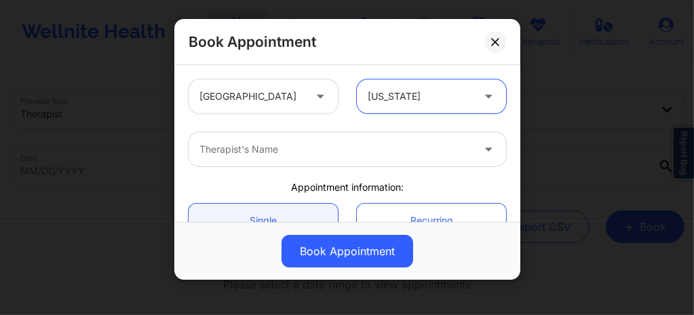
click at [309, 156] on div at bounding box center [336, 149] width 273 height 16
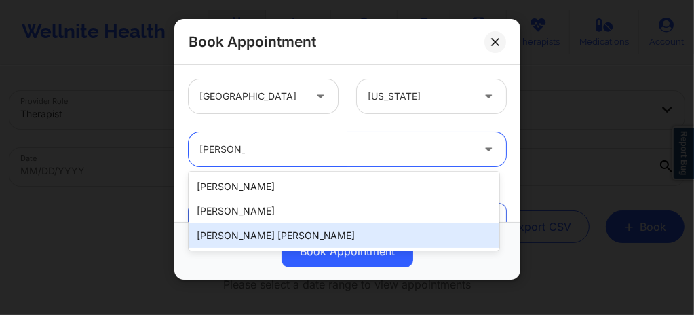
click at [253, 236] on div "Richard Ryan Kenneth Pollino" at bounding box center [344, 235] width 311 height 24
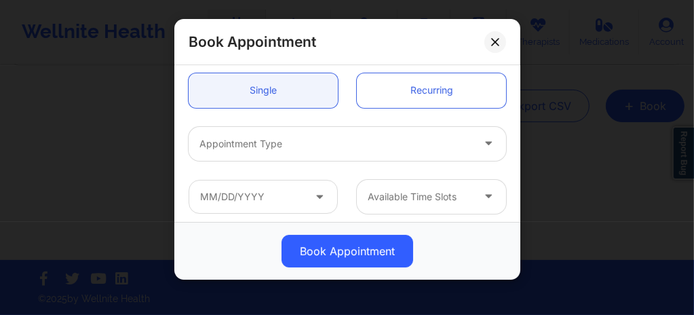
scroll to position [153, 0]
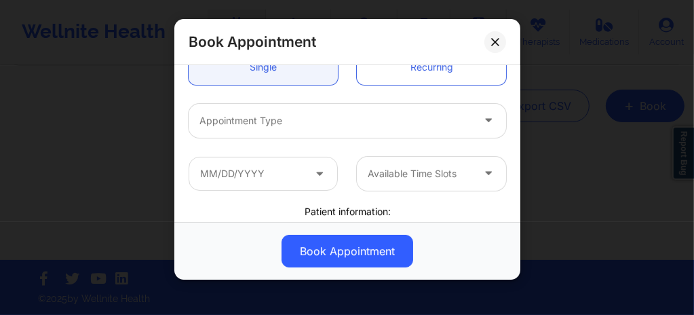
click at [243, 122] on div at bounding box center [336, 121] width 273 height 16
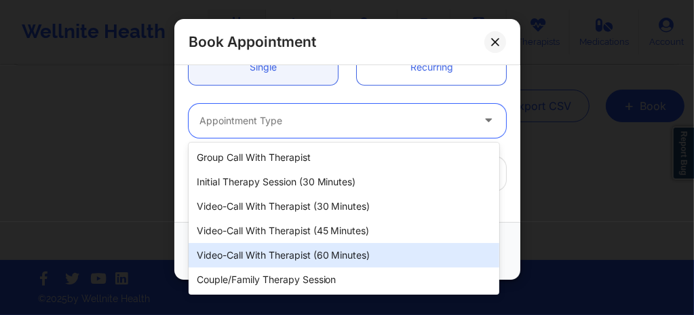
click at [277, 250] on div "Video-Call with Therapist (60 minutes)" at bounding box center [344, 255] width 311 height 24
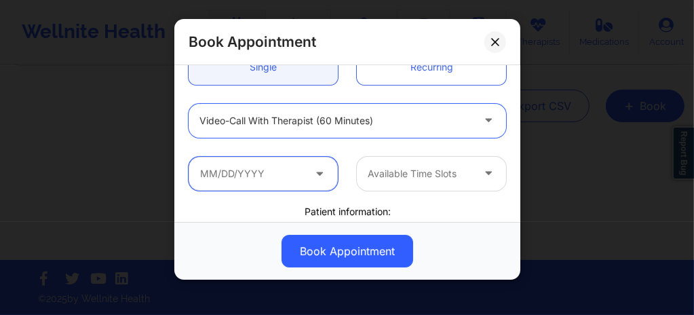
click at [247, 179] on input "text" at bounding box center [263, 174] width 149 height 34
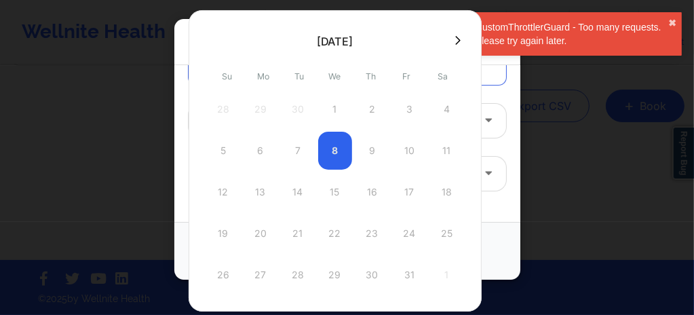
click at [455, 41] on icon at bounding box center [457, 40] width 5 height 10
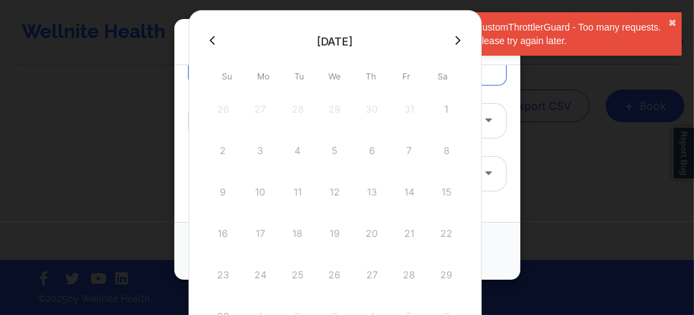
click at [217, 42] on button at bounding box center [213, 41] width 14 height 12
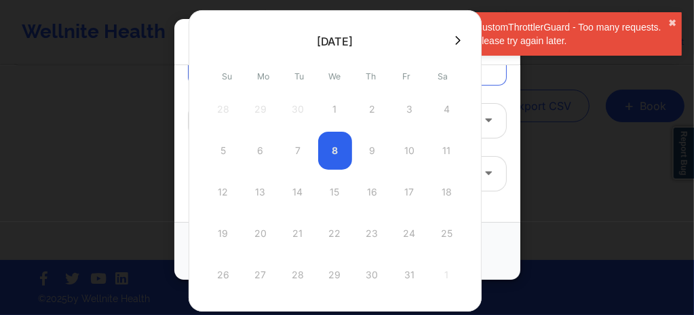
click at [455, 41] on icon at bounding box center [457, 40] width 5 height 10
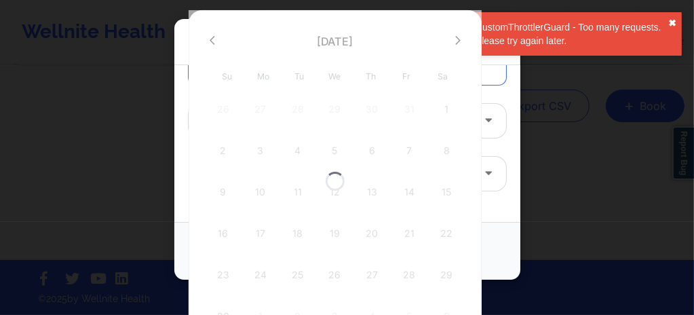
click at [671, 22] on button "✖︎" at bounding box center [673, 23] width 8 height 11
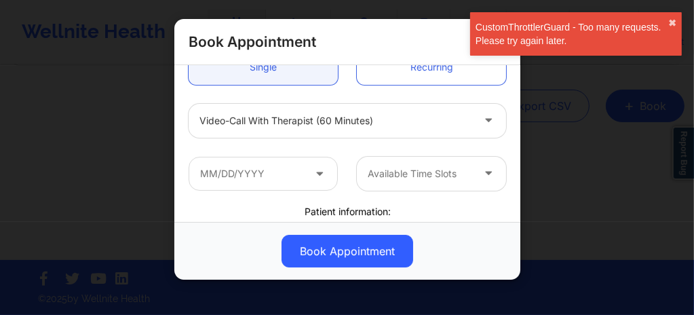
click at [269, 122] on div at bounding box center [336, 121] width 273 height 16
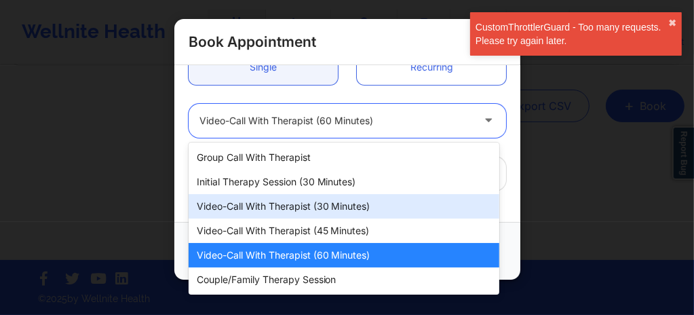
click at [279, 206] on div "Video-Call with Therapist (30 minutes)" at bounding box center [344, 206] width 311 height 24
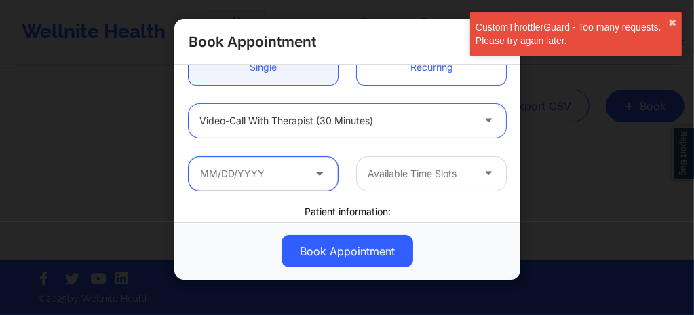
click at [258, 164] on input "text" at bounding box center [263, 174] width 149 height 34
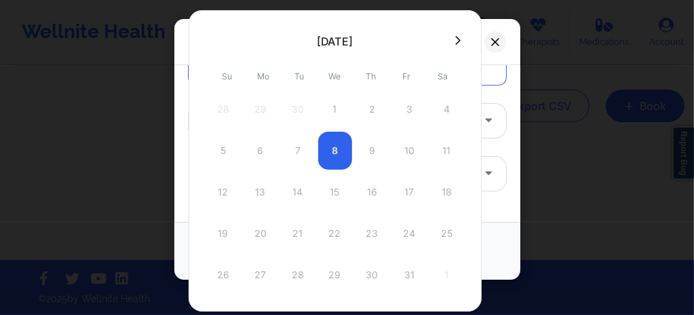
click at [451, 41] on button at bounding box center [458, 41] width 14 height 12
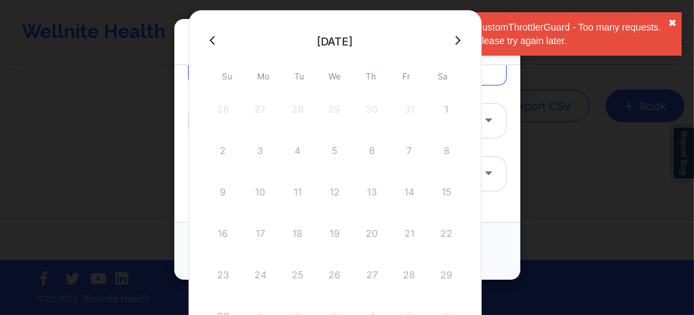
click at [670, 22] on button "✖︎" at bounding box center [673, 23] width 8 height 11
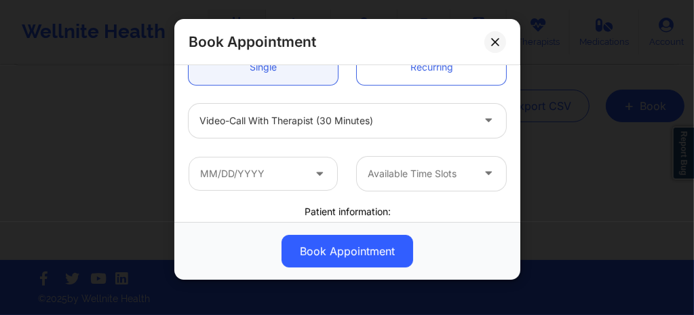
click at [304, 126] on div at bounding box center [336, 121] width 273 height 16
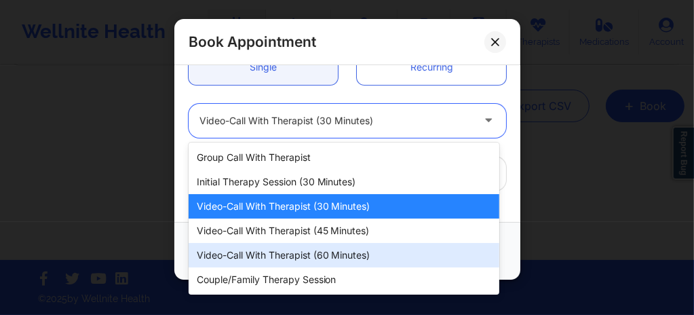
click at [305, 248] on div "Video-Call with Therapist (60 minutes)" at bounding box center [344, 255] width 311 height 24
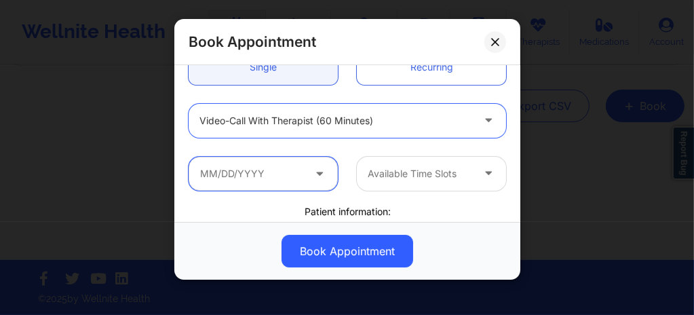
click at [282, 165] on input "text" at bounding box center [263, 174] width 149 height 34
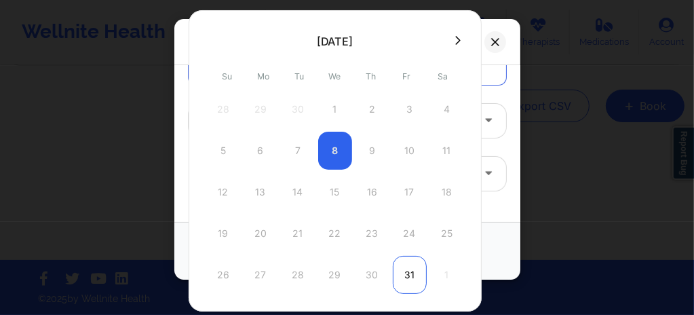
click at [409, 270] on div "31" at bounding box center [410, 275] width 34 height 38
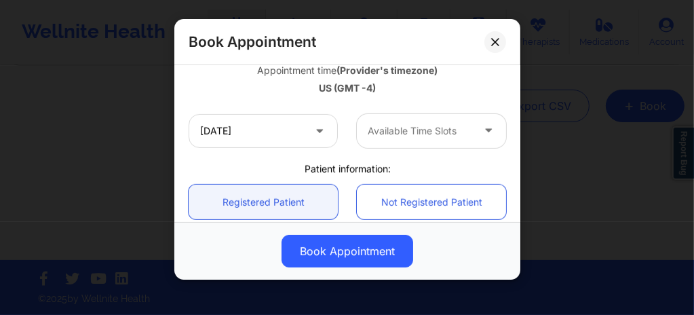
scroll to position [253, 0]
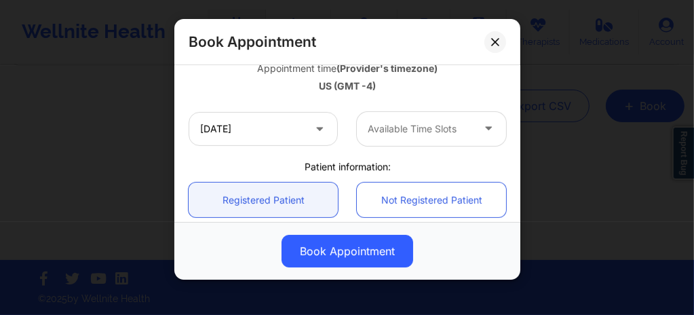
click at [403, 132] on div at bounding box center [420, 129] width 105 height 16
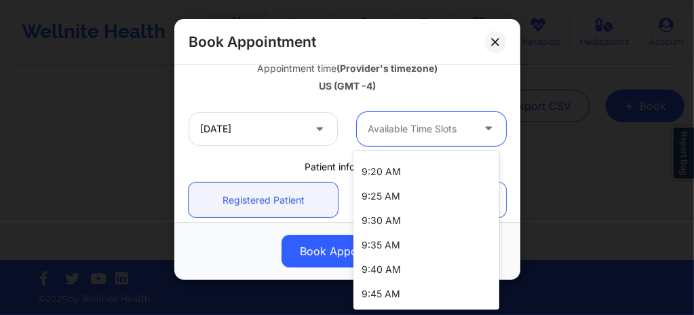
scroll to position [452, 0]
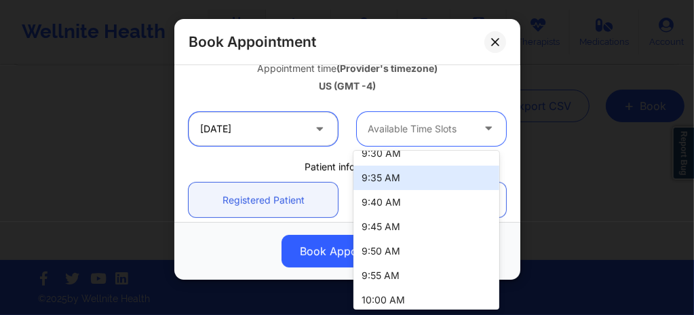
click at [277, 134] on input "10/31/2025" at bounding box center [263, 129] width 149 height 34
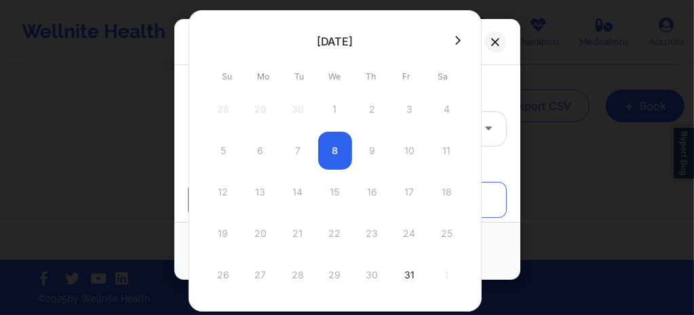
click at [455, 41] on icon at bounding box center [457, 40] width 5 height 10
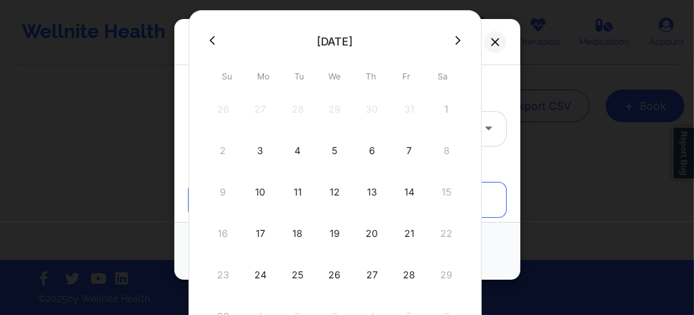
click at [215, 40] on button at bounding box center [213, 41] width 14 height 12
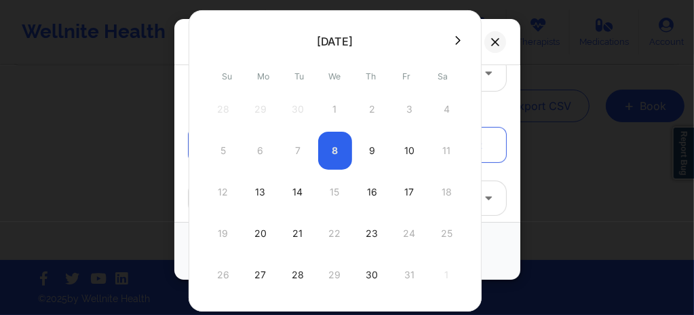
scroll to position [198, 0]
click at [250, 195] on div "13" at bounding box center [261, 192] width 34 height 38
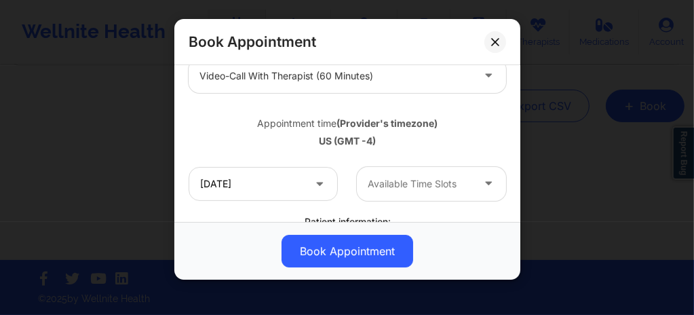
scroll to position [253, 0]
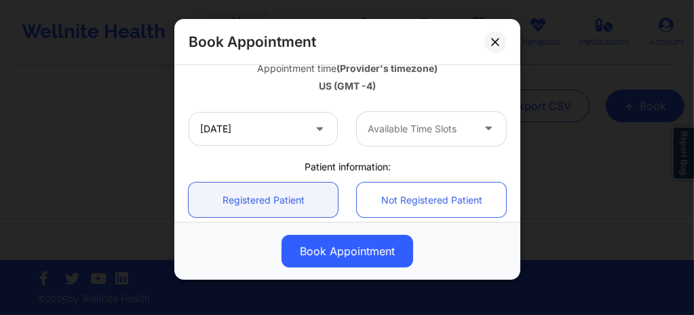
click at [383, 132] on div at bounding box center [420, 129] width 105 height 16
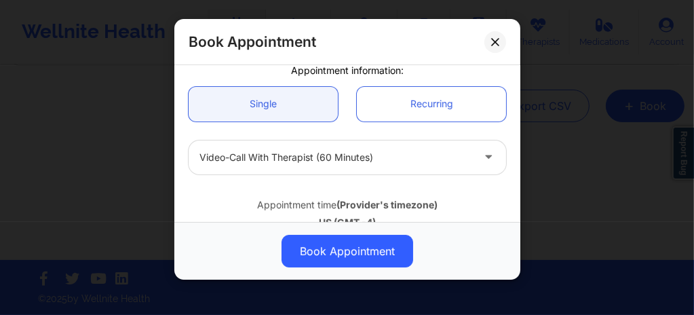
scroll to position [145, 0]
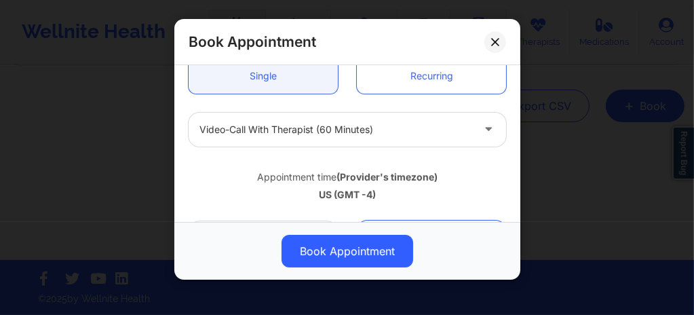
click at [271, 136] on div at bounding box center [336, 130] width 273 height 16
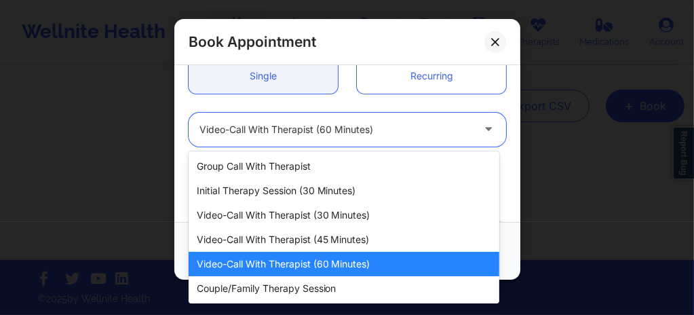
click at [269, 268] on div "Video-Call with Therapist (60 minutes)" at bounding box center [344, 264] width 311 height 24
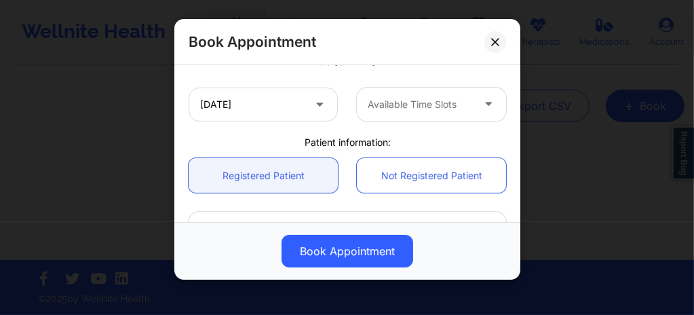
scroll to position [289, 0]
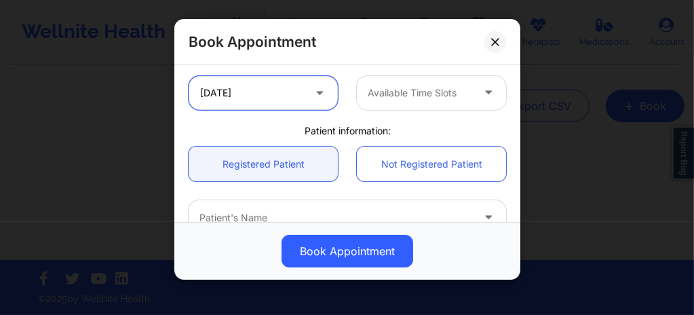
click at [264, 98] on input "10/13/2025" at bounding box center [263, 93] width 149 height 34
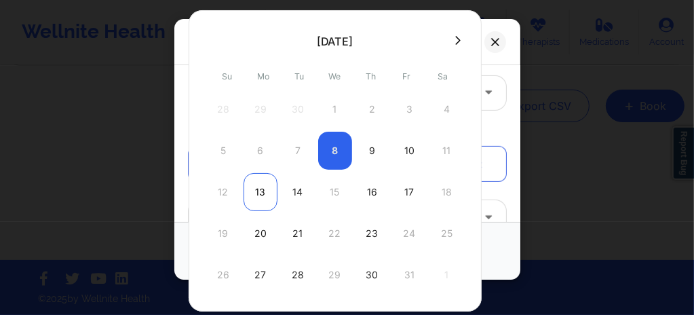
click at [255, 196] on div "13" at bounding box center [261, 192] width 34 height 38
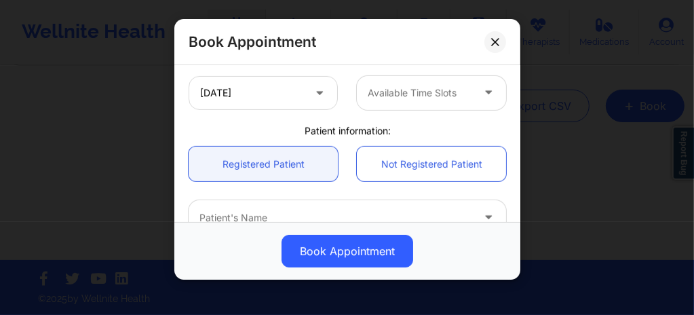
click at [411, 99] on div at bounding box center [420, 93] width 105 height 16
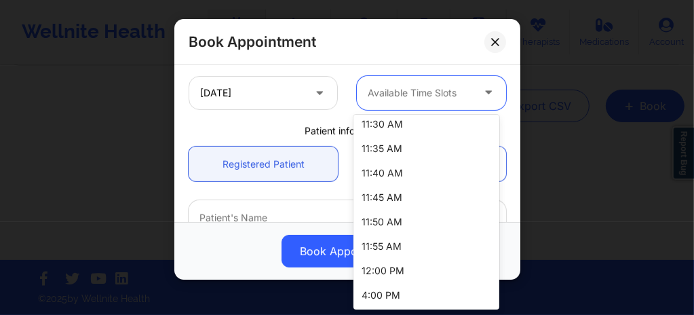
scroll to position [0, 0]
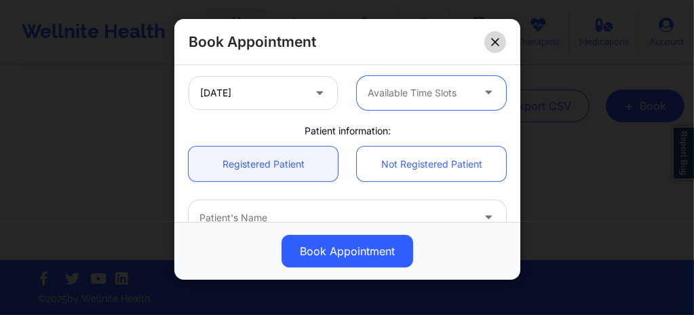
click at [493, 40] on icon at bounding box center [494, 41] width 7 height 7
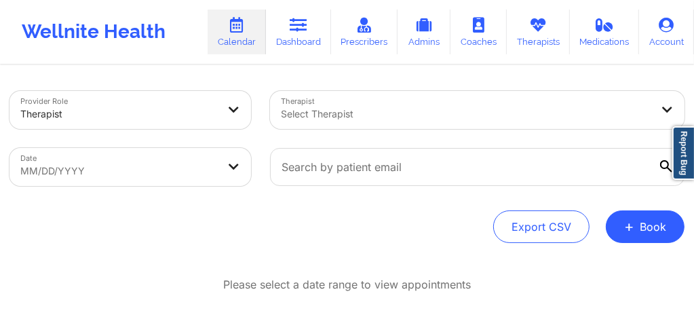
click at [327, 118] on div "Therapist Select Therapist" at bounding box center [478, 109] width 434 height 57
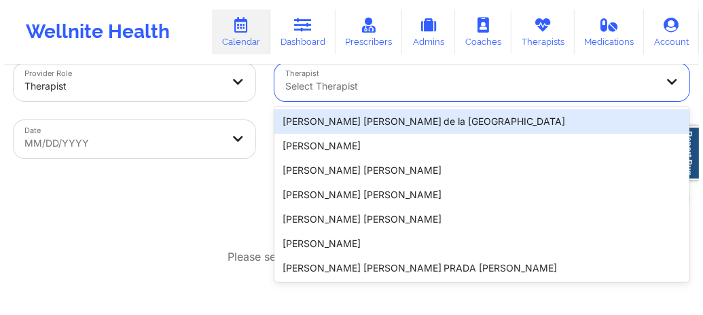
scroll to position [29, 0]
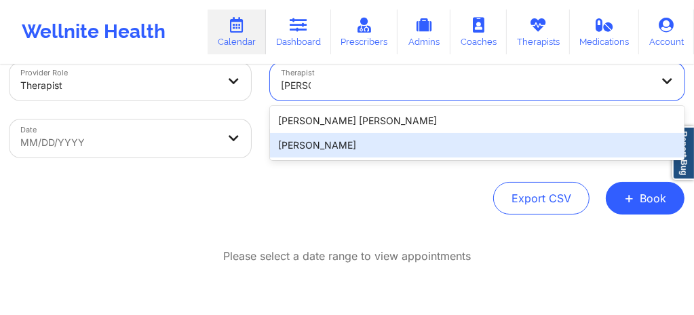
click at [324, 147] on div "Lynda Woods" at bounding box center [477, 145] width 415 height 24
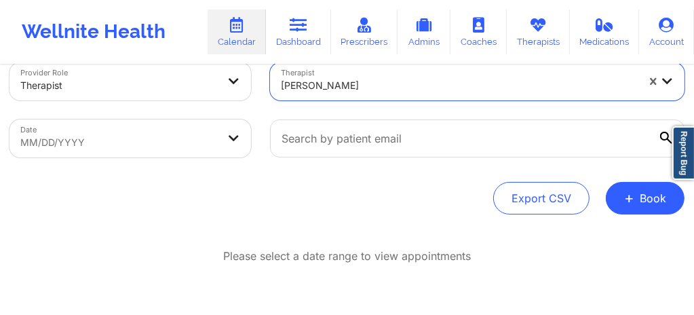
click at [181, 147] on body "Wellnite Health Calendar Dashboard Prescribers Admins Coaches Therapists Medica…" at bounding box center [347, 128] width 694 height 315
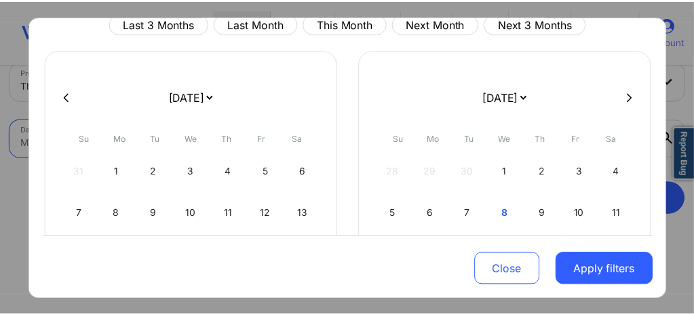
scroll to position [54, 0]
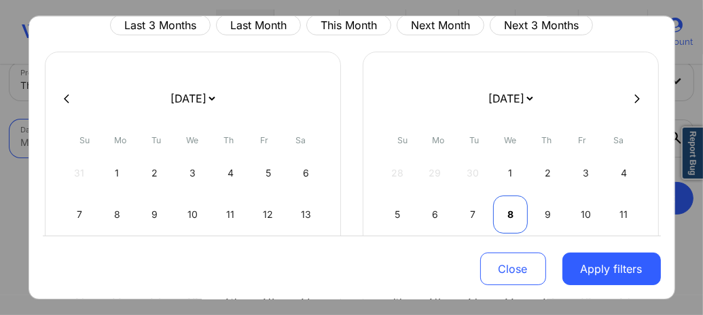
click at [500, 201] on div "8" at bounding box center [510, 214] width 35 height 38
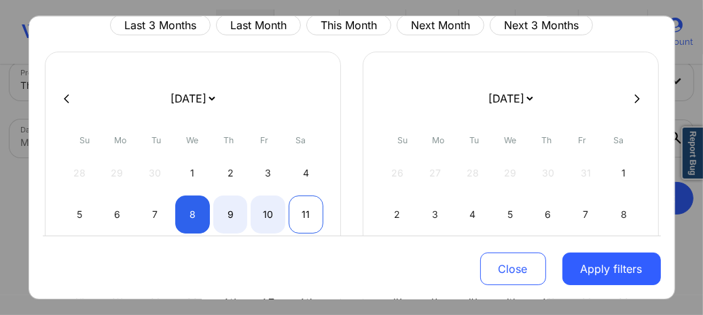
click at [308, 212] on div "11" at bounding box center [305, 214] width 35 height 38
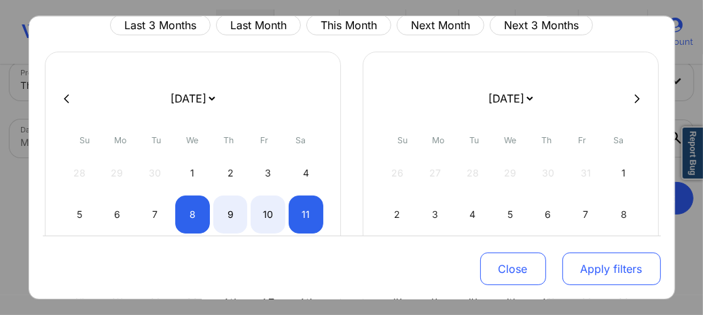
click at [582, 272] on button "Apply filters" at bounding box center [611, 269] width 98 height 33
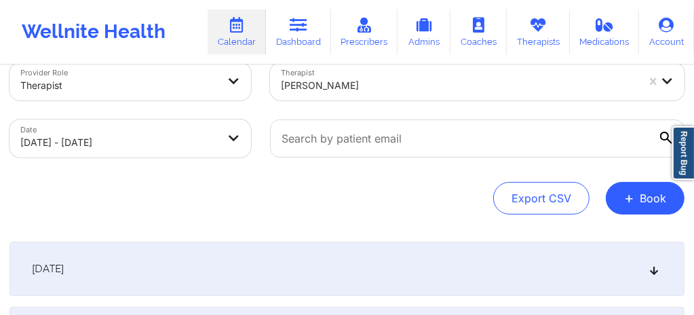
click at [369, 285] on div "[DATE]" at bounding box center [347, 269] width 675 height 54
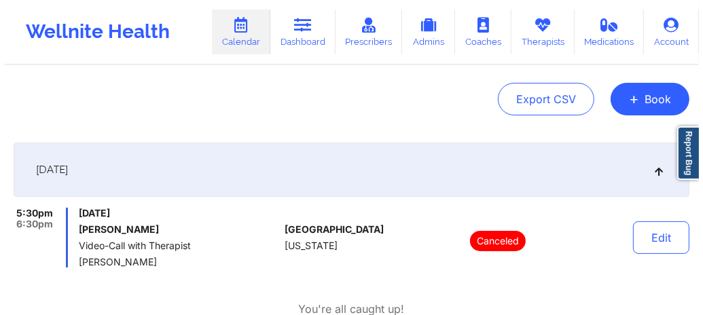
scroll to position [0, 0]
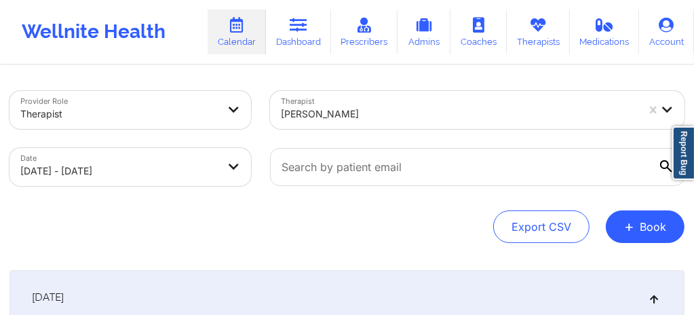
click at [133, 187] on div "Date 10/08/2025 - 10/11/2025" at bounding box center [130, 166] width 261 height 57
click at [138, 166] on body "Wellnite Health Calendar Dashboard Prescribers Admins Coaches Therapists Medica…" at bounding box center [347, 157] width 694 height 315
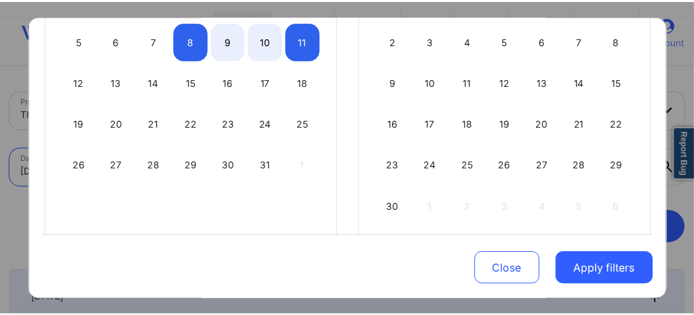
scroll to position [142, 0]
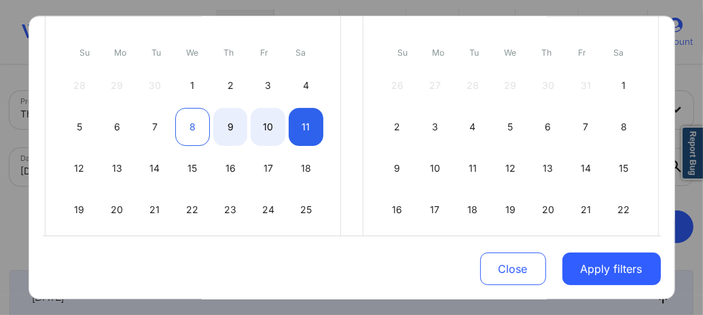
click at [200, 133] on div "8" at bounding box center [192, 127] width 35 height 38
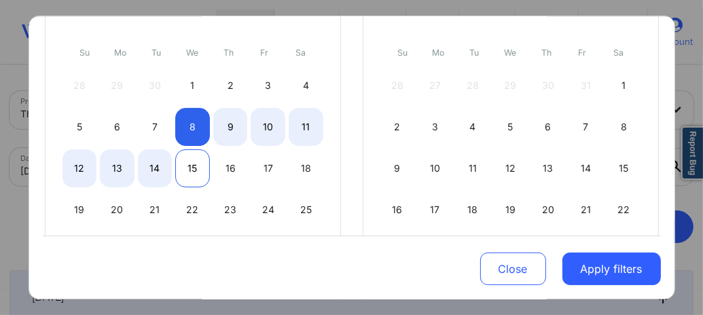
click at [187, 156] on div "15" at bounding box center [192, 168] width 35 height 38
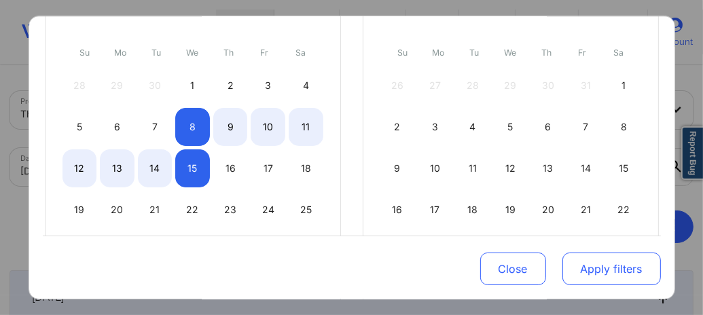
click at [597, 266] on button "Apply filters" at bounding box center [611, 269] width 98 height 33
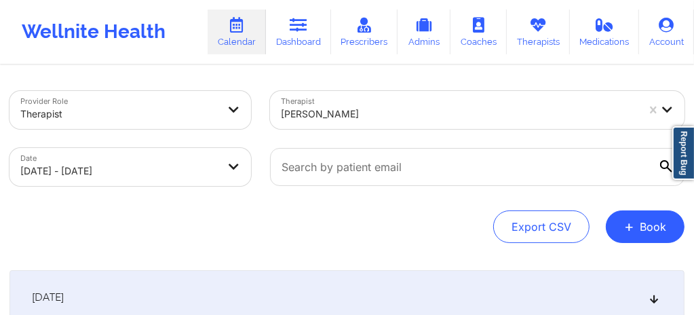
click at [303, 122] on div "Lynda Woods" at bounding box center [459, 114] width 357 height 30
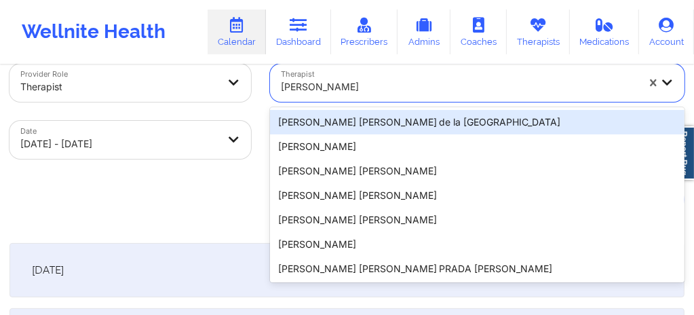
scroll to position [29, 0]
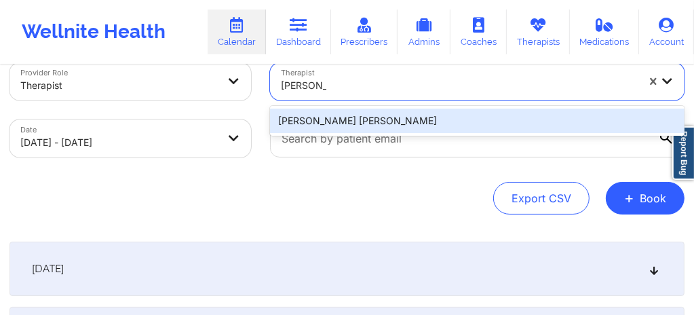
click at [308, 122] on div "Richard Ryan Kenneth Pollino" at bounding box center [477, 121] width 415 height 24
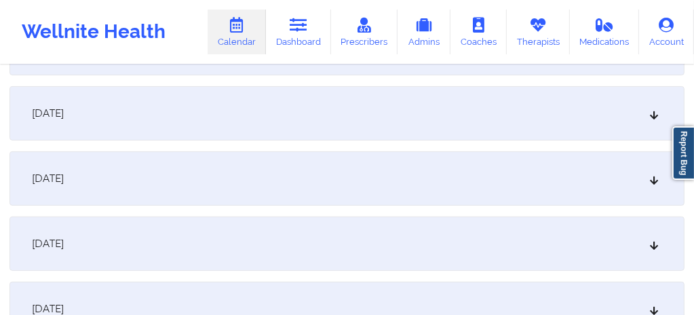
scroll to position [364, 0]
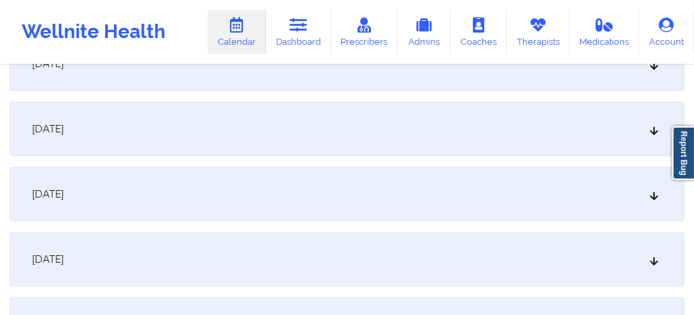
click at [222, 258] on div "[DATE]" at bounding box center [347, 259] width 675 height 54
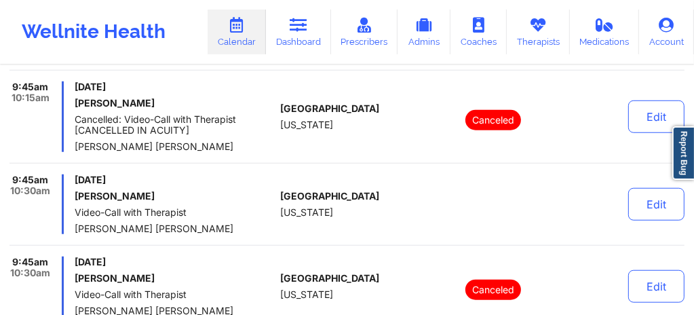
scroll to position [0, 0]
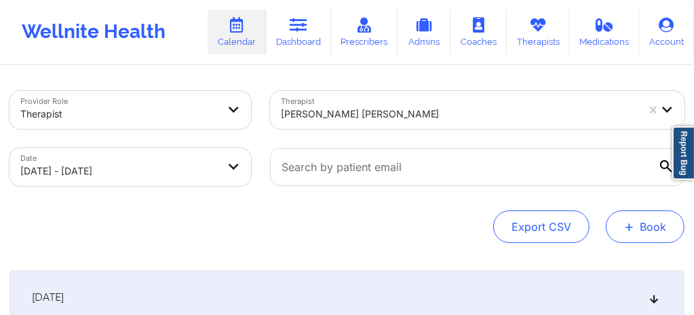
click at [646, 227] on button "+ Book" at bounding box center [645, 226] width 79 height 33
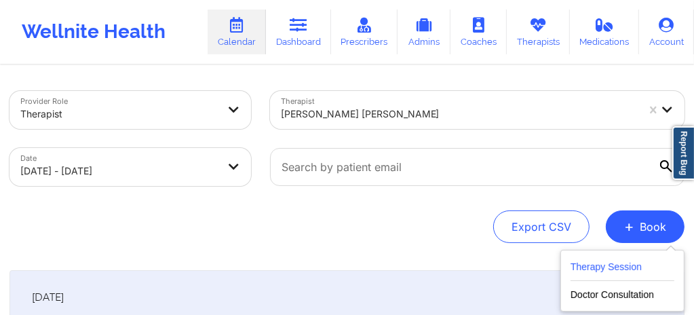
click at [599, 269] on button "Therapy Session" at bounding box center [623, 270] width 104 height 22
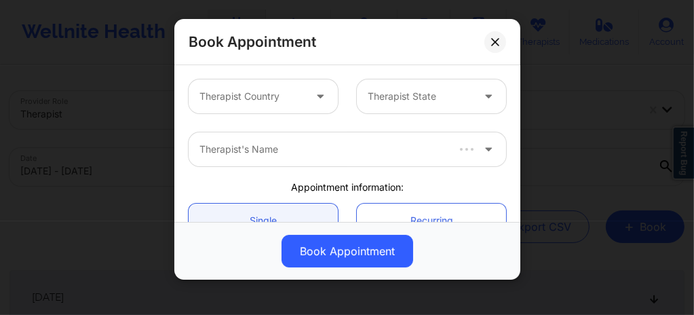
click at [248, 95] on div at bounding box center [252, 96] width 105 height 16
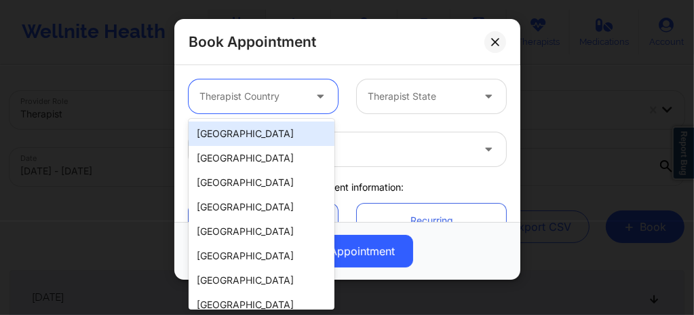
click at [267, 138] on div "[GEOGRAPHIC_DATA]" at bounding box center [262, 134] width 146 height 24
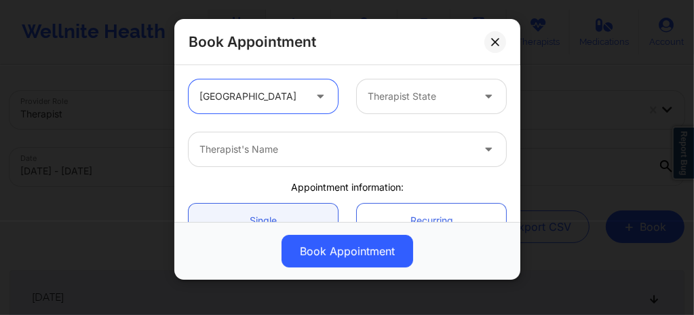
click at [402, 91] on div at bounding box center [420, 96] width 105 height 16
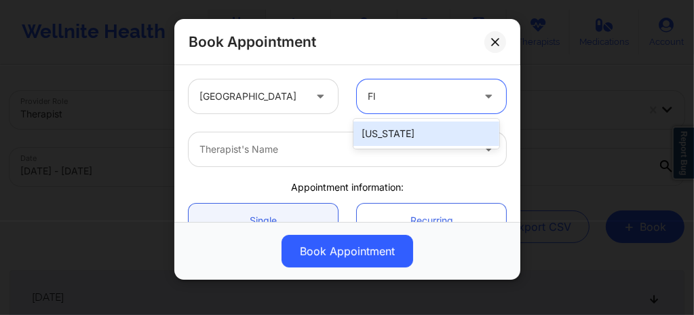
click at [377, 141] on div "[US_STATE]" at bounding box center [427, 134] width 146 height 24
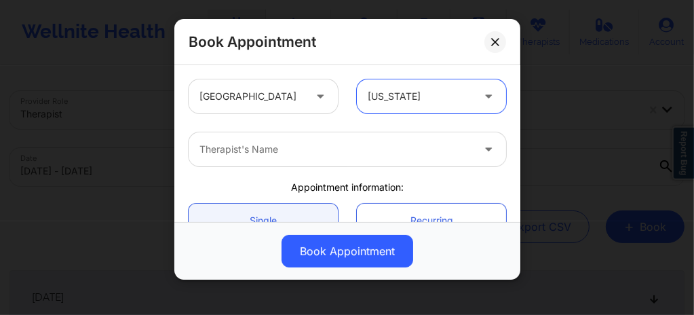
click at [361, 153] on div at bounding box center [336, 149] width 273 height 16
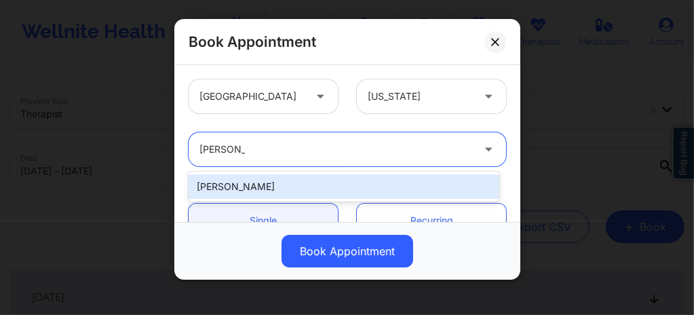
click at [307, 179] on div "[PERSON_NAME]" at bounding box center [344, 186] width 311 height 24
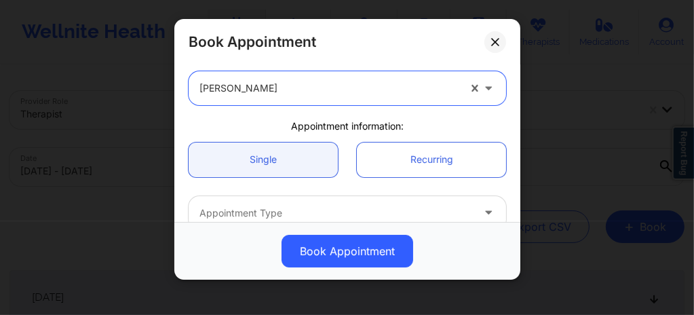
scroll to position [63, 0]
click at [275, 207] on div at bounding box center [336, 211] width 273 height 16
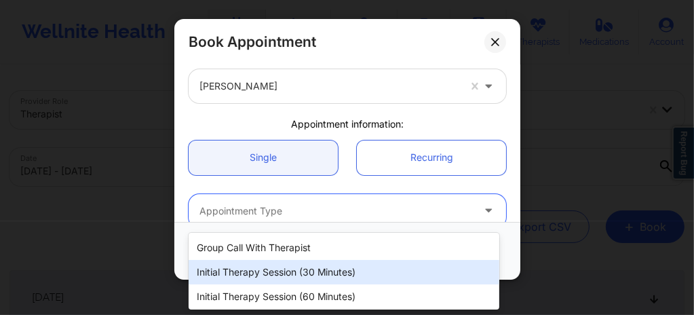
scroll to position [100, 0]
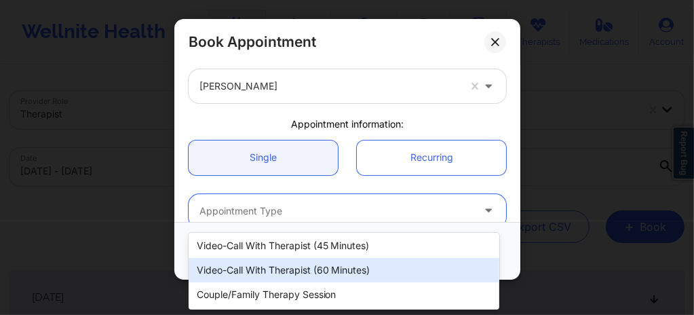
click at [269, 272] on div "Video-Call with Therapist (60 minutes)" at bounding box center [344, 270] width 311 height 24
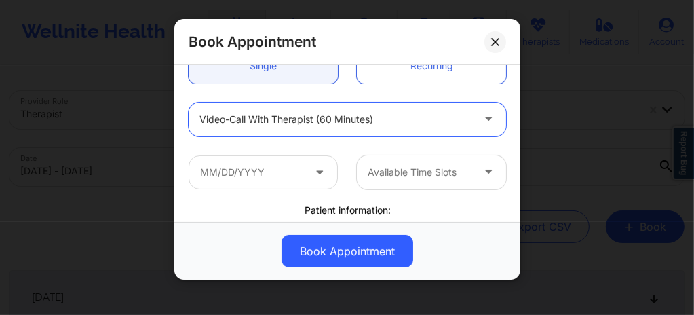
scroll to position [163, 0]
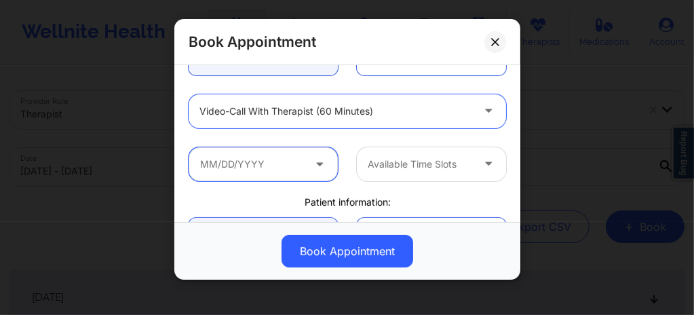
click at [273, 163] on input "text" at bounding box center [263, 164] width 149 height 34
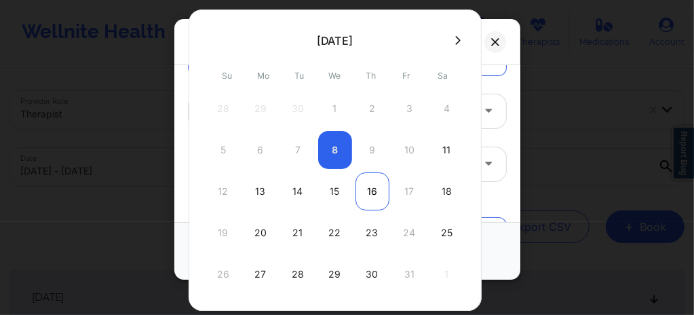
click at [375, 189] on div "16" at bounding box center [373, 191] width 34 height 38
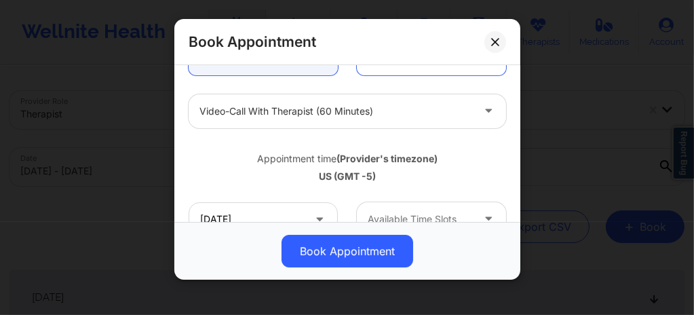
click at [397, 213] on div at bounding box center [420, 219] width 105 height 16
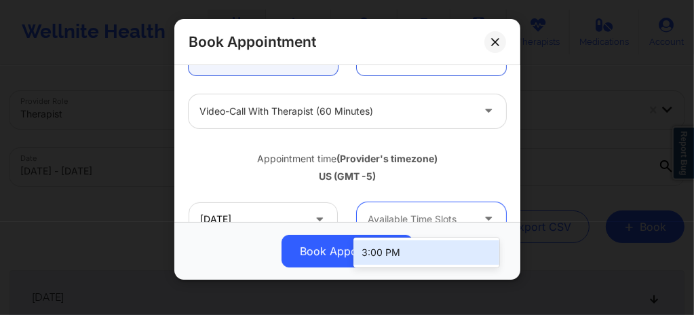
scroll to position [166, 0]
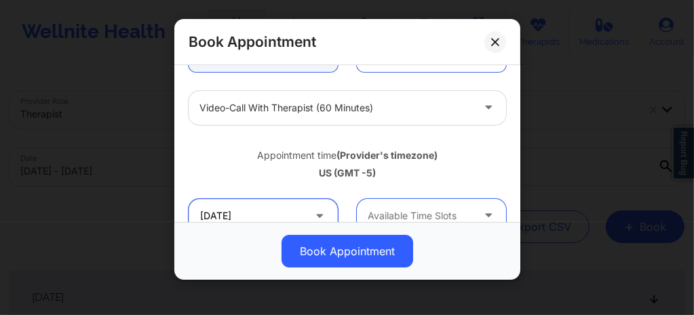
click at [269, 212] on input "10/16/2025" at bounding box center [263, 216] width 149 height 34
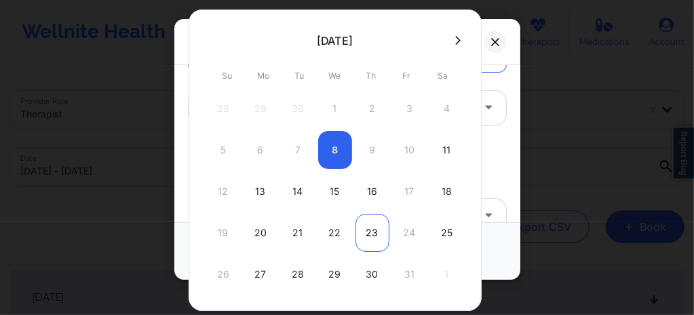
click at [369, 231] on div "23" at bounding box center [373, 233] width 34 height 38
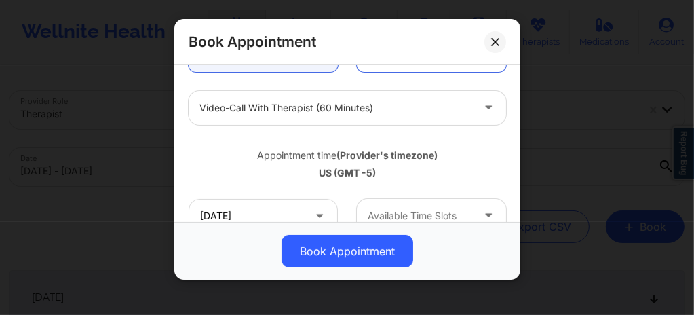
click at [443, 211] on div at bounding box center [420, 216] width 105 height 16
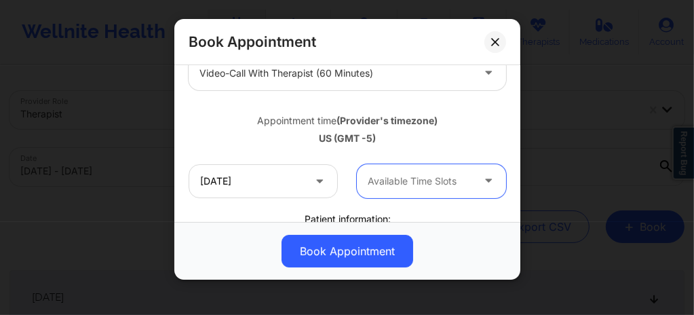
scroll to position [193, 0]
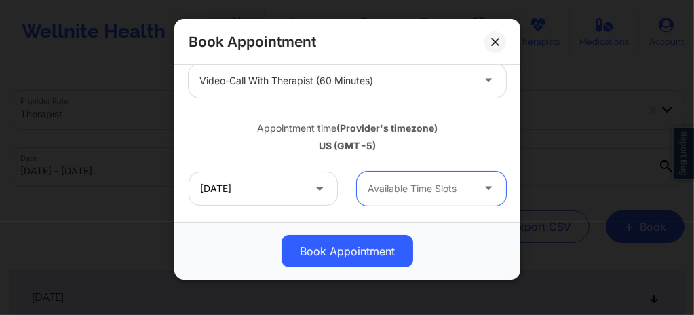
click at [384, 193] on div at bounding box center [420, 189] width 105 height 16
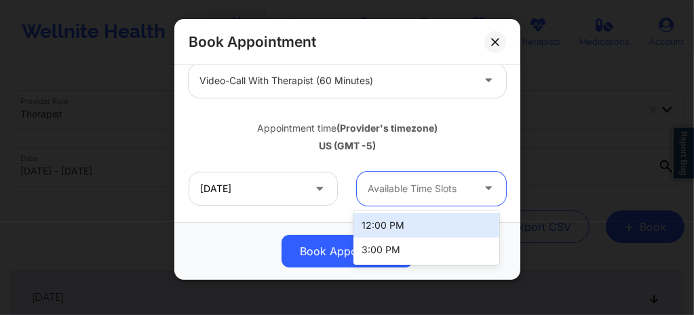
click at [382, 223] on div "12:00 PM" at bounding box center [427, 225] width 146 height 24
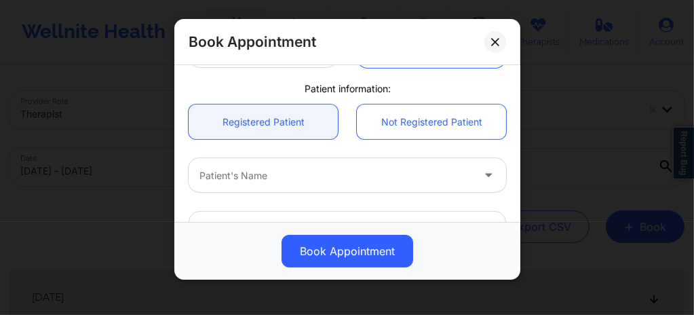
scroll to position [366, 0]
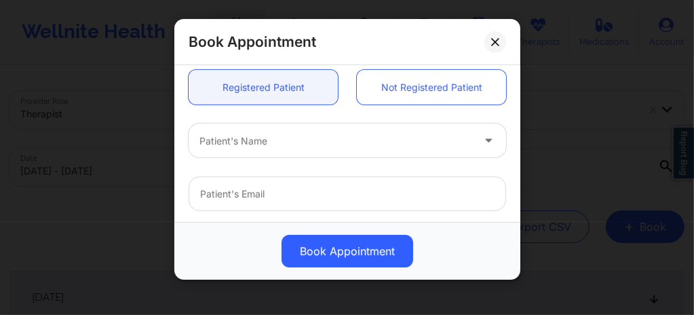
click at [272, 148] on div at bounding box center [336, 141] width 273 height 16
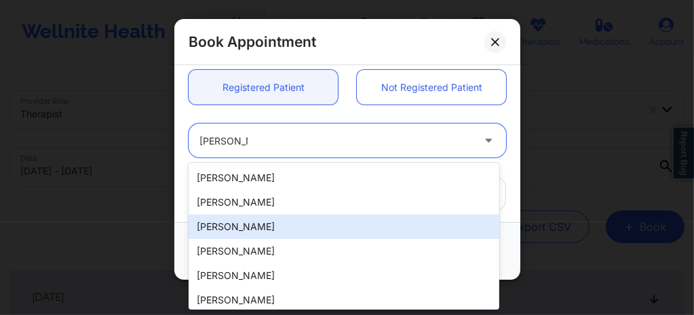
click at [255, 228] on div "[PERSON_NAME]" at bounding box center [344, 227] width 311 height 24
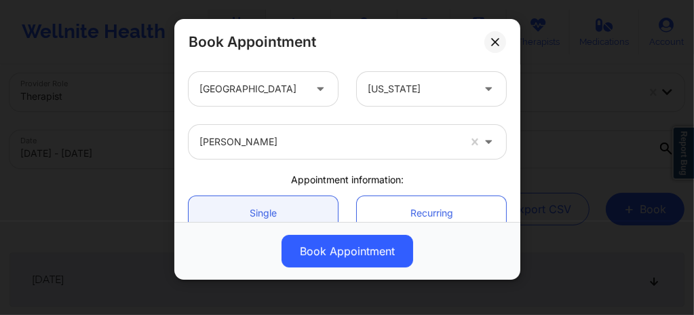
scroll to position [0, 0]
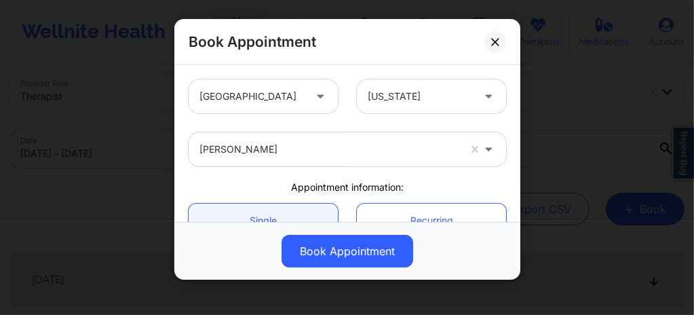
click at [392, 107] on div "[US_STATE]" at bounding box center [420, 96] width 105 height 34
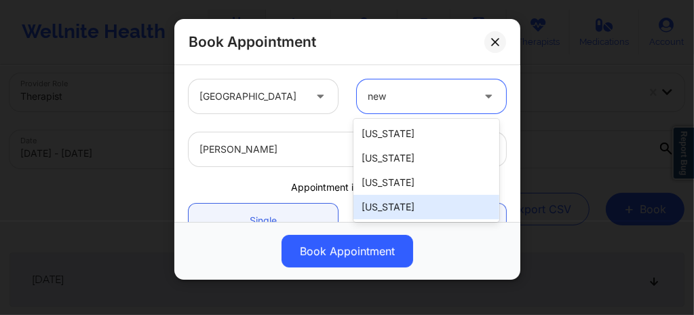
click at [386, 212] on div "New York" at bounding box center [427, 207] width 146 height 24
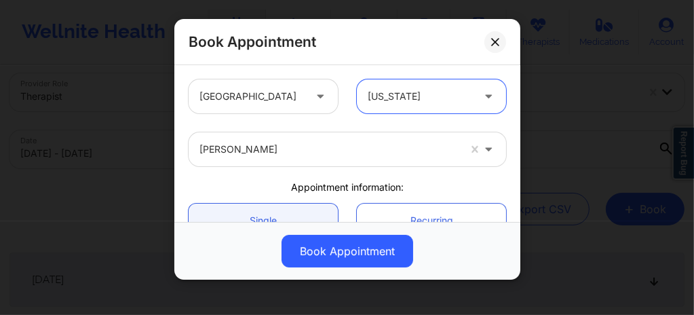
click at [297, 155] on div at bounding box center [329, 149] width 259 height 16
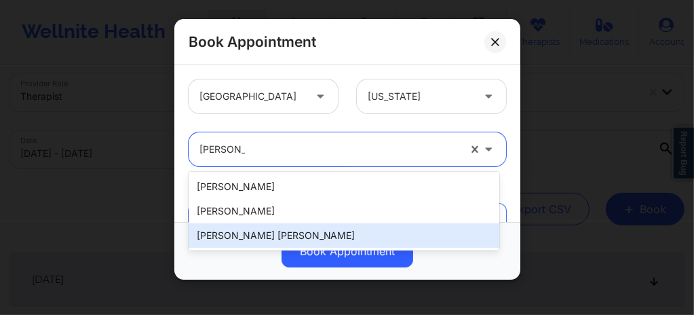
click at [254, 240] on div "Richard Ryan Kenneth Pollino" at bounding box center [344, 235] width 311 height 24
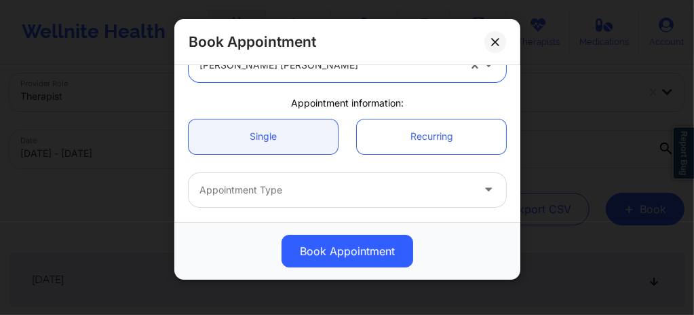
scroll to position [136, 0]
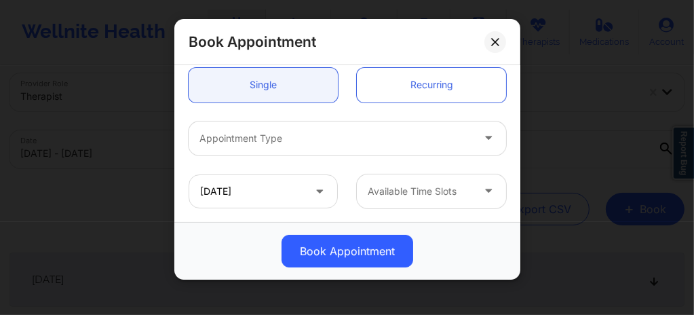
click at [256, 143] on div at bounding box center [336, 138] width 273 height 16
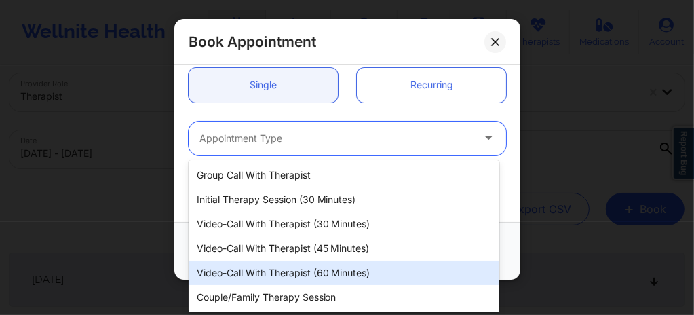
click at [274, 269] on div "Video-Call with Therapist (60 minutes)" at bounding box center [344, 273] width 311 height 24
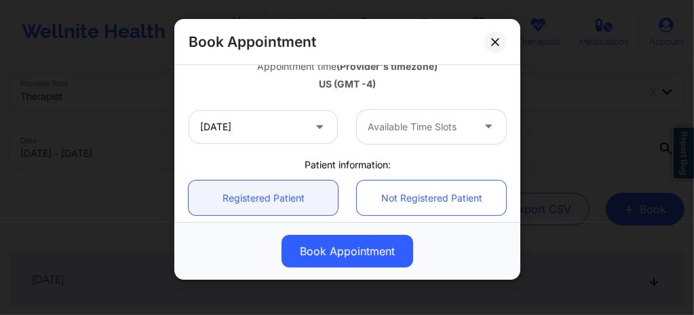
scroll to position [280, 0]
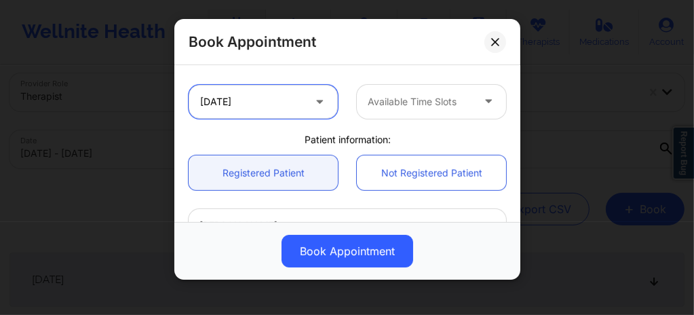
click at [261, 95] on input "10/23/2025" at bounding box center [263, 102] width 149 height 34
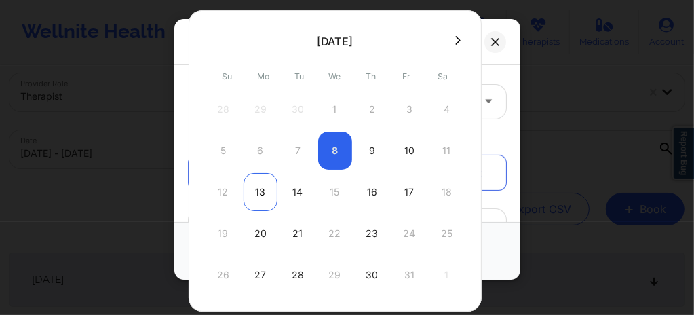
click at [259, 190] on div "13" at bounding box center [261, 192] width 34 height 38
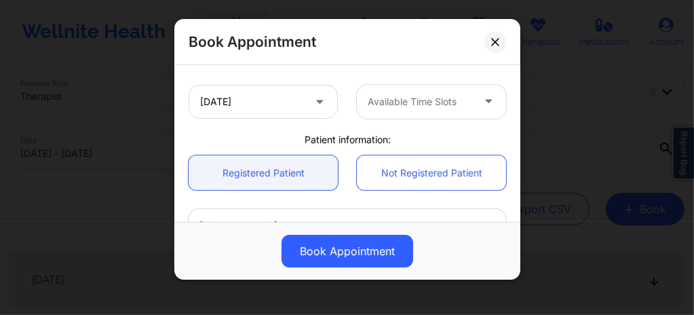
click at [400, 105] on div at bounding box center [420, 102] width 105 height 16
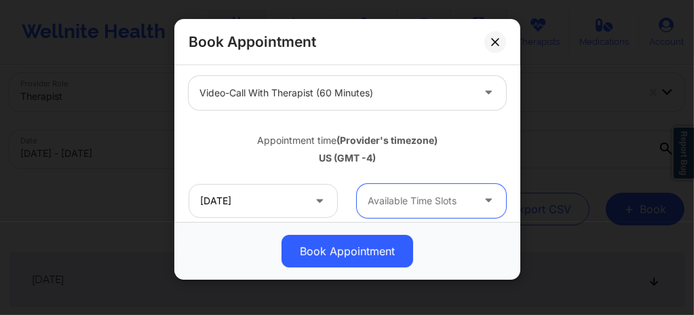
scroll to position [181, 0]
click at [402, 198] on div at bounding box center [420, 201] width 105 height 16
click at [498, 38] on icon at bounding box center [494, 41] width 7 height 7
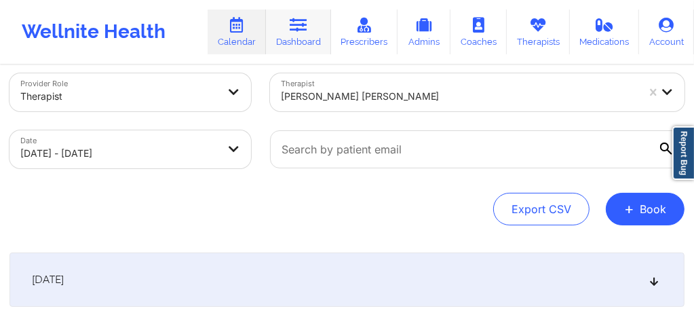
click at [301, 33] on icon at bounding box center [299, 25] width 18 height 15
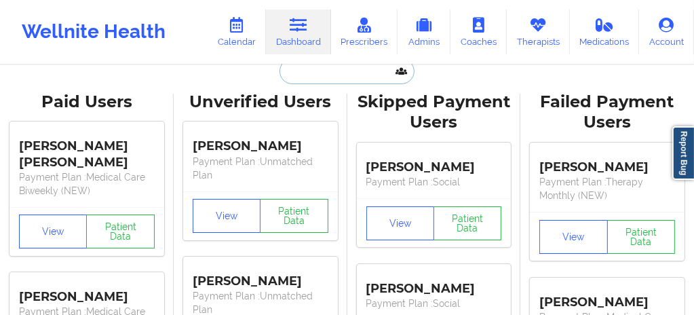
click at [306, 76] on input "text" at bounding box center [347, 71] width 134 height 26
paste input "Marissa ippolito"
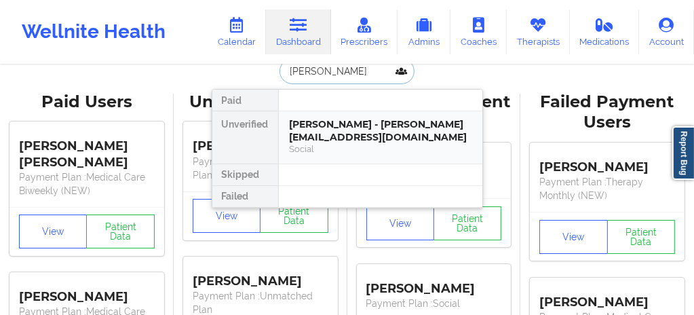
click at [376, 145] on div "Social" at bounding box center [381, 149] width 182 height 12
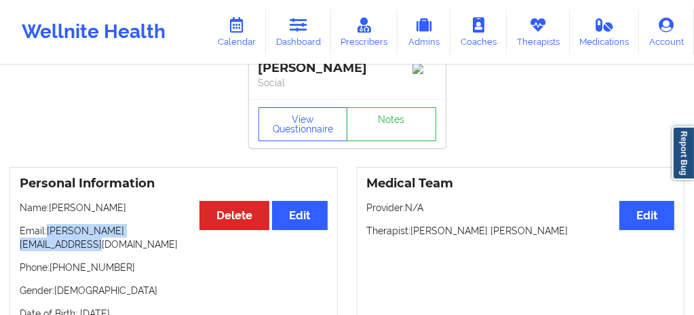
drag, startPoint x: 179, startPoint y: 237, endPoint x: 48, endPoint y: 236, distance: 131.0
click at [48, 236] on p "Email: marissa.ippolito22@gmail.com" at bounding box center [174, 237] width 308 height 27
copy p "marissa.ippolito22@gmail.com"
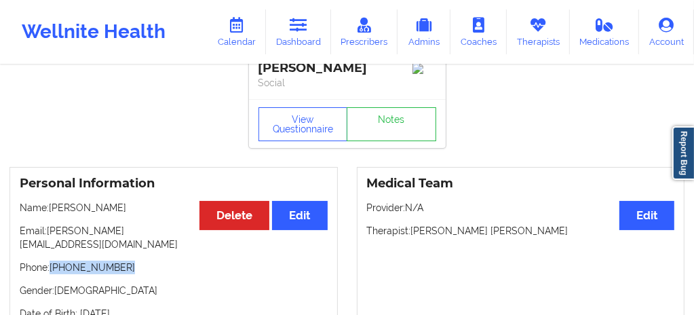
drag, startPoint x: 122, startPoint y: 259, endPoint x: 52, endPoint y: 258, distance: 70.6
click at [52, 261] on p "Phone: +1646-257-0877" at bounding box center [174, 268] width 308 height 14
copy p "+1646-257-0877"
click at [122, 261] on p "Phone: +1646-257-0877" at bounding box center [174, 268] width 308 height 14
drag, startPoint x: 122, startPoint y: 259, endPoint x: 52, endPoint y: 256, distance: 70.0
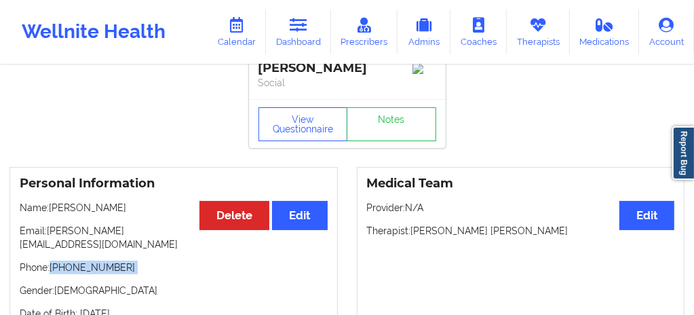
click at [52, 261] on p "Phone: +1646-257-0877" at bounding box center [174, 268] width 308 height 14
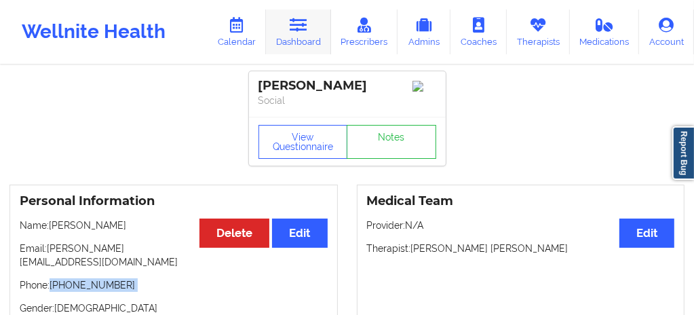
click at [301, 33] on link "Dashboard" at bounding box center [298, 32] width 65 height 45
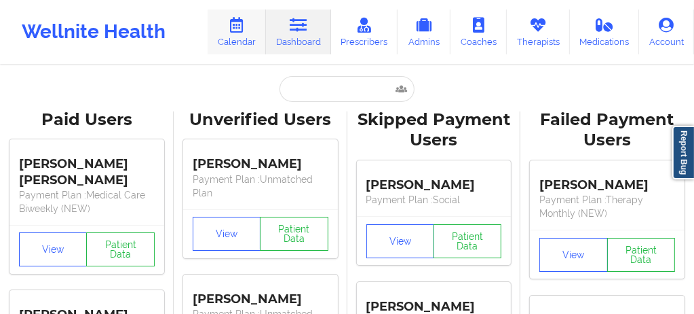
click at [243, 50] on link "Calendar" at bounding box center [237, 32] width 58 height 45
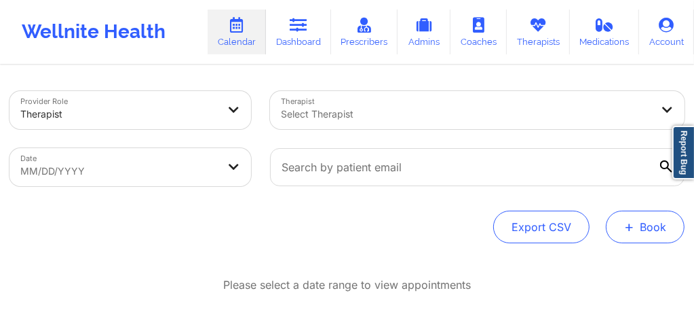
click at [620, 242] on button "+ Book" at bounding box center [645, 226] width 79 height 33
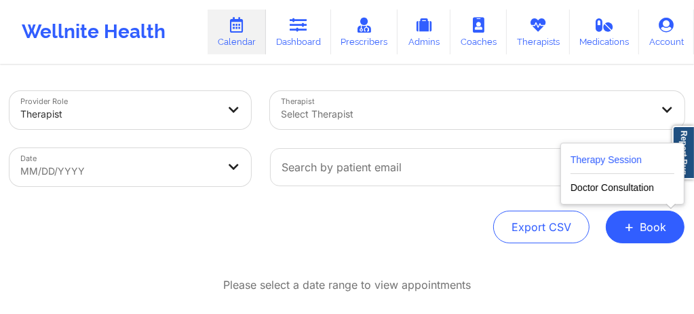
click at [594, 162] on button "Therapy Session" at bounding box center [623, 162] width 104 height 22
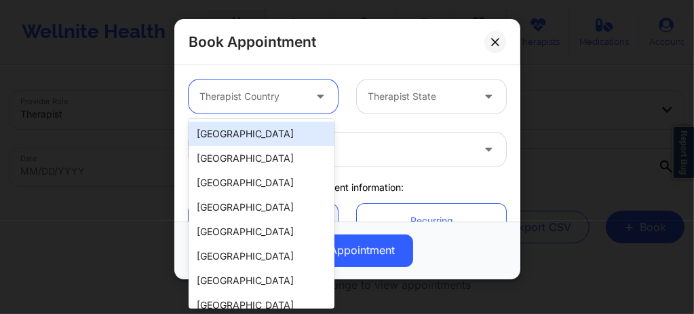
click at [283, 98] on div at bounding box center [252, 96] width 105 height 16
click at [262, 136] on div "[GEOGRAPHIC_DATA]" at bounding box center [262, 134] width 146 height 24
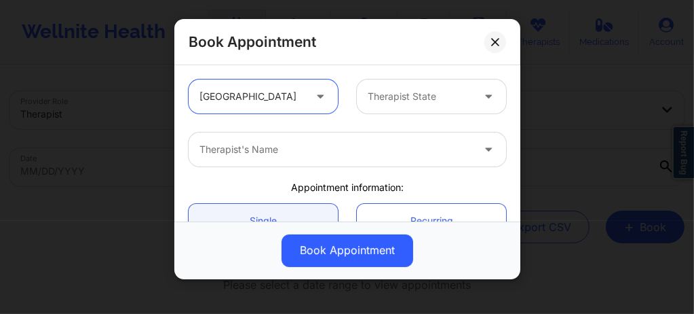
click at [393, 98] on div at bounding box center [420, 96] width 105 height 16
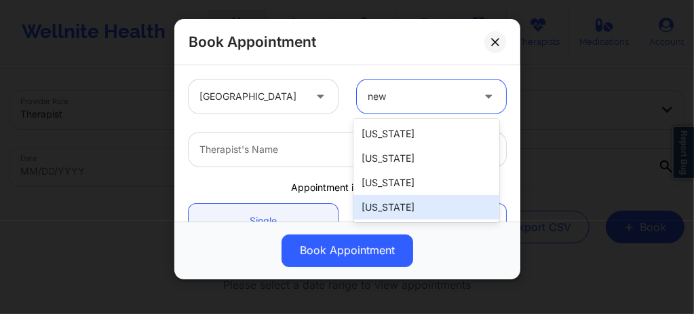
click at [400, 200] on div "New York" at bounding box center [427, 207] width 146 height 24
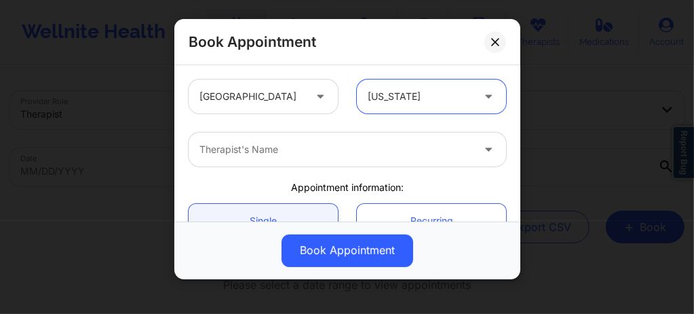
click at [299, 144] on div at bounding box center [336, 149] width 273 height 16
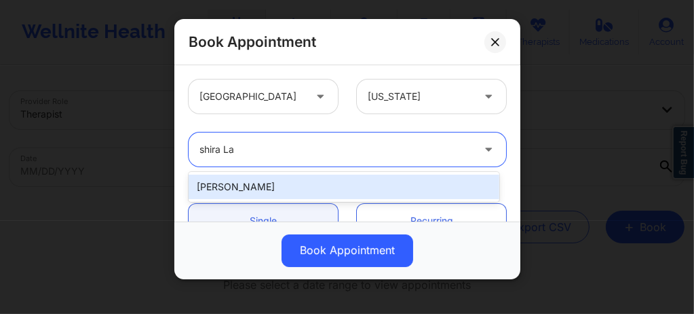
click at [267, 182] on div "Shira Lazarus" at bounding box center [344, 186] width 311 height 24
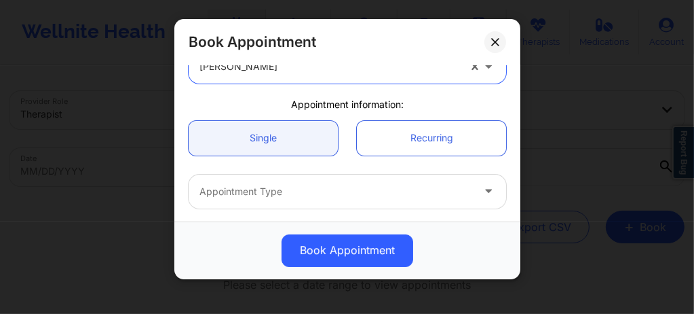
scroll to position [190, 0]
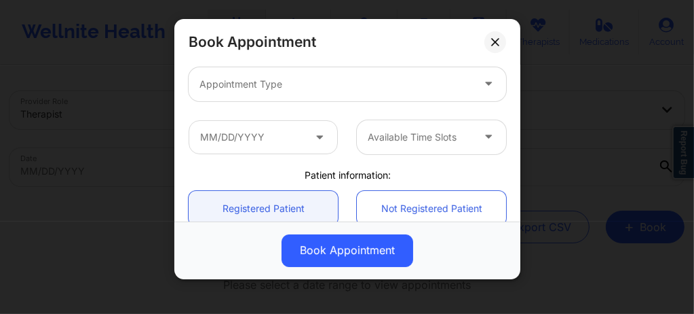
click at [271, 98] on div "Appointment Type" at bounding box center [331, 84] width 285 height 34
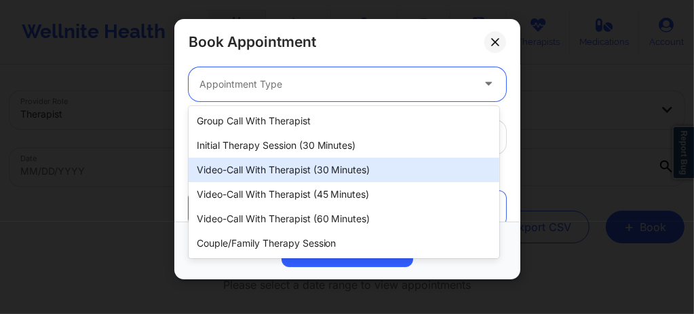
click at [303, 170] on div "Video-Call with Therapist (30 minutes)" at bounding box center [344, 169] width 311 height 24
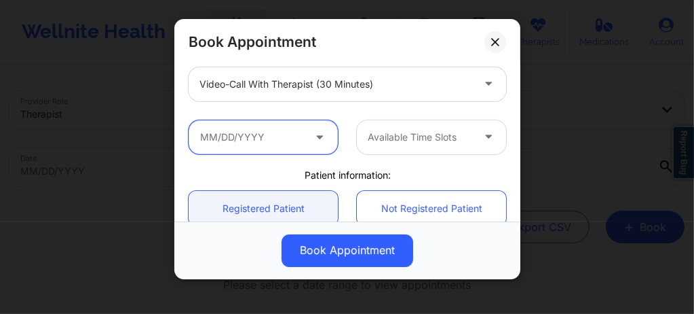
click at [274, 133] on input "text" at bounding box center [263, 137] width 149 height 34
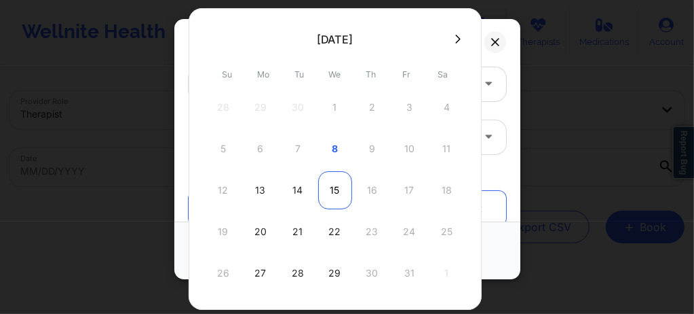
click at [324, 190] on div "15" at bounding box center [335, 190] width 34 height 38
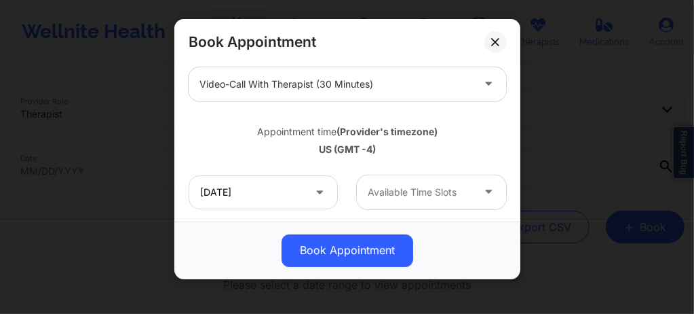
click at [381, 193] on div at bounding box center [420, 192] width 105 height 16
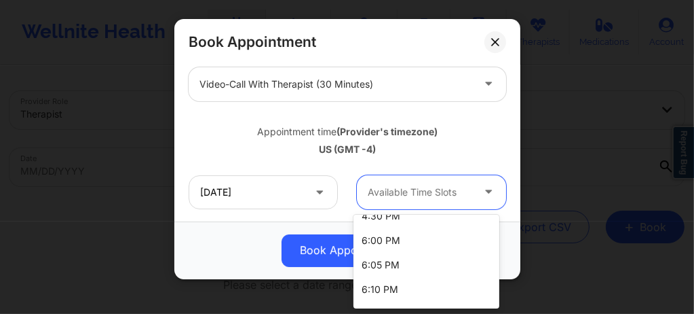
scroll to position [2184, 0]
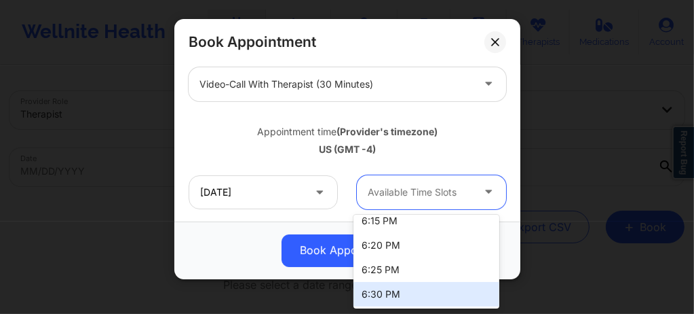
click at [380, 288] on div "6:30 PM" at bounding box center [427, 294] width 146 height 24
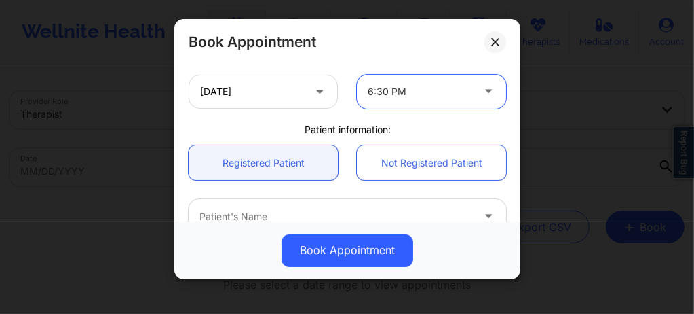
scroll to position [299, 0]
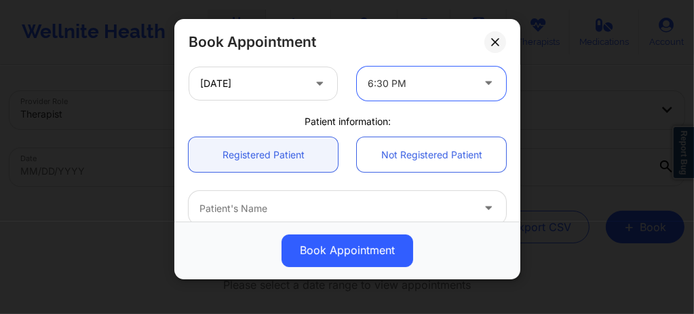
click at [304, 204] on div at bounding box center [336, 208] width 273 height 16
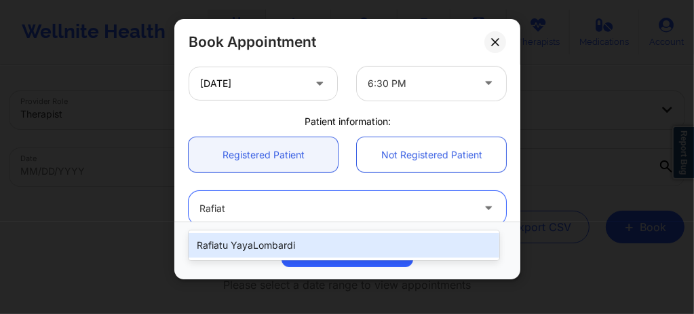
click at [256, 246] on div "Rafiatu YayaLombardi" at bounding box center [344, 245] width 311 height 24
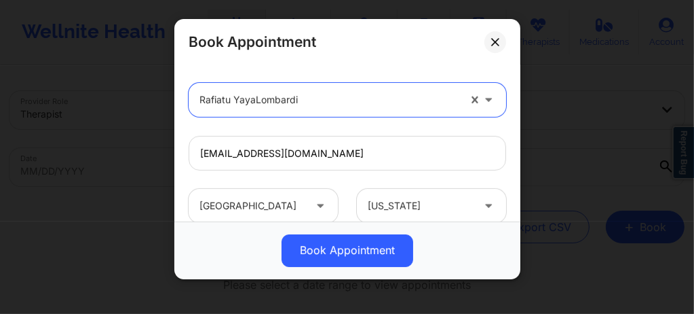
scroll to position [407, 0]
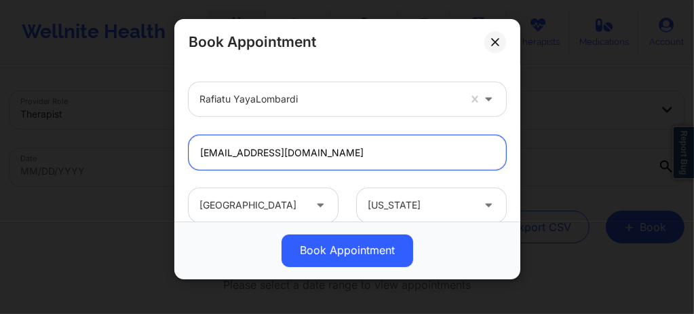
drag, startPoint x: 326, startPoint y: 149, endPoint x: 190, endPoint y: 158, distance: 136.0
click at [190, 158] on input "rflorenceyaya@yahoo.com" at bounding box center [348, 152] width 318 height 35
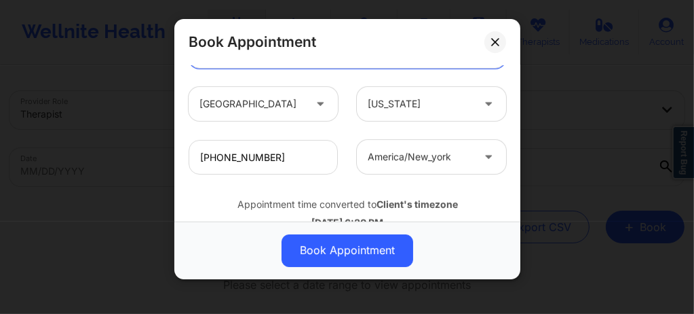
scroll to position [548, 0]
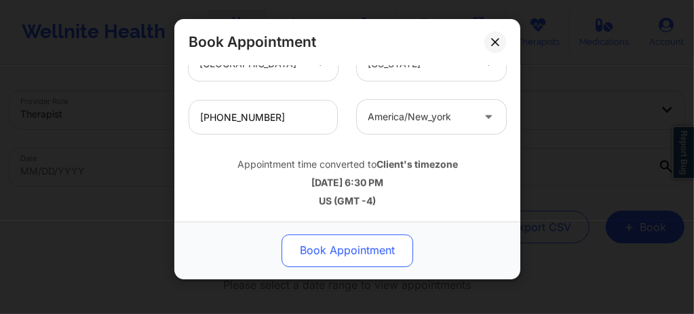
click at [336, 247] on button "Book Appointment" at bounding box center [348, 250] width 132 height 33
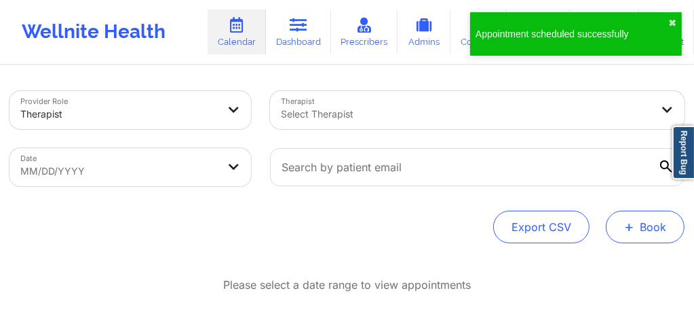
click at [648, 230] on button "+ Book" at bounding box center [645, 226] width 79 height 33
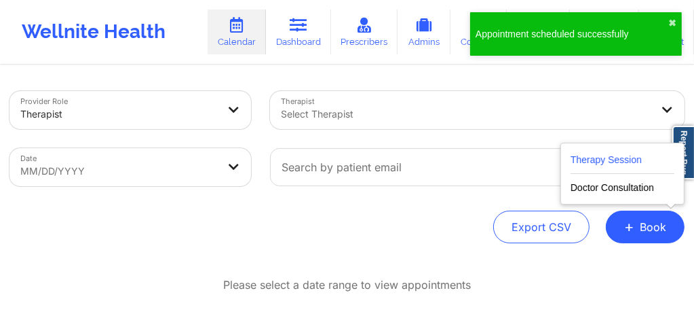
click at [606, 163] on button "Therapy Session" at bounding box center [623, 162] width 104 height 22
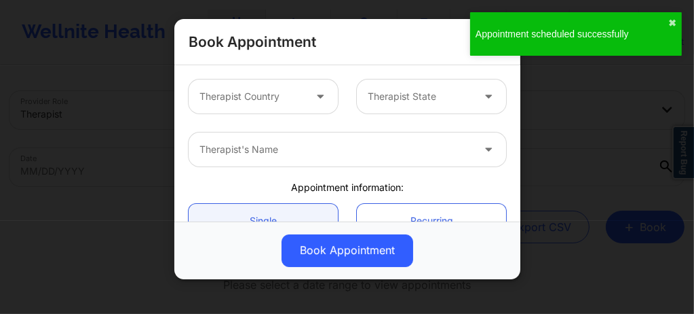
click at [293, 100] on div at bounding box center [252, 96] width 105 height 16
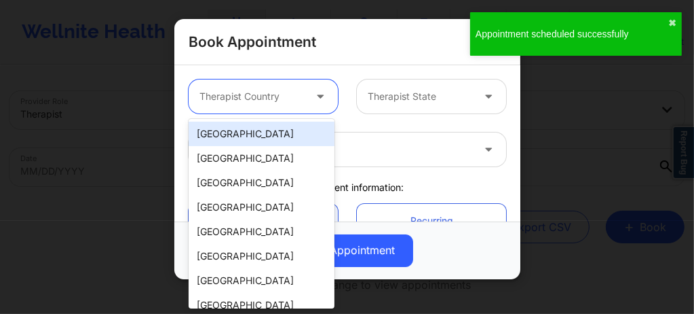
click at [247, 137] on div "[GEOGRAPHIC_DATA]" at bounding box center [262, 134] width 146 height 24
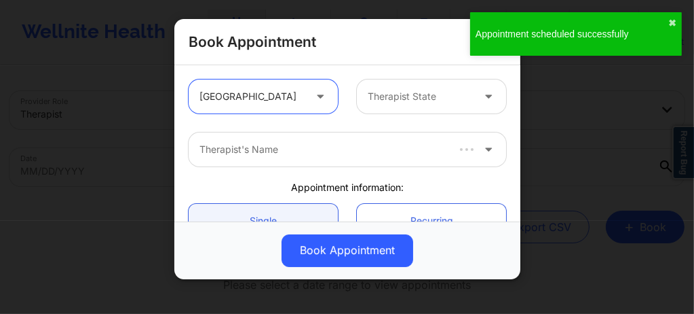
click at [405, 90] on div at bounding box center [420, 96] width 105 height 16
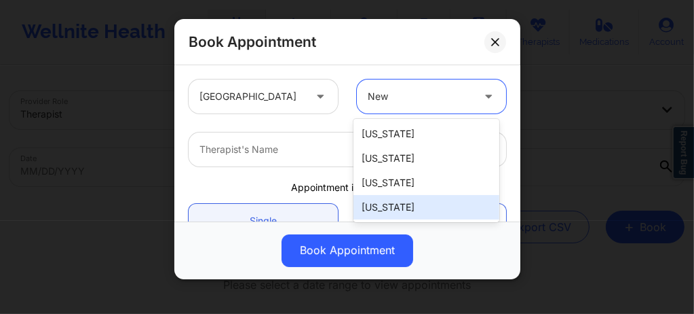
click at [403, 202] on div "New York" at bounding box center [427, 207] width 146 height 24
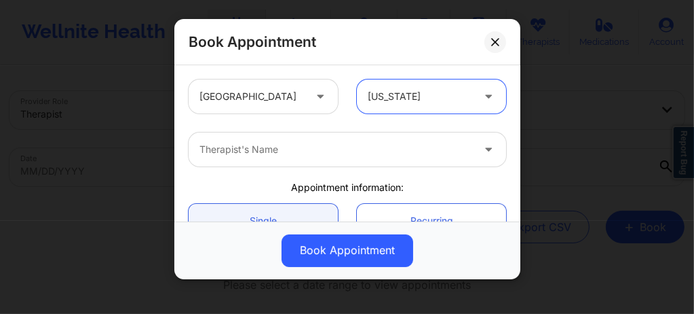
click at [288, 149] on div at bounding box center [336, 149] width 273 height 16
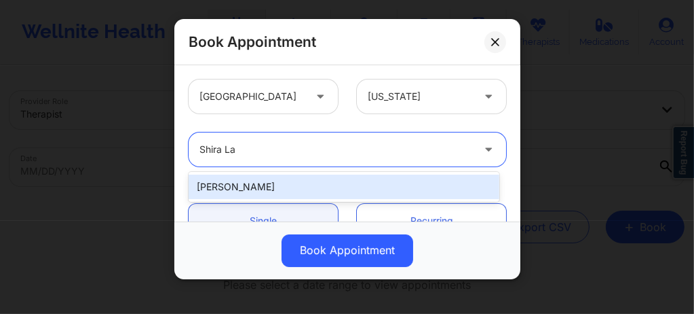
click at [258, 186] on div "Shira Lazarus" at bounding box center [344, 186] width 311 height 24
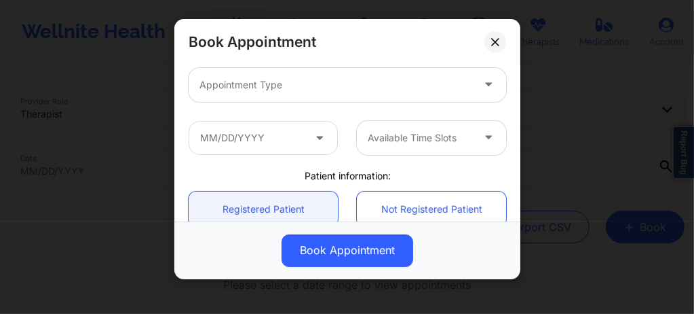
scroll to position [199, 0]
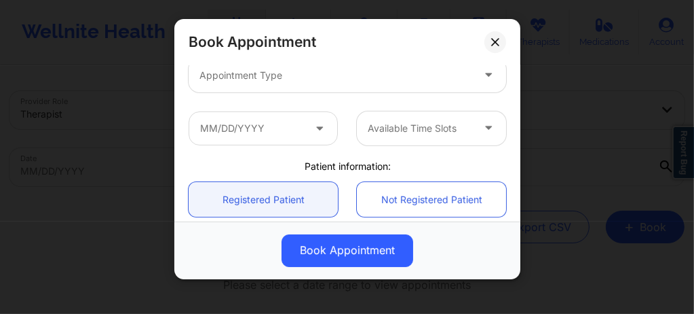
click at [251, 72] on div at bounding box center [336, 75] width 273 height 16
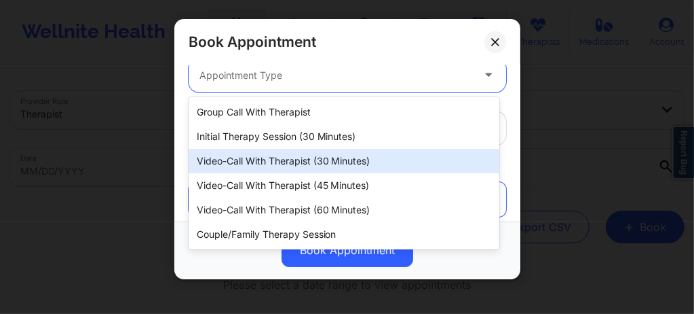
click at [288, 155] on div "Video-Call with Therapist (30 minutes)" at bounding box center [344, 161] width 311 height 24
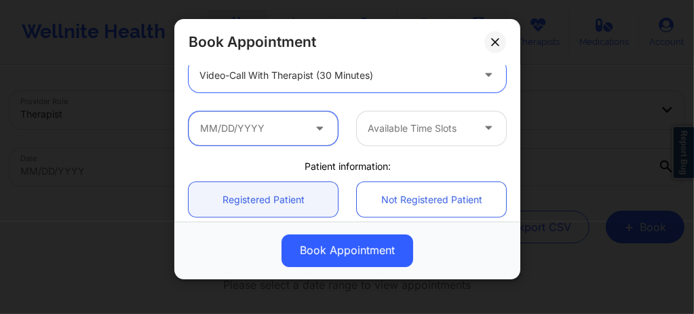
click at [258, 134] on input "text" at bounding box center [263, 128] width 149 height 34
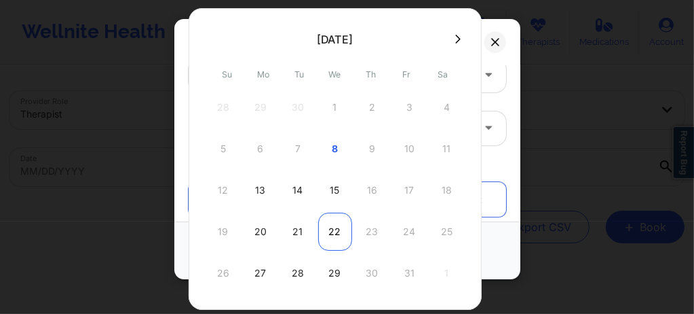
click at [334, 231] on div "22" at bounding box center [335, 231] width 34 height 38
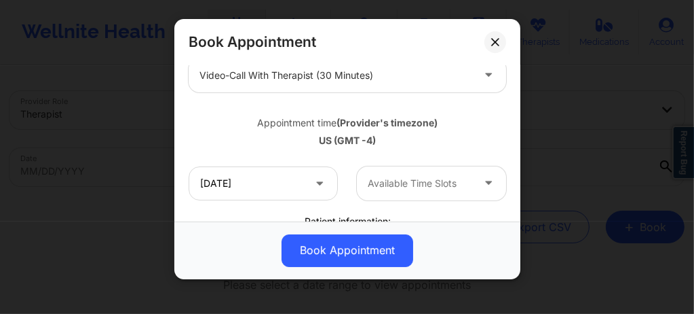
click at [400, 190] on div at bounding box center [420, 183] width 105 height 16
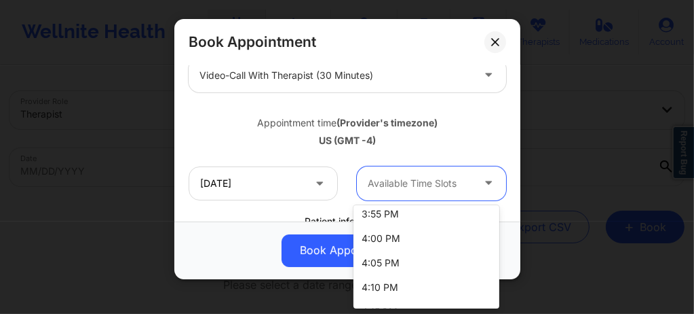
scroll to position [2028, 0]
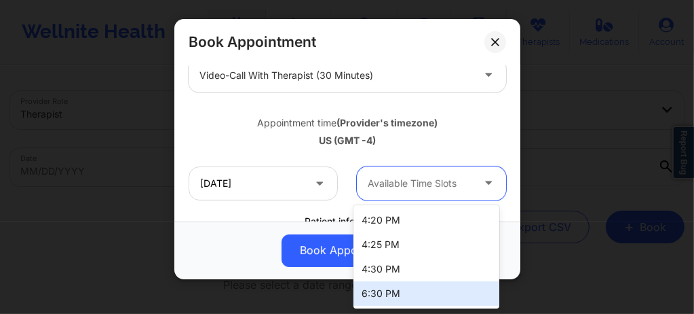
click at [383, 299] on div "6:30 PM" at bounding box center [427, 293] width 146 height 24
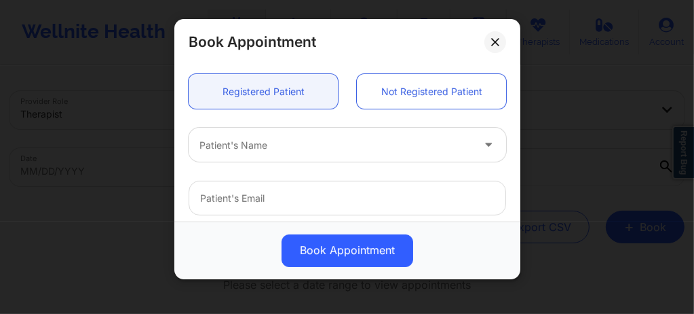
scroll to position [353, 0]
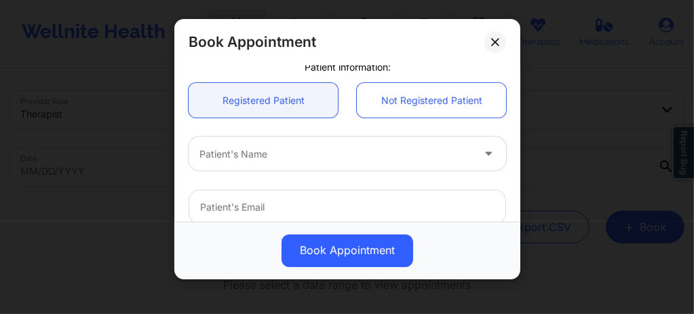
click at [262, 160] on div at bounding box center [336, 154] width 273 height 16
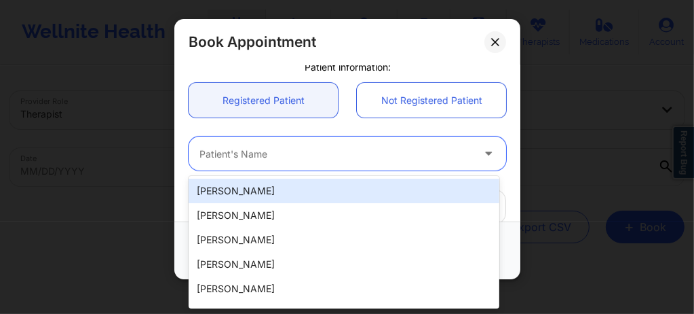
paste input "rflorenceyaya@yahoo.com"
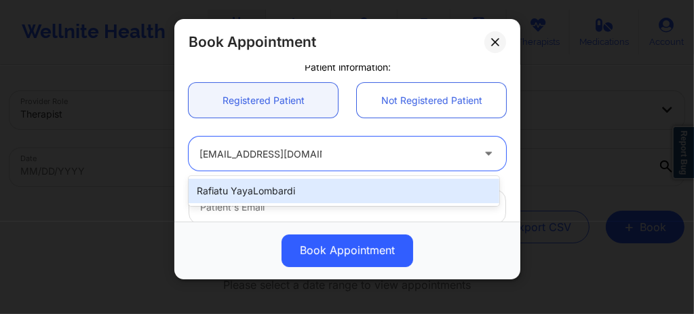
click at [265, 185] on div "Rafiatu YayaLombardi" at bounding box center [344, 191] width 311 height 24
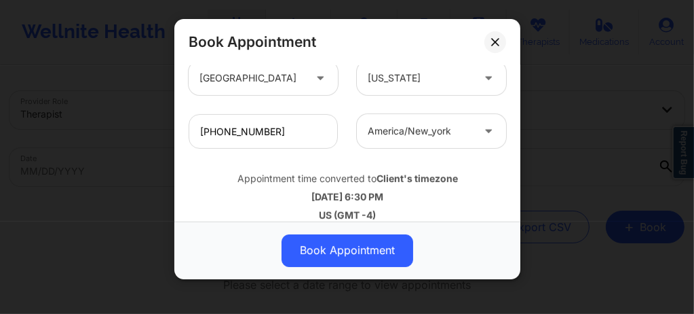
scroll to position [548, 0]
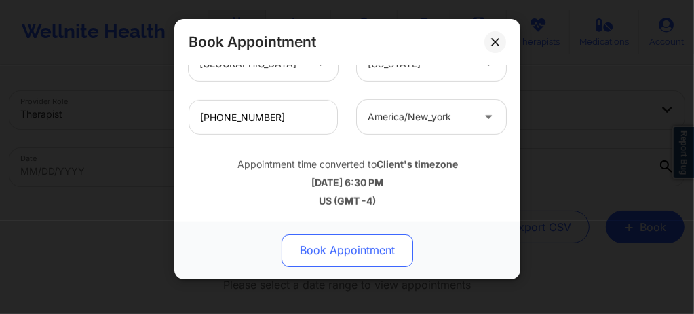
click at [316, 242] on button "Book Appointment" at bounding box center [348, 250] width 132 height 33
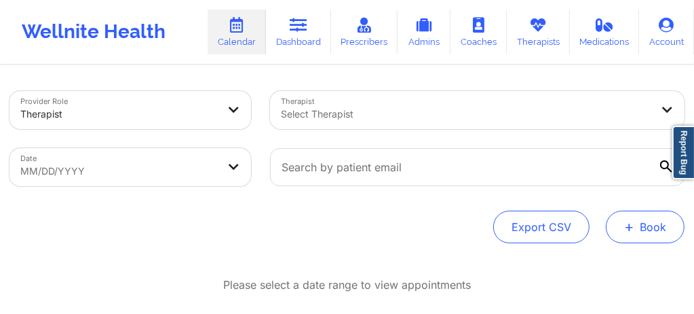
click at [665, 227] on button "+ Book" at bounding box center [645, 226] width 79 height 33
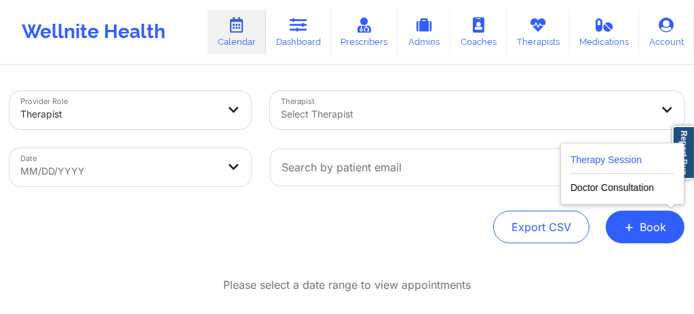
click at [610, 154] on button "Therapy Session" at bounding box center [623, 162] width 104 height 22
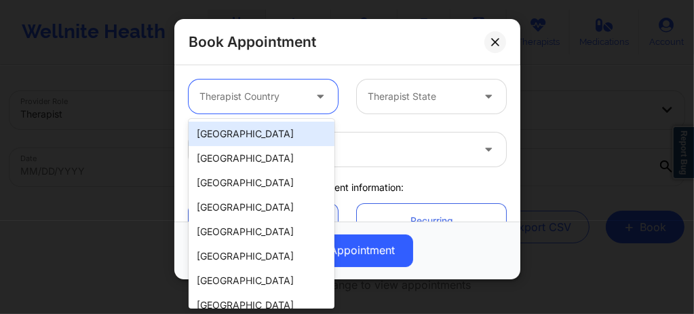
click at [284, 99] on div at bounding box center [252, 96] width 105 height 16
click at [258, 136] on div "[GEOGRAPHIC_DATA]" at bounding box center [262, 134] width 146 height 24
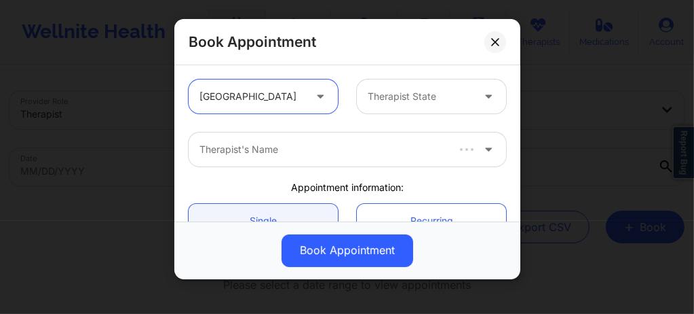
click at [411, 98] on div at bounding box center [420, 96] width 105 height 16
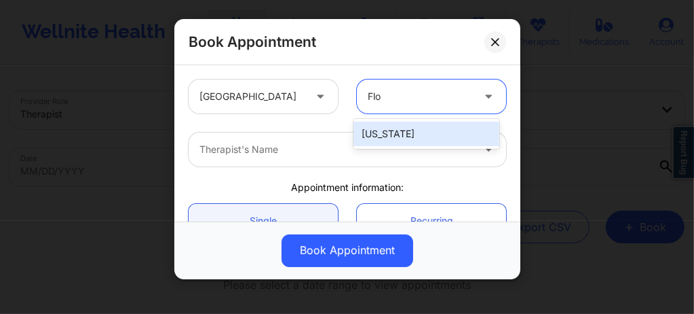
click at [373, 132] on div "[US_STATE]" at bounding box center [427, 134] width 146 height 24
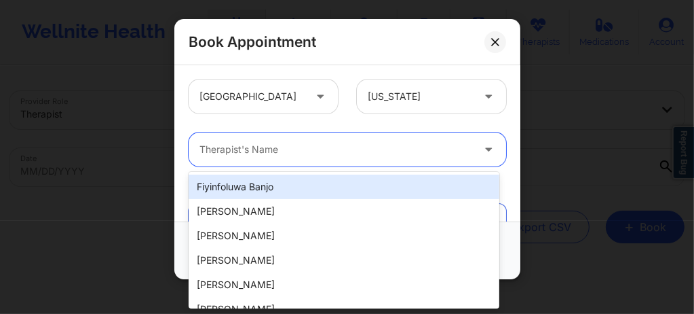
click at [329, 149] on div at bounding box center [336, 149] width 273 height 16
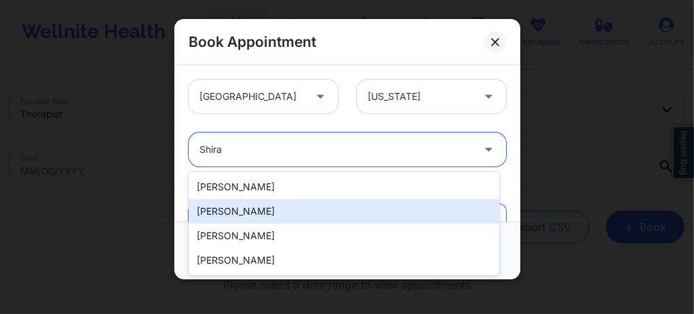
drag, startPoint x: 271, startPoint y: 186, endPoint x: 245, endPoint y: 217, distance: 40.5
click at [245, 217] on div "Shira Mosseri Shira Lazarus Shira wright Tashira Thompson" at bounding box center [344, 223] width 311 height 103
click at [248, 209] on div "Shira Lazarus" at bounding box center [344, 211] width 311 height 24
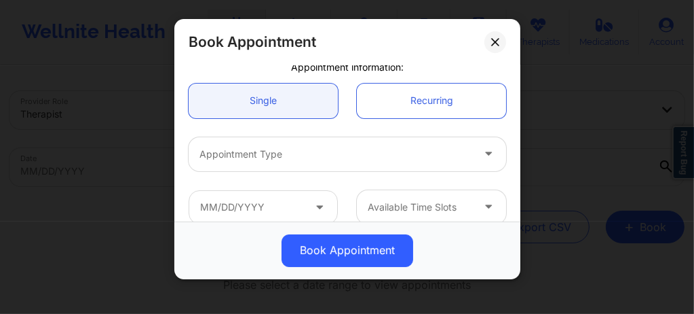
scroll to position [153, 0]
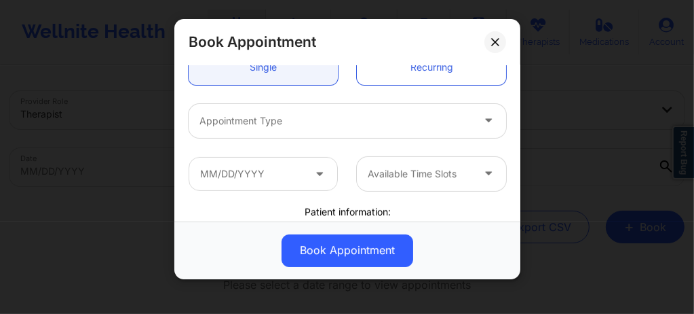
click at [307, 122] on div at bounding box center [336, 121] width 273 height 16
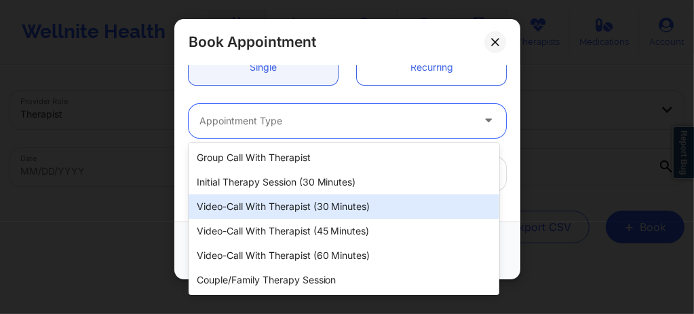
click at [288, 206] on div "Video-Call with Therapist (30 minutes)" at bounding box center [344, 206] width 311 height 24
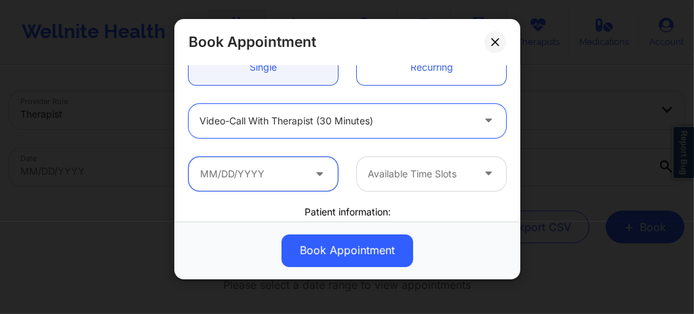
click at [274, 174] on input "text" at bounding box center [263, 174] width 149 height 34
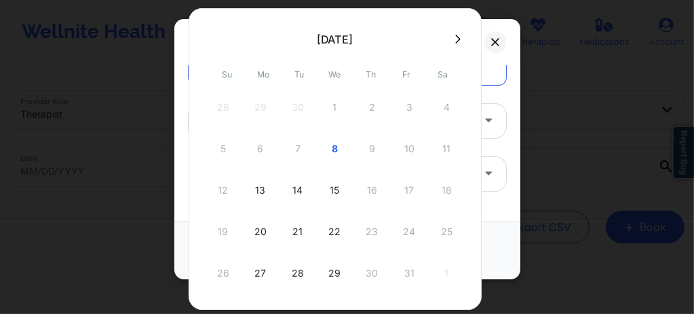
click at [329, 239] on div "22" at bounding box center [335, 231] width 34 height 38
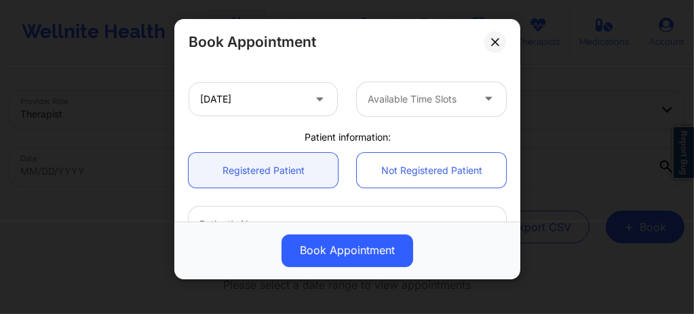
scroll to position [289, 0]
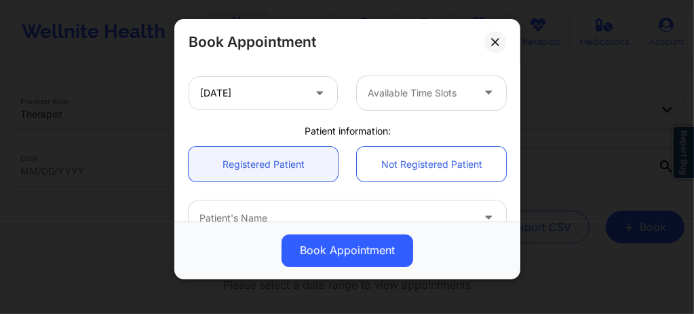
click at [424, 99] on div at bounding box center [420, 93] width 105 height 16
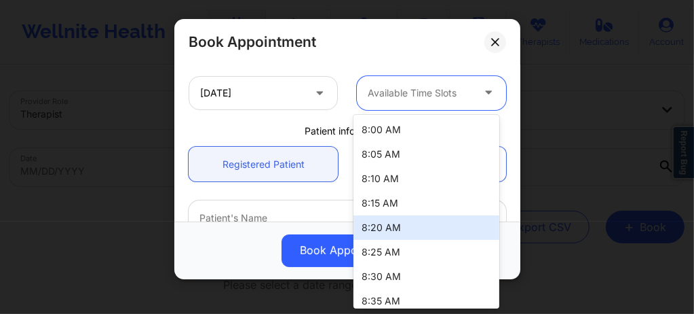
scroll to position [1914, 0]
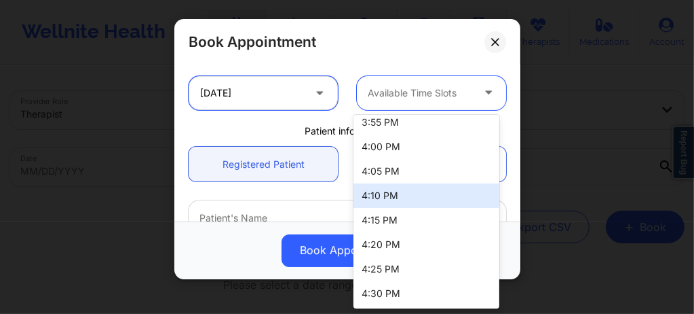
click at [261, 104] on input "10/22/2025" at bounding box center [263, 93] width 149 height 34
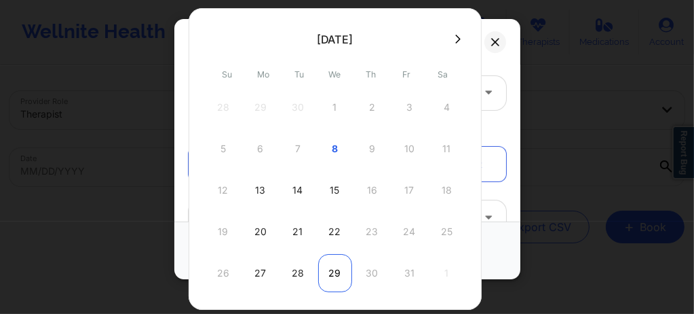
click at [339, 257] on div "29" at bounding box center [335, 273] width 34 height 38
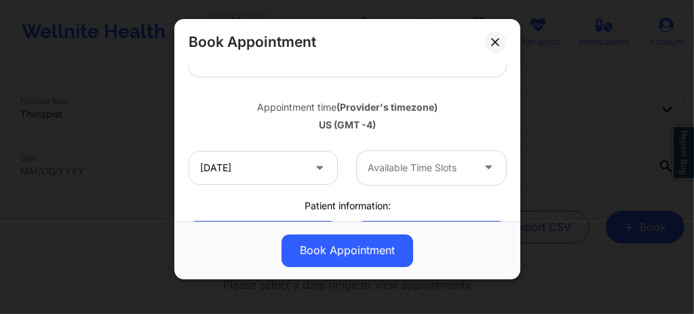
scroll to position [226, 0]
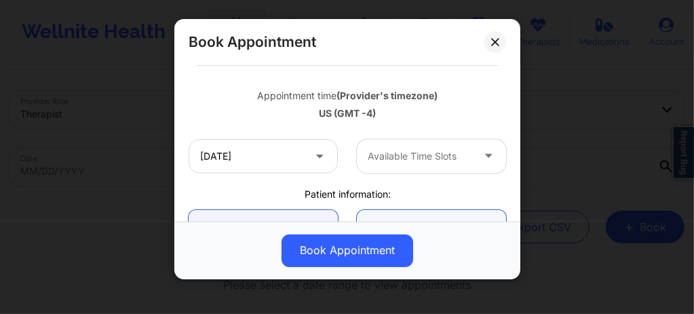
click at [421, 168] on div "Available Time Slots" at bounding box center [415, 156] width 117 height 34
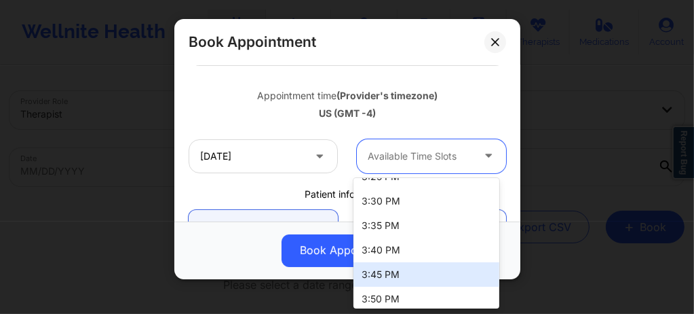
scroll to position [2294, 0]
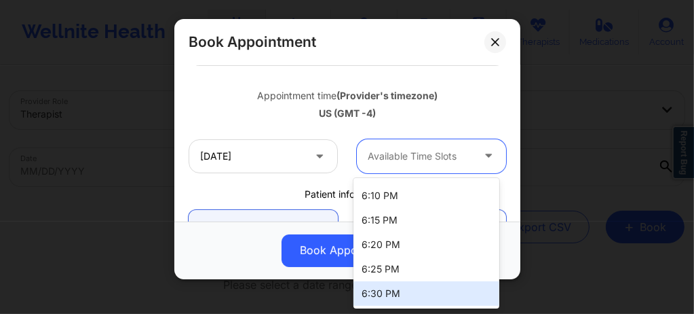
click at [388, 291] on div "6:30 PM" at bounding box center [427, 293] width 146 height 24
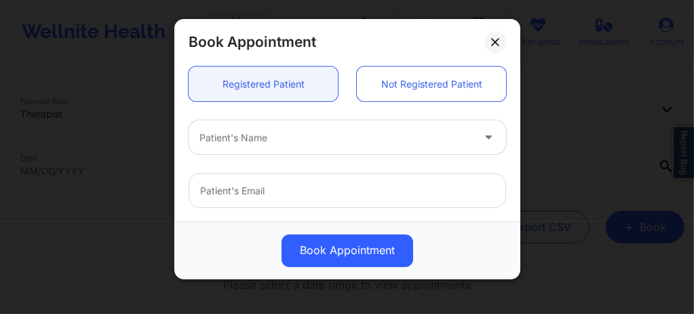
scroll to position [371, 0]
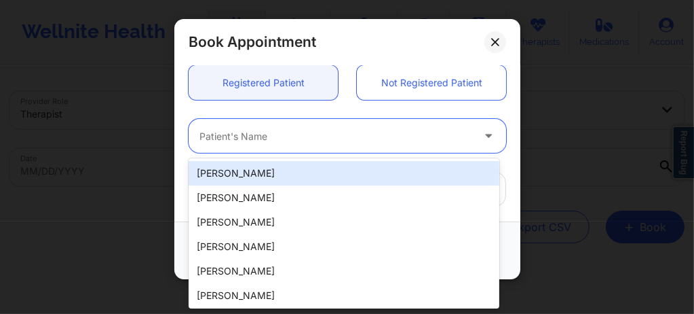
click at [288, 128] on div at bounding box center [336, 136] width 273 height 16
paste input "rflorenceyaya@yahoo.com"
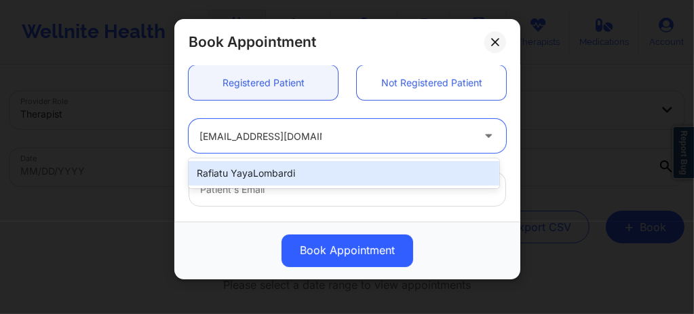
click at [276, 168] on div "Rafiatu YayaLombardi" at bounding box center [344, 173] width 311 height 24
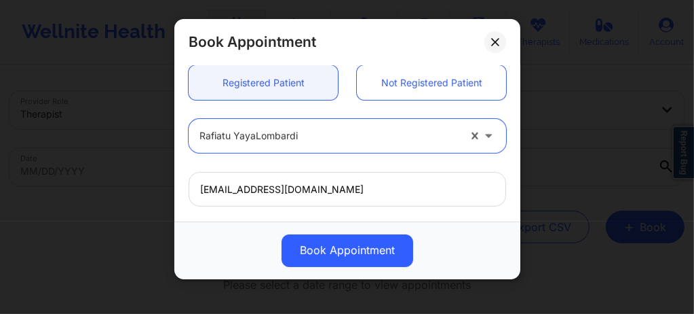
scroll to position [548, 0]
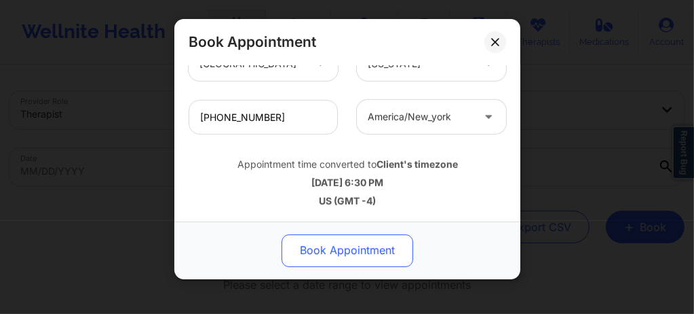
click at [339, 252] on button "Book Appointment" at bounding box center [348, 250] width 132 height 33
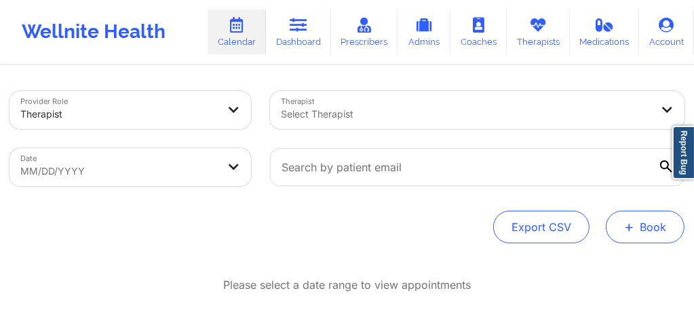
click at [669, 234] on button "+ Book" at bounding box center [645, 226] width 79 height 33
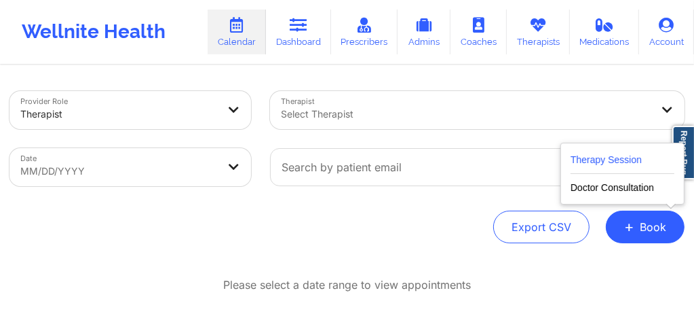
click at [600, 169] on button "Therapy Session" at bounding box center [623, 162] width 104 height 22
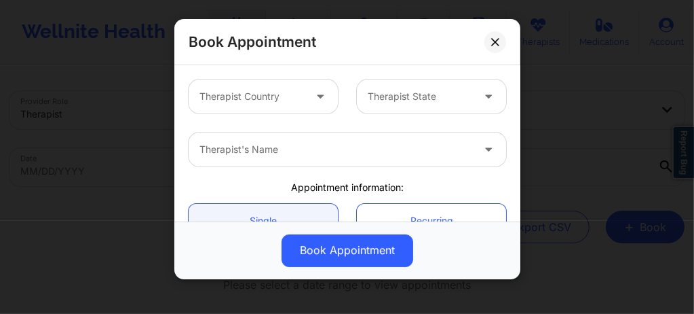
click at [253, 88] on div at bounding box center [252, 96] width 105 height 16
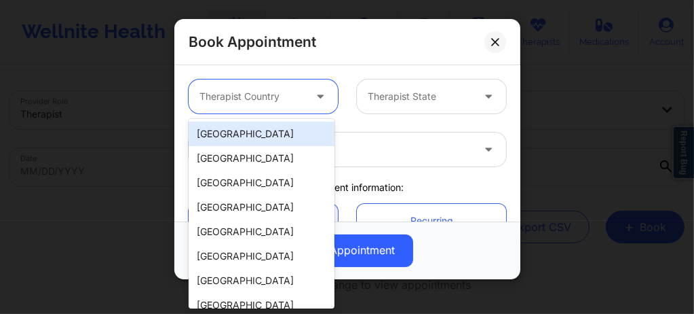
click at [238, 134] on div "[GEOGRAPHIC_DATA]" at bounding box center [262, 134] width 146 height 24
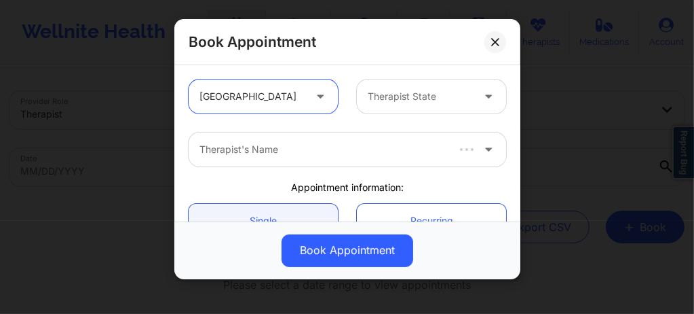
click at [400, 94] on div at bounding box center [420, 96] width 105 height 16
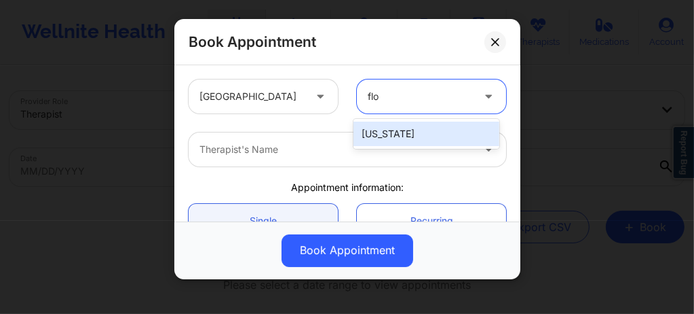
click at [374, 139] on div "[US_STATE]" at bounding box center [427, 134] width 146 height 24
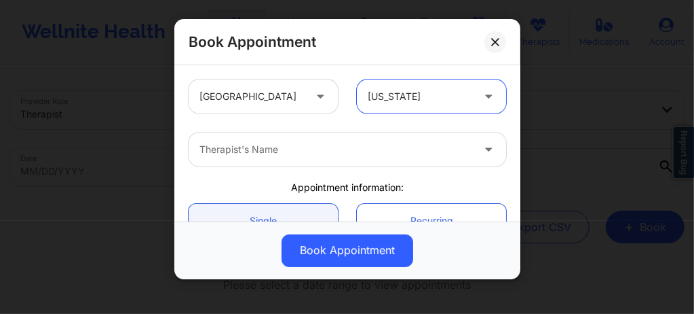
click at [337, 147] on div at bounding box center [336, 149] width 273 height 16
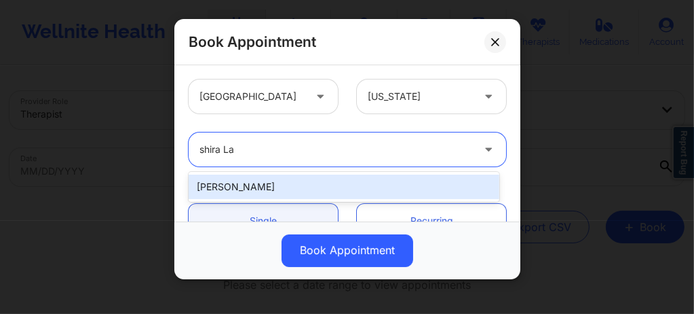
click at [261, 184] on div "Shira Lazarus" at bounding box center [344, 186] width 311 height 24
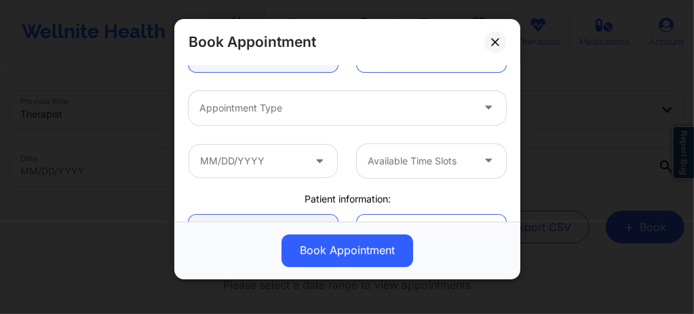
scroll to position [172, 0]
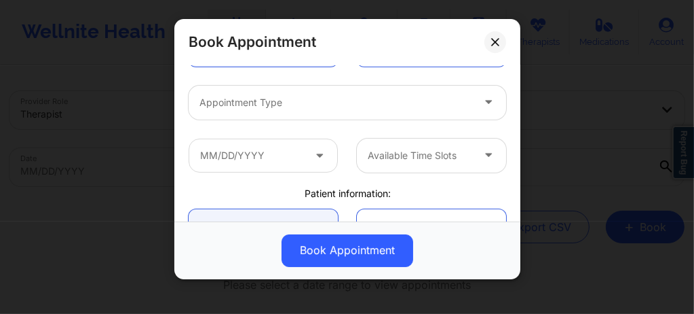
click at [259, 113] on div "Appointment Type" at bounding box center [331, 103] width 285 height 34
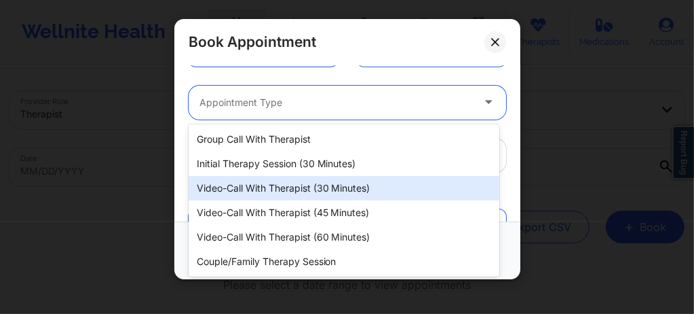
click at [277, 195] on div "Video-Call with Therapist (30 minutes)" at bounding box center [344, 188] width 311 height 24
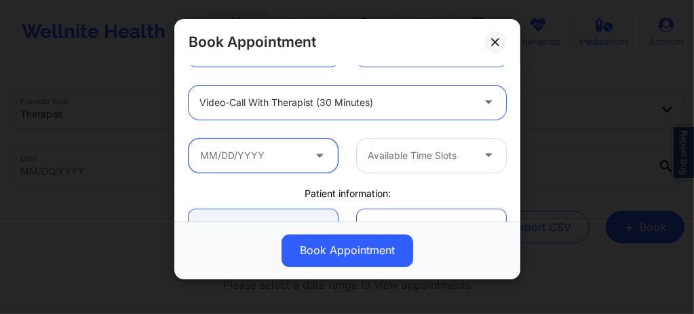
click at [265, 164] on input "text" at bounding box center [263, 155] width 149 height 34
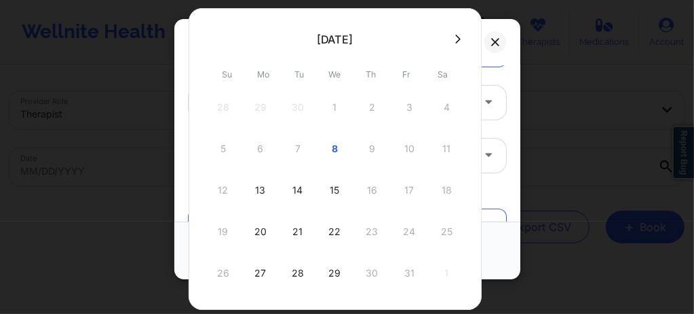
click at [455, 41] on icon at bounding box center [457, 39] width 5 height 10
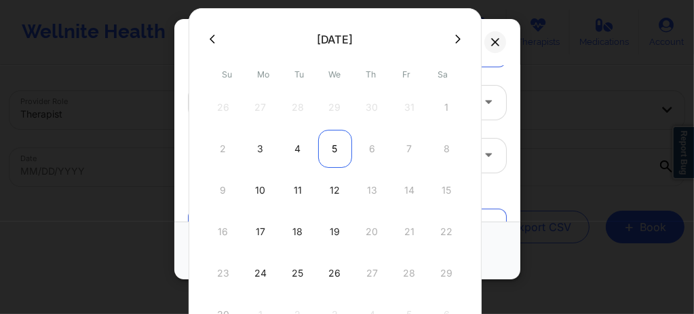
click at [337, 144] on div "5" at bounding box center [335, 149] width 34 height 38
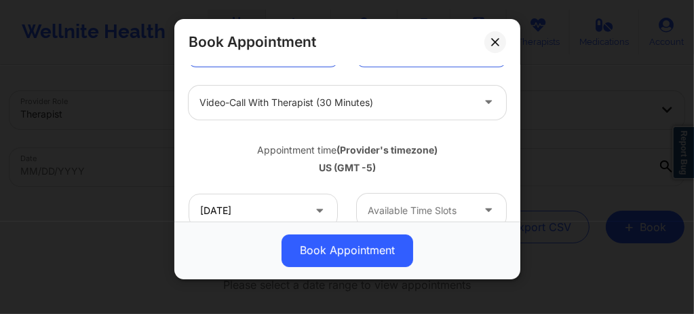
click at [396, 209] on div at bounding box center [420, 210] width 105 height 16
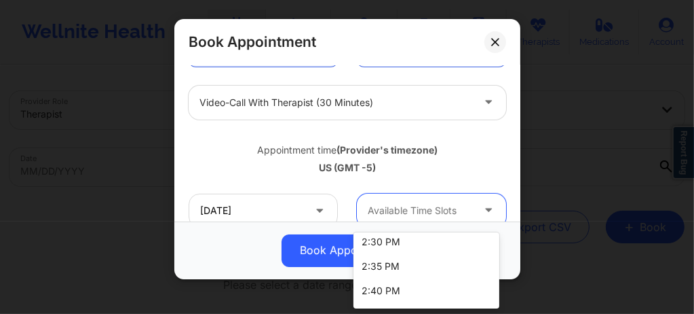
scroll to position [2055, 0]
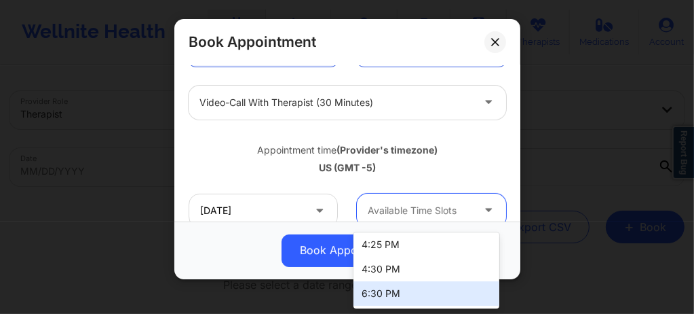
click at [381, 301] on div "6:30 PM" at bounding box center [427, 293] width 146 height 24
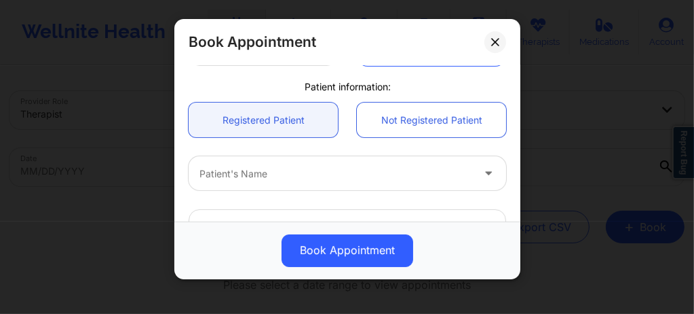
scroll to position [353, 0]
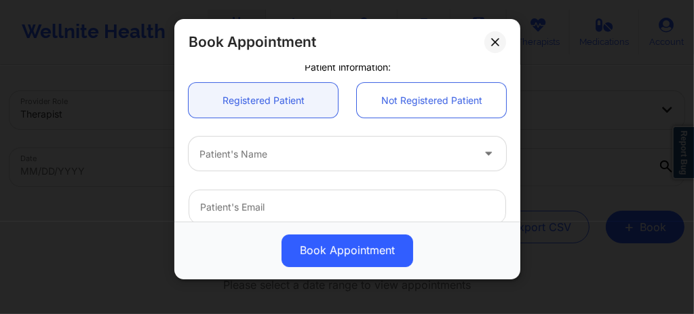
click at [274, 153] on div at bounding box center [336, 154] width 273 height 16
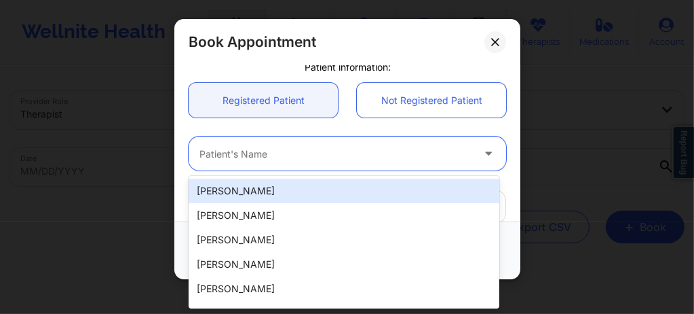
click at [274, 153] on div at bounding box center [336, 154] width 273 height 16
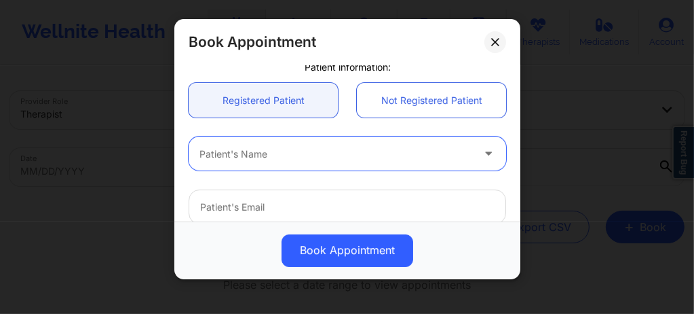
paste input "rflorenceyaya@yahoo.com"
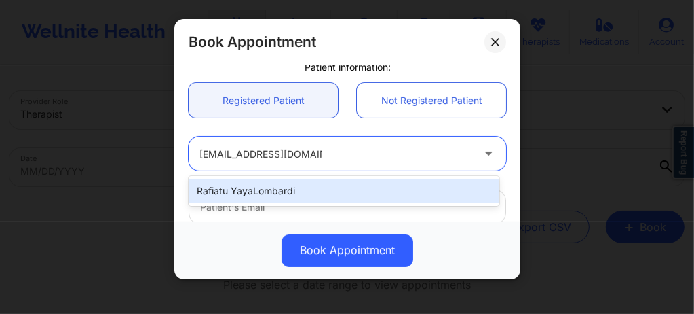
click at [274, 185] on div "Rafiatu YayaLombardi" at bounding box center [344, 191] width 311 height 24
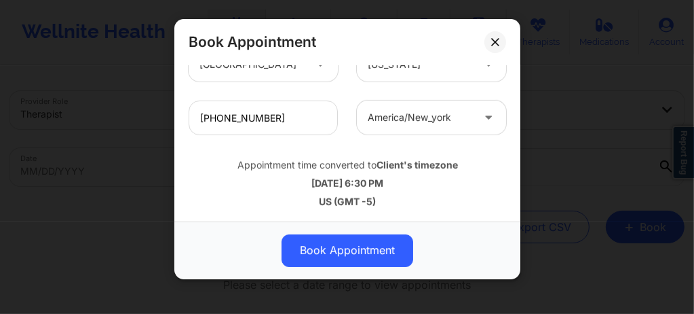
scroll to position [548, 0]
click at [317, 250] on button "Book Appointment" at bounding box center [348, 250] width 132 height 33
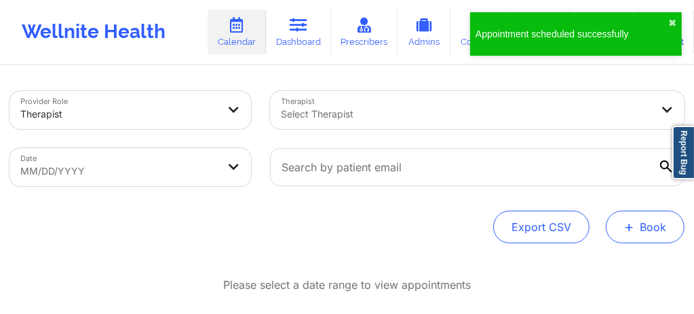
click at [647, 227] on button "+ Book" at bounding box center [645, 226] width 79 height 33
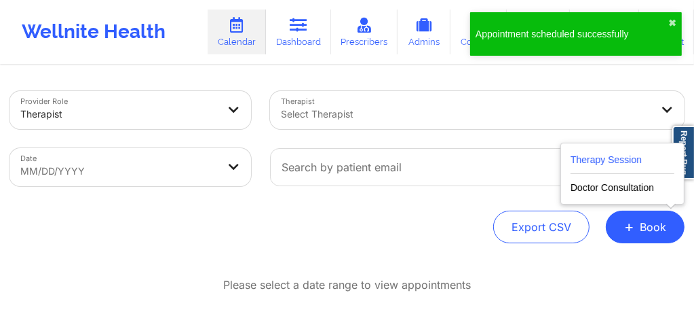
click at [610, 153] on button "Therapy Session" at bounding box center [623, 162] width 104 height 22
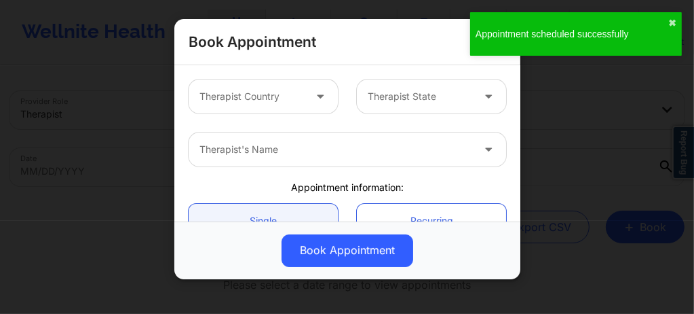
click at [255, 95] on div at bounding box center [252, 96] width 105 height 16
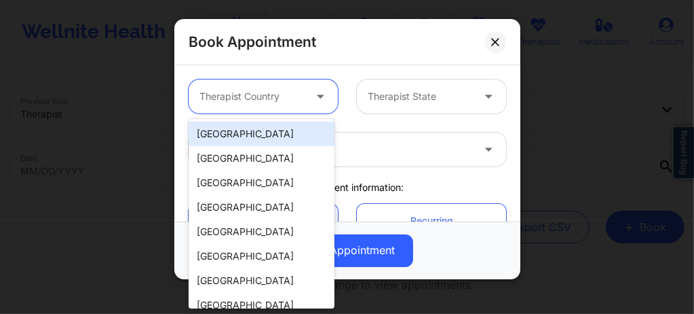
click at [258, 136] on div "[GEOGRAPHIC_DATA]" at bounding box center [262, 134] width 146 height 24
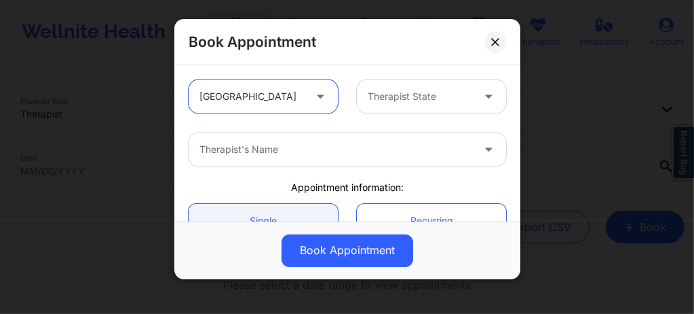
click at [379, 100] on div at bounding box center [420, 96] width 105 height 16
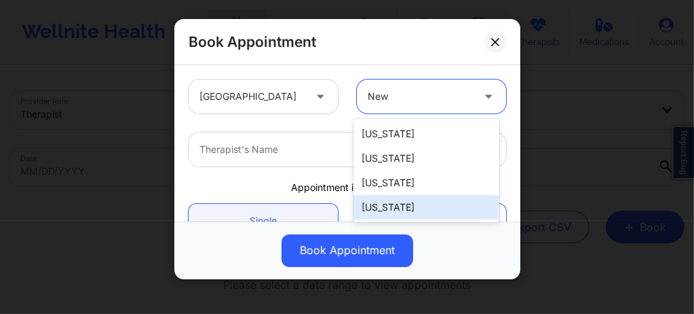
click at [407, 210] on div "New York" at bounding box center [427, 207] width 146 height 24
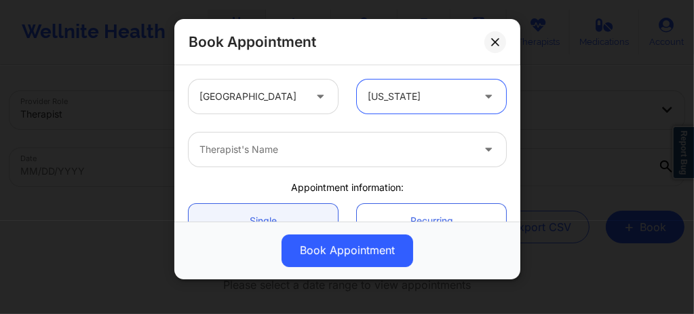
click at [330, 155] on div at bounding box center [336, 149] width 273 height 16
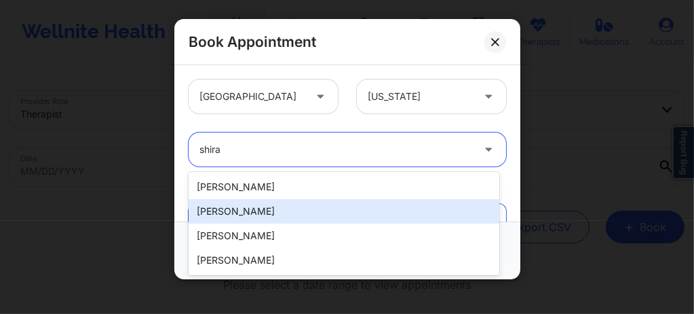
click at [264, 212] on div "Shira Lazarus" at bounding box center [344, 211] width 311 height 24
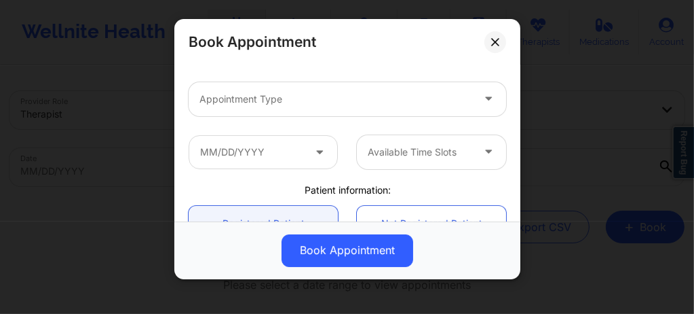
scroll to position [181, 0]
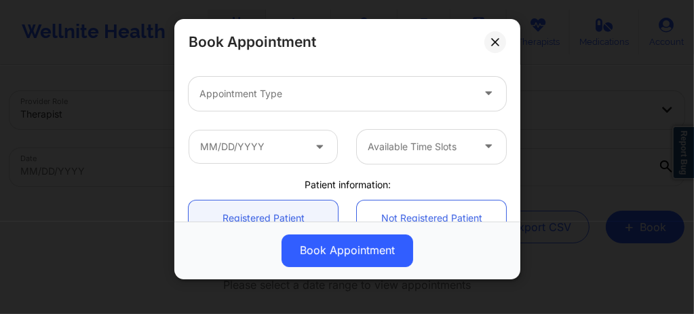
click at [265, 98] on div at bounding box center [336, 94] width 273 height 16
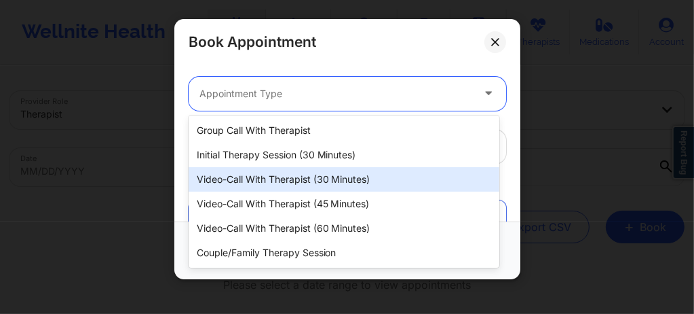
click at [308, 183] on div "Video-Call with Therapist (30 minutes)" at bounding box center [344, 179] width 311 height 24
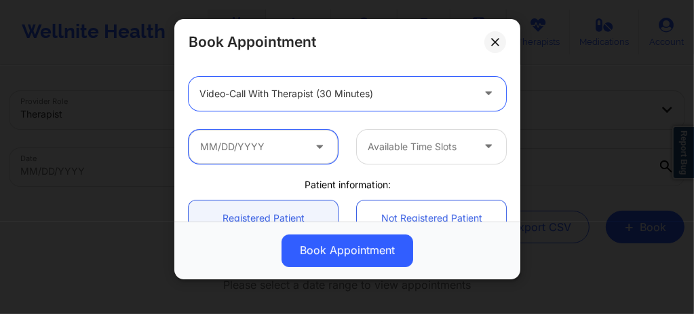
click at [276, 146] on input "text" at bounding box center [263, 147] width 149 height 34
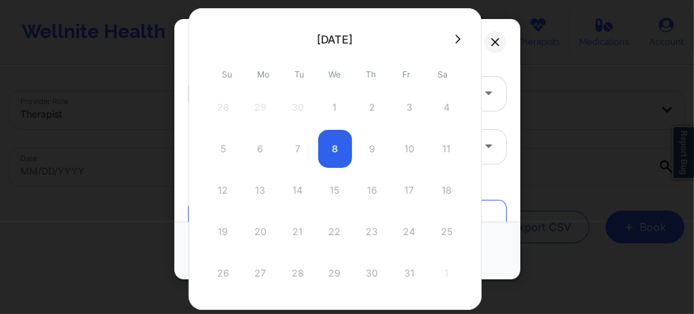
click at [458, 37] on button at bounding box center [458, 39] width 14 height 12
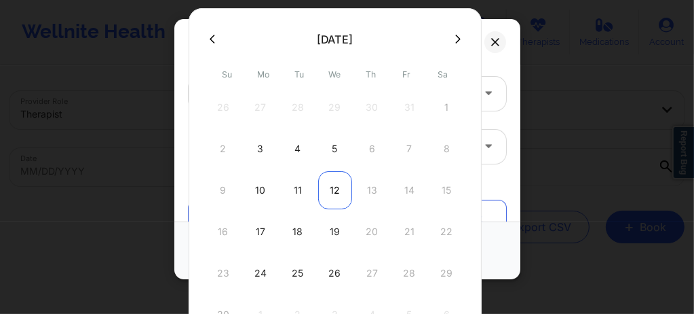
click at [337, 187] on div "12" at bounding box center [335, 190] width 34 height 38
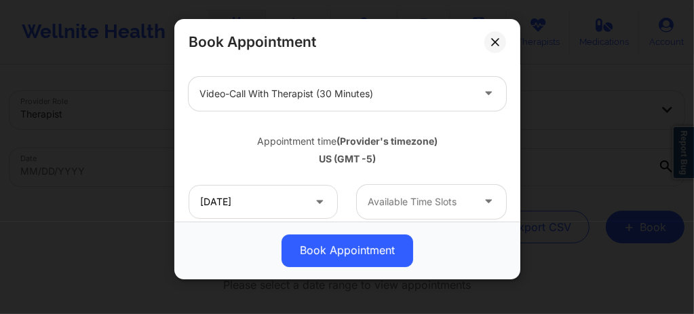
click at [409, 207] on div at bounding box center [420, 201] width 105 height 16
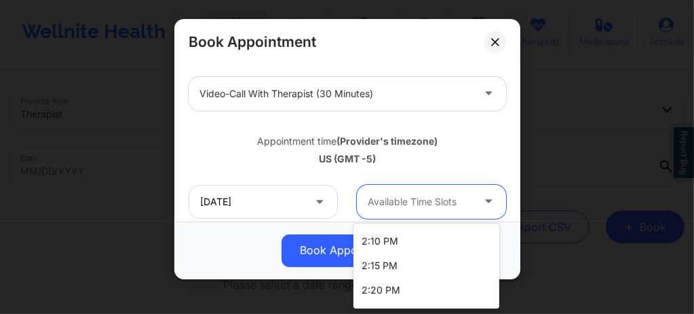
scroll to position [2193, 0]
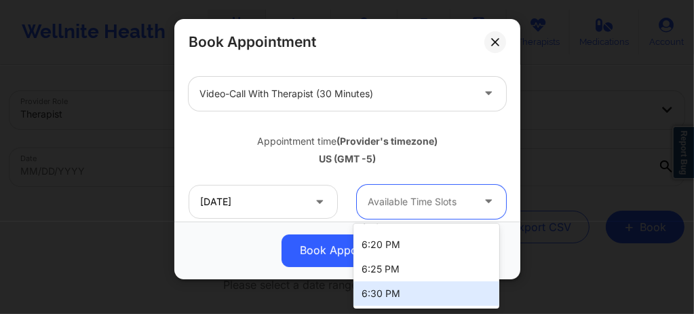
click at [388, 288] on div "6:30 PM" at bounding box center [427, 293] width 146 height 24
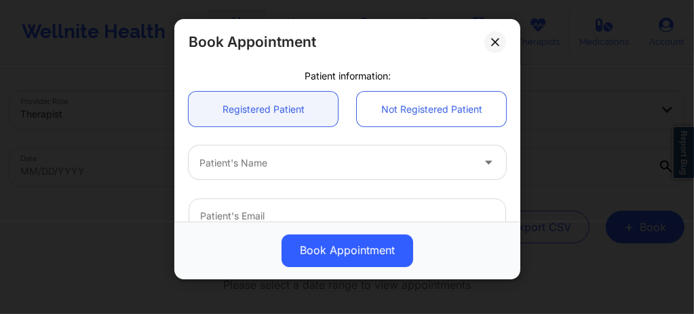
scroll to position [335, 0]
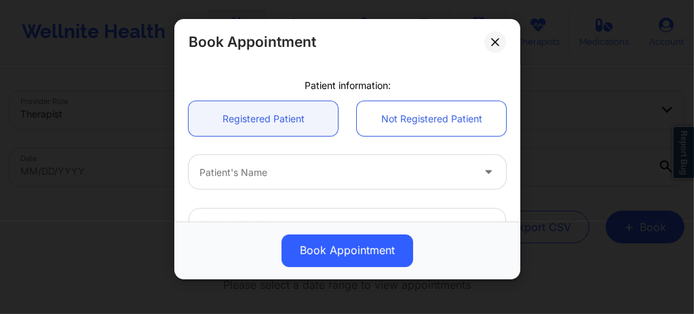
click at [275, 172] on div at bounding box center [336, 172] width 273 height 16
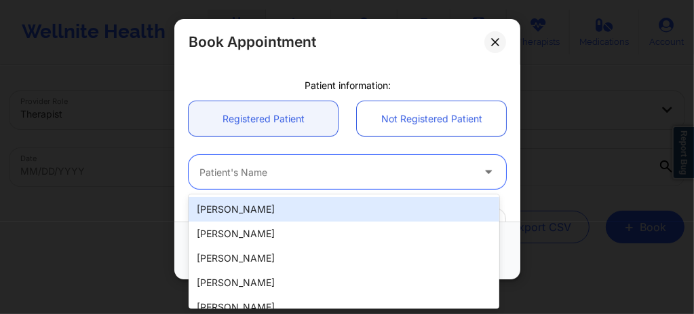
paste input "rflorenceyaya@yahoo.com"
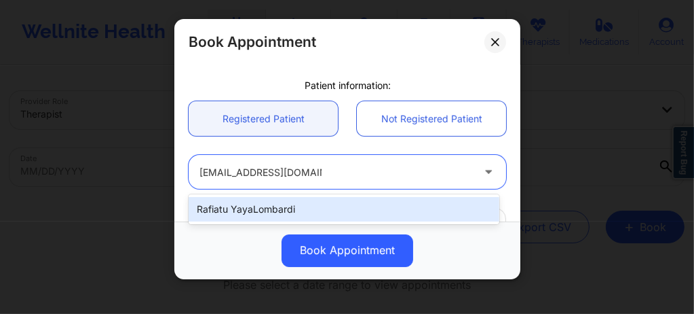
click at [280, 207] on div "Rafiatu YayaLombardi" at bounding box center [344, 209] width 311 height 24
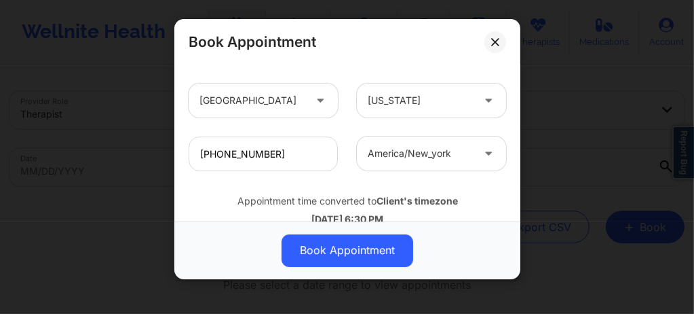
scroll to position [548, 0]
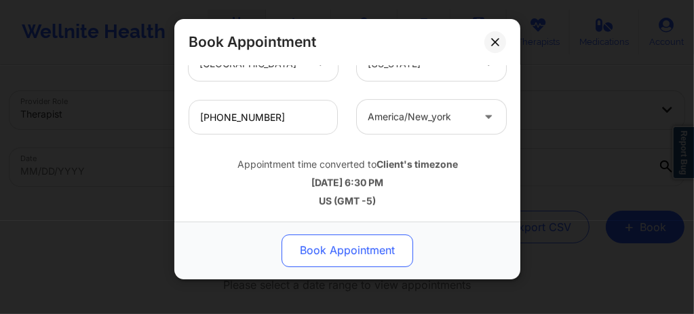
click at [316, 238] on button "Book Appointment" at bounding box center [348, 250] width 132 height 33
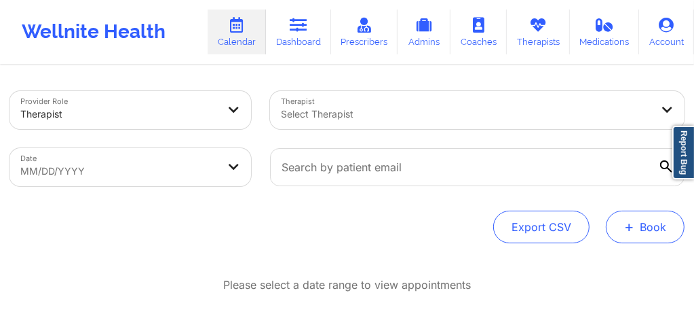
click at [626, 236] on button "+ Book" at bounding box center [645, 226] width 79 height 33
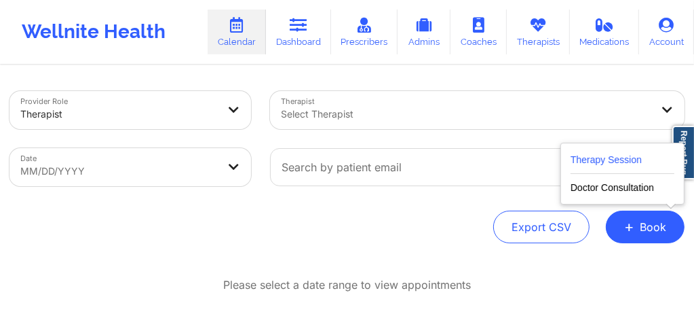
click at [601, 162] on button "Therapy Session" at bounding box center [623, 162] width 104 height 22
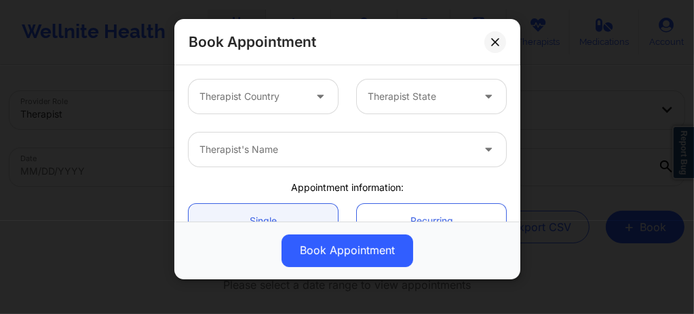
click at [290, 100] on div at bounding box center [252, 96] width 105 height 16
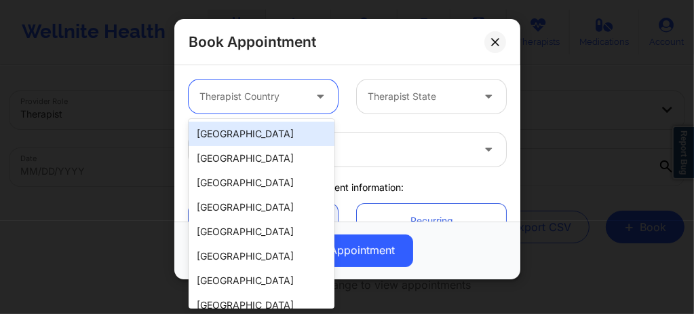
click at [268, 141] on div "[GEOGRAPHIC_DATA]" at bounding box center [262, 134] width 146 height 24
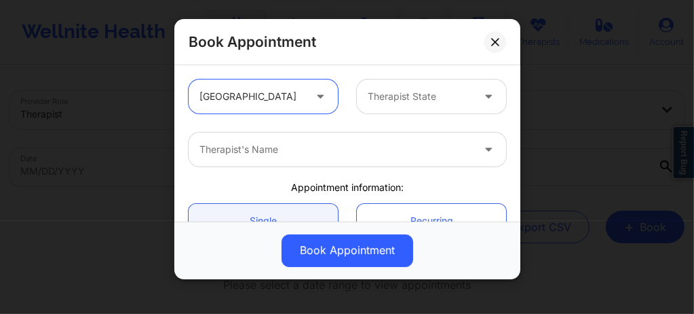
click at [382, 98] on div at bounding box center [420, 96] width 105 height 16
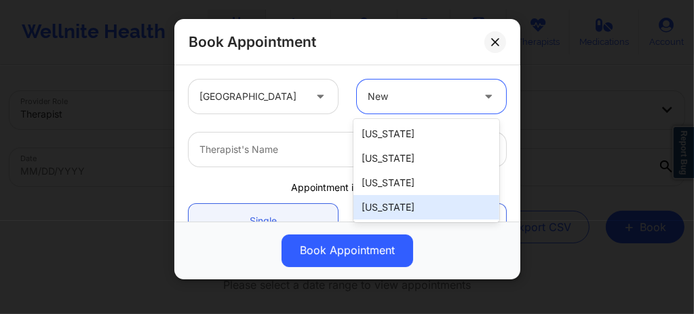
click at [405, 204] on div "New York" at bounding box center [427, 207] width 146 height 24
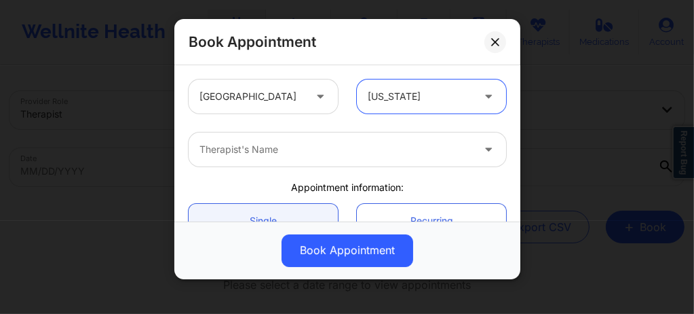
click at [333, 156] on div at bounding box center [336, 149] width 273 height 16
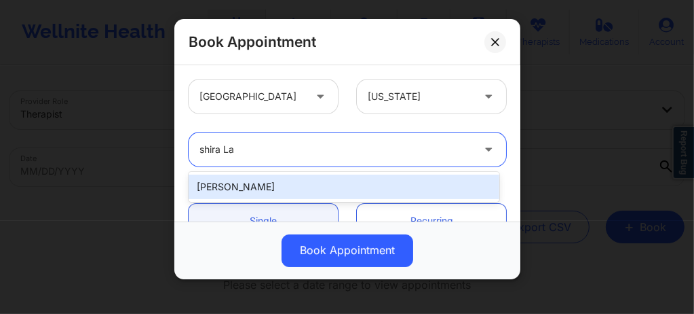
click at [280, 187] on div "Shira Lazarus" at bounding box center [344, 186] width 311 height 24
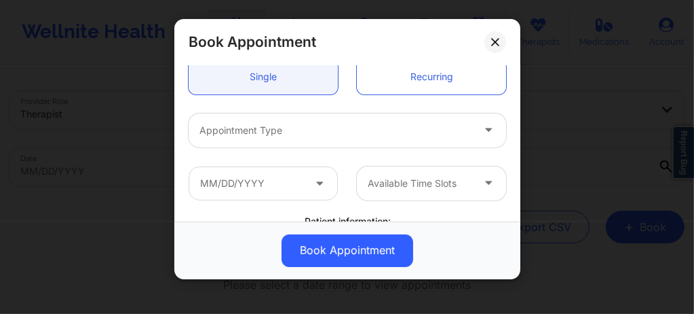
scroll to position [145, 0]
click at [273, 128] on div at bounding box center [336, 130] width 273 height 16
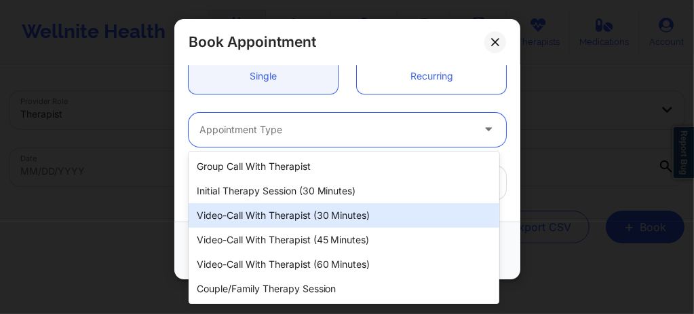
click at [282, 211] on div "Video-Call with Therapist (30 minutes)" at bounding box center [344, 215] width 311 height 24
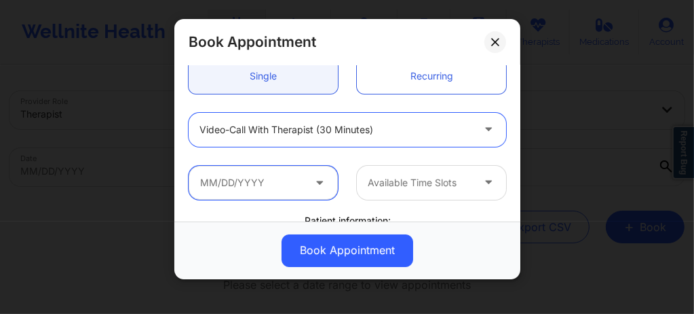
click at [277, 185] on input "text" at bounding box center [263, 183] width 149 height 34
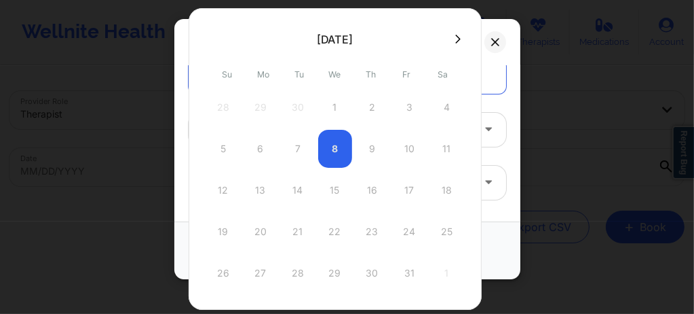
click at [455, 40] on icon at bounding box center [457, 39] width 5 height 10
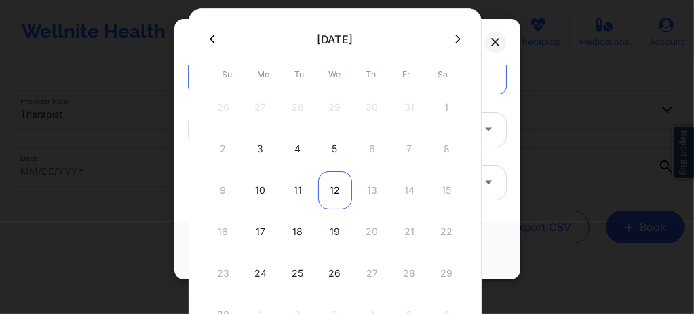
click at [334, 188] on div "12" at bounding box center [335, 190] width 34 height 38
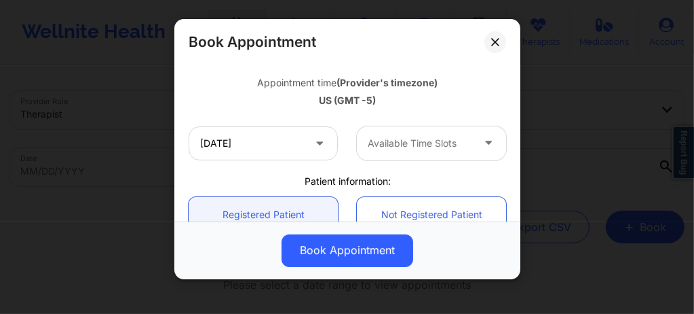
scroll to position [253, 0]
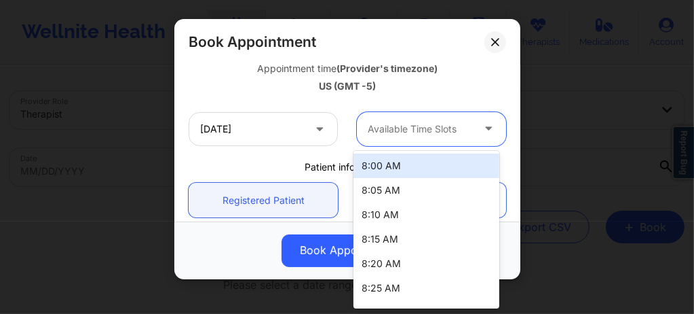
click at [399, 133] on div at bounding box center [420, 129] width 105 height 16
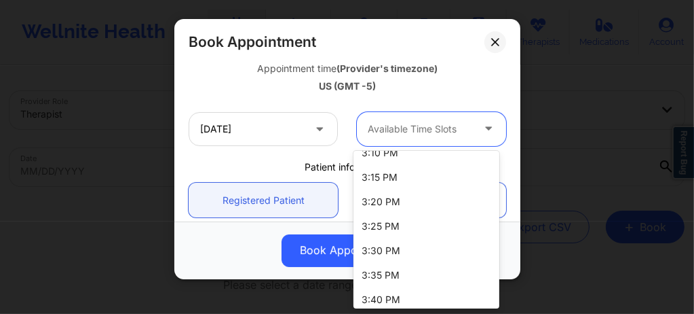
scroll to position [1974, 0]
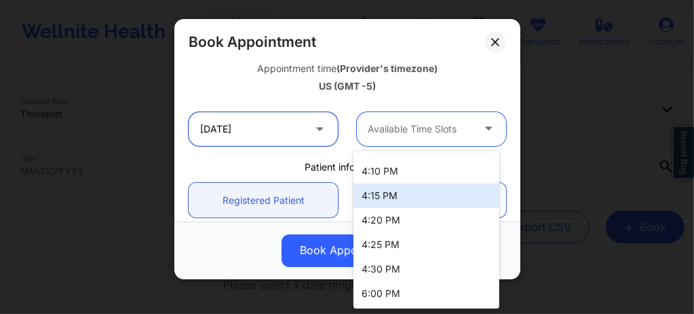
click at [269, 132] on input "11/12/2025" at bounding box center [263, 129] width 149 height 34
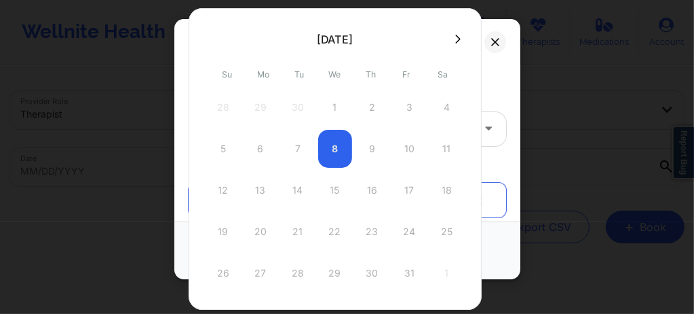
click at [455, 41] on icon at bounding box center [457, 39] width 5 height 9
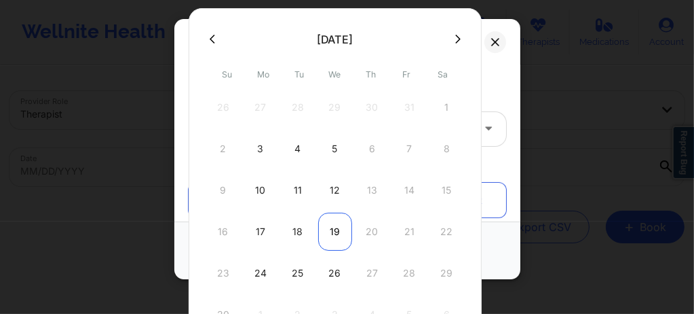
click at [337, 227] on div "19" at bounding box center [335, 231] width 34 height 38
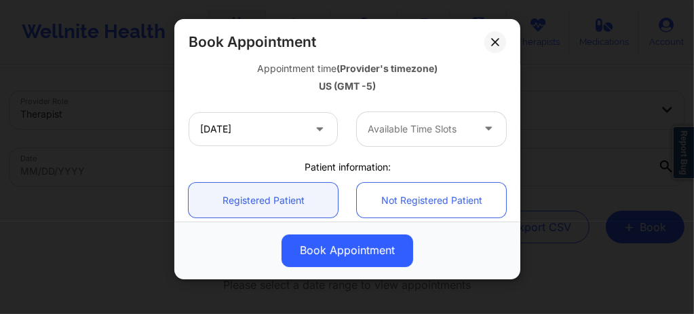
click at [401, 141] on div "Available Time Slots" at bounding box center [415, 129] width 117 height 34
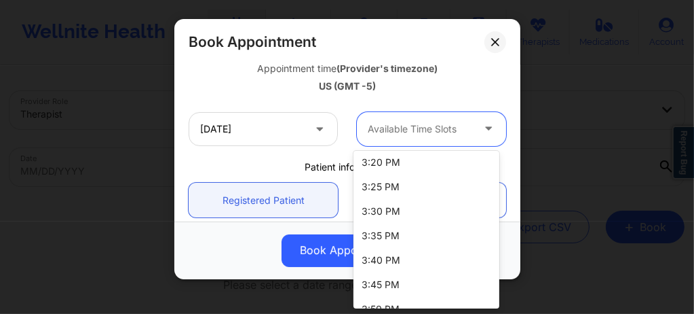
scroll to position [2267, 0]
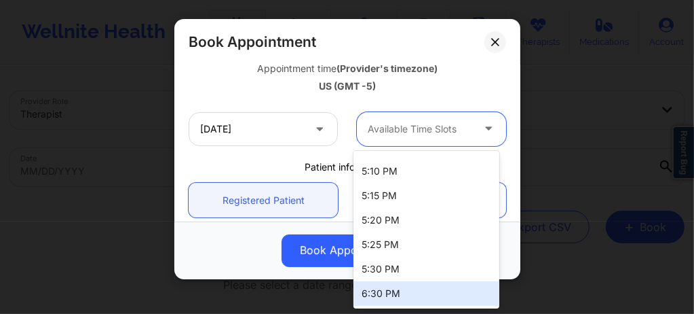
click at [381, 288] on div "6:30 PM" at bounding box center [427, 293] width 146 height 24
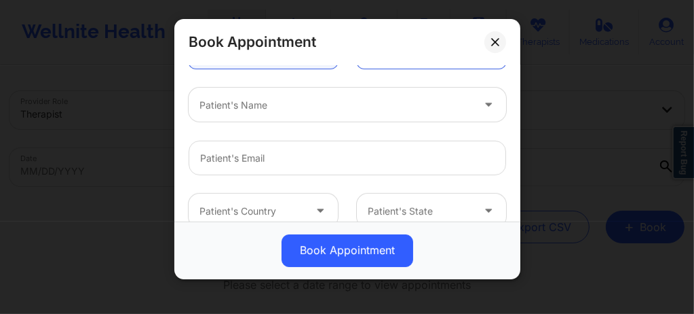
scroll to position [398, 0]
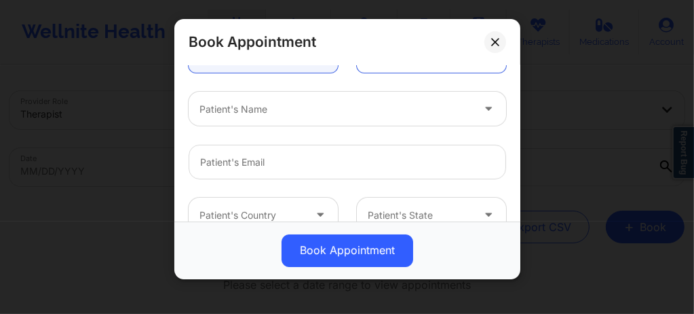
click at [257, 117] on div "Patient's Name" at bounding box center [331, 109] width 285 height 34
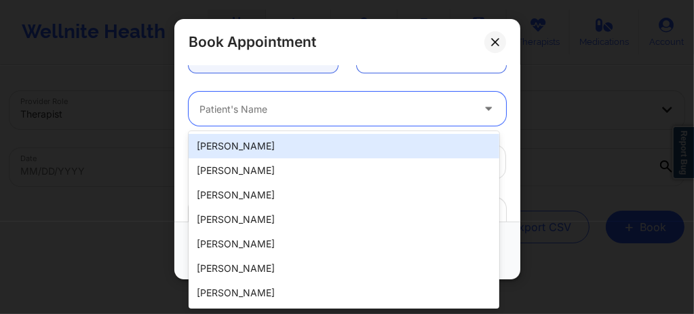
paste input "rflorenceyaya@yahoo.com"
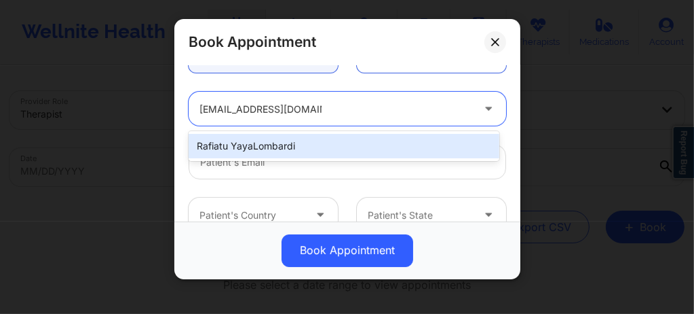
click at [277, 143] on div "Rafiatu YayaLombardi" at bounding box center [344, 146] width 311 height 24
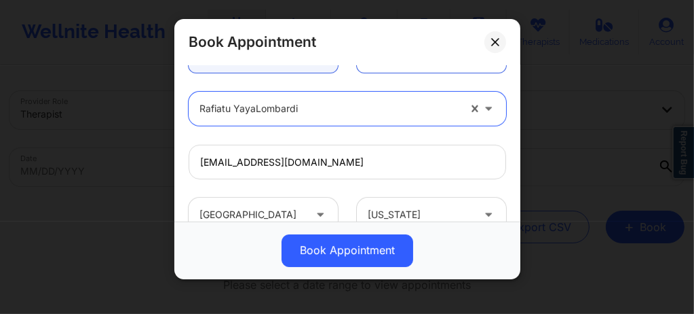
scroll to position [548, 0]
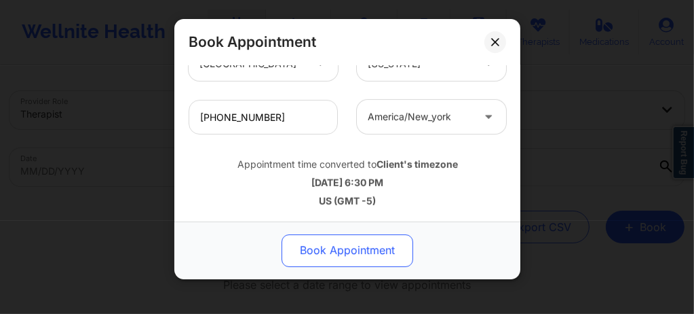
click at [336, 250] on button "Book Appointment" at bounding box center [348, 250] width 132 height 33
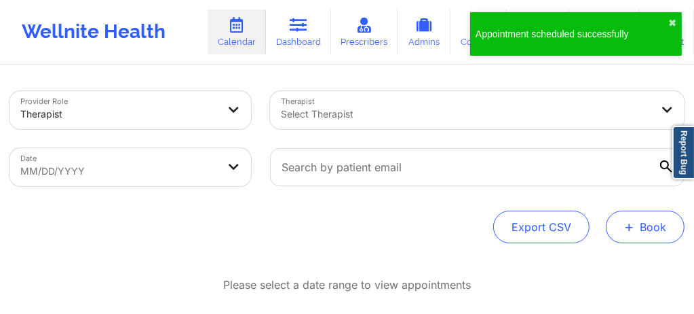
click at [641, 234] on button "+ Book" at bounding box center [645, 226] width 79 height 33
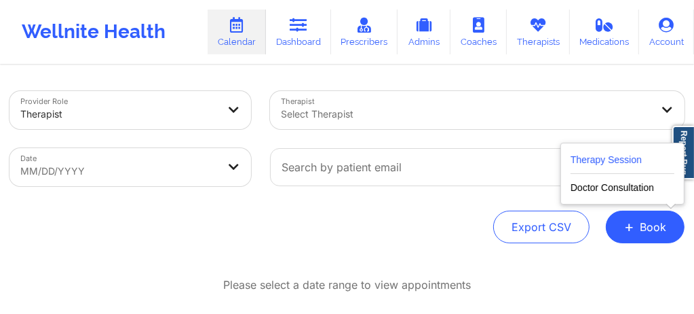
click at [624, 160] on button "Therapy Session" at bounding box center [623, 162] width 104 height 22
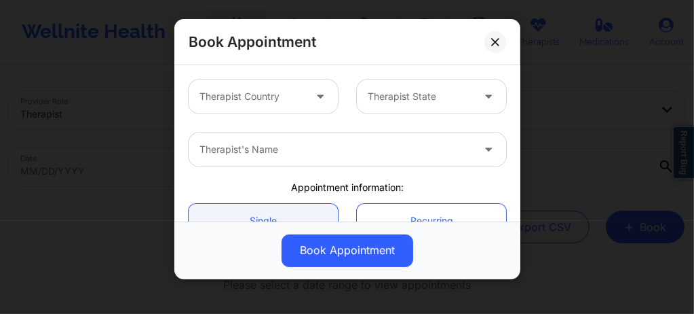
click at [249, 92] on div at bounding box center [252, 96] width 105 height 16
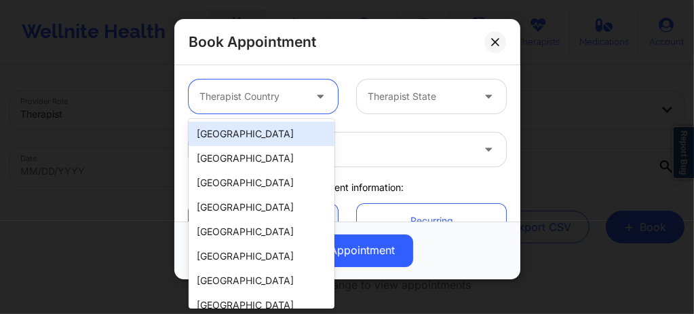
click at [249, 140] on div "[GEOGRAPHIC_DATA]" at bounding box center [262, 134] width 146 height 24
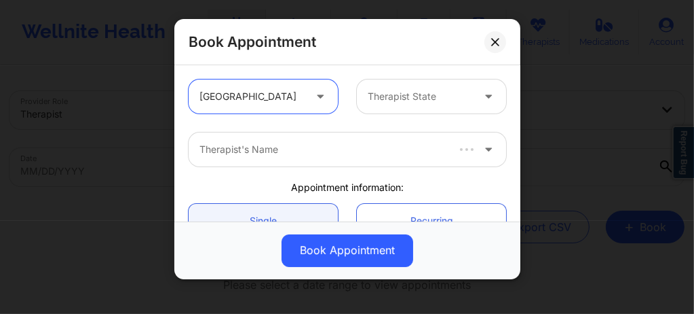
click at [388, 103] on div at bounding box center [420, 96] width 105 height 16
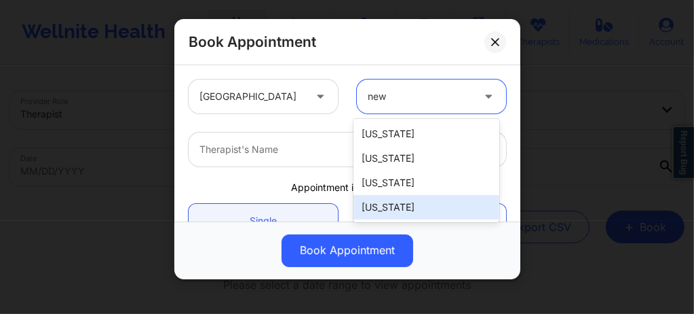
click at [391, 209] on div "New York" at bounding box center [427, 207] width 146 height 24
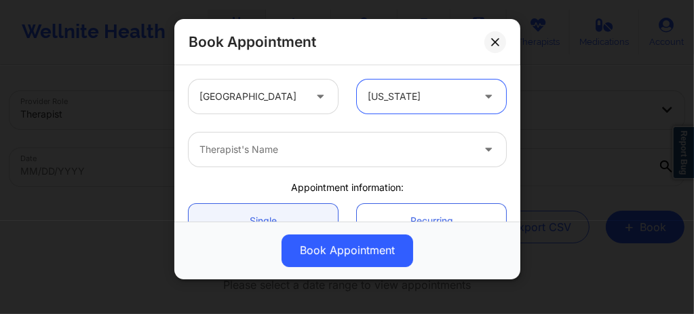
click at [297, 144] on div at bounding box center [336, 149] width 273 height 16
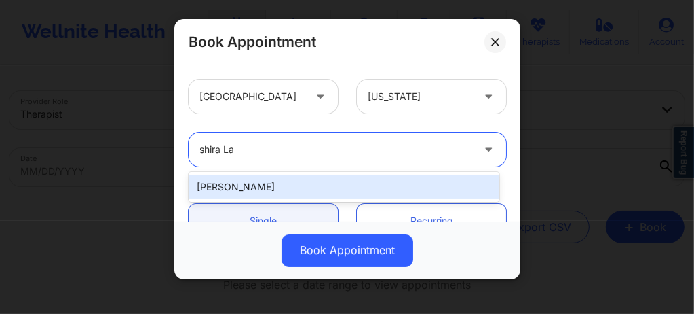
click at [263, 185] on div "Shira Lazarus" at bounding box center [344, 186] width 311 height 24
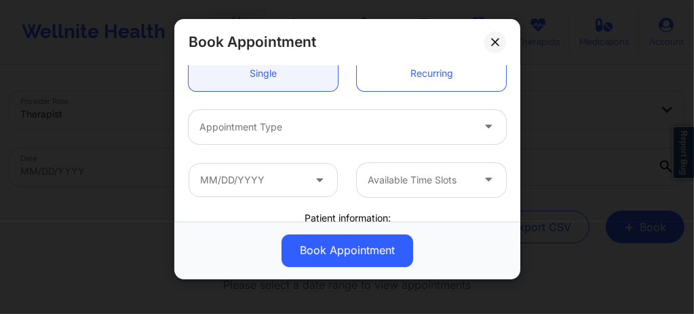
scroll to position [153, 0]
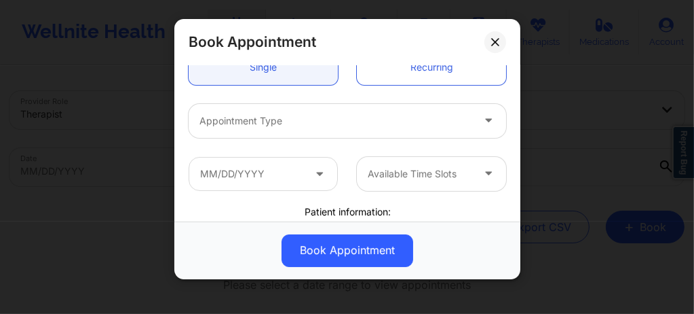
click at [280, 126] on div at bounding box center [336, 121] width 273 height 16
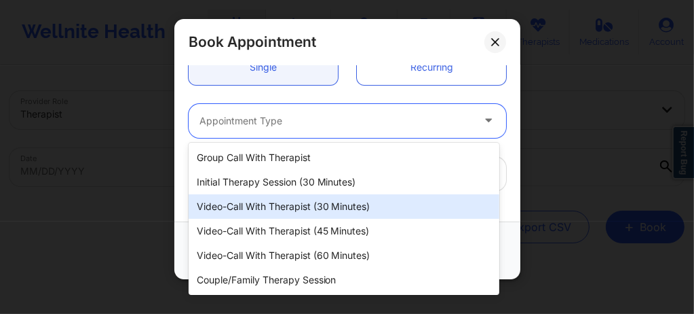
click at [288, 210] on div "Video-Call with Therapist (30 minutes)" at bounding box center [344, 206] width 311 height 24
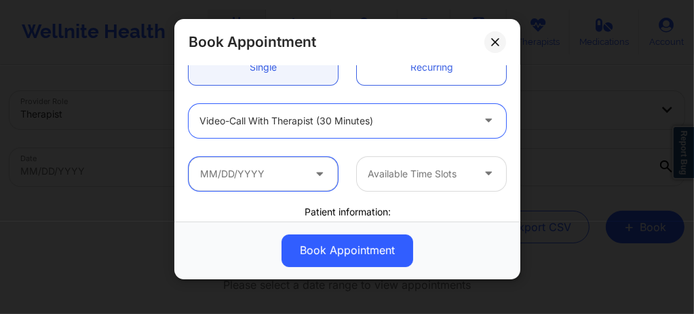
click at [294, 176] on input "text" at bounding box center [263, 174] width 149 height 34
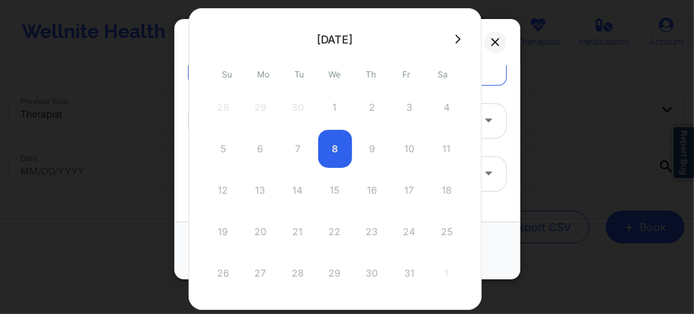
click at [455, 42] on icon at bounding box center [457, 39] width 5 height 9
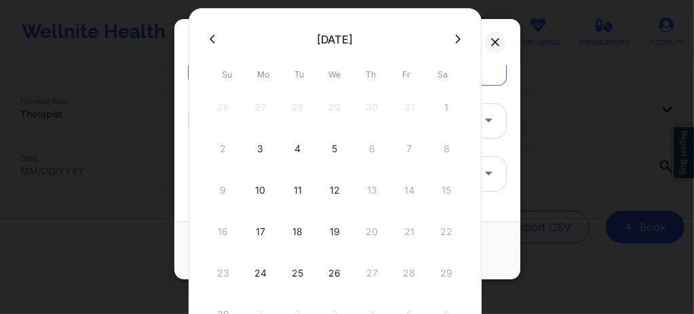
click at [330, 267] on div "26" at bounding box center [335, 273] width 34 height 38
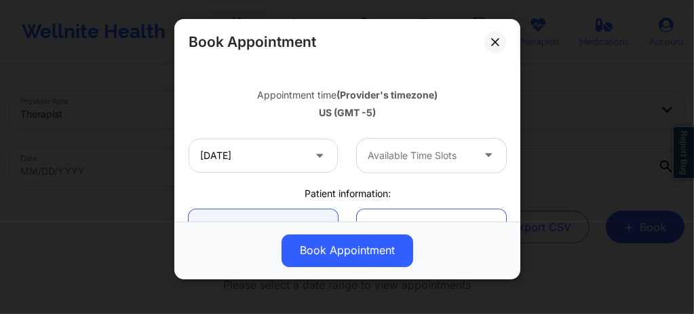
scroll to position [244, 0]
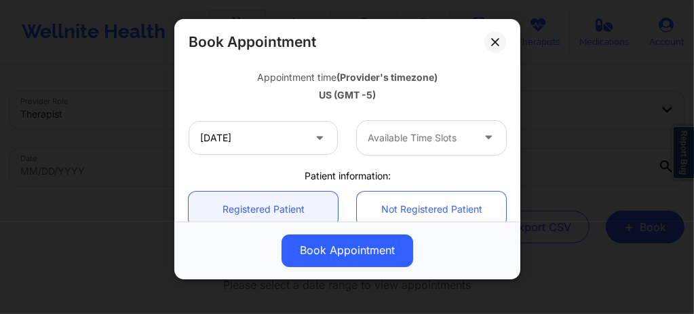
click at [409, 137] on div at bounding box center [420, 138] width 105 height 16
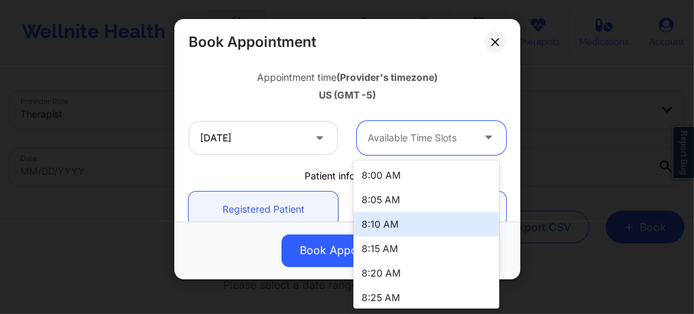
scroll to position [2129, 0]
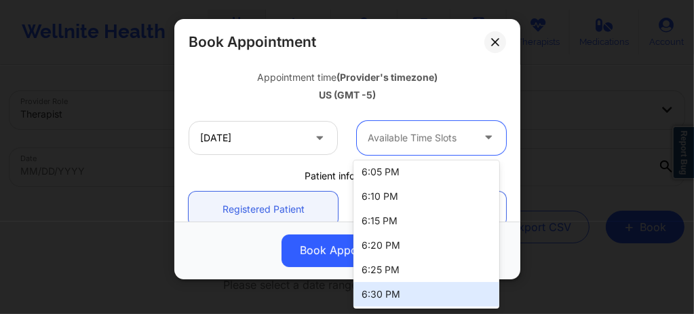
click at [379, 299] on div "6:30 PM" at bounding box center [427, 294] width 146 height 24
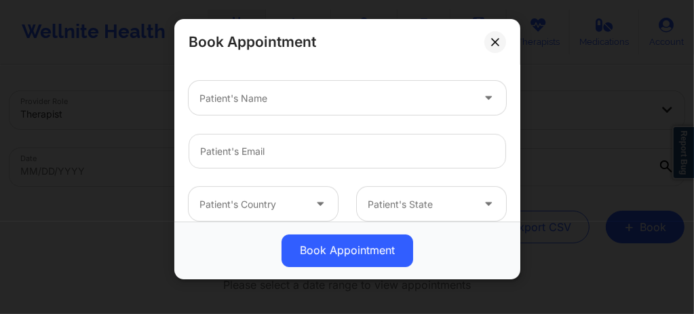
scroll to position [398, 0]
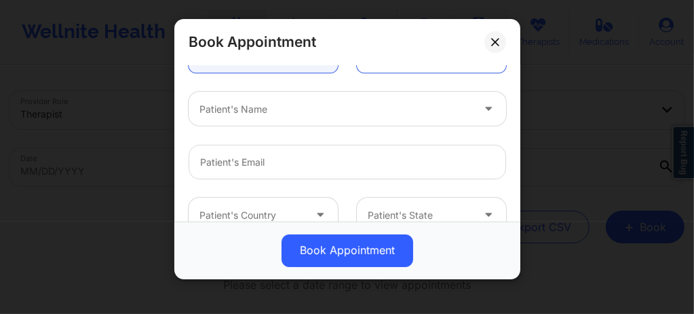
click at [248, 117] on div "Patient's Name" at bounding box center [331, 109] width 285 height 34
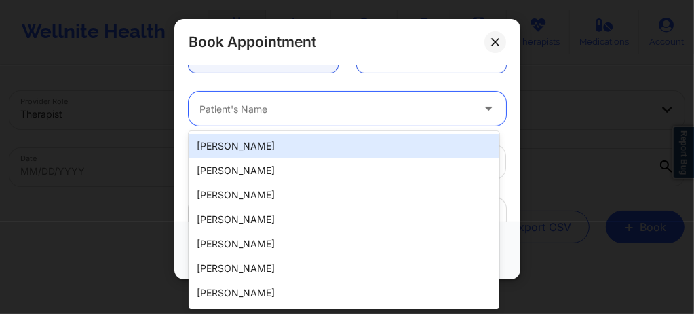
paste input "rflorenceyaya@yahoo.com"
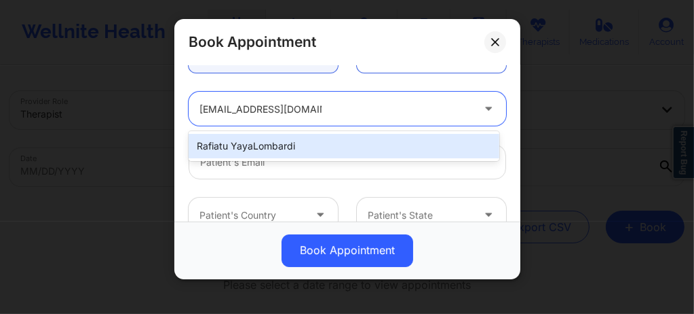
click at [325, 145] on div "Rafiatu YayaLombardi" at bounding box center [344, 146] width 311 height 24
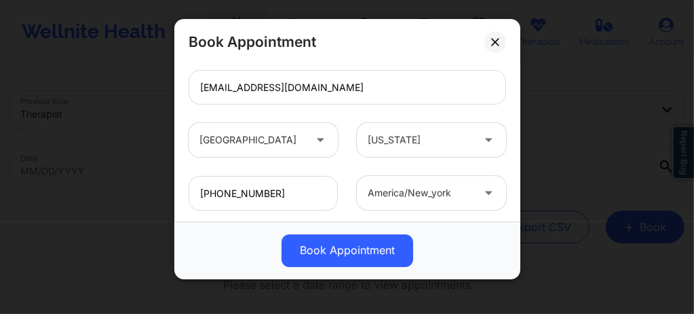
scroll to position [548, 0]
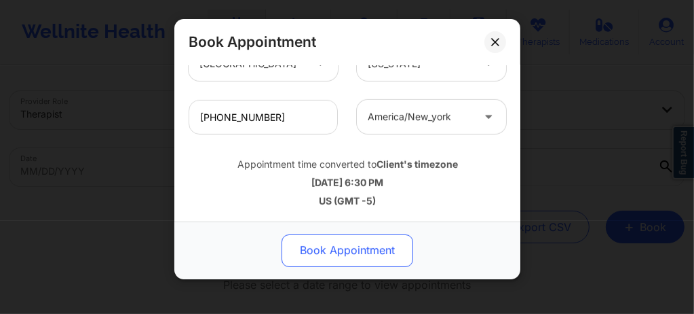
click at [333, 253] on button "Book Appointment" at bounding box center [348, 250] width 132 height 33
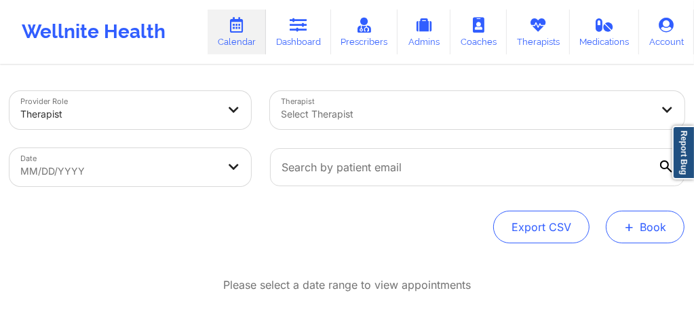
click at [631, 230] on span "+" at bounding box center [630, 226] width 10 height 7
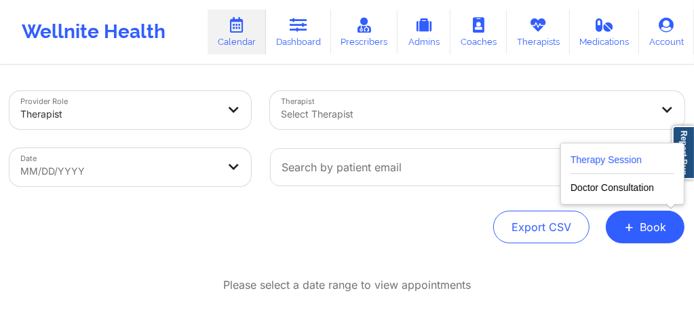
click at [610, 163] on button "Therapy Session" at bounding box center [623, 162] width 104 height 22
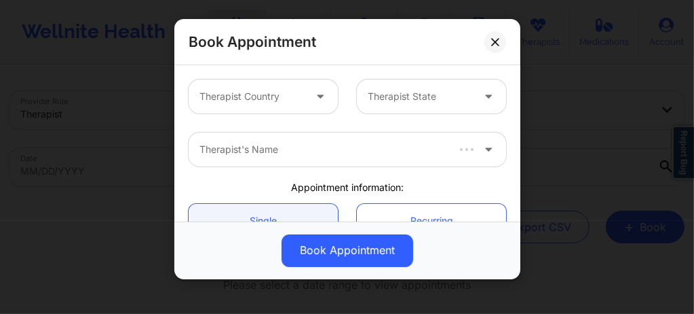
click at [263, 90] on div at bounding box center [252, 96] width 105 height 16
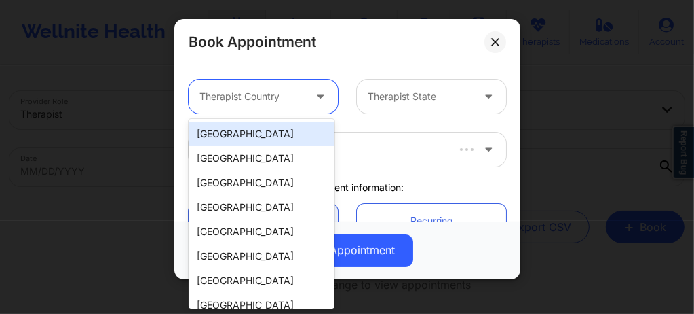
click at [253, 130] on div "[GEOGRAPHIC_DATA]" at bounding box center [262, 134] width 146 height 24
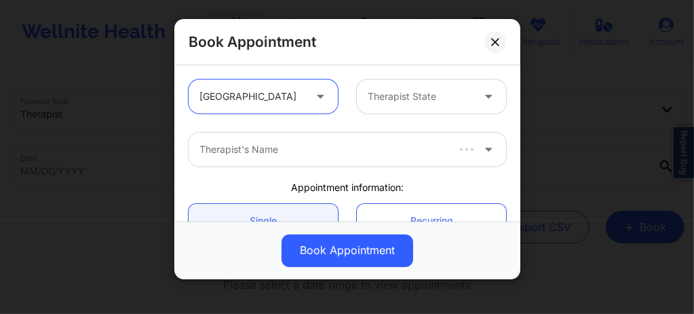
click at [368, 92] on div at bounding box center [420, 96] width 105 height 16
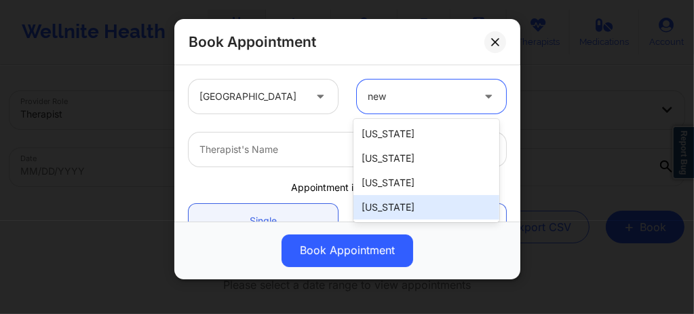
click at [402, 204] on div "New York" at bounding box center [427, 207] width 146 height 24
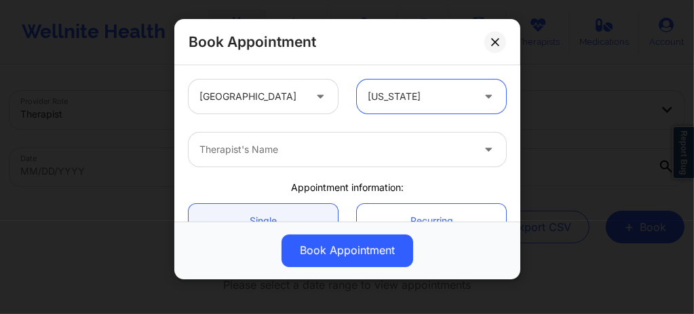
click at [330, 157] on div "Therapist's Name" at bounding box center [331, 149] width 285 height 34
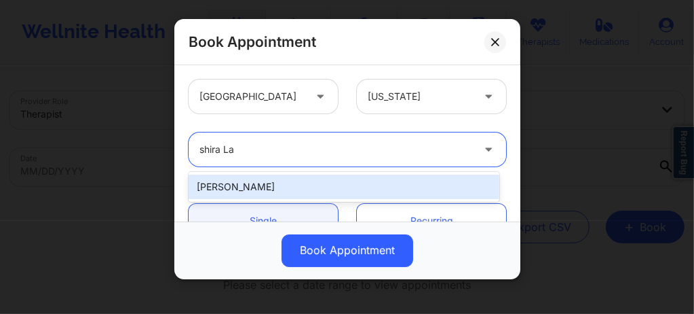
click at [286, 187] on div "Shira Lazarus" at bounding box center [344, 186] width 311 height 24
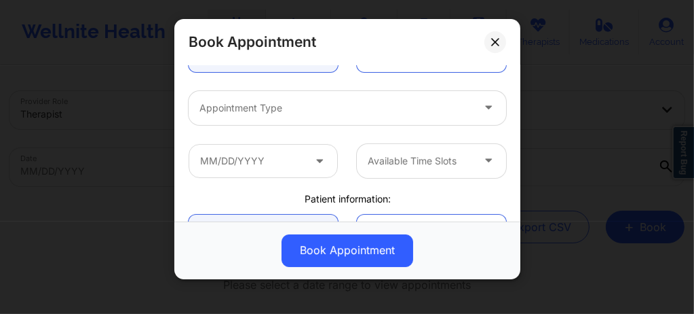
scroll to position [172, 0]
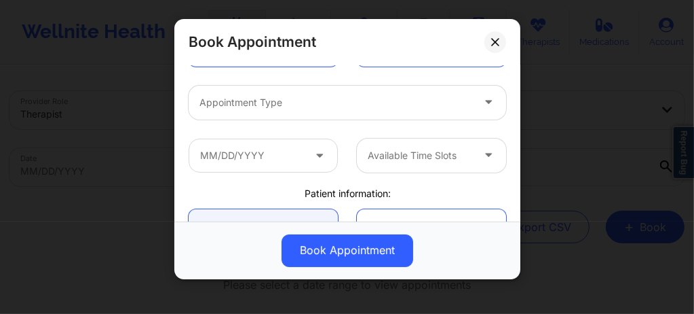
click at [291, 109] on div "Appointment Type" at bounding box center [331, 103] width 285 height 34
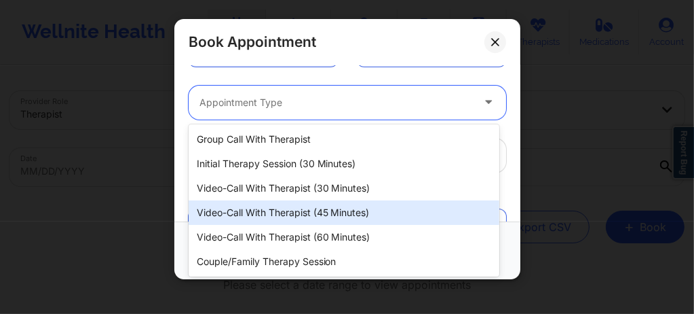
click at [298, 192] on div "Video-Call with Therapist (30 minutes)" at bounding box center [344, 188] width 311 height 24
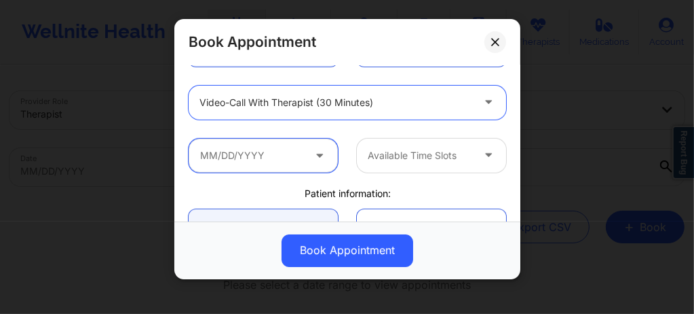
click at [285, 163] on input "text" at bounding box center [263, 155] width 149 height 34
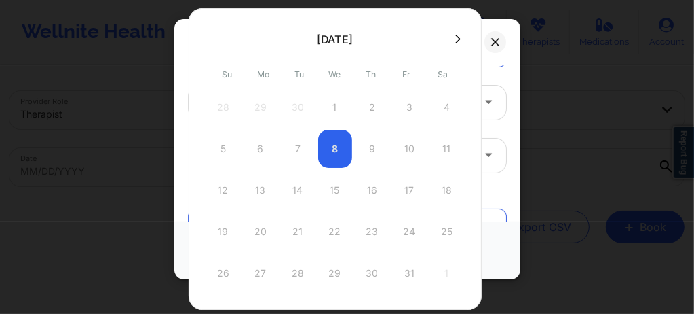
click at [456, 37] on button at bounding box center [458, 39] width 14 height 12
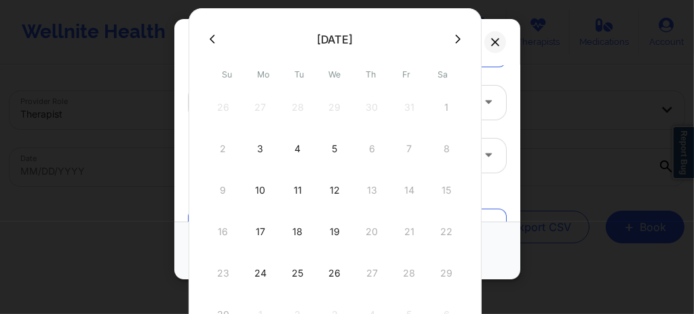
click at [455, 40] on icon at bounding box center [457, 39] width 5 height 10
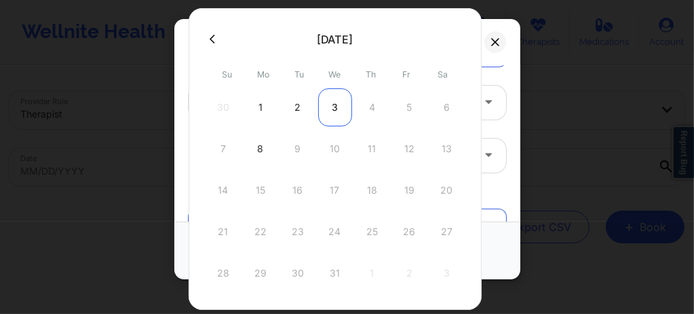
click at [337, 110] on div "3" at bounding box center [335, 107] width 34 height 38
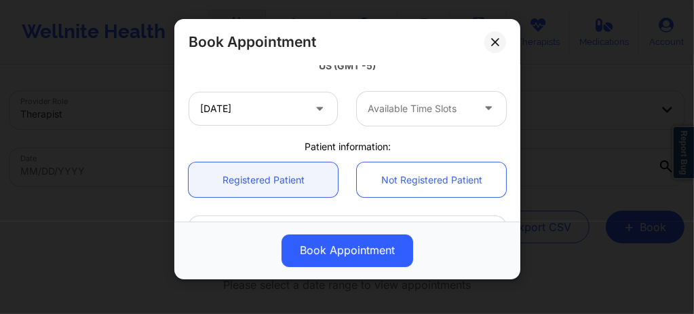
scroll to position [289, 0]
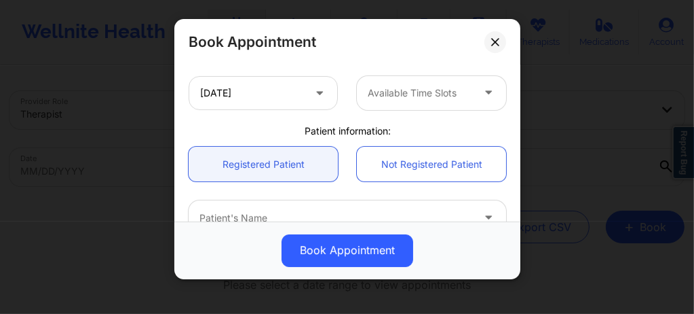
click at [402, 94] on div at bounding box center [420, 93] width 105 height 16
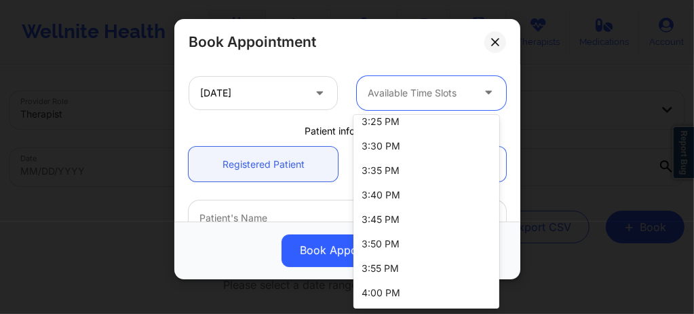
scroll to position [1938, 0]
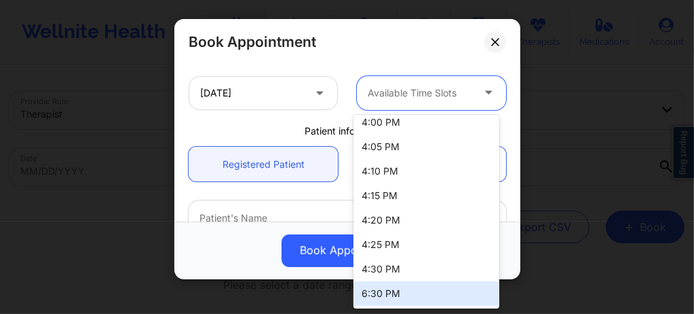
click at [370, 295] on div "6:30 PM" at bounding box center [427, 293] width 146 height 24
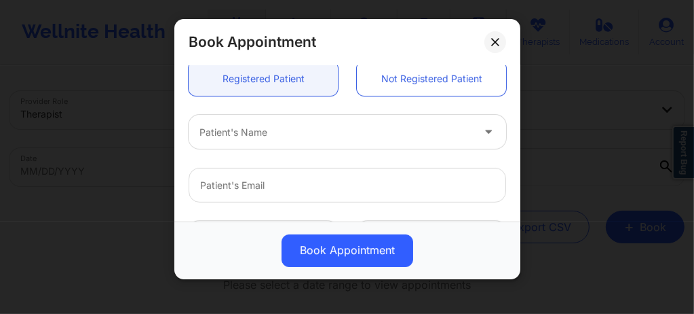
scroll to position [362, 0]
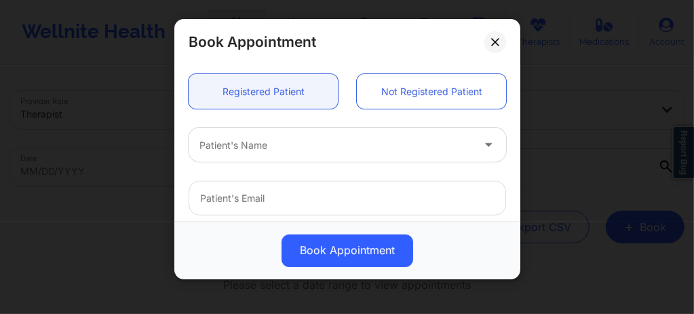
click at [267, 140] on div at bounding box center [336, 145] width 273 height 16
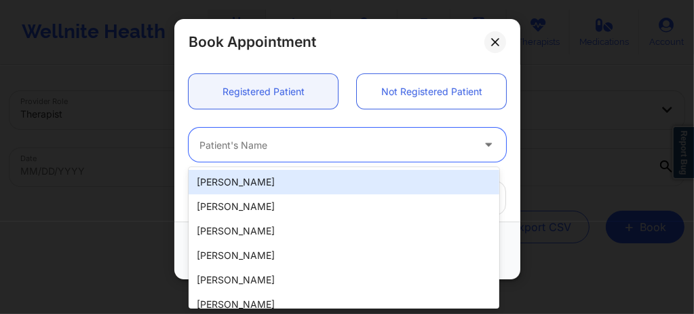
paste input "rflorenceyaya@yahoo.com"
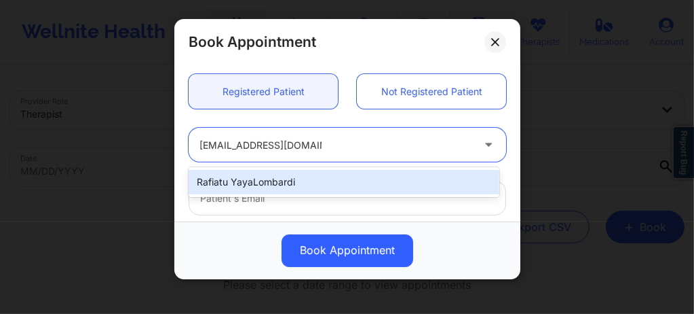
click at [286, 179] on div "Rafiatu YayaLombardi" at bounding box center [344, 182] width 311 height 24
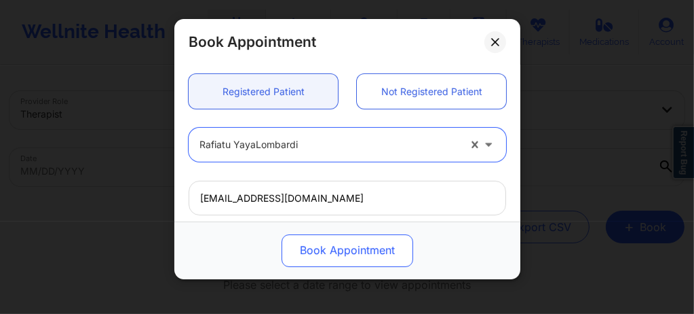
click at [335, 251] on button "Book Appointment" at bounding box center [348, 250] width 132 height 33
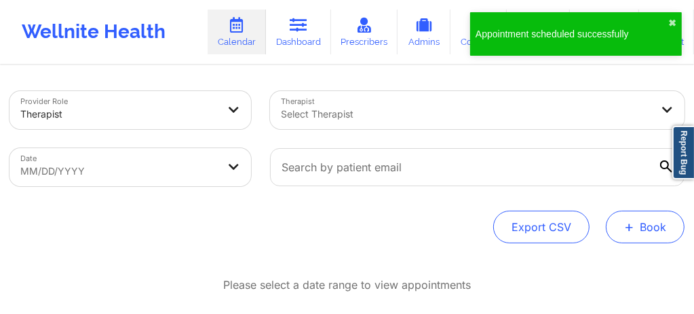
click at [644, 219] on button "+ Book" at bounding box center [645, 226] width 79 height 33
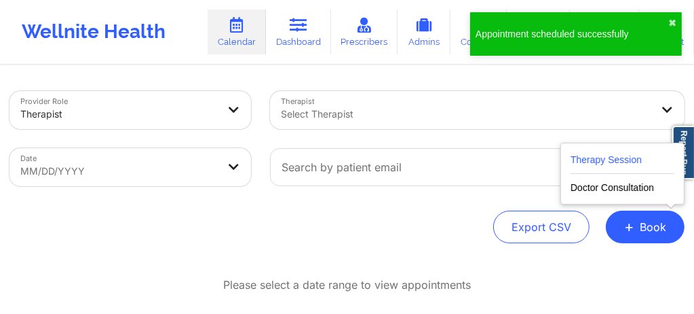
click at [614, 161] on button "Therapy Session" at bounding box center [623, 162] width 104 height 22
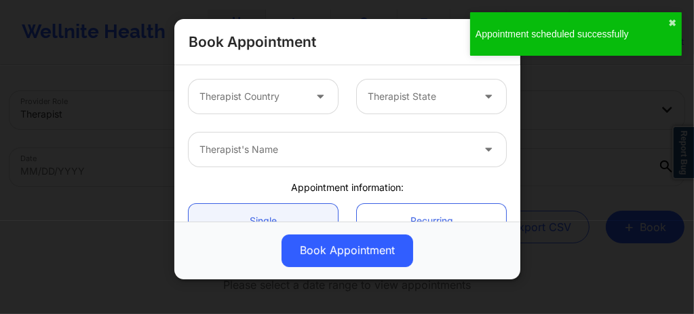
click at [291, 99] on div at bounding box center [252, 96] width 105 height 16
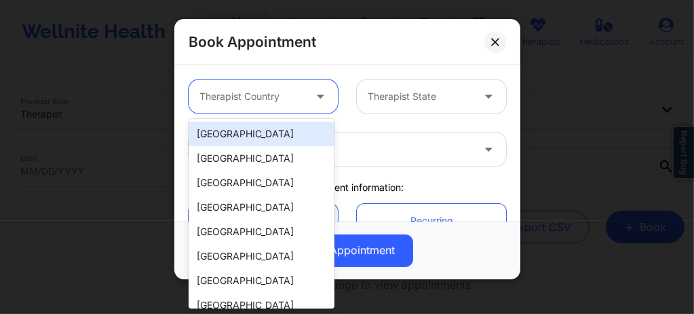
click at [261, 142] on div "[GEOGRAPHIC_DATA]" at bounding box center [262, 134] width 146 height 24
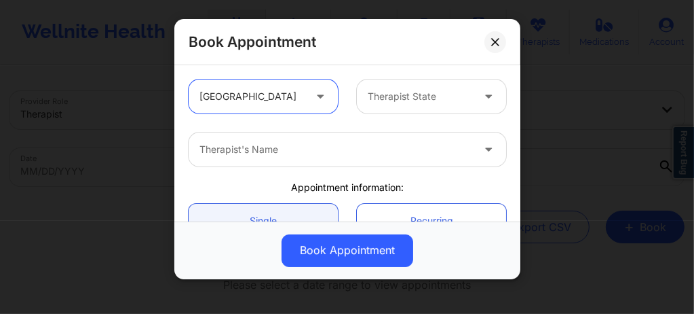
click at [373, 107] on div "Therapist State" at bounding box center [415, 96] width 117 height 34
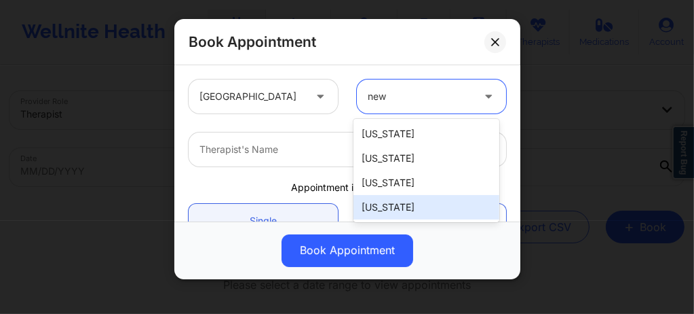
click at [395, 202] on div "New York" at bounding box center [427, 207] width 146 height 24
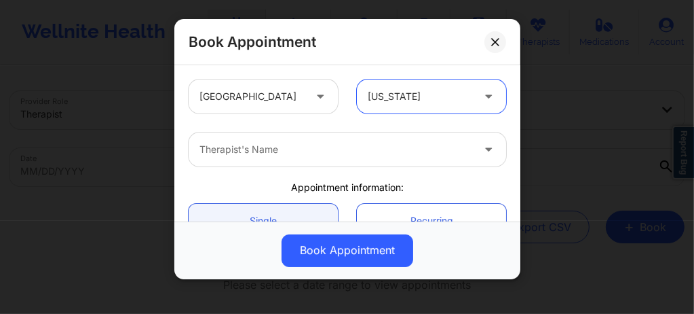
click at [322, 160] on div "Therapist's Name" at bounding box center [331, 149] width 285 height 34
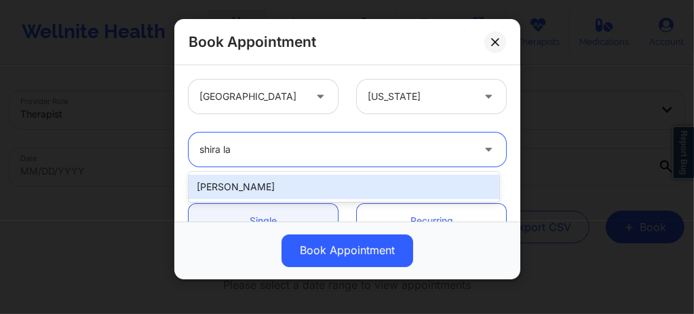
click at [273, 187] on div "Shira Lazarus" at bounding box center [344, 186] width 311 height 24
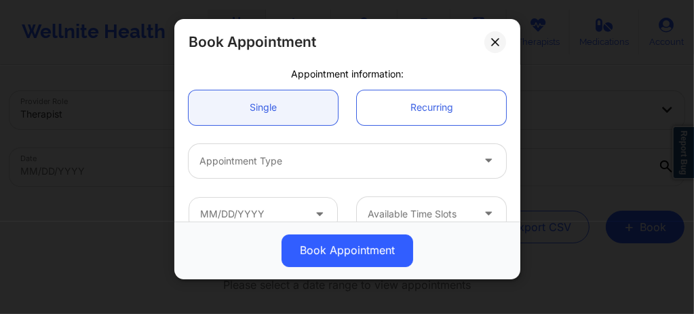
scroll to position [136, 0]
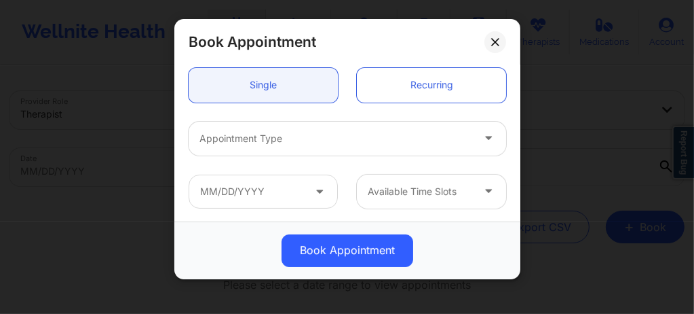
click at [273, 142] on div at bounding box center [336, 138] width 273 height 16
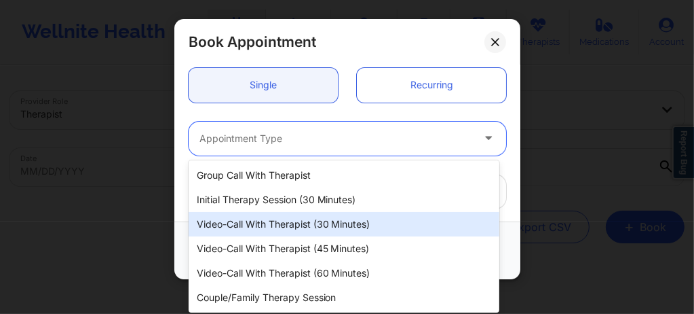
click at [298, 220] on div "Video-Call with Therapist (30 minutes)" at bounding box center [344, 224] width 311 height 24
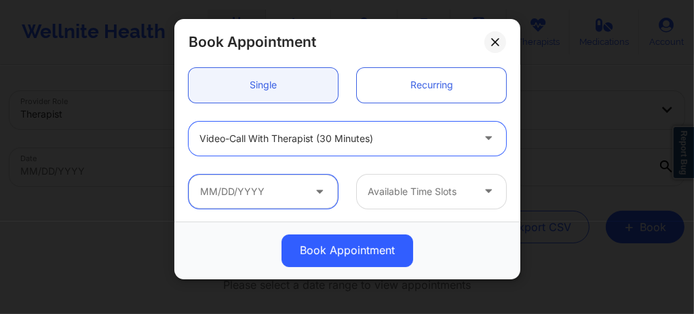
click at [291, 195] on input "text" at bounding box center [263, 191] width 149 height 34
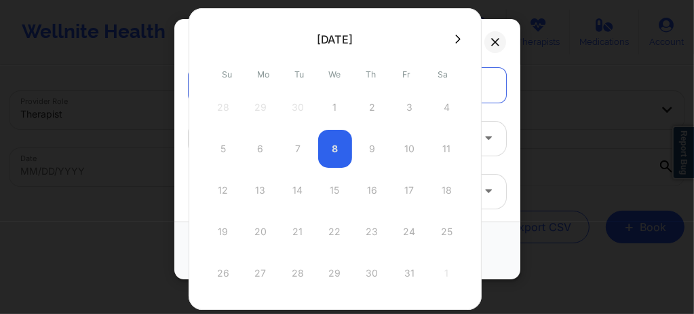
click at [451, 43] on button at bounding box center [458, 39] width 14 height 12
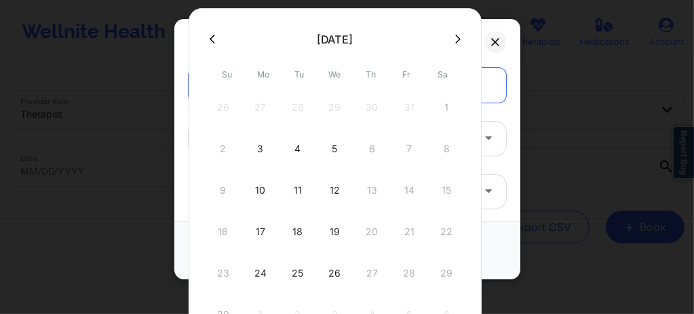
click at [451, 43] on button at bounding box center [458, 39] width 14 height 12
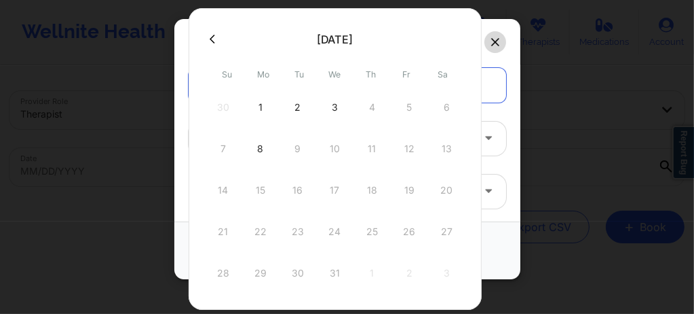
click at [495, 38] on icon at bounding box center [495, 42] width 8 height 8
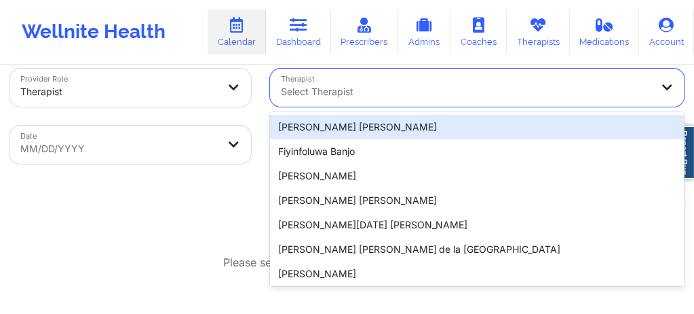
click at [361, 107] on div "20 results available. Use Up and Down to choose options, press Enter to select …" at bounding box center [477, 88] width 415 height 38
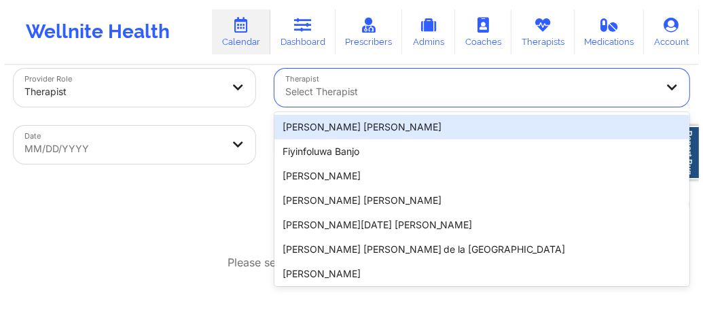
scroll to position [30, 0]
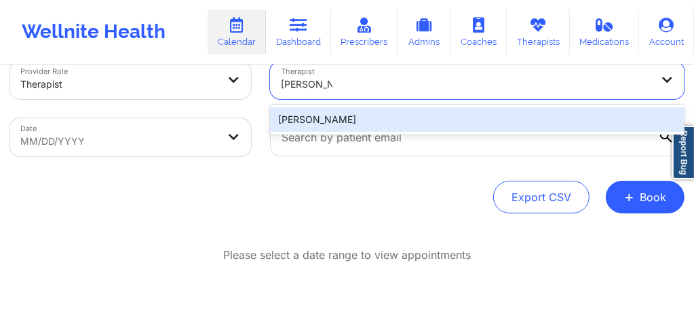
click at [361, 116] on div "Margaret Fields" at bounding box center [477, 119] width 415 height 24
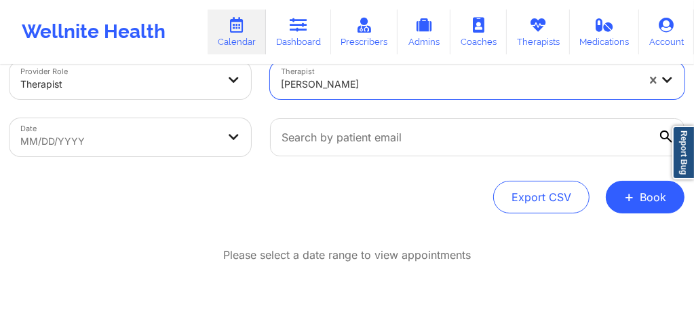
click at [155, 146] on body "Wellnite Health Calendar Dashboard Prescribers Admins Coaches Therapists Medica…" at bounding box center [347, 127] width 694 height 314
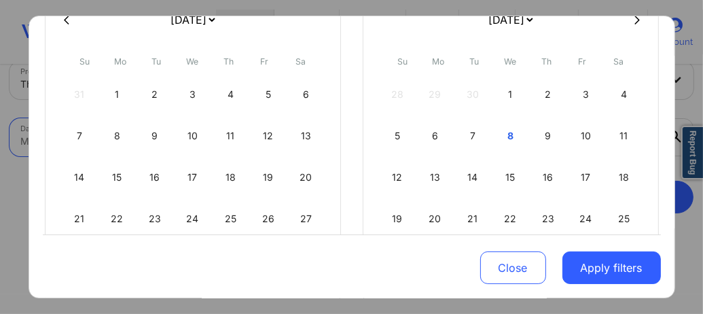
scroll to position [111, 0]
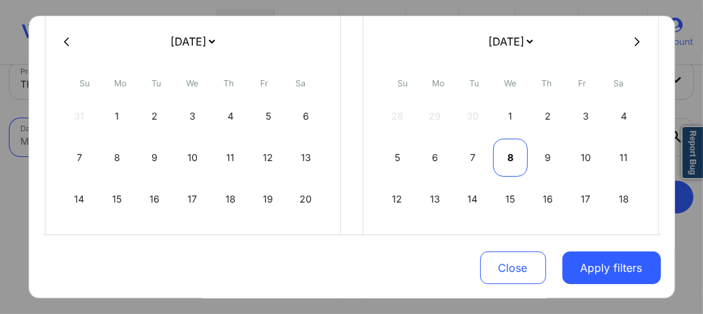
click at [500, 152] on div "8" at bounding box center [510, 157] width 35 height 38
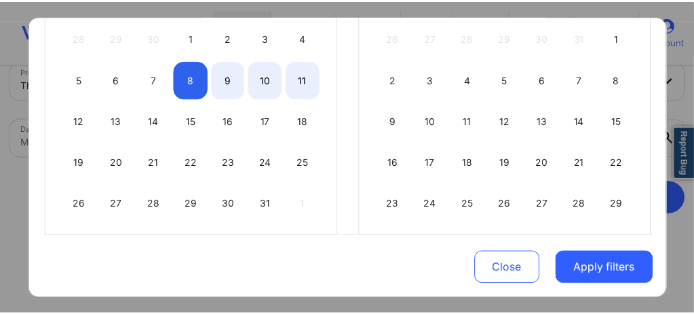
scroll to position [202, 0]
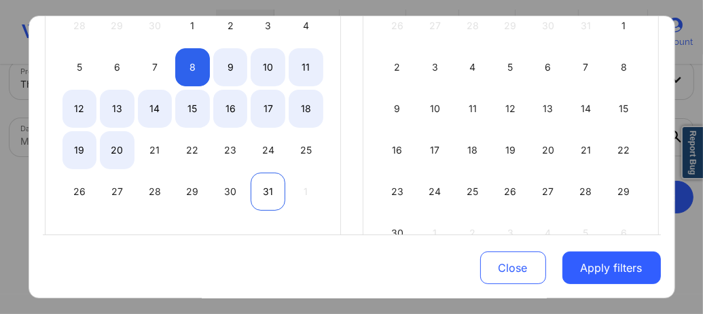
click at [109, 141] on div "20" at bounding box center [117, 150] width 35 height 38
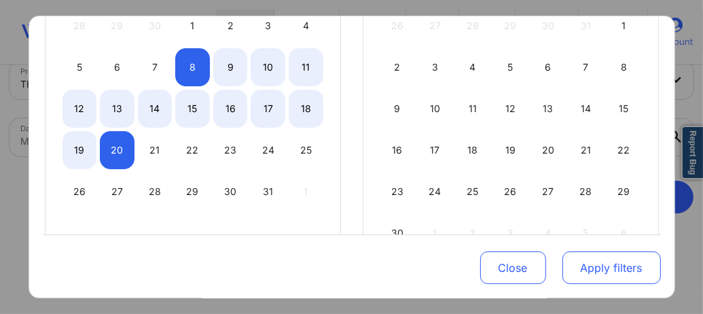
click at [584, 266] on button "Apply filters" at bounding box center [611, 267] width 98 height 33
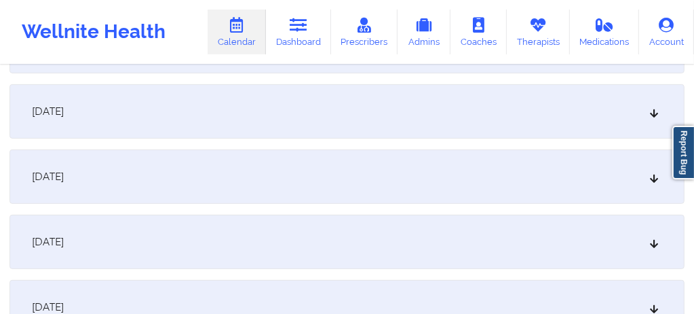
scroll to position [428, 0]
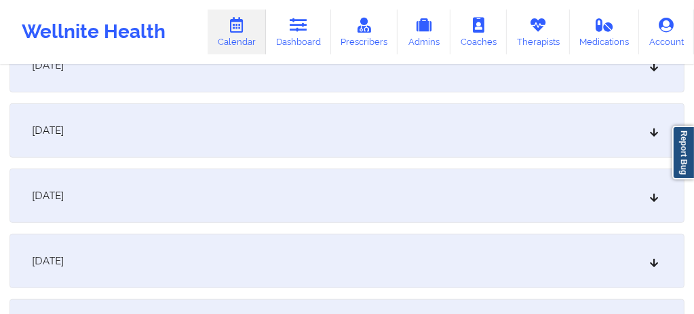
click at [139, 201] on div "[DATE]" at bounding box center [347, 195] width 675 height 54
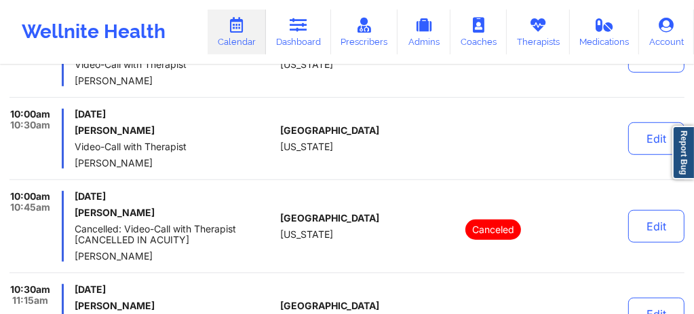
scroll to position [636, 0]
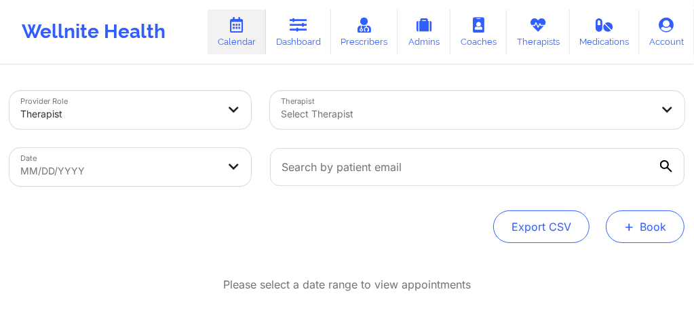
click at [642, 233] on button "+ Book" at bounding box center [645, 226] width 79 height 33
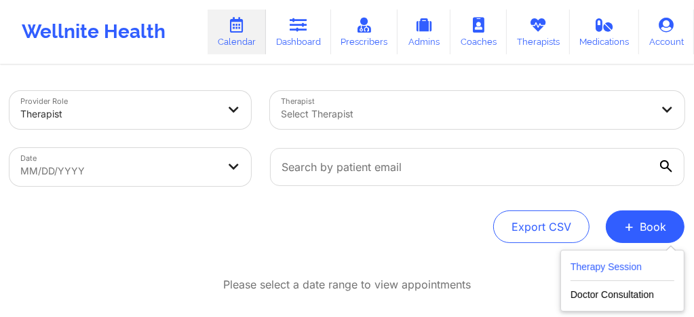
click at [606, 264] on button "Therapy Session" at bounding box center [623, 270] width 104 height 22
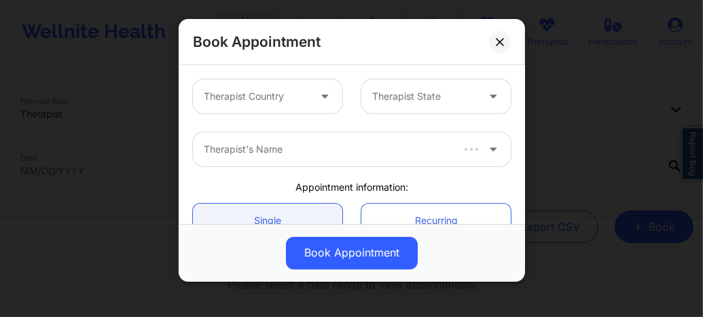
click at [305, 94] on div "Therapist Country" at bounding box center [251, 96] width 117 height 34
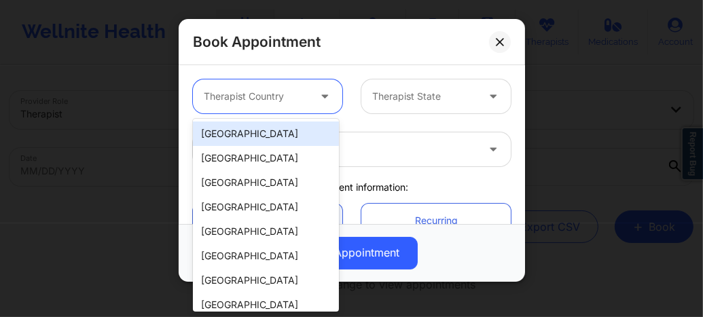
drag, startPoint x: 264, startPoint y: 140, endPoint x: 362, endPoint y: 117, distance: 100.4
click at [264, 139] on div "[GEOGRAPHIC_DATA]" at bounding box center [266, 134] width 146 height 24
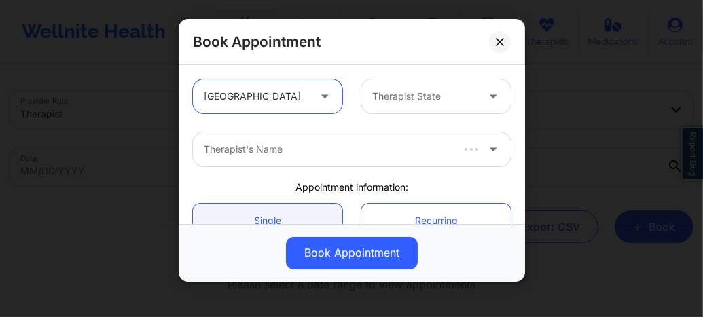
click at [410, 104] on div "Therapist State" at bounding box center [419, 96] width 117 height 34
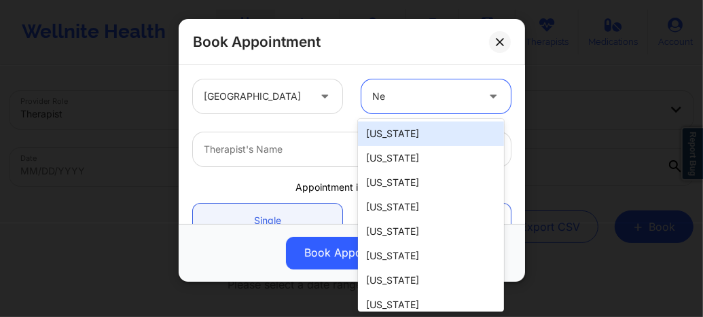
type input "New"
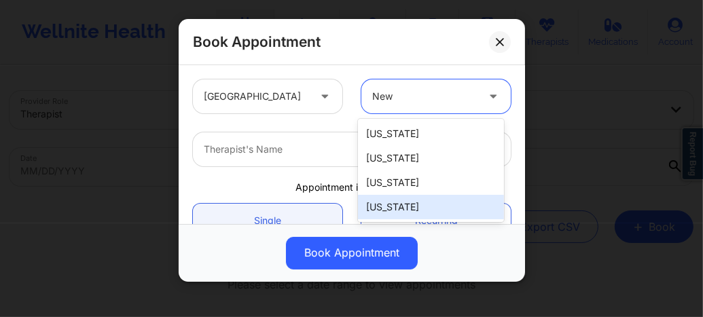
click at [395, 210] on div "New York" at bounding box center [431, 207] width 146 height 24
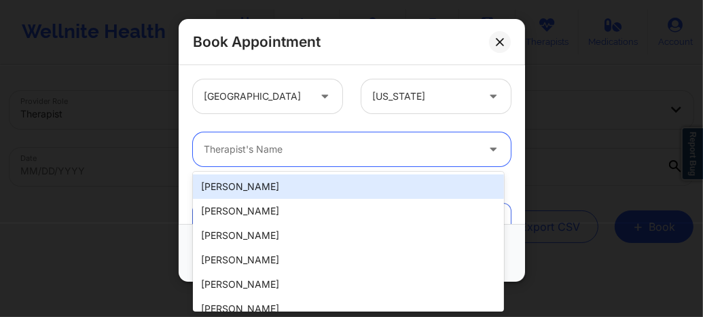
click at [284, 147] on div at bounding box center [340, 149] width 273 height 16
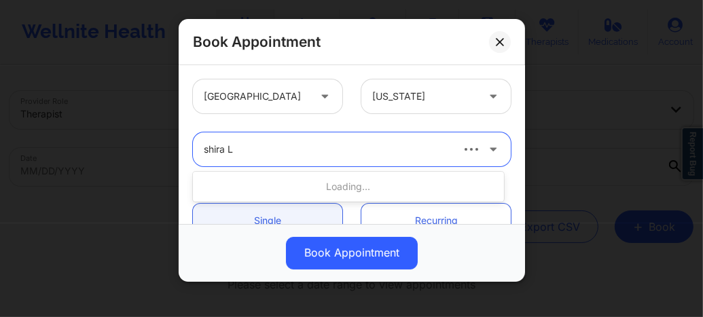
type input "shira La"
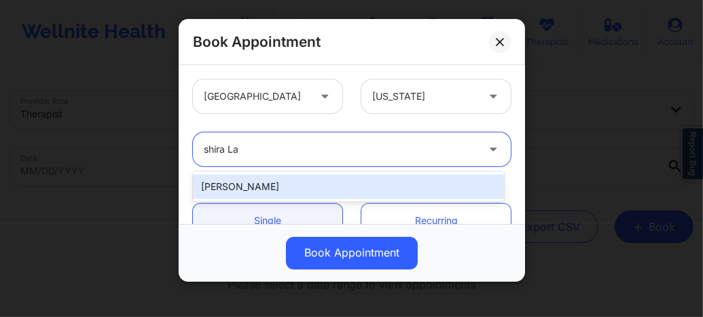
click at [240, 185] on div "Shira Lazarus" at bounding box center [348, 186] width 311 height 24
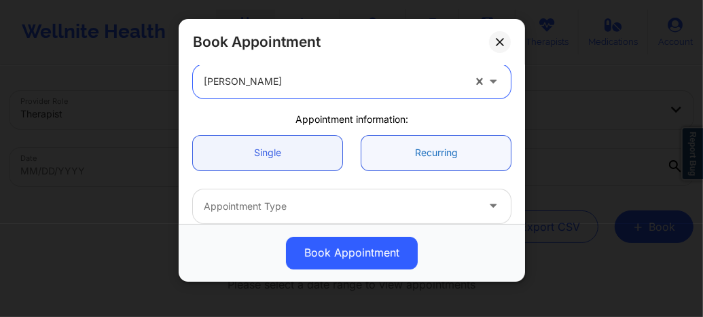
scroll to position [72, 0]
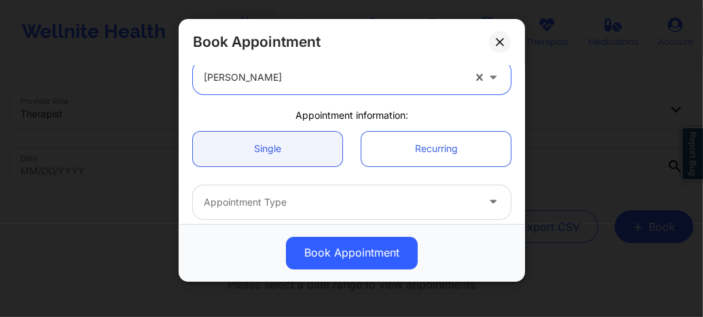
click at [335, 198] on div at bounding box center [340, 202] width 273 height 16
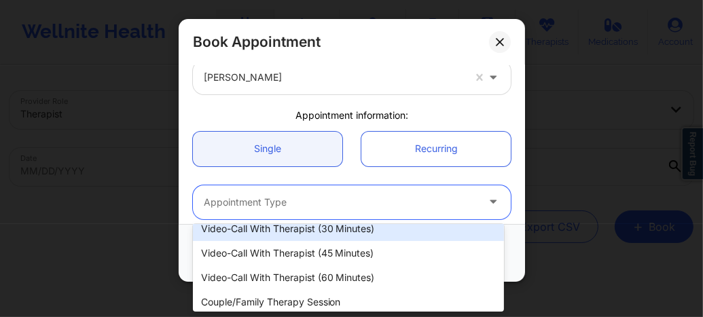
scroll to position [64, 0]
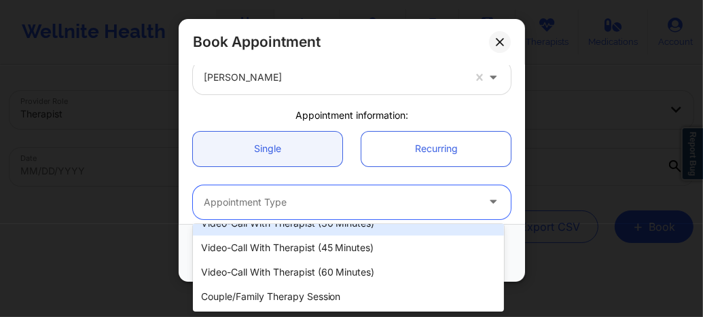
click at [312, 234] on div "Video-Call with Therapist (30 minutes)" at bounding box center [348, 223] width 311 height 24
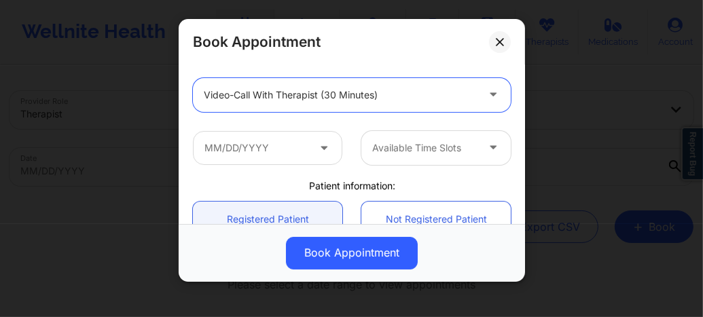
scroll to position [181, 0]
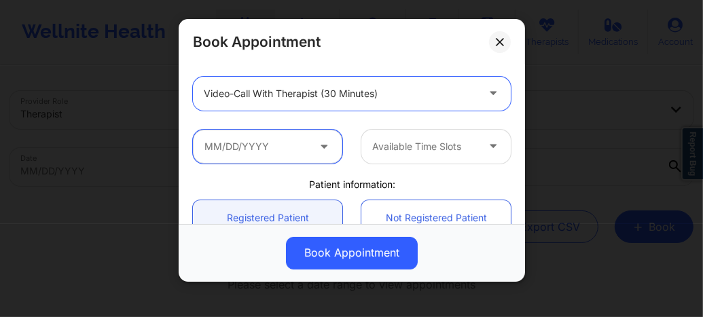
click at [296, 141] on input "text" at bounding box center [267, 147] width 149 height 34
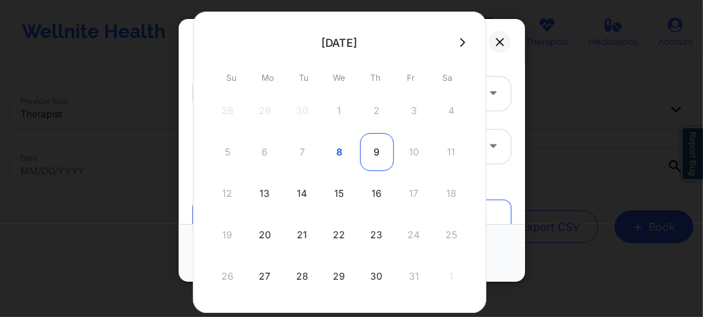
click at [370, 153] on div "9" at bounding box center [377, 152] width 34 height 38
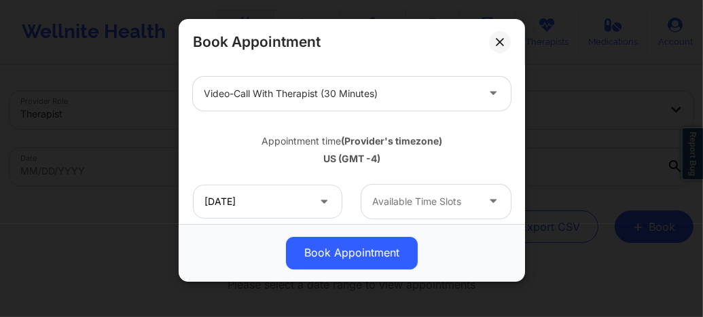
click at [407, 209] on div "Available Time Slots" at bounding box center [419, 202] width 117 height 34
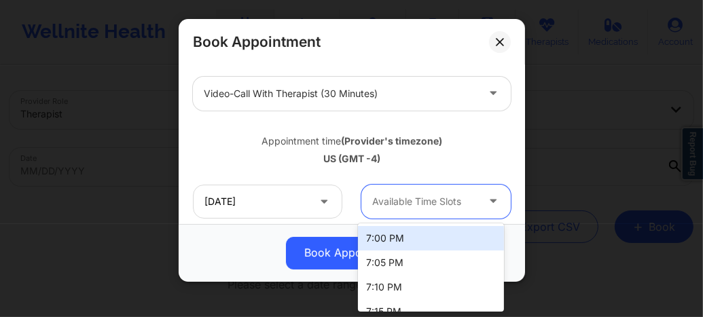
click at [396, 236] on div "7:00 PM" at bounding box center [431, 238] width 146 height 24
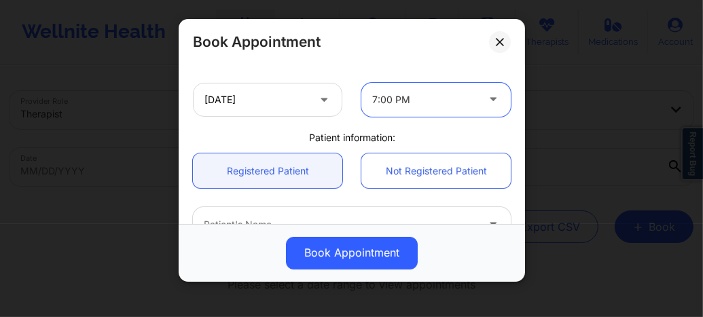
scroll to position [280, 0]
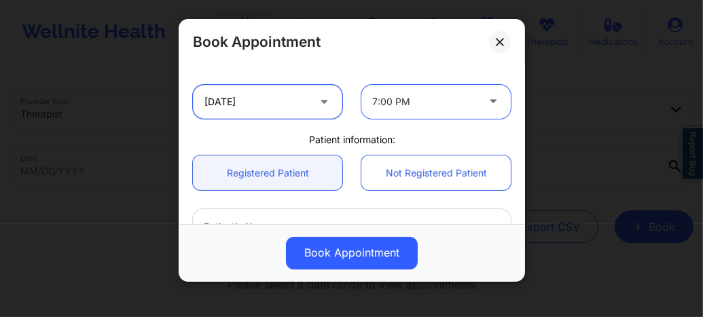
click at [290, 100] on input "10/09/2025" at bounding box center [267, 102] width 149 height 34
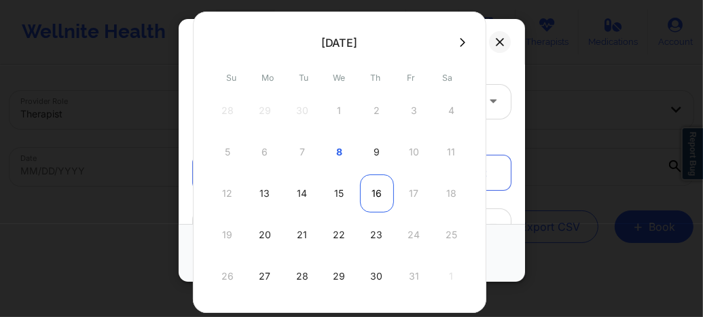
click at [374, 184] on div "16" at bounding box center [377, 193] width 34 height 38
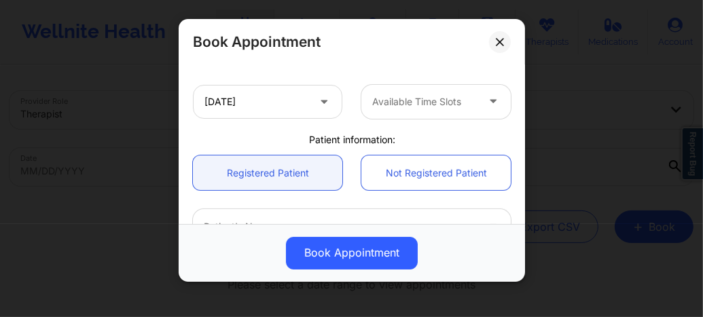
click at [411, 111] on div "Available Time Slots" at bounding box center [419, 102] width 117 height 34
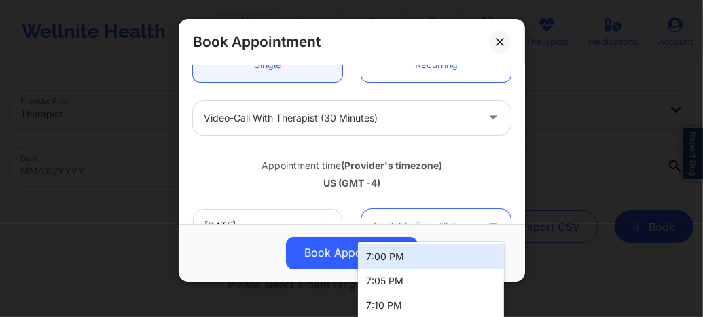
scroll to position [99, 0]
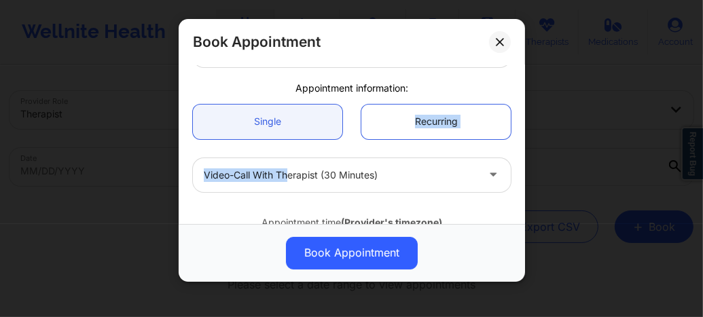
drag, startPoint x: 406, startPoint y: 122, endPoint x: 286, endPoint y: 155, distance: 124.5
click at [286, 155] on div "United States New York Shira Lazarus Appointment information: Single Recurring …" at bounding box center [351, 318] width 337 height 695
click at [338, 167] on div at bounding box center [340, 175] width 273 height 16
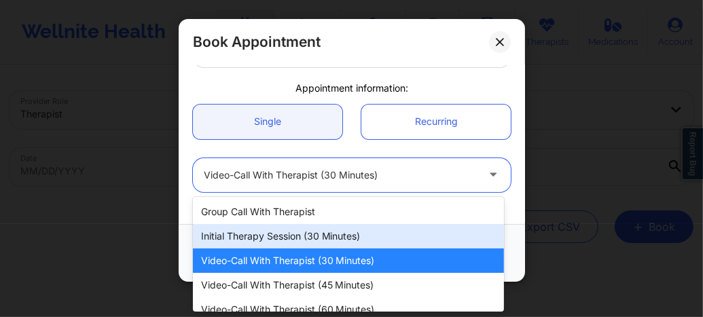
click at [322, 247] on div "Initial Therapy Session (30 minutes)" at bounding box center [348, 236] width 311 height 24
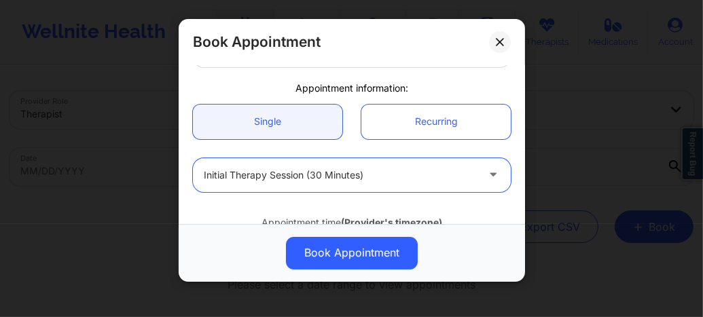
click at [324, 179] on div at bounding box center [340, 175] width 273 height 16
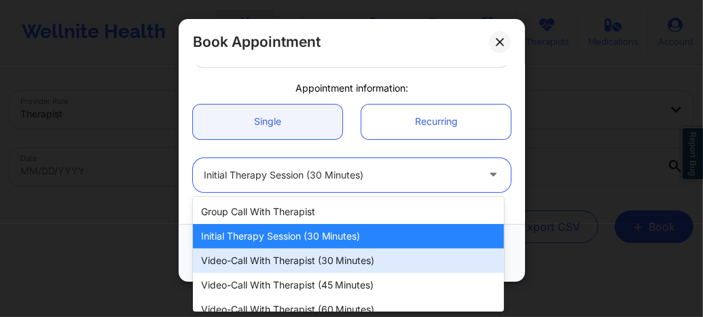
click at [304, 260] on div "Video-Call with Therapist (30 minutes)" at bounding box center [348, 260] width 311 height 24
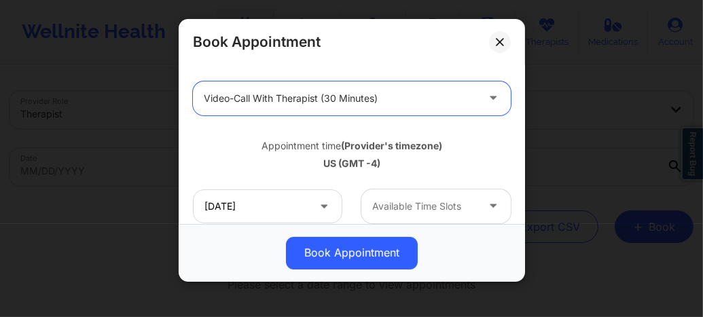
scroll to position [190, 0]
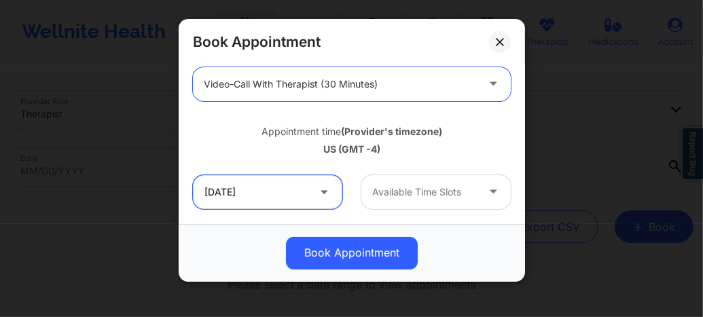
click at [280, 192] on input "10/16/2025" at bounding box center [267, 192] width 149 height 34
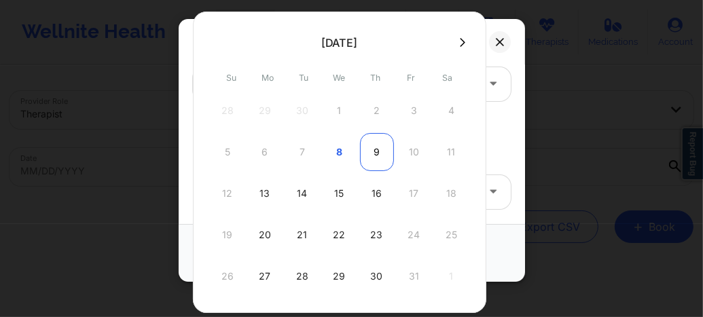
click at [371, 148] on div "9" at bounding box center [377, 152] width 34 height 38
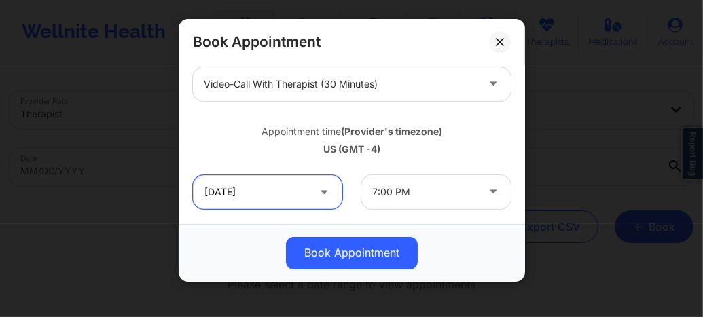
click at [268, 193] on input "10/09/2025" at bounding box center [267, 192] width 149 height 34
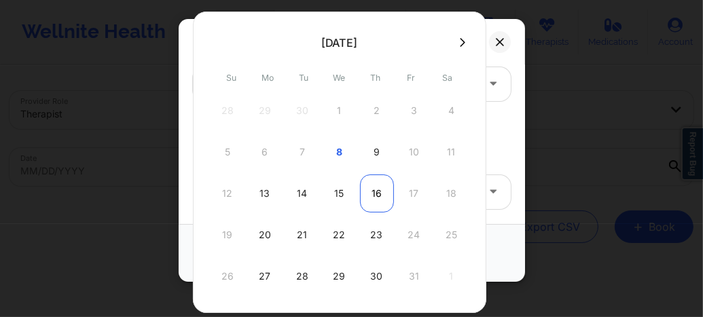
click at [379, 195] on div "16" at bounding box center [377, 193] width 34 height 38
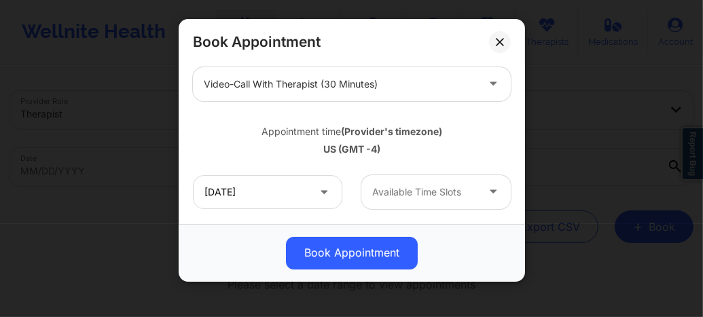
click at [413, 201] on div "Available Time Slots" at bounding box center [419, 192] width 117 height 34
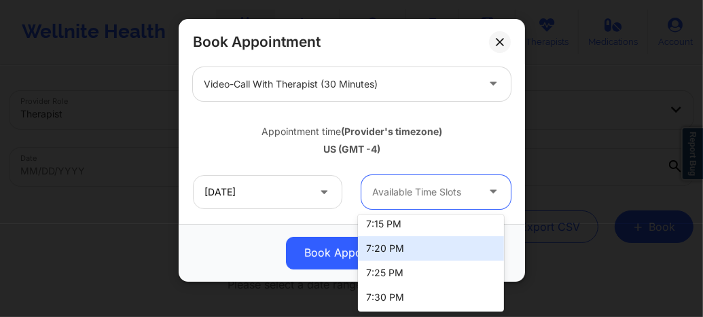
scroll to position [0, 0]
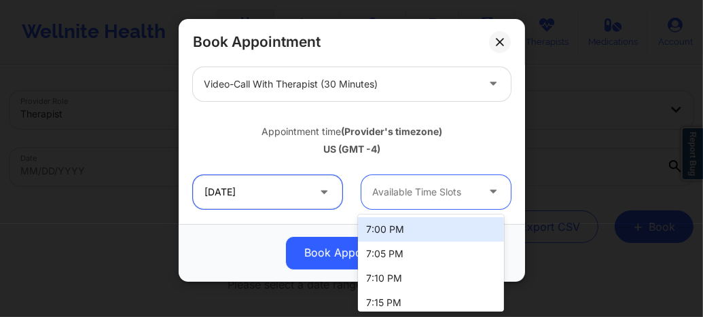
click at [244, 198] on input "10/16/2025" at bounding box center [267, 192] width 149 height 34
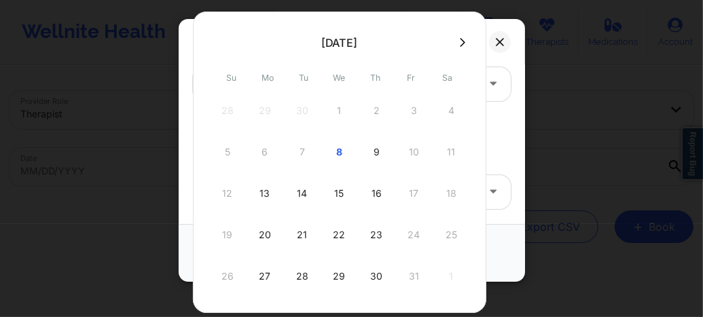
click at [377, 149] on div "9" at bounding box center [377, 152] width 34 height 38
type input "10/09/2025"
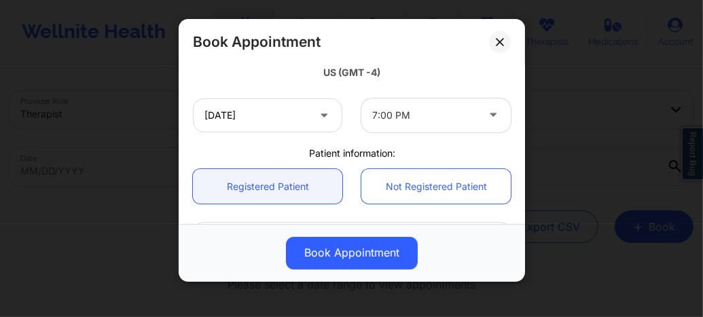
scroll to position [308, 0]
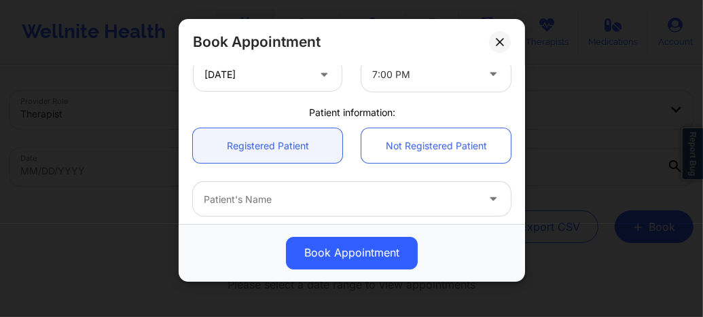
click at [291, 200] on div at bounding box center [340, 199] width 273 height 16
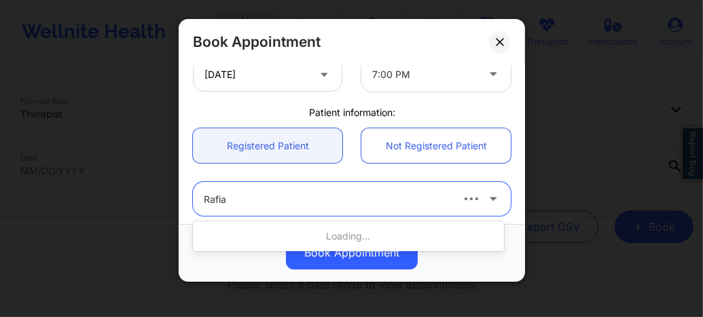
type input "Rafiat"
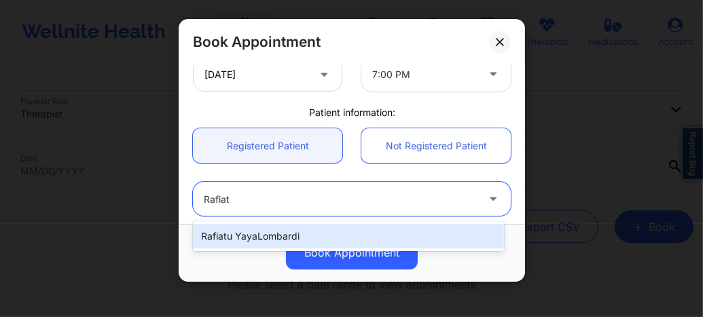
click at [249, 234] on div "Rafiatu YayaLombardi" at bounding box center [348, 236] width 311 height 24
type input "rflorenceyaya@yahoo.com"
type input "+1347-432-8915"
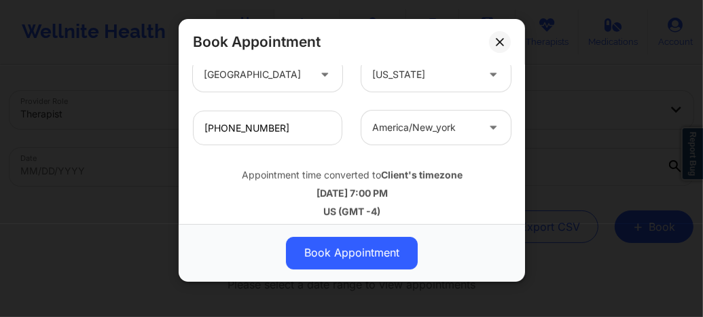
scroll to position [546, 0]
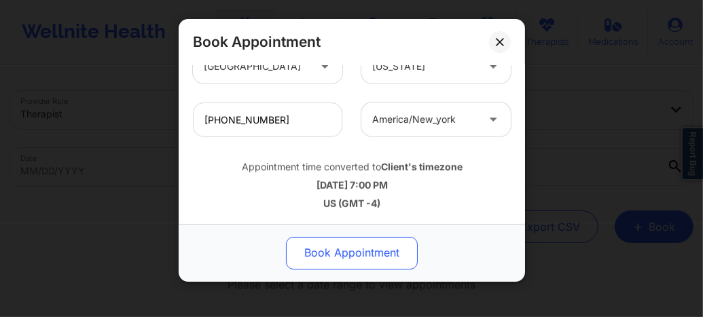
click at [339, 260] on button "Book Appointment" at bounding box center [352, 253] width 132 height 33
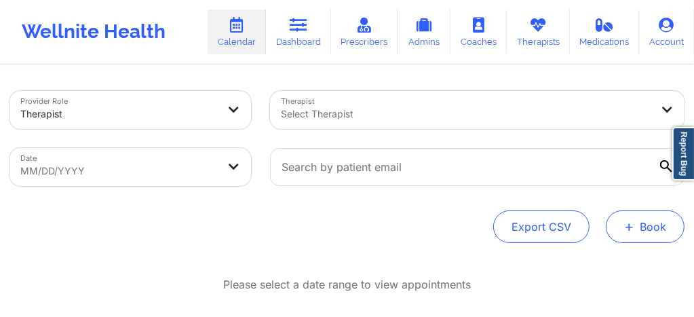
click at [656, 231] on button "+ Book" at bounding box center [645, 226] width 79 height 33
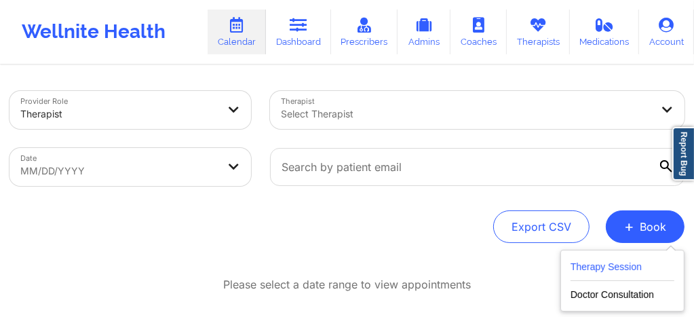
click at [589, 274] on button "Therapy Session" at bounding box center [623, 270] width 104 height 22
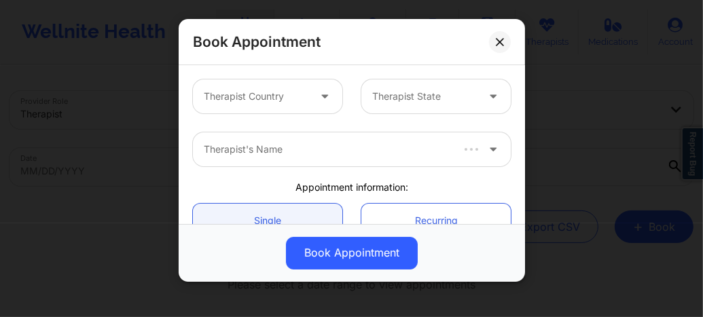
click at [285, 98] on div at bounding box center [256, 96] width 105 height 16
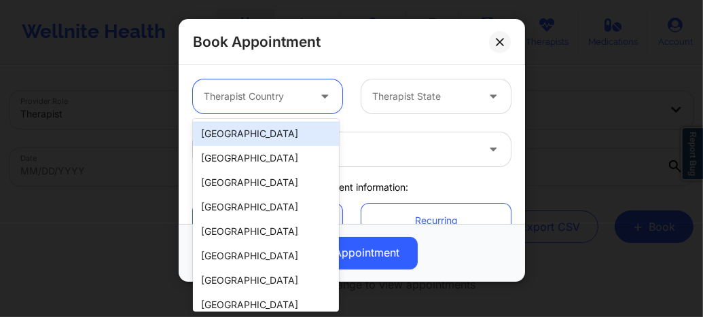
click at [277, 136] on div "[GEOGRAPHIC_DATA]" at bounding box center [266, 134] width 146 height 24
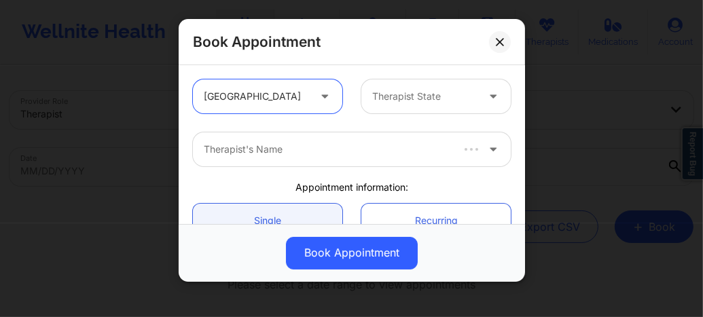
click at [415, 102] on div at bounding box center [424, 96] width 105 height 16
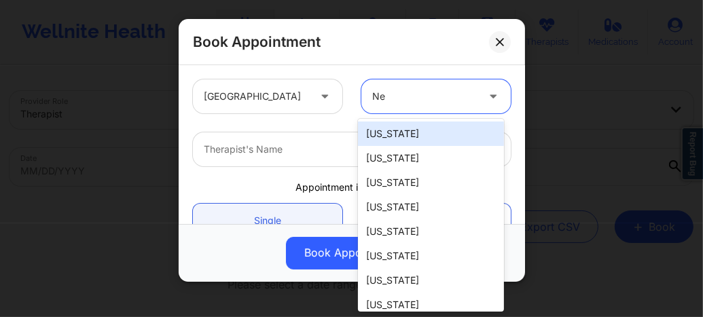
type input "New"
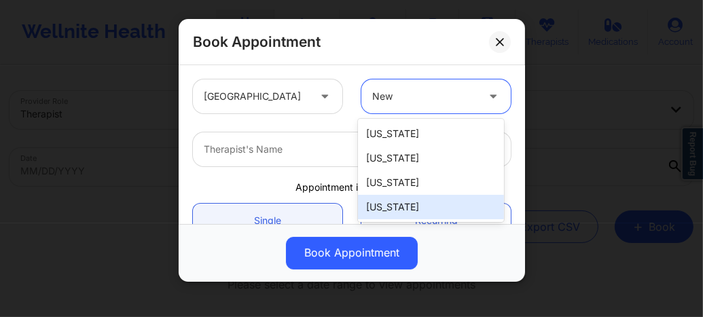
click at [392, 214] on div "New York" at bounding box center [431, 207] width 146 height 24
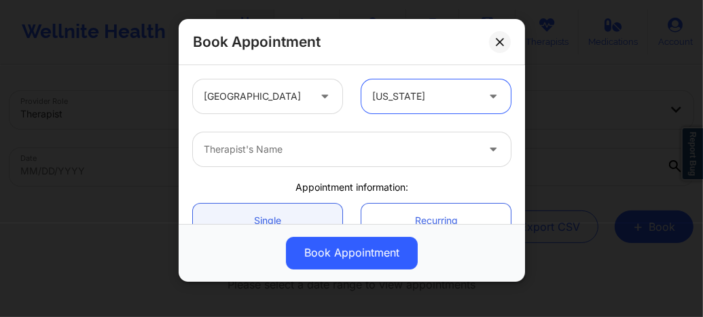
click at [289, 160] on div "Therapist's Name" at bounding box center [335, 149] width 285 height 34
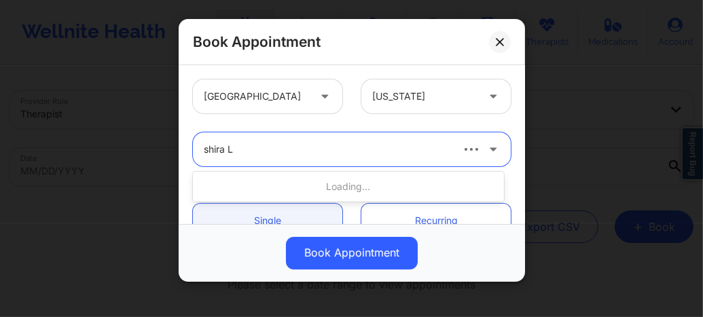
type input "shira La"
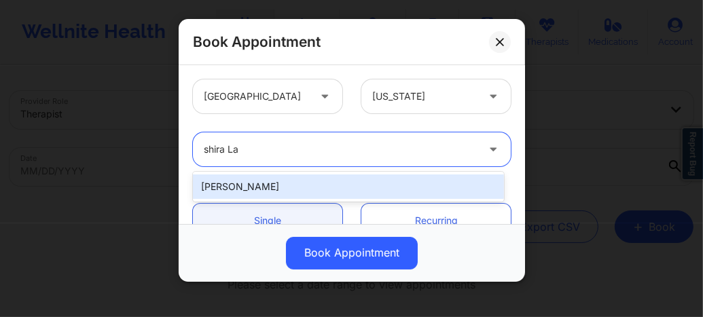
click at [261, 179] on div "Shira Lazarus" at bounding box center [348, 186] width 311 height 24
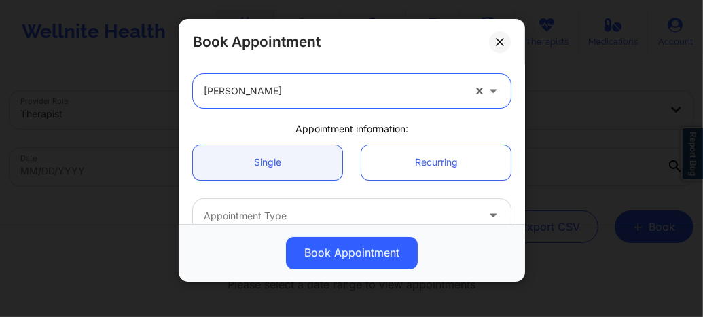
scroll to position [99, 0]
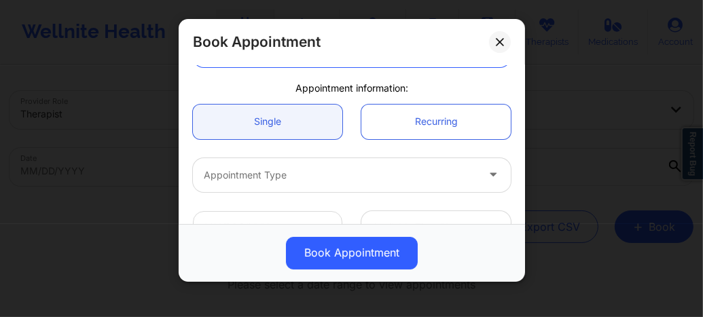
click at [255, 173] on div at bounding box center [340, 175] width 273 height 16
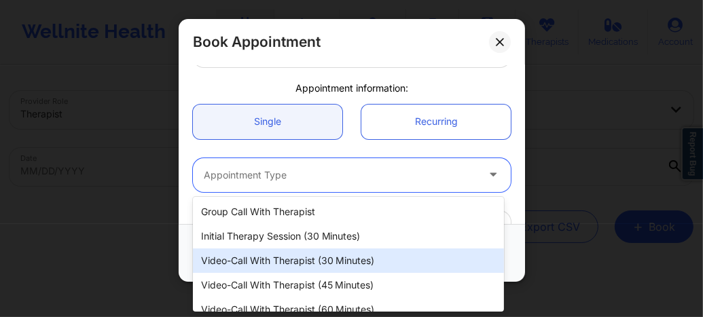
click at [299, 265] on div "Video-Call with Therapist (30 minutes)" at bounding box center [348, 260] width 311 height 24
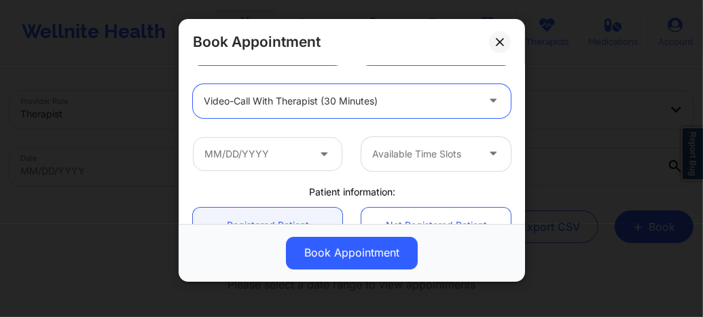
scroll to position [181, 0]
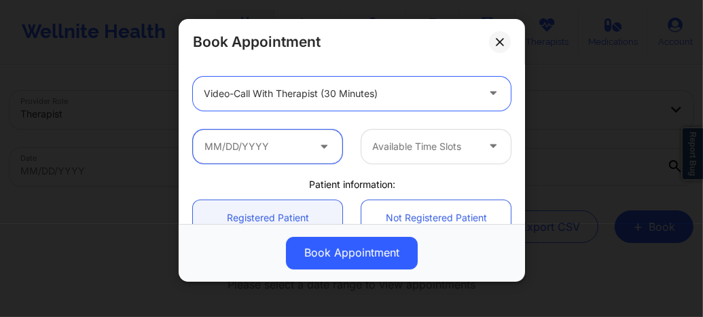
click at [255, 148] on input "text" at bounding box center [267, 147] width 149 height 34
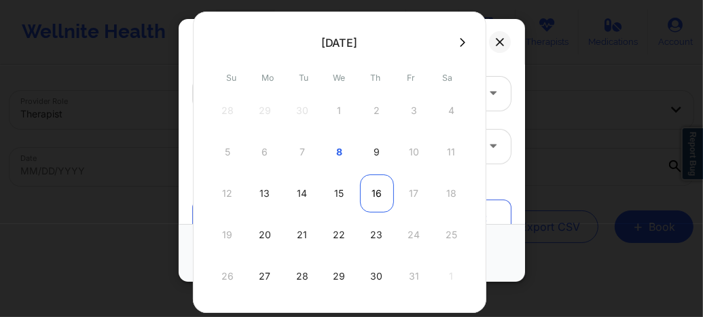
click at [364, 191] on div "16" at bounding box center [377, 193] width 34 height 38
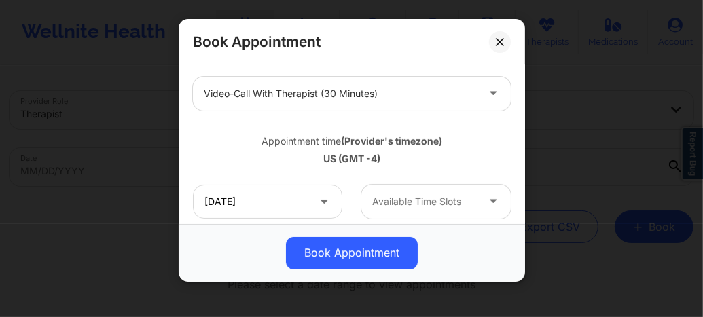
click at [424, 206] on div at bounding box center [424, 201] width 105 height 16
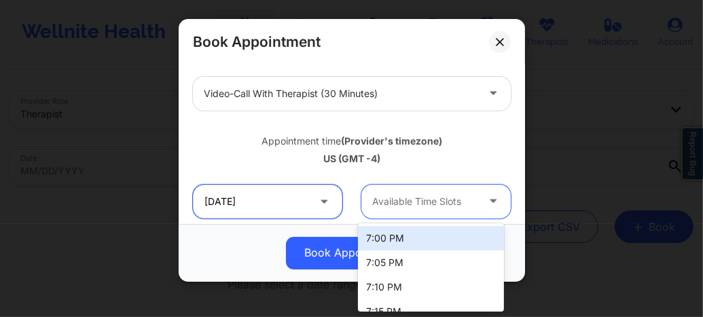
click at [278, 210] on input "10/16/2025" at bounding box center [267, 202] width 149 height 34
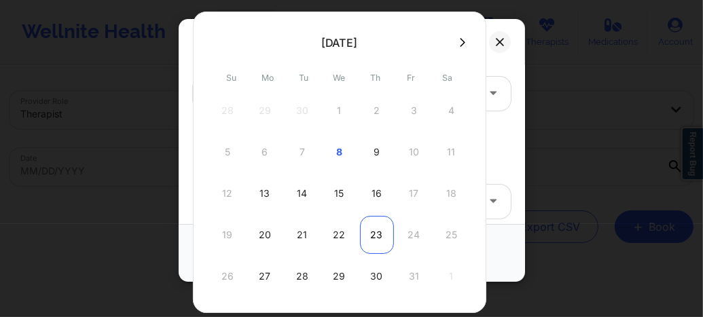
click at [376, 239] on div "23" at bounding box center [377, 235] width 34 height 38
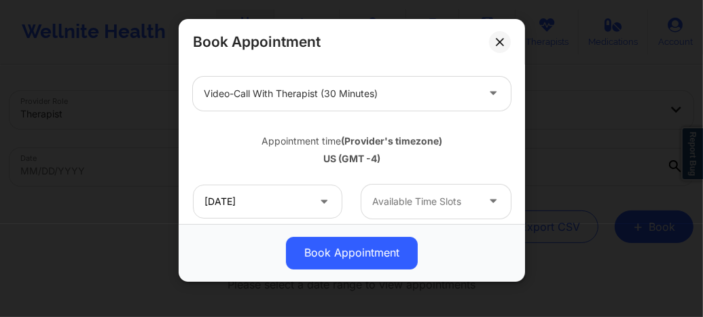
click at [435, 207] on div at bounding box center [424, 201] width 105 height 16
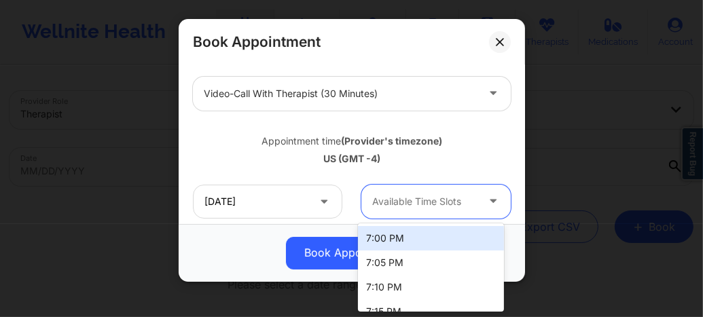
scroll to position [88, 0]
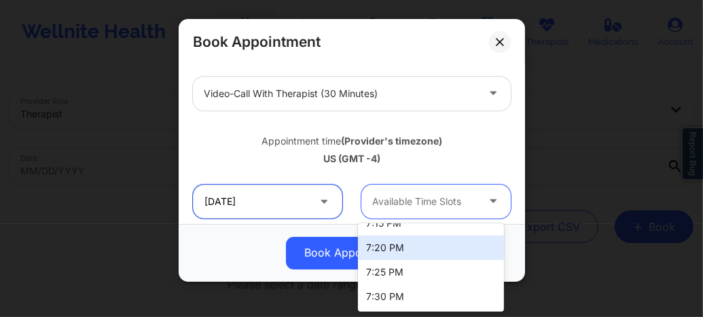
click at [269, 189] on input "10/23/2025" at bounding box center [267, 202] width 149 height 34
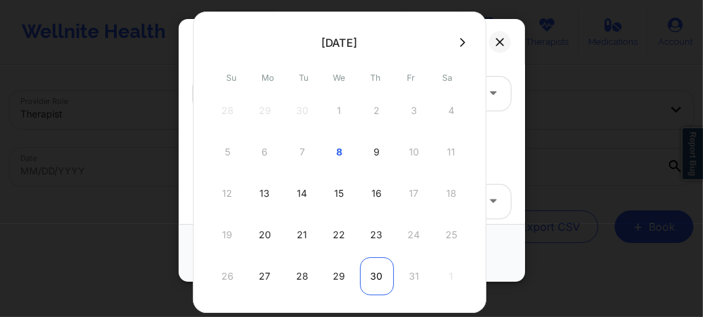
click at [372, 263] on div "30" at bounding box center [377, 276] width 34 height 38
type input "10/30/2025"
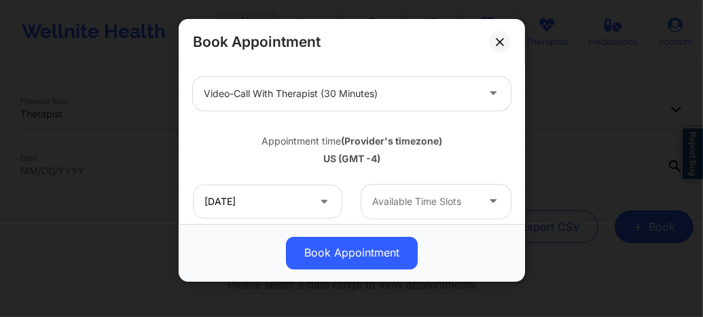
click at [437, 192] on div "Available Time Slots" at bounding box center [419, 202] width 117 height 34
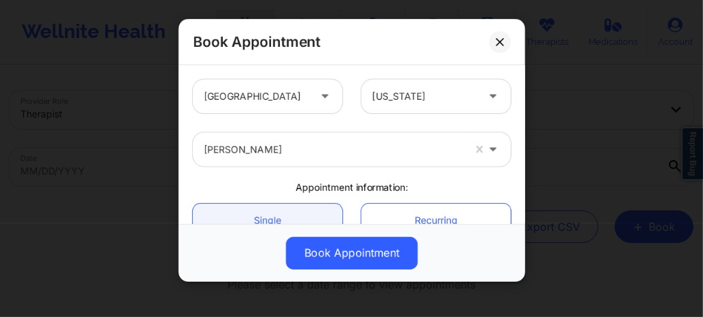
scroll to position [181, 0]
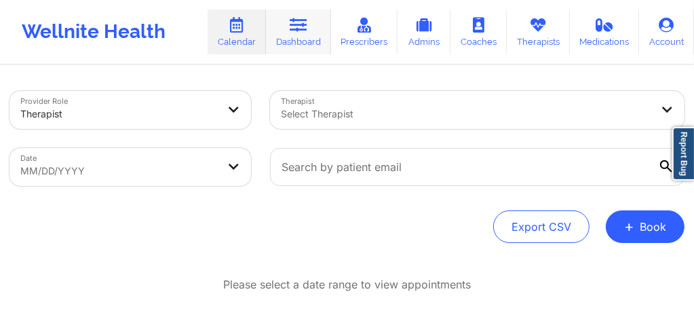
click at [299, 46] on link "Dashboard" at bounding box center [298, 32] width 65 height 45
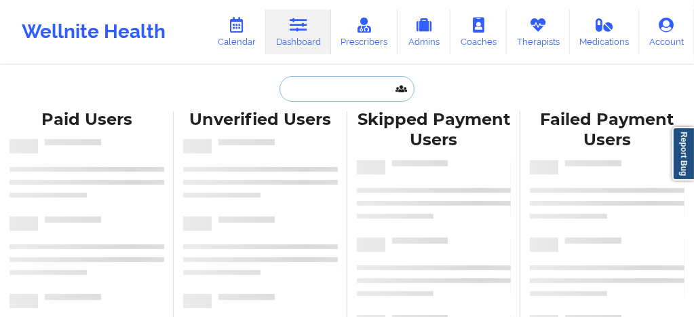
click at [297, 90] on input "text" at bounding box center [347, 89] width 134 height 26
paste input "[PERSON_NAME]"
type input "[PERSON_NAME]"
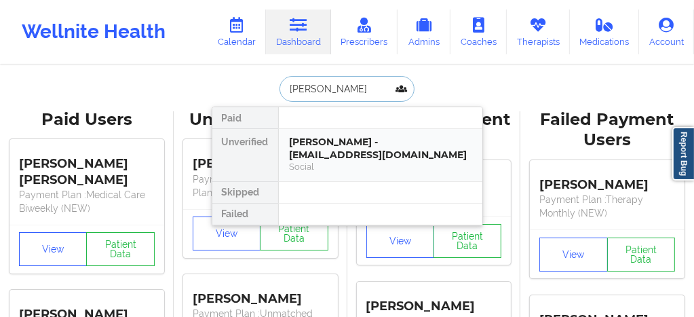
click at [331, 175] on div "[PERSON_NAME] - [EMAIL_ADDRESS][DOMAIN_NAME] Social" at bounding box center [381, 155] width 204 height 52
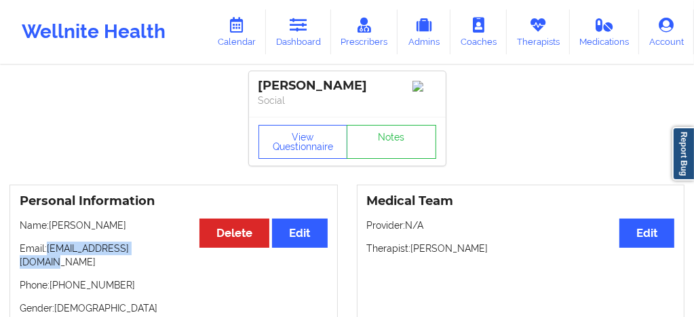
drag, startPoint x: 163, startPoint y: 250, endPoint x: 50, endPoint y: 247, distance: 113.4
click at [50, 247] on p "Email: [EMAIL_ADDRESS][DOMAIN_NAME]" at bounding box center [174, 255] width 308 height 27
copy p "[EMAIL_ADDRESS][DOMAIN_NAME]"
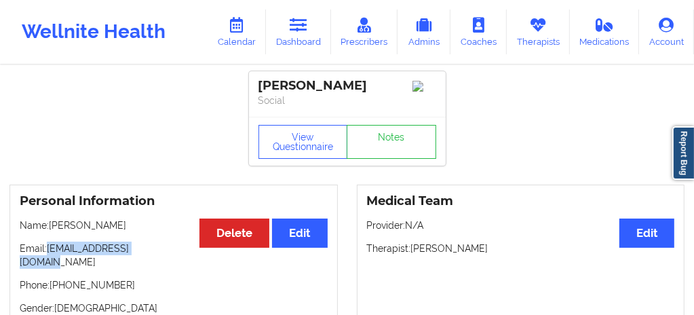
click at [247, 35] on link "Calendar" at bounding box center [237, 32] width 58 height 45
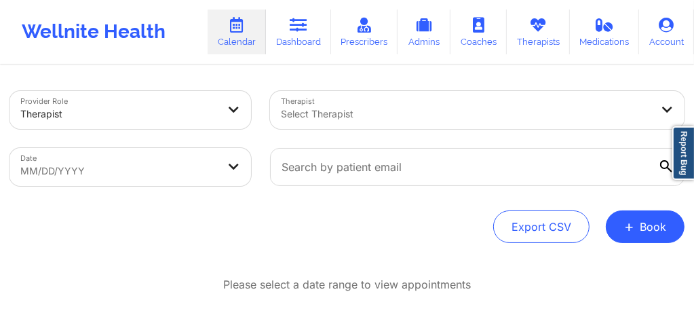
click at [318, 113] on div "Select Therapist" at bounding box center [461, 110] width 383 height 38
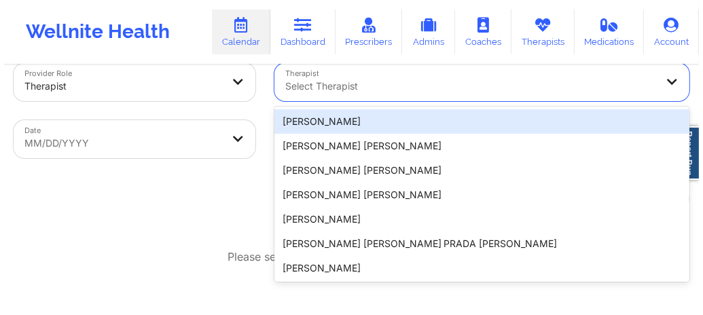
scroll to position [29, 0]
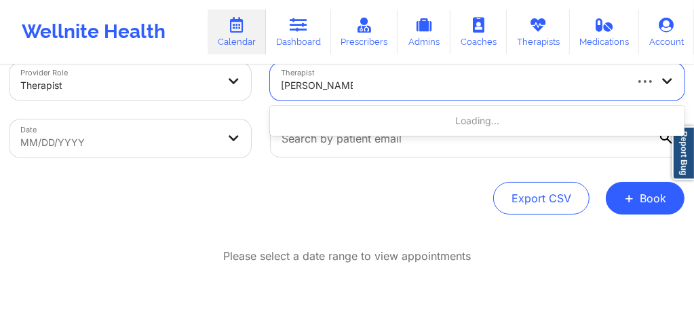
type input "[PERSON_NAME]"
click at [122, 151] on body "Wellnite Health Calendar Dashboard Prescribers Admins Coaches Therapists Medica…" at bounding box center [347, 128] width 694 height 315
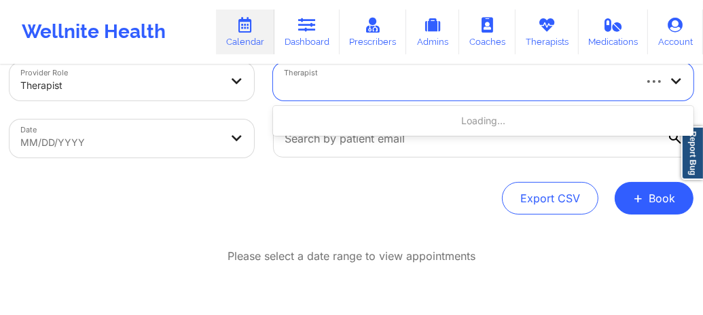
select select "2025-8"
select select "2025-9"
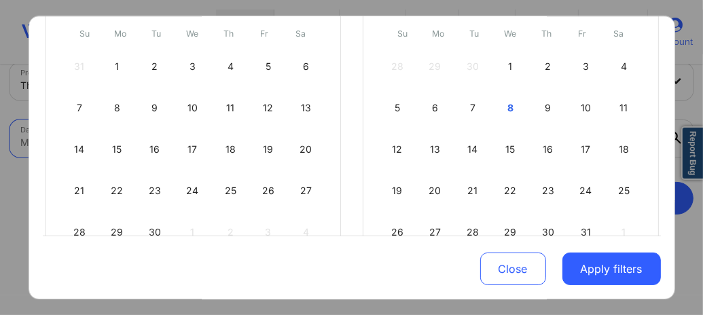
scroll to position [217, 0]
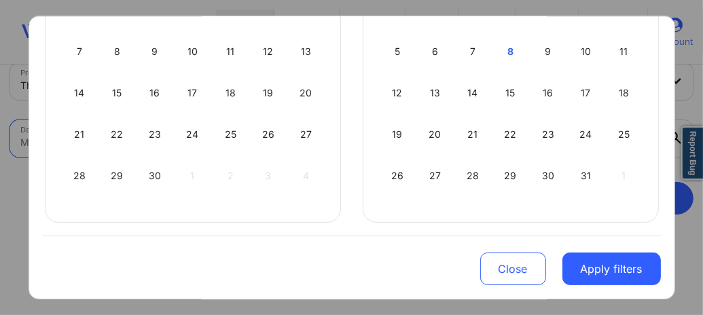
click at [510, 54] on div "8" at bounding box center [510, 52] width 35 height 38
select select "2025-9"
select select "2025-10"
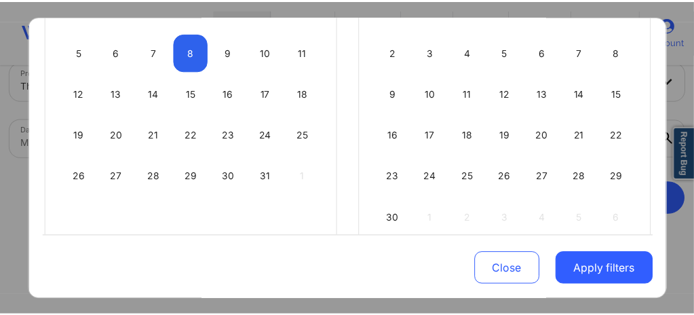
scroll to position [52, 0]
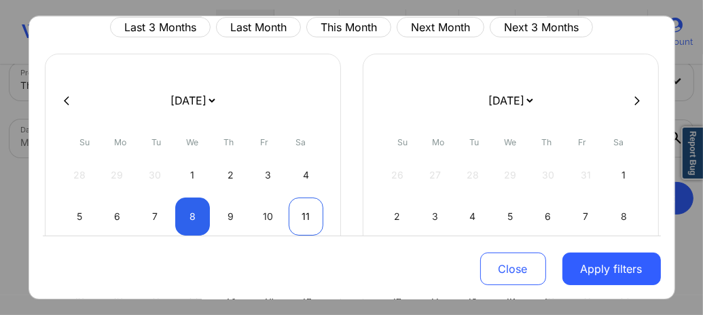
select select "2025-9"
select select "2025-10"
click at [301, 208] on div "11" at bounding box center [305, 217] width 35 height 38
select select "2025-9"
select select "2025-10"
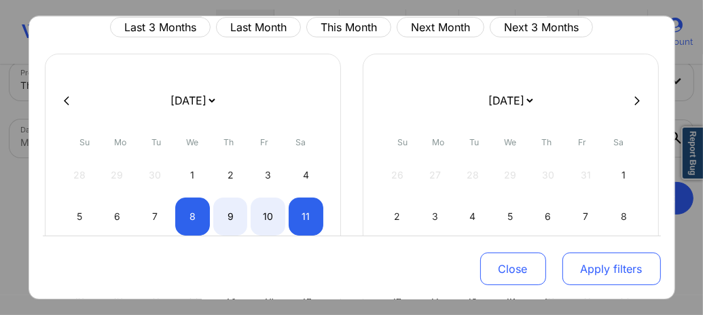
click at [574, 277] on button "Apply filters" at bounding box center [611, 269] width 98 height 33
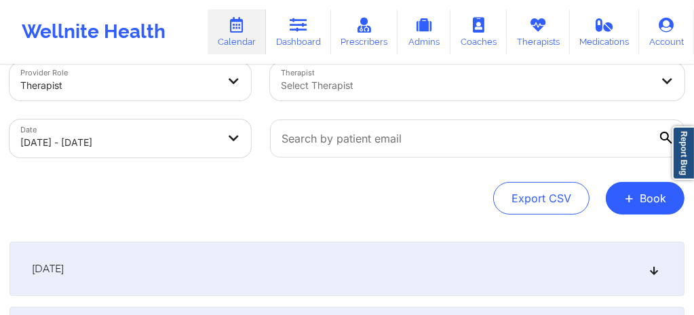
click at [370, 93] on div "Select Therapist" at bounding box center [461, 81] width 383 height 38
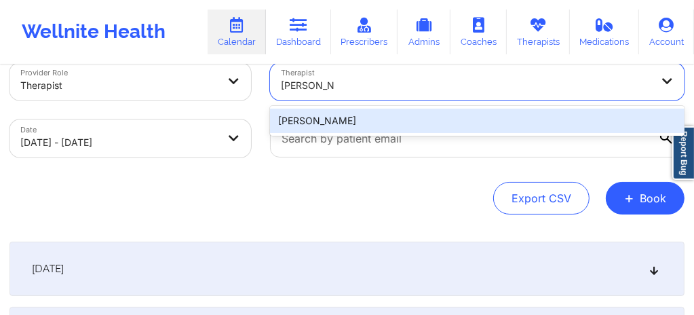
type input "[PERSON_NAME]"
click at [327, 119] on div "[PERSON_NAME]" at bounding box center [477, 121] width 415 height 24
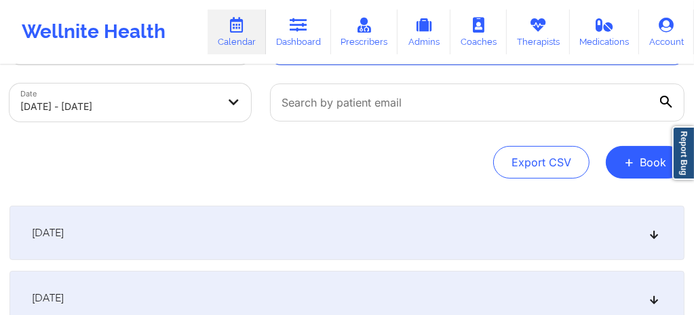
scroll to position [65, 0]
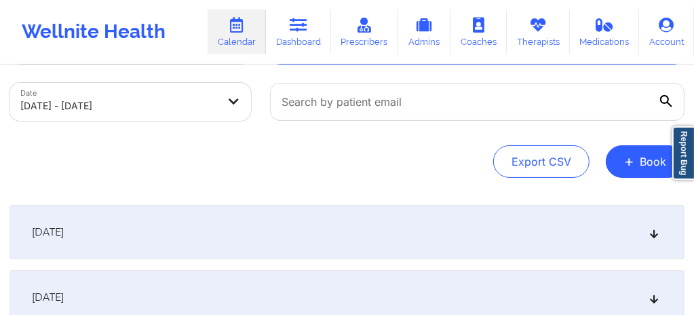
click at [322, 245] on div "[DATE]" at bounding box center [347, 232] width 675 height 54
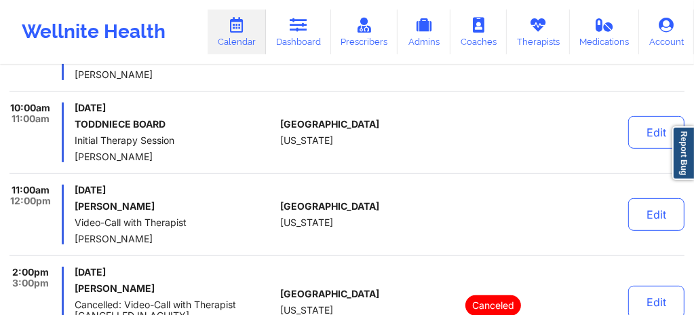
scroll to position [337, 0]
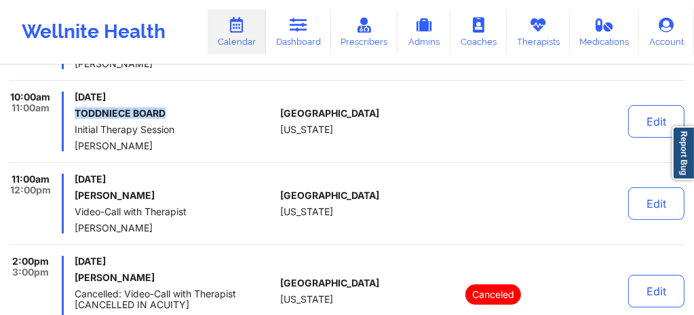
drag, startPoint x: 142, startPoint y: 114, endPoint x: 76, endPoint y: 115, distance: 65.9
click at [76, 115] on h6 "TODDNIECE BOARD" at bounding box center [175, 113] width 200 height 11
copy h6 "TODDNIECE BOARD"
click at [307, 38] on link "Dashboard" at bounding box center [298, 32] width 65 height 45
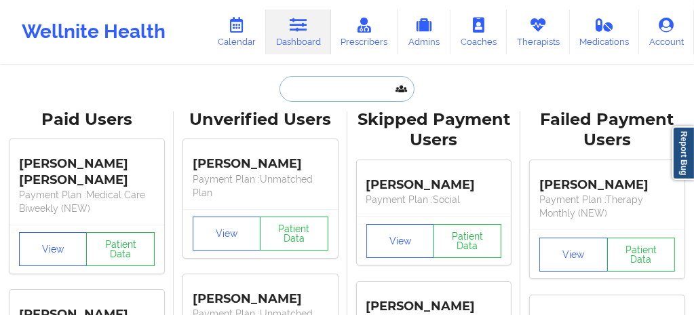
click at [305, 95] on input "text" at bounding box center [347, 89] width 134 height 26
click at [241, 23] on icon at bounding box center [237, 25] width 18 height 15
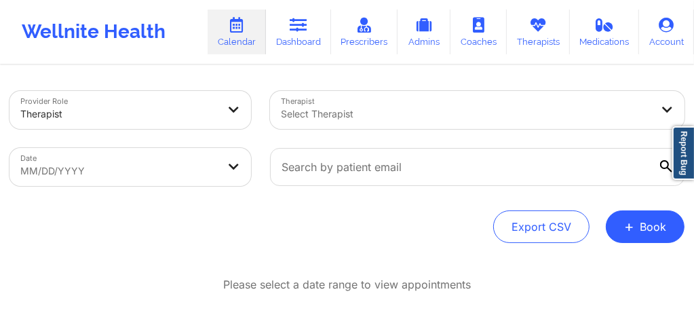
click at [345, 105] on div "Select Therapist" at bounding box center [461, 110] width 383 height 38
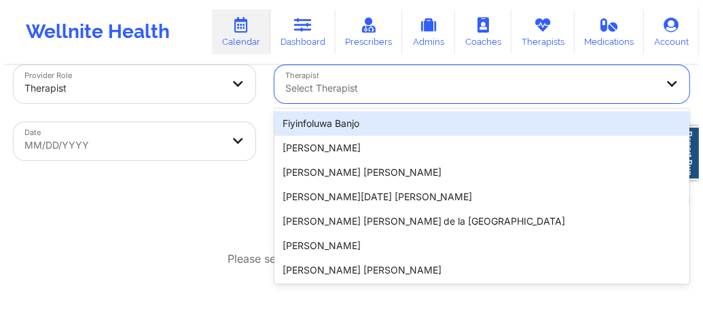
scroll to position [29, 0]
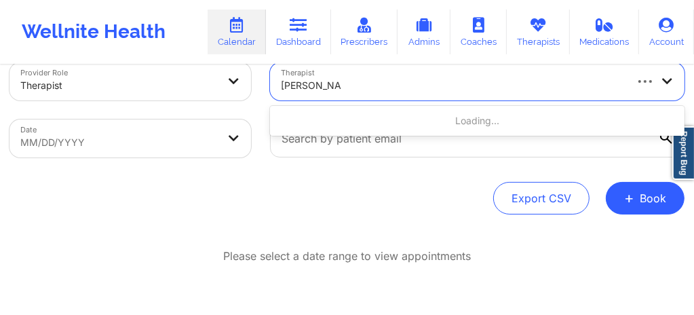
type input "[PERSON_NAME]"
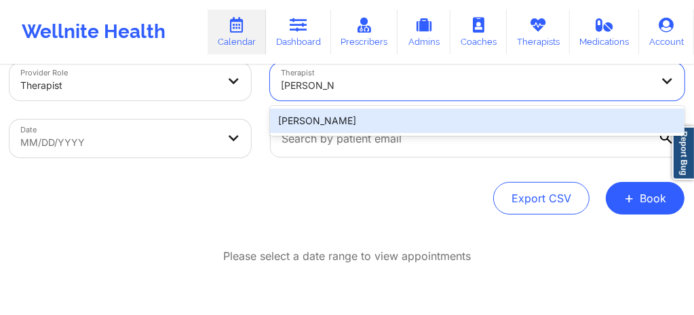
click at [326, 116] on div "[PERSON_NAME]" at bounding box center [477, 121] width 415 height 24
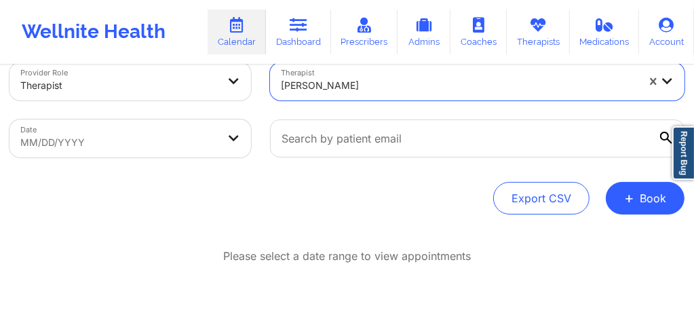
click at [95, 149] on body "Wellnite Health Calendar Dashboard Prescribers Admins Coaches Therapists Medica…" at bounding box center [347, 128] width 694 height 315
select select "2025-8"
select select "2025-9"
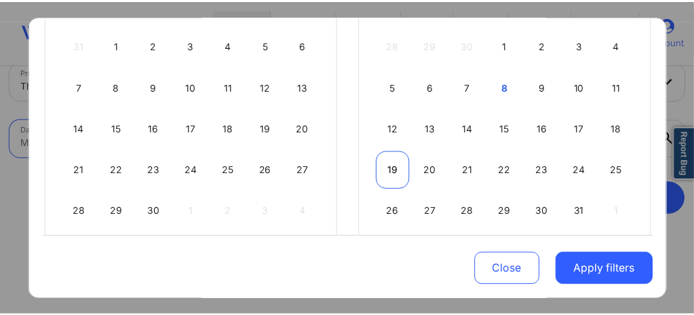
scroll to position [190, 0]
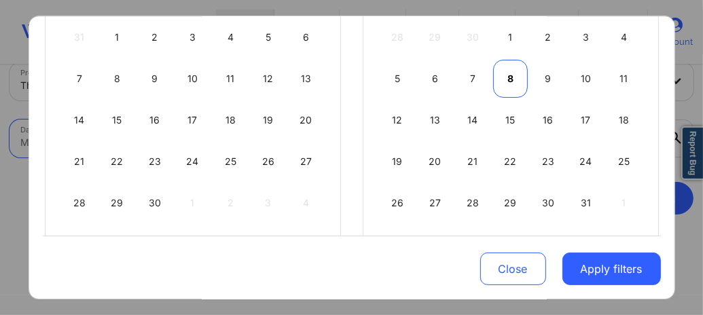
click at [510, 81] on div "8" at bounding box center [510, 79] width 35 height 38
select select "2025-9"
select select "2025-10"
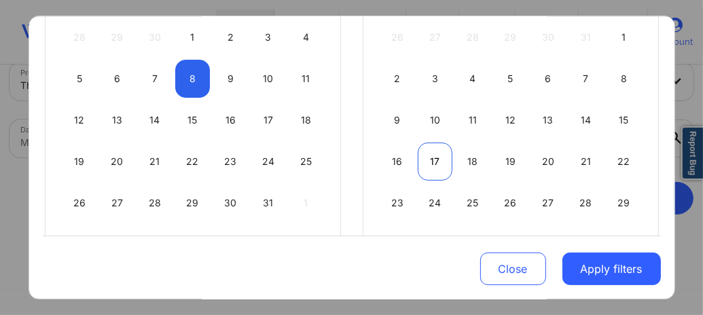
select select "2025-9"
select select "2025-10"
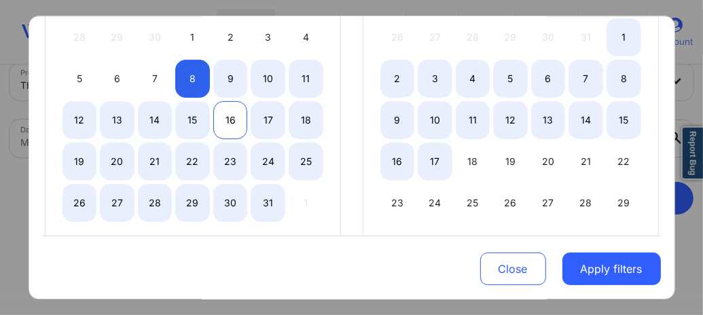
select select "2025-9"
select select "2025-10"
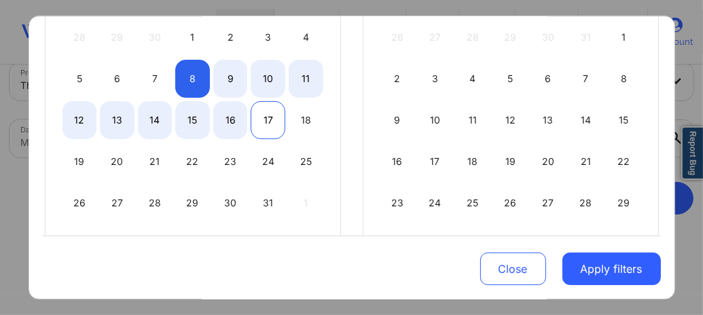
select select "2025-9"
select select "2025-10"
click at [263, 124] on div "17" at bounding box center [267, 120] width 35 height 38
select select "2025-9"
select select "2025-10"
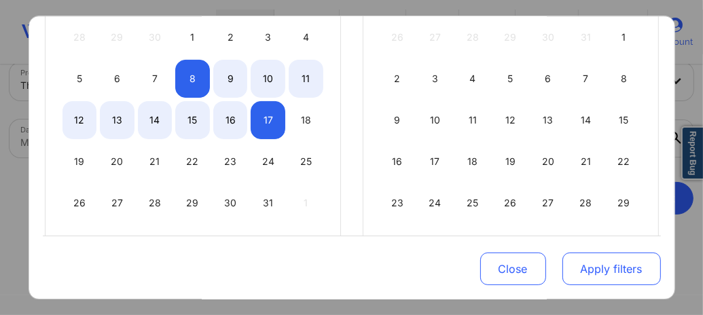
click at [616, 267] on button "Apply filters" at bounding box center [611, 269] width 98 height 33
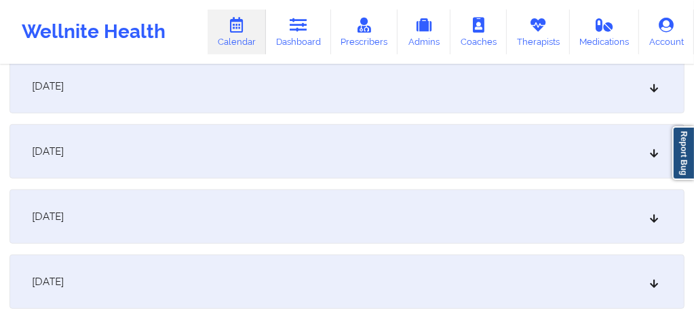
scroll to position [544, 0]
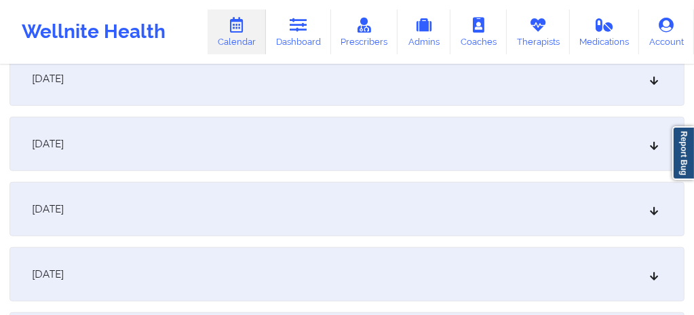
click at [210, 269] on div "[DATE]" at bounding box center [347, 274] width 675 height 54
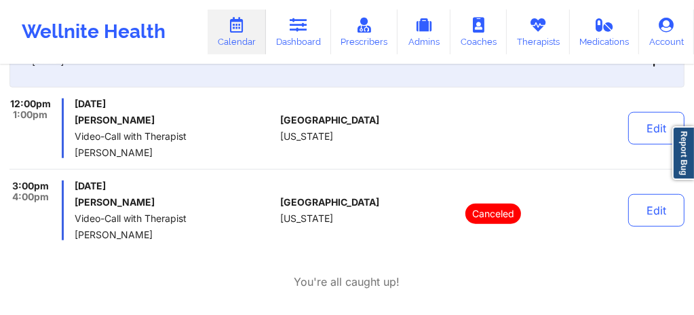
scroll to position [752, 0]
